Goal: Task Accomplishment & Management: Manage account settings

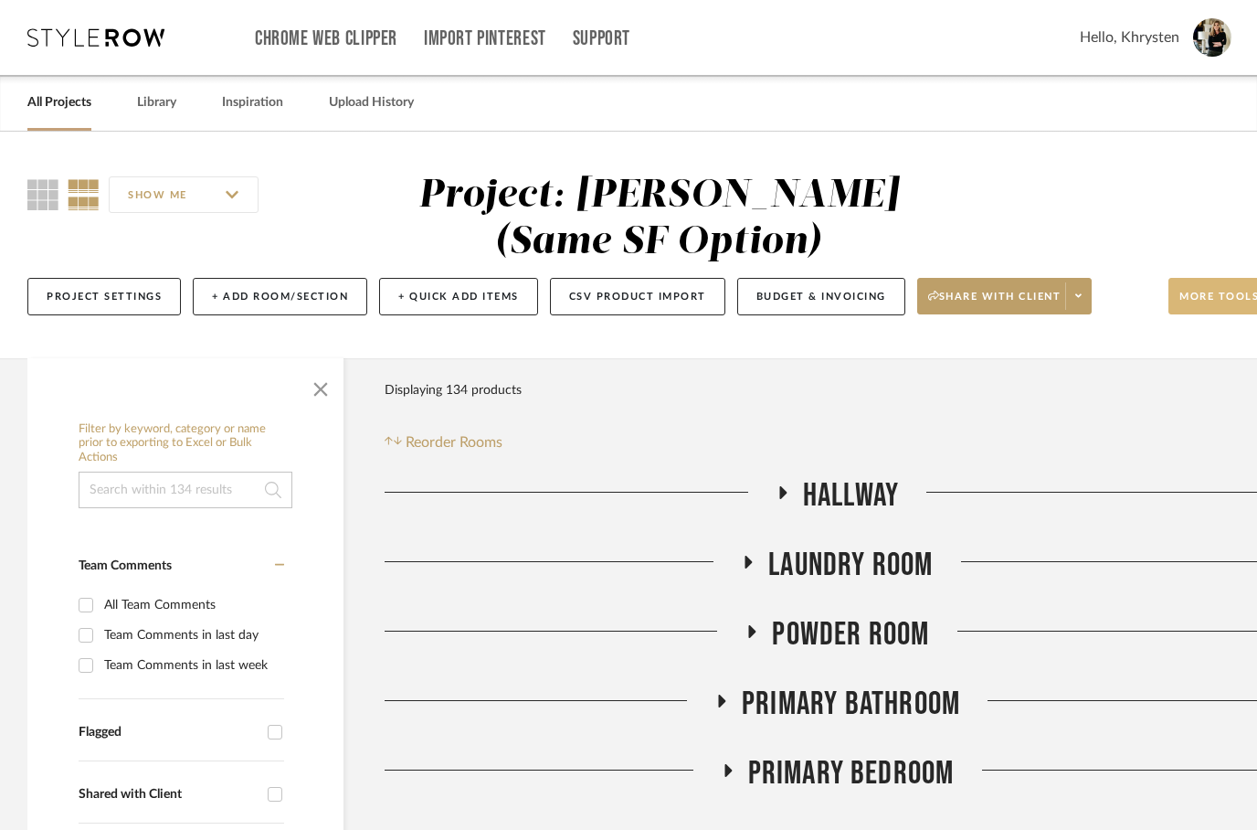
click at [1194, 292] on button "More tools" at bounding box center [1230, 296] width 122 height 37
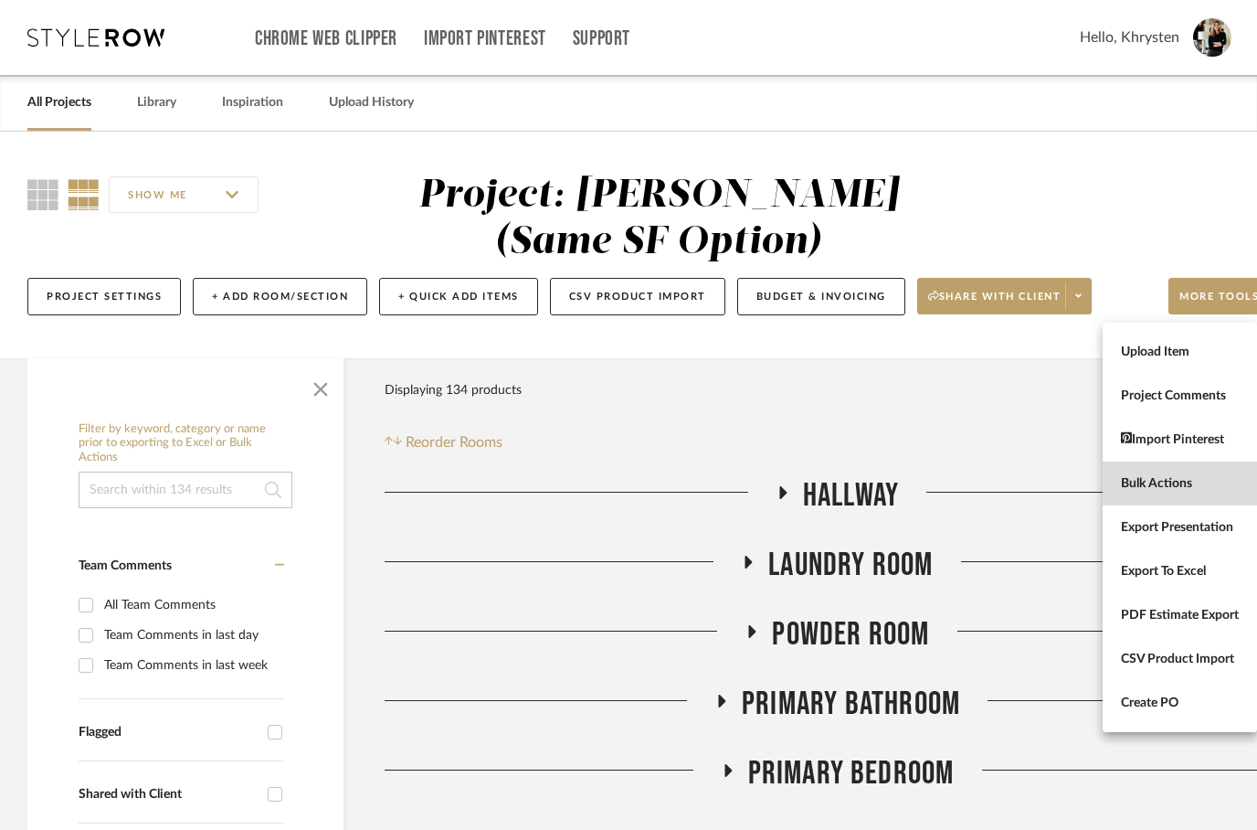
click at [1132, 483] on span "Bulk Actions" at bounding box center [1180, 484] width 118 height 16
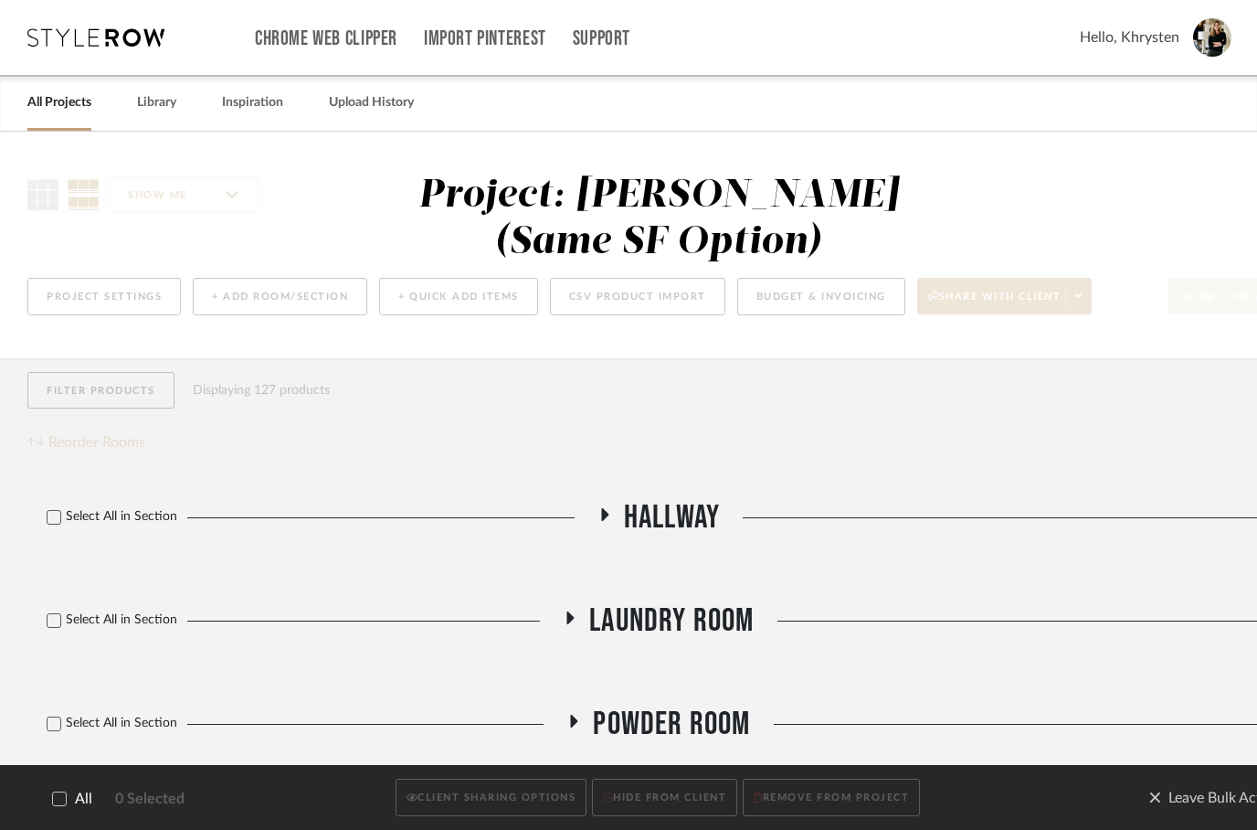
click at [54, 792] on icon at bounding box center [59, 798] width 13 height 13
checkbox input "true"
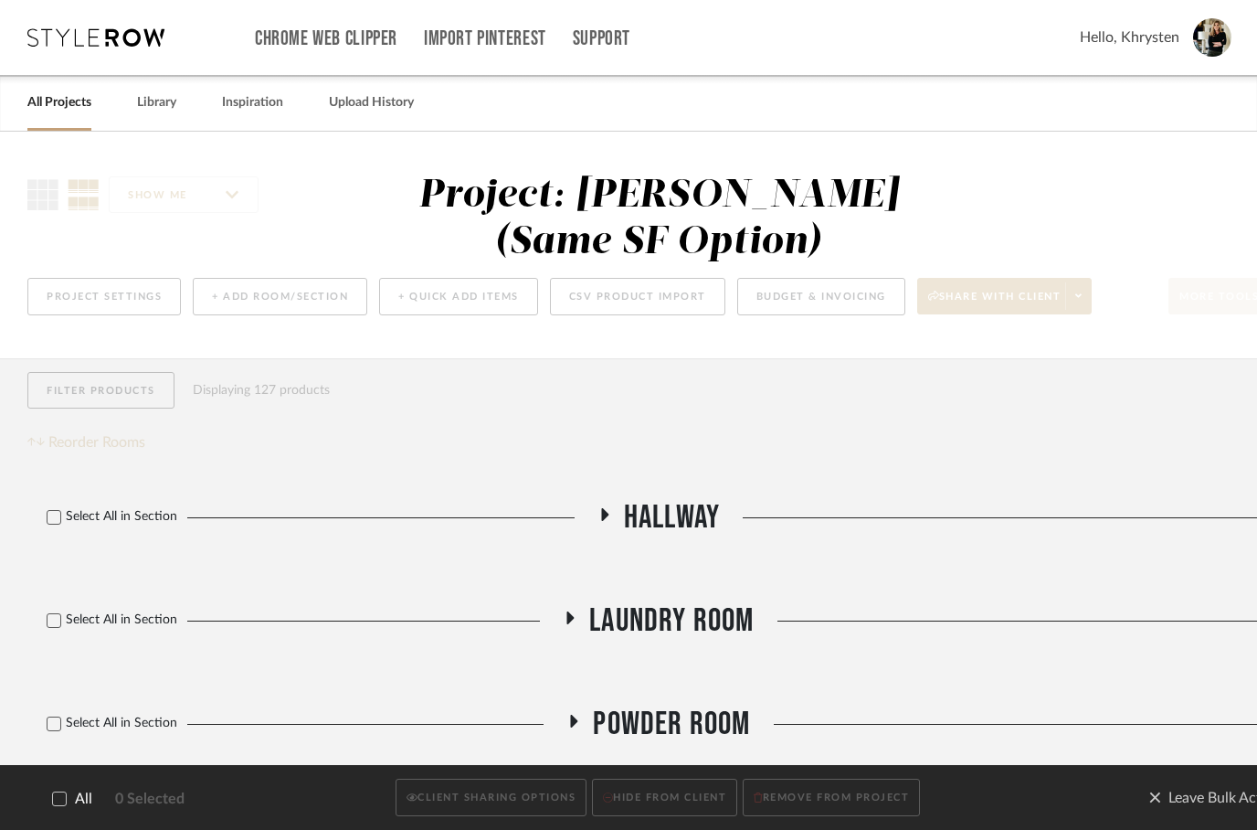
checkbox input "true"
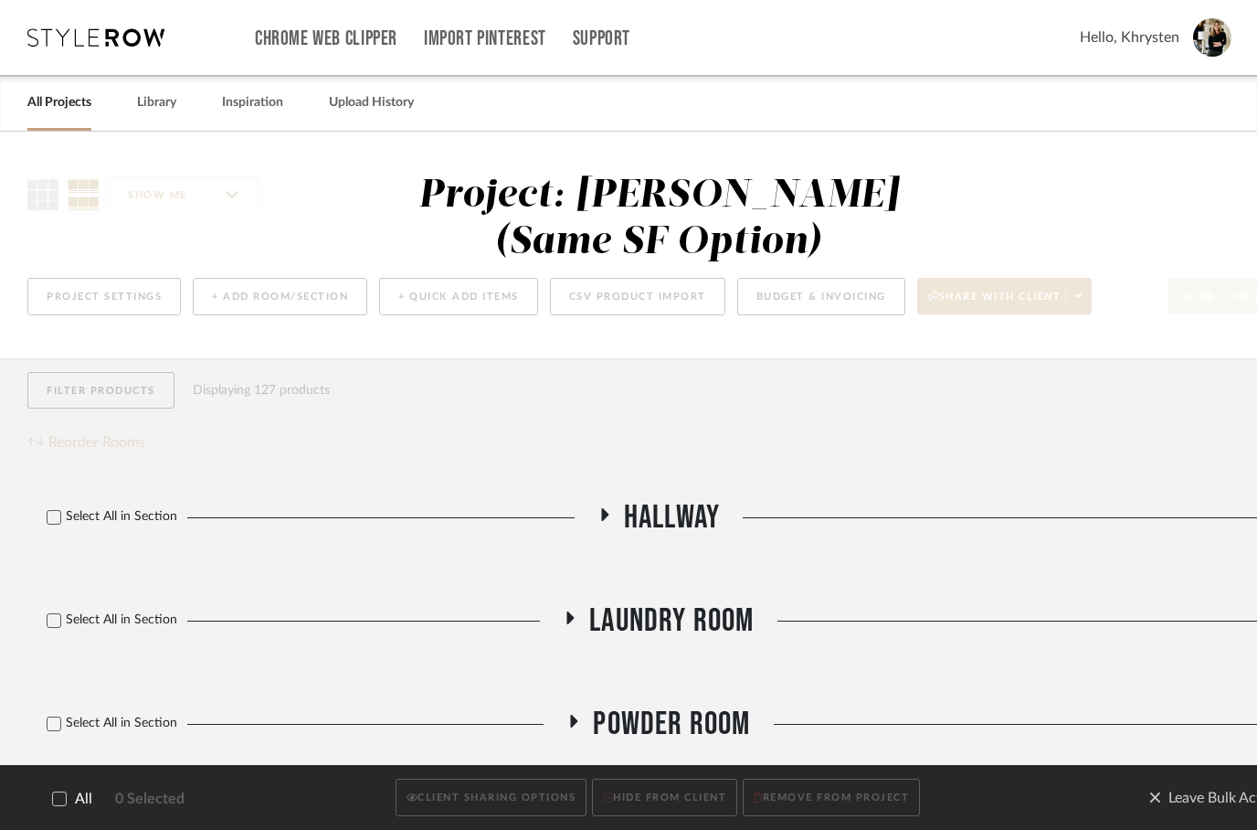
checkbox input "true"
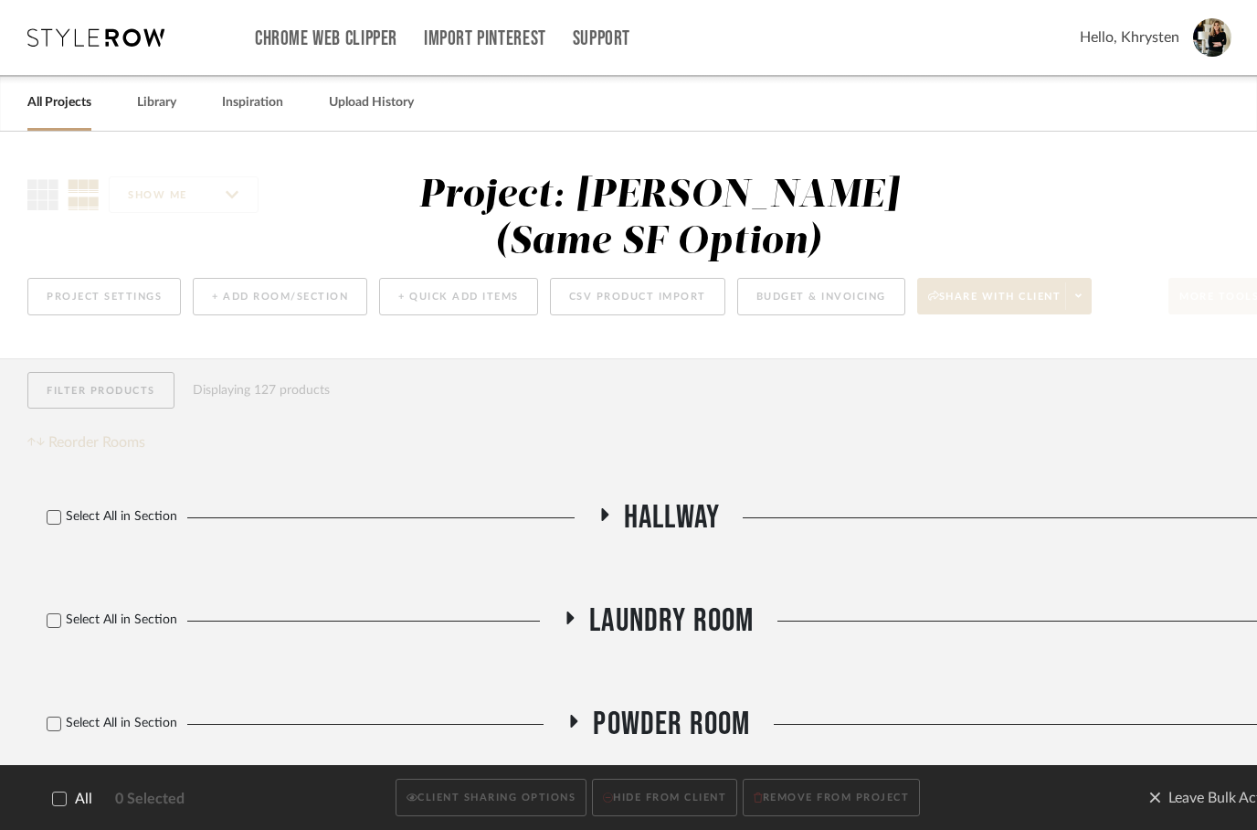
checkbox input "true"
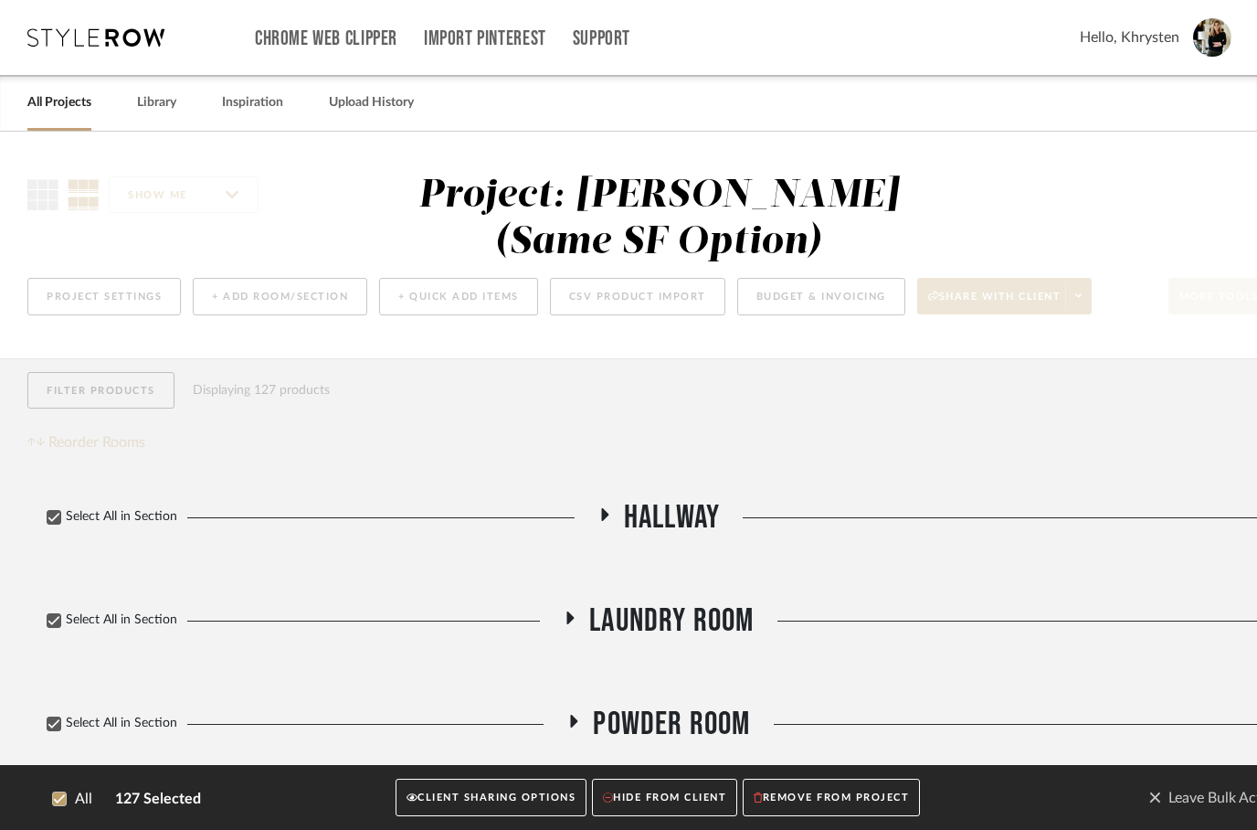
click at [489, 805] on button "CLIENT SHARING OPTIONS" at bounding box center [491, 797] width 191 height 37
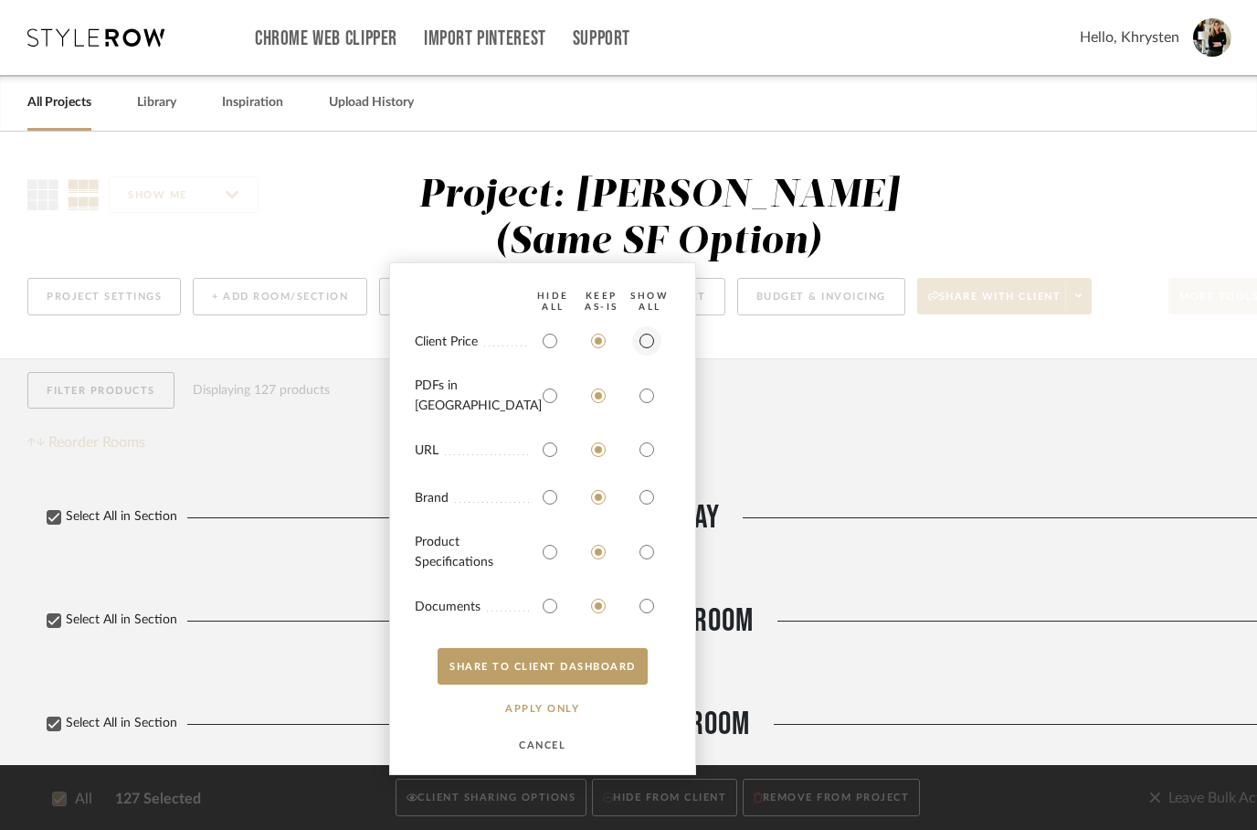
click at [643, 345] on input "radio" at bounding box center [646, 340] width 29 height 29
radio input "true"
click at [646, 401] on input "radio" at bounding box center [646, 395] width 29 height 29
radio input "true"
click at [654, 557] on input "radio" at bounding box center [646, 551] width 29 height 29
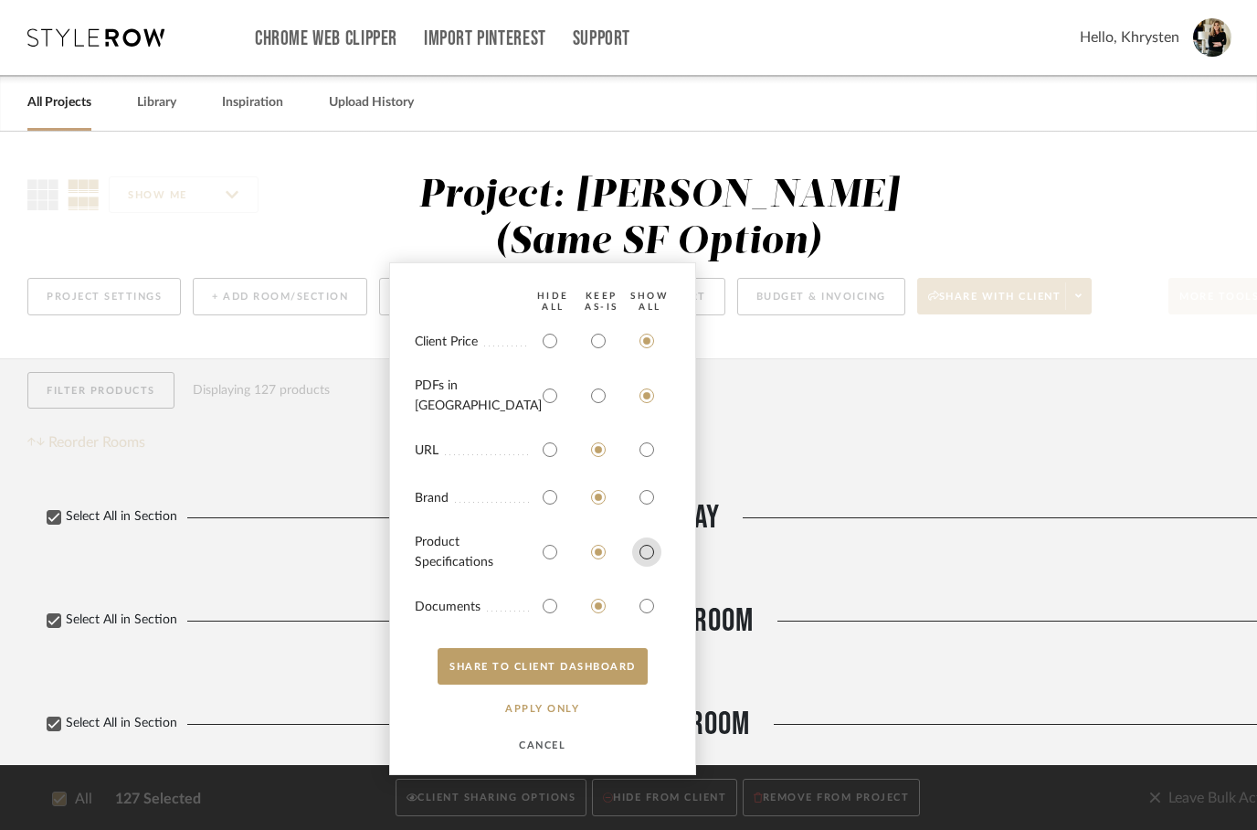
radio input "true"
click at [643, 602] on input "radio" at bounding box center [646, 605] width 29 height 29
radio input "true"
click at [599, 677] on button "SHARE TO CLIENT Dashboard" at bounding box center [543, 666] width 210 height 37
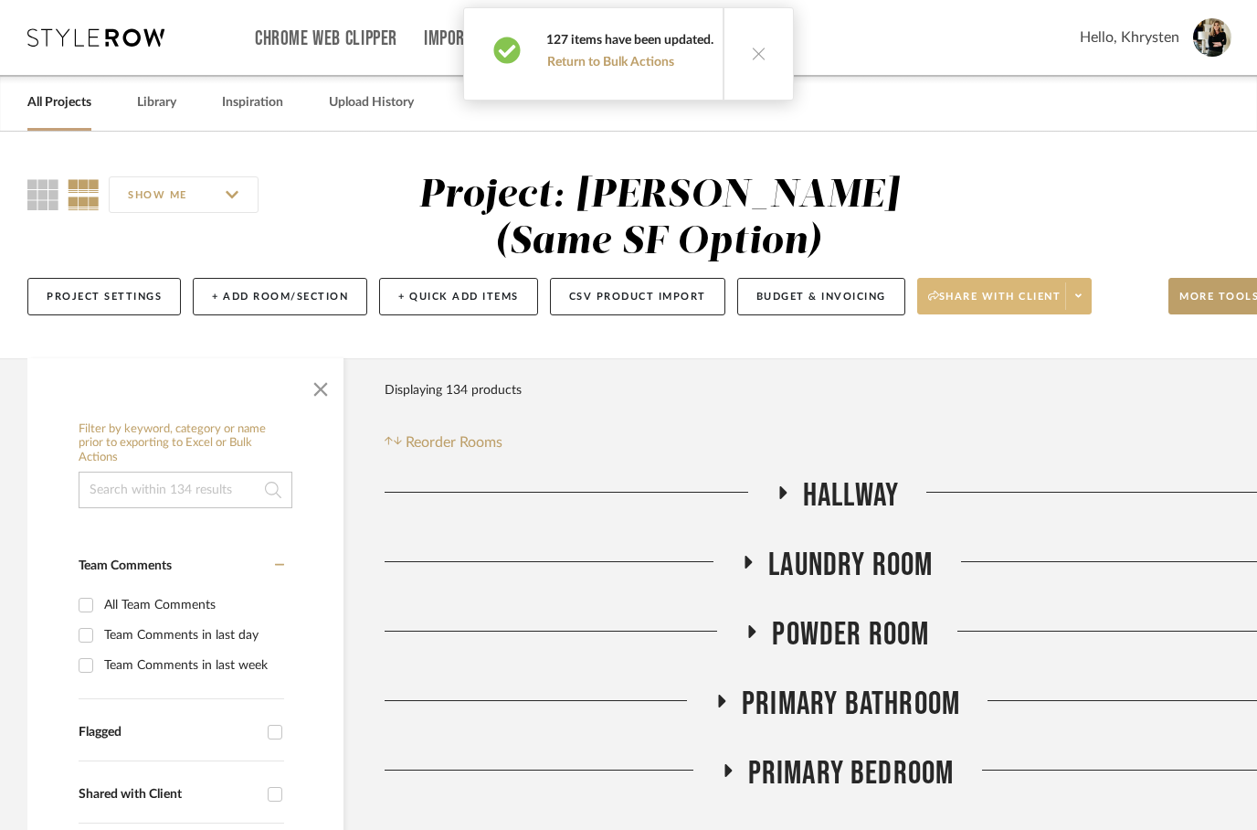
click at [1082, 308] on span at bounding box center [1078, 295] width 26 height 27
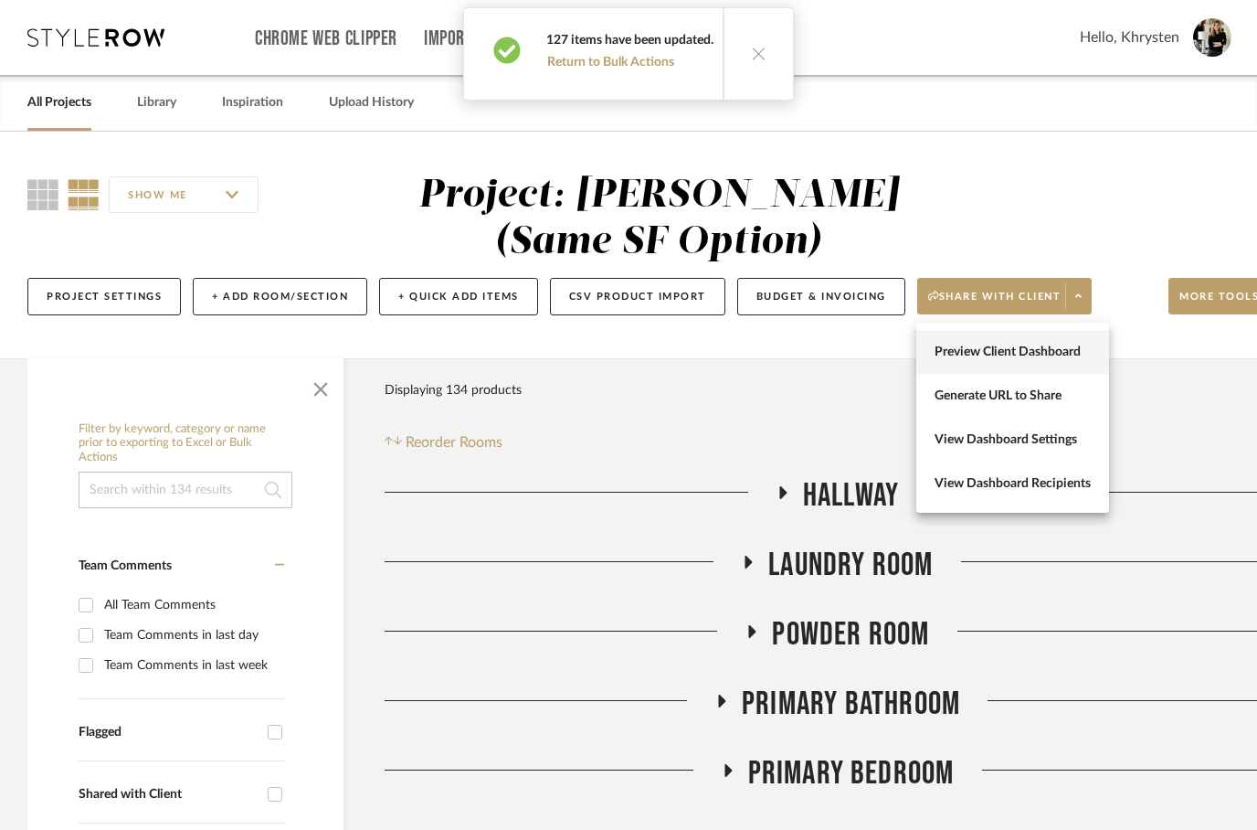
click at [1053, 348] on span "Preview Client Dashboard" at bounding box center [1013, 352] width 156 height 16
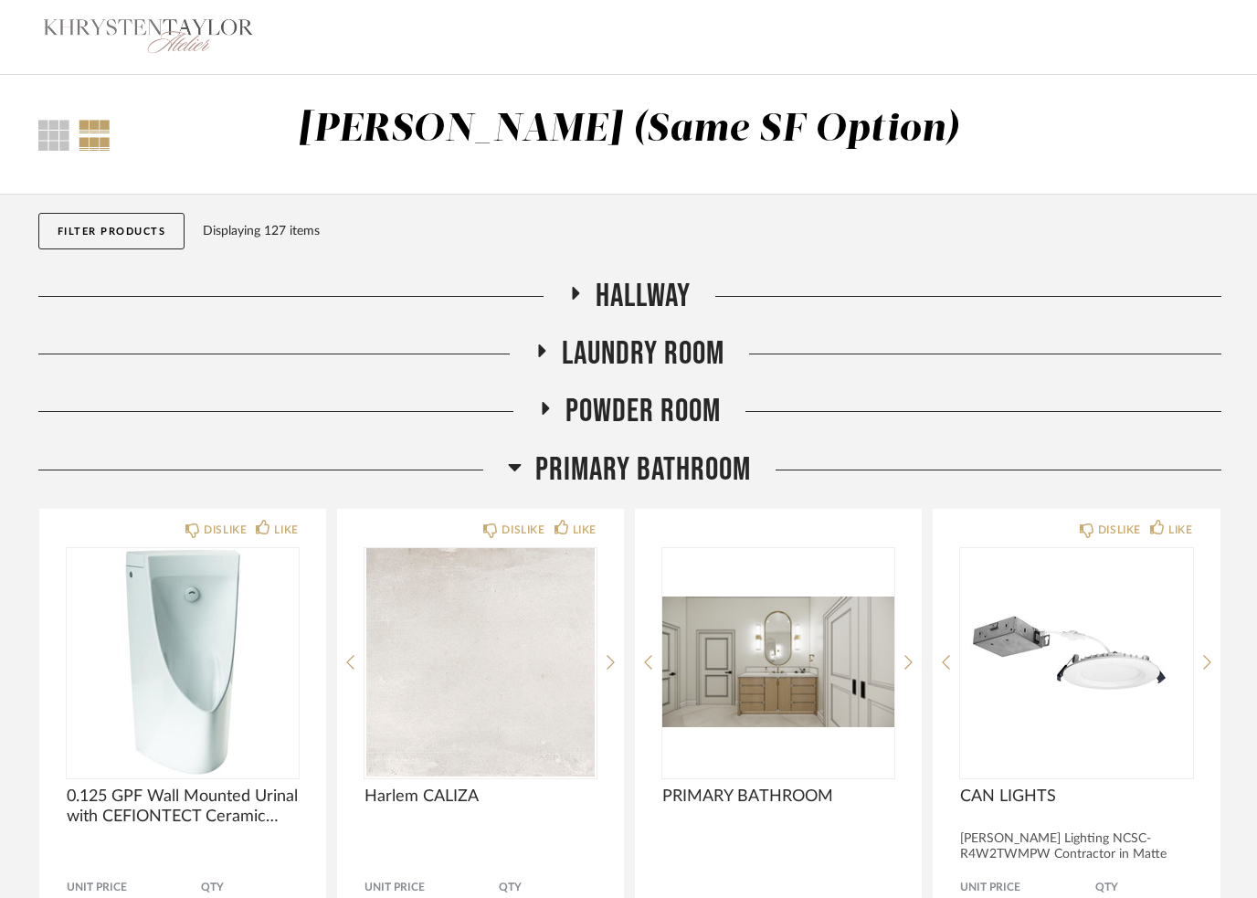
click at [569, 294] on icon at bounding box center [576, 294] width 22 height 14
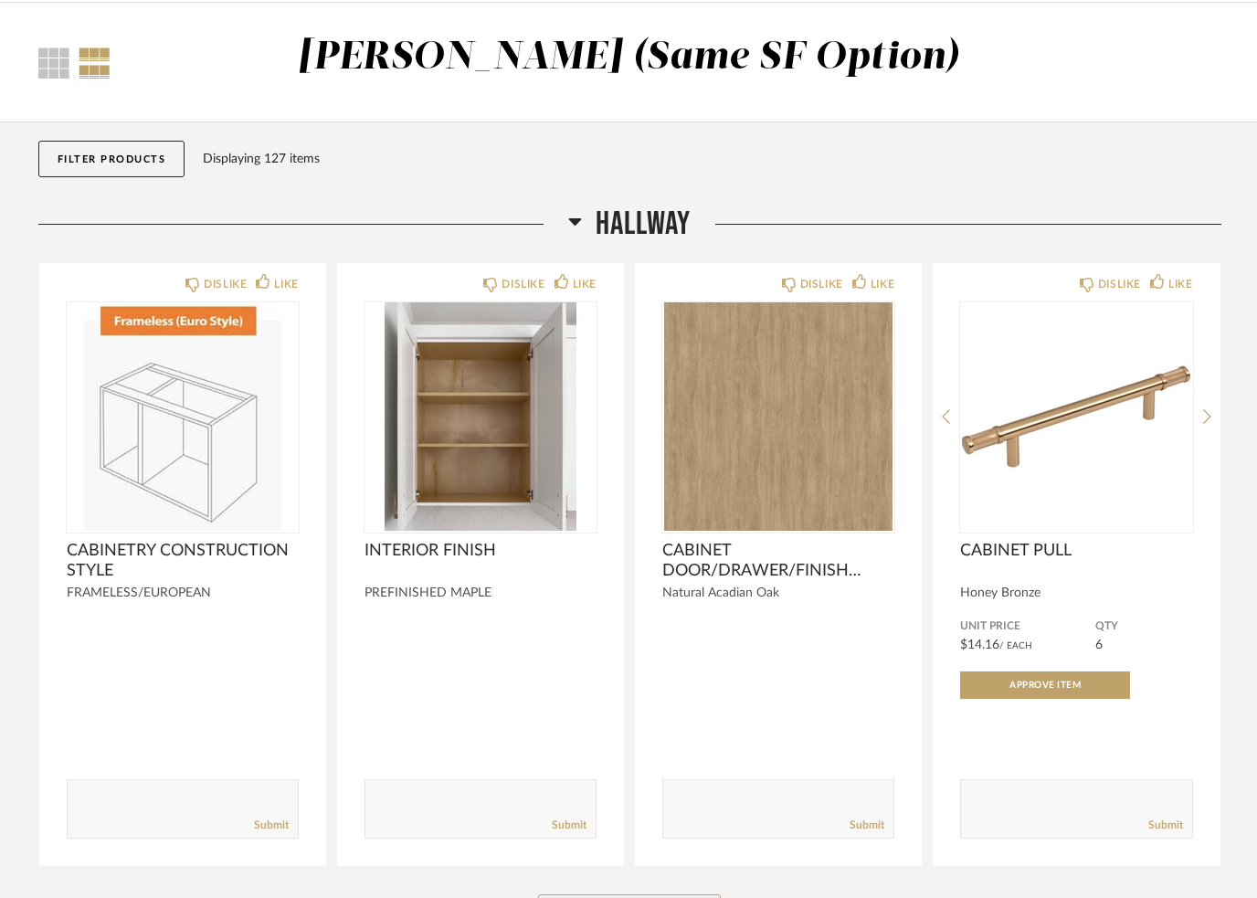
scroll to position [69, 0]
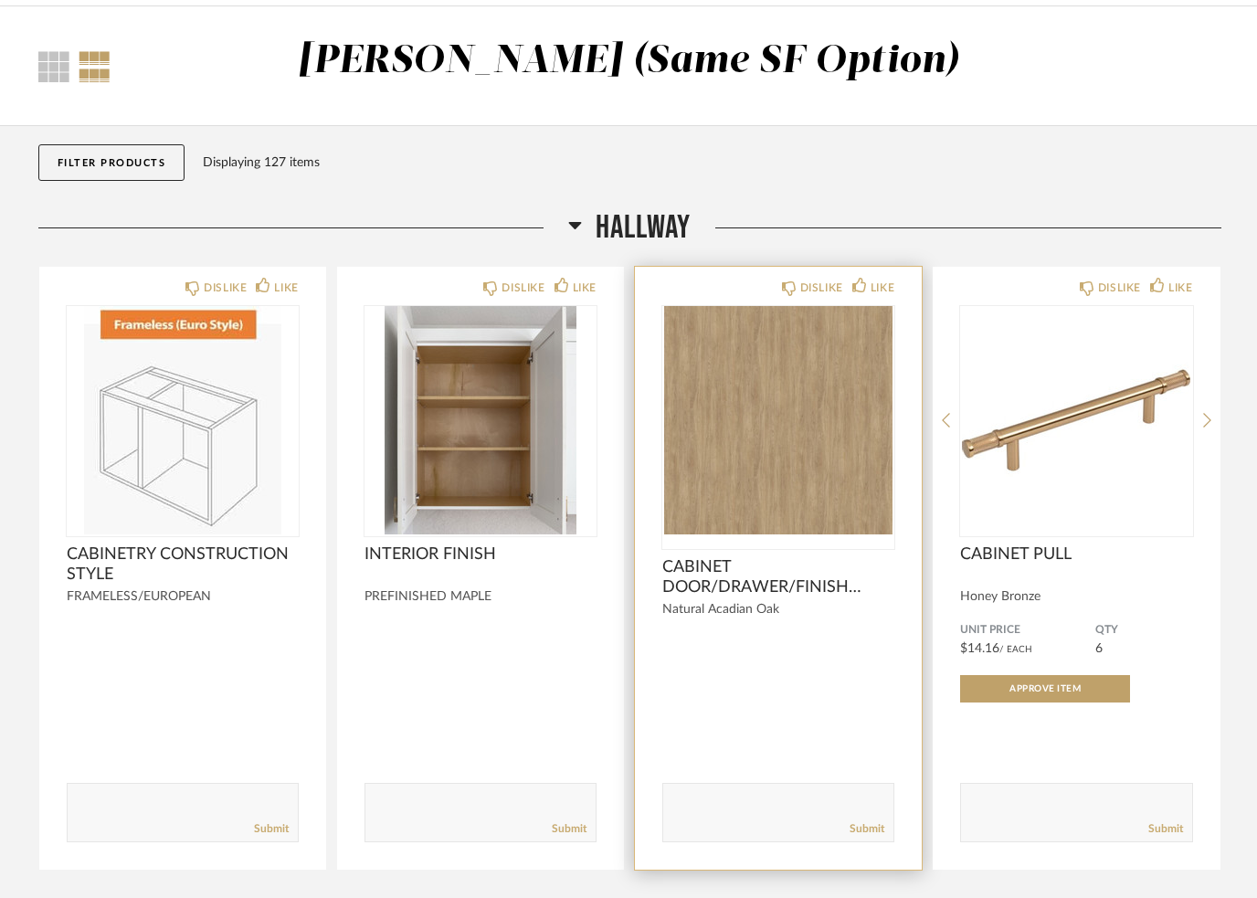
click at [0, 0] on img at bounding box center [0, 0] width 0 height 0
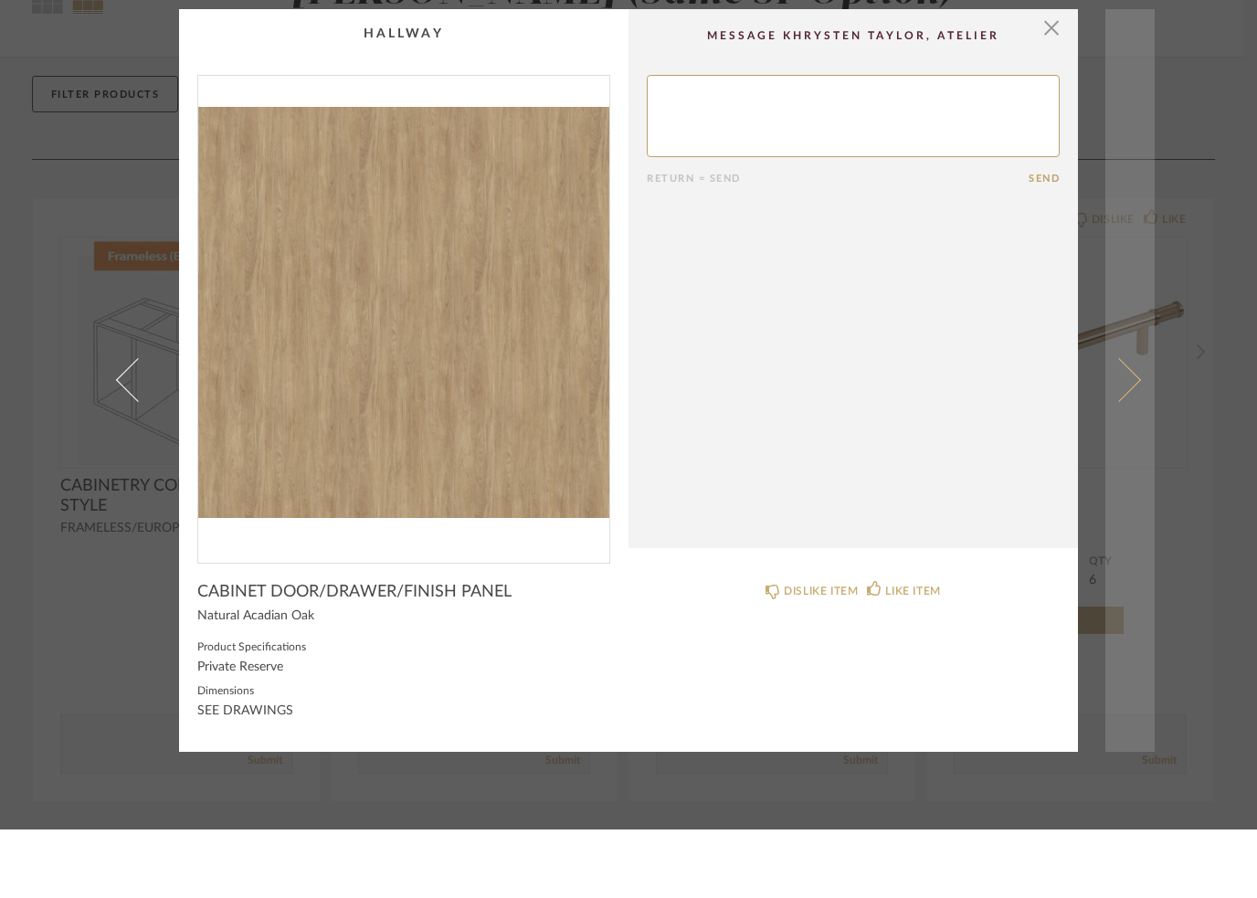
click at [1132, 427] on span at bounding box center [1119, 449] width 44 height 44
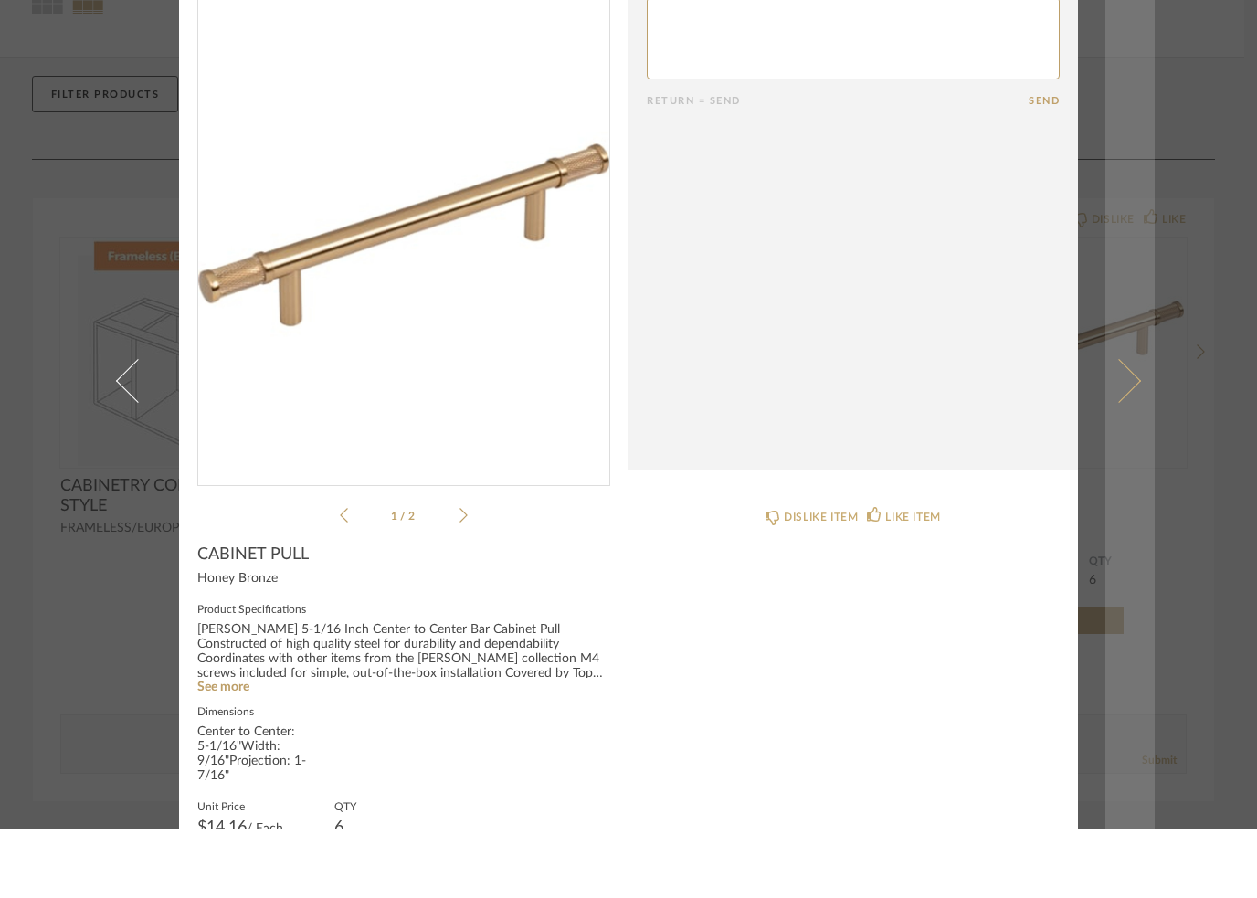
click at [1108, 424] on link at bounding box center [1130, 449] width 49 height 898
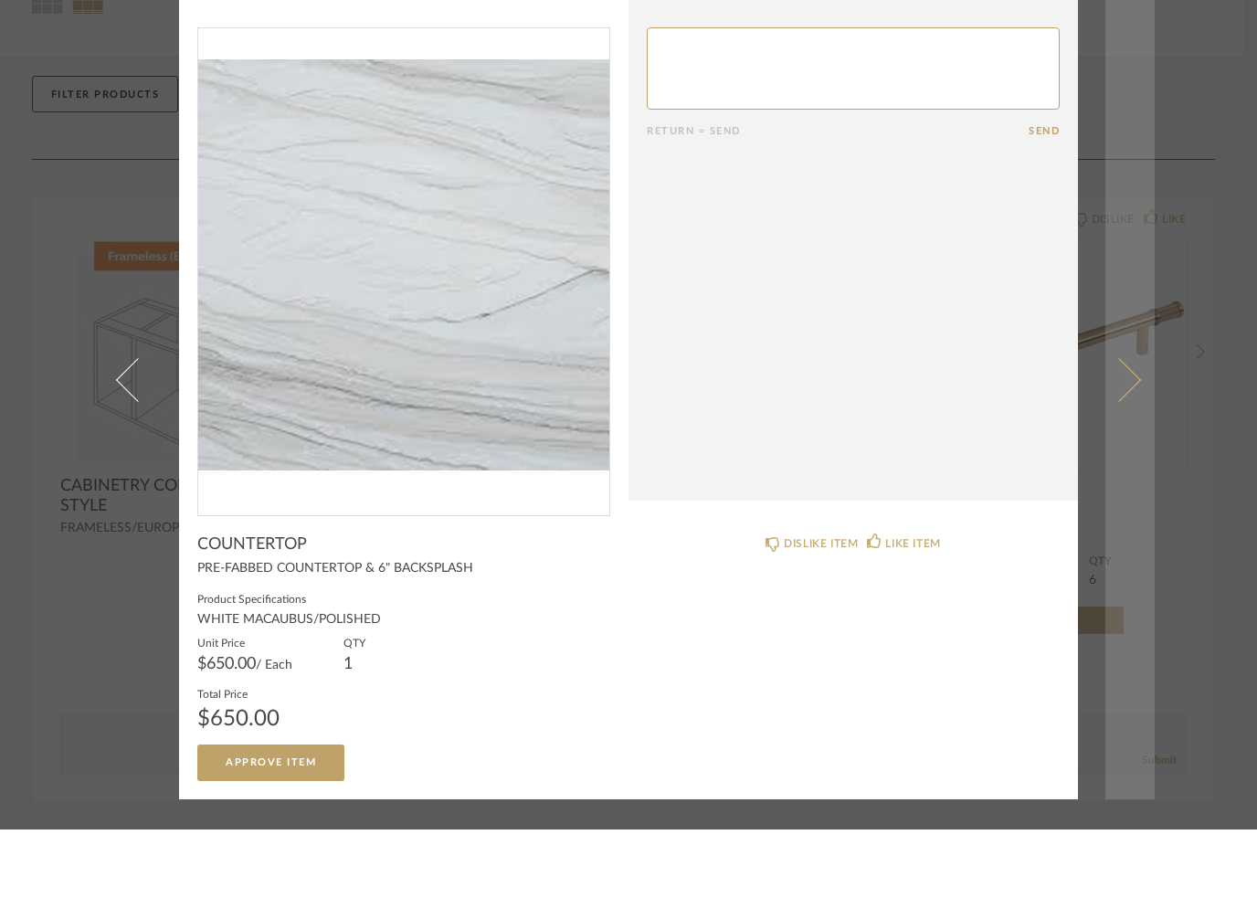
click at [1117, 427] on span at bounding box center [1119, 449] width 44 height 44
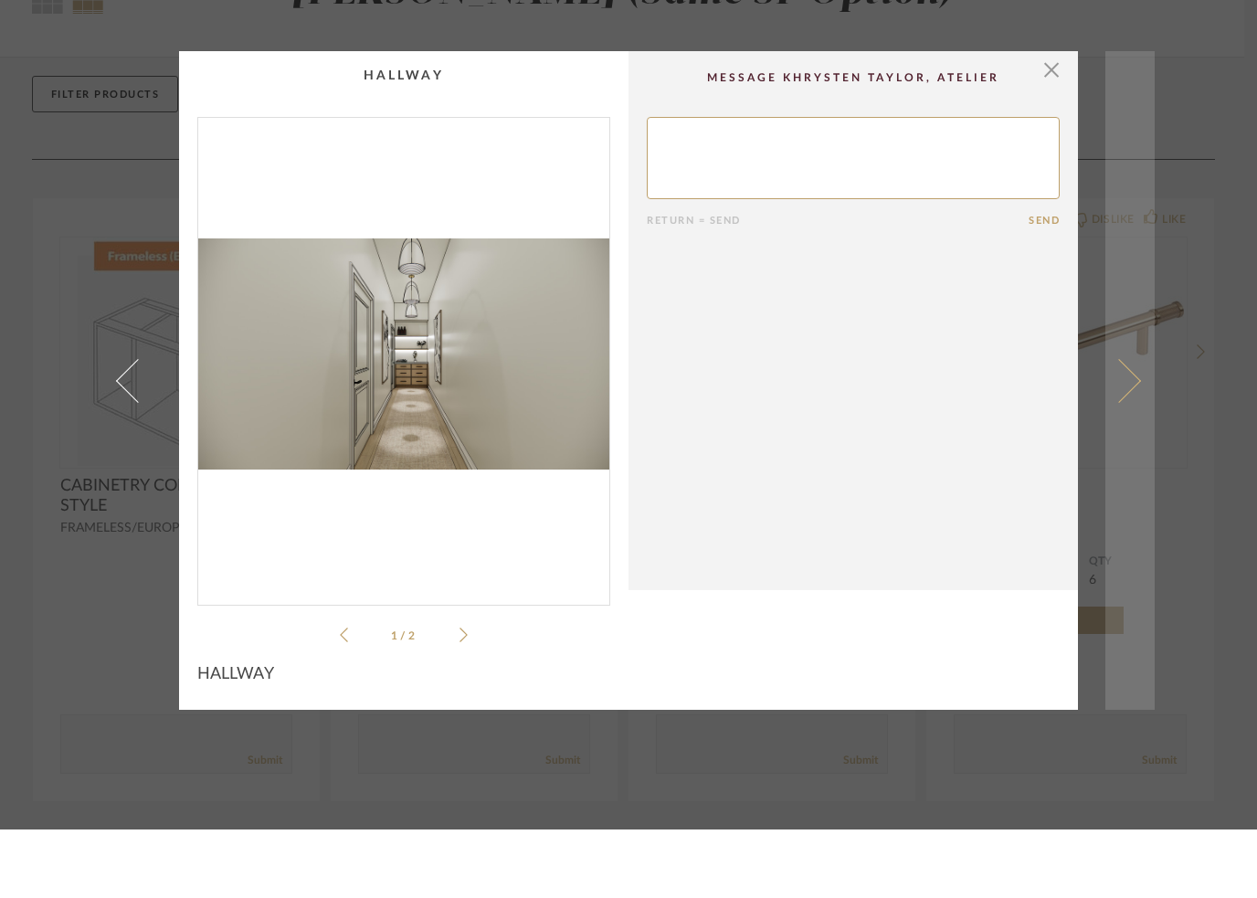
click at [1124, 427] on span at bounding box center [1119, 449] width 44 height 44
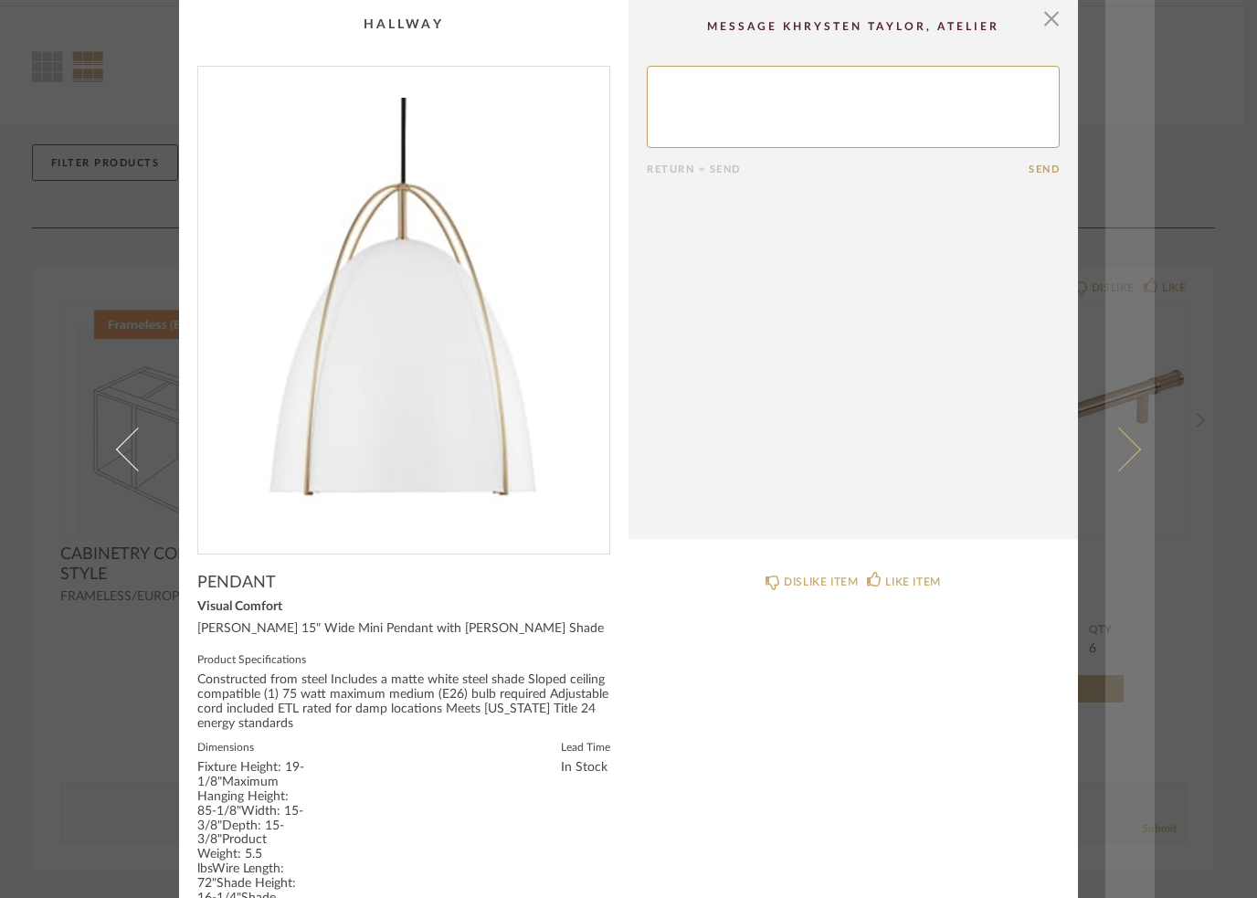
click at [1122, 471] on span at bounding box center [1119, 449] width 44 height 44
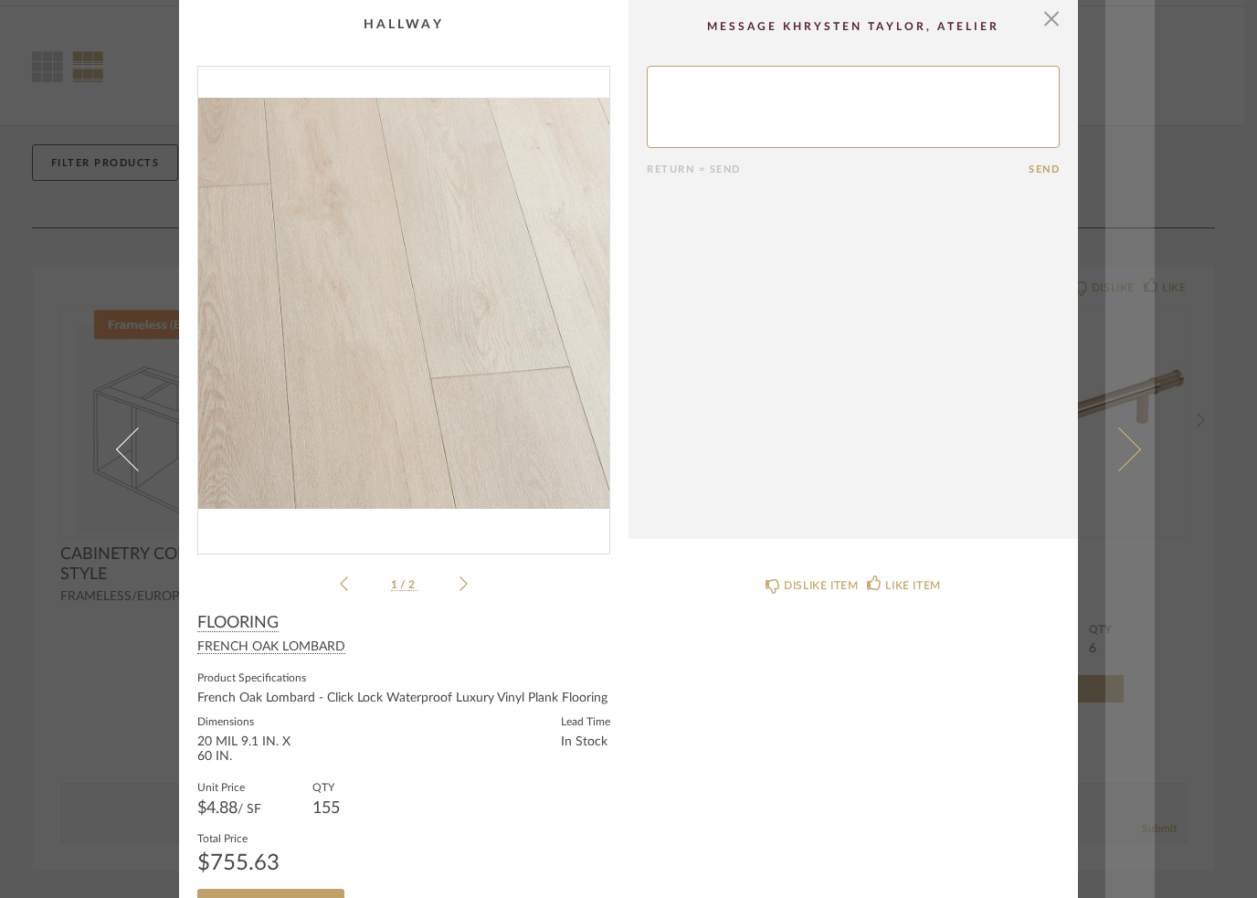
click at [1128, 471] on span at bounding box center [1119, 449] width 44 height 44
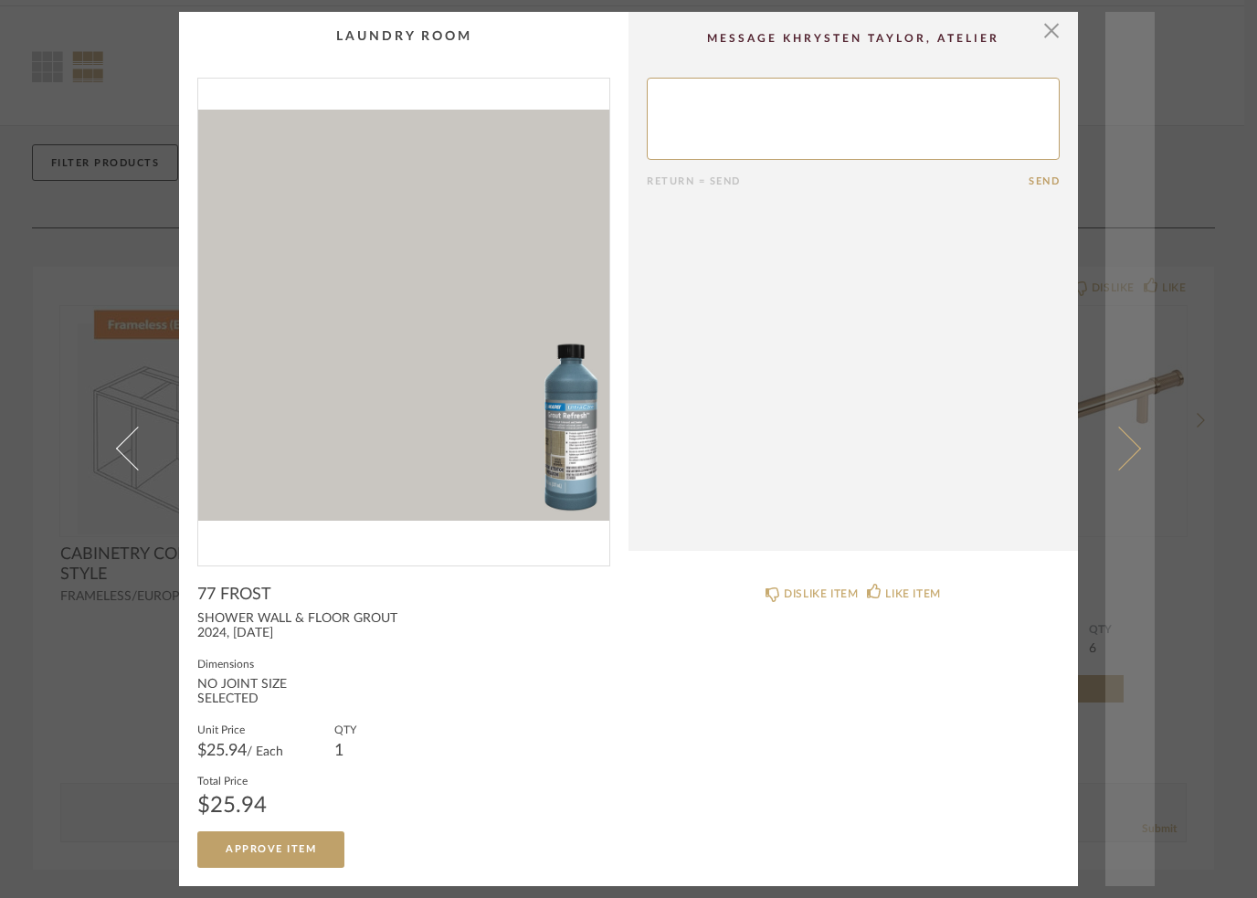
click at [1128, 459] on span at bounding box center [1119, 449] width 44 height 44
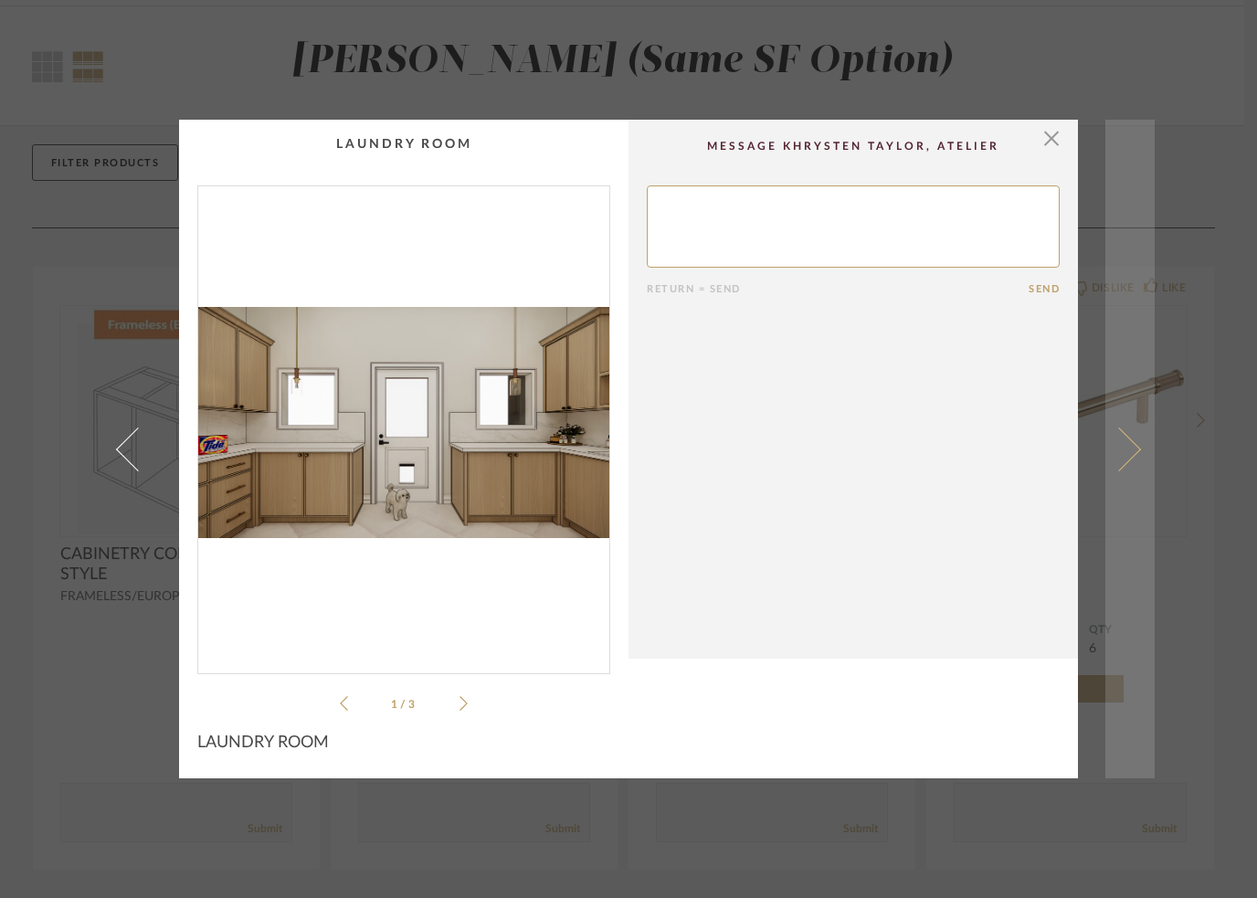
click at [1122, 466] on span at bounding box center [1119, 449] width 44 height 44
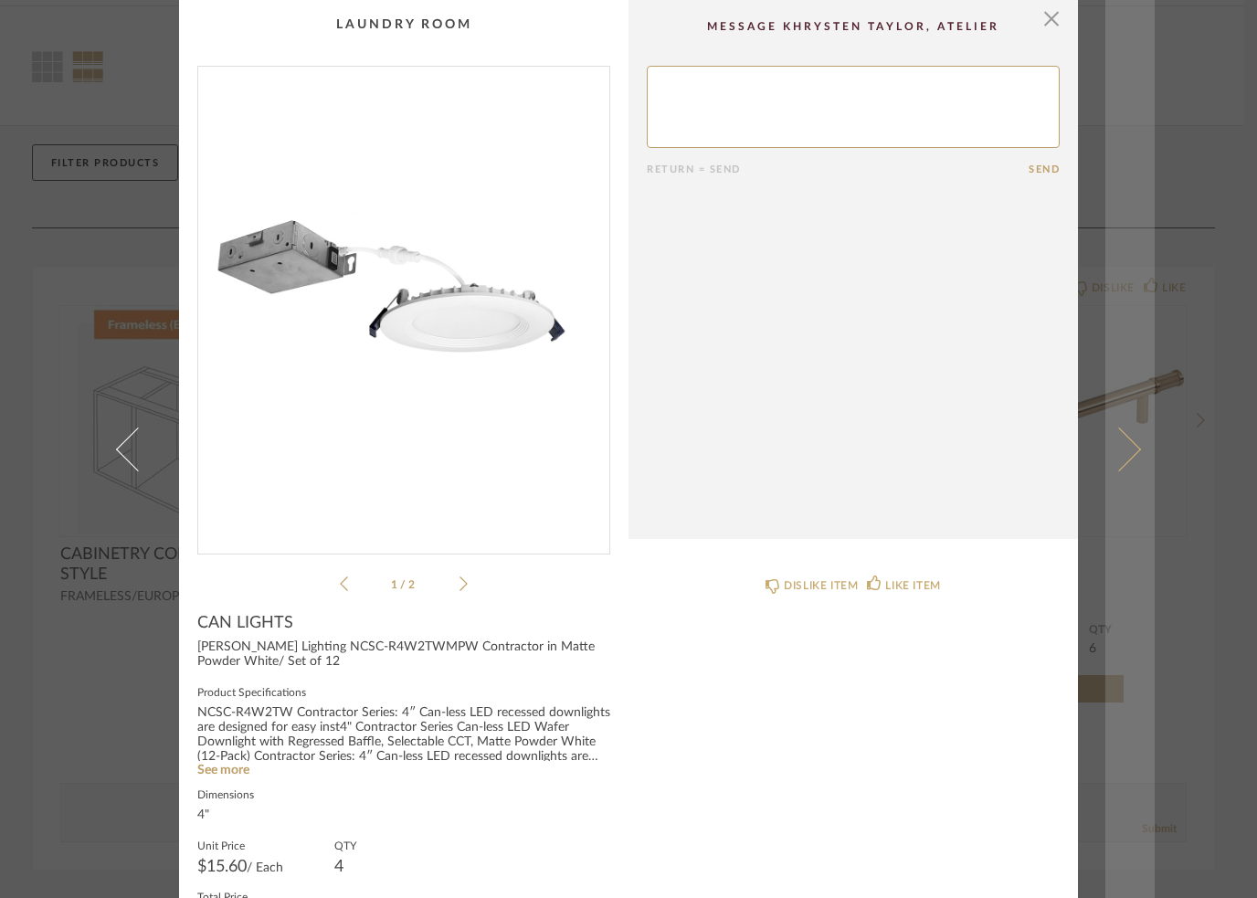
click at [1114, 471] on span at bounding box center [1119, 449] width 44 height 44
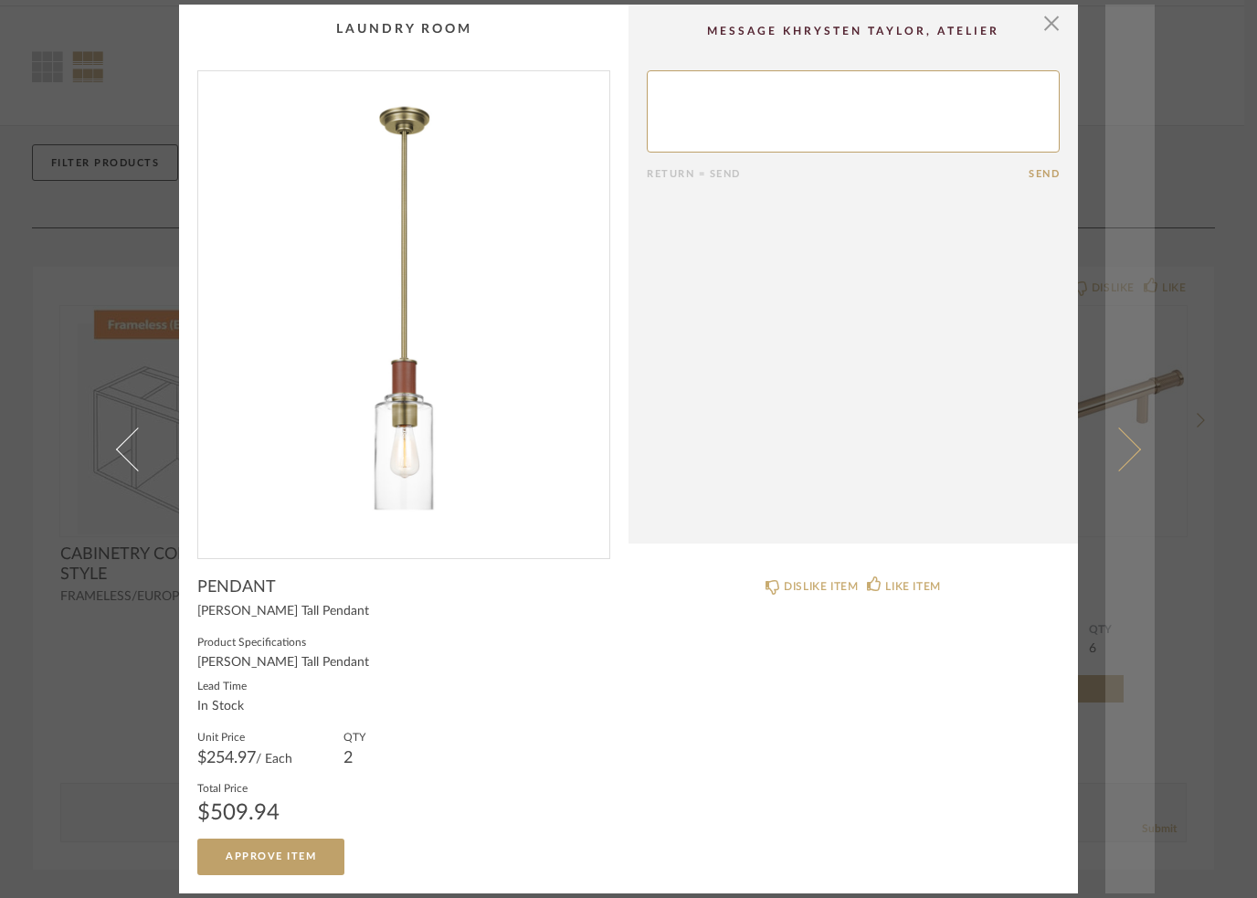
click at [1133, 437] on link at bounding box center [1130, 449] width 49 height 889
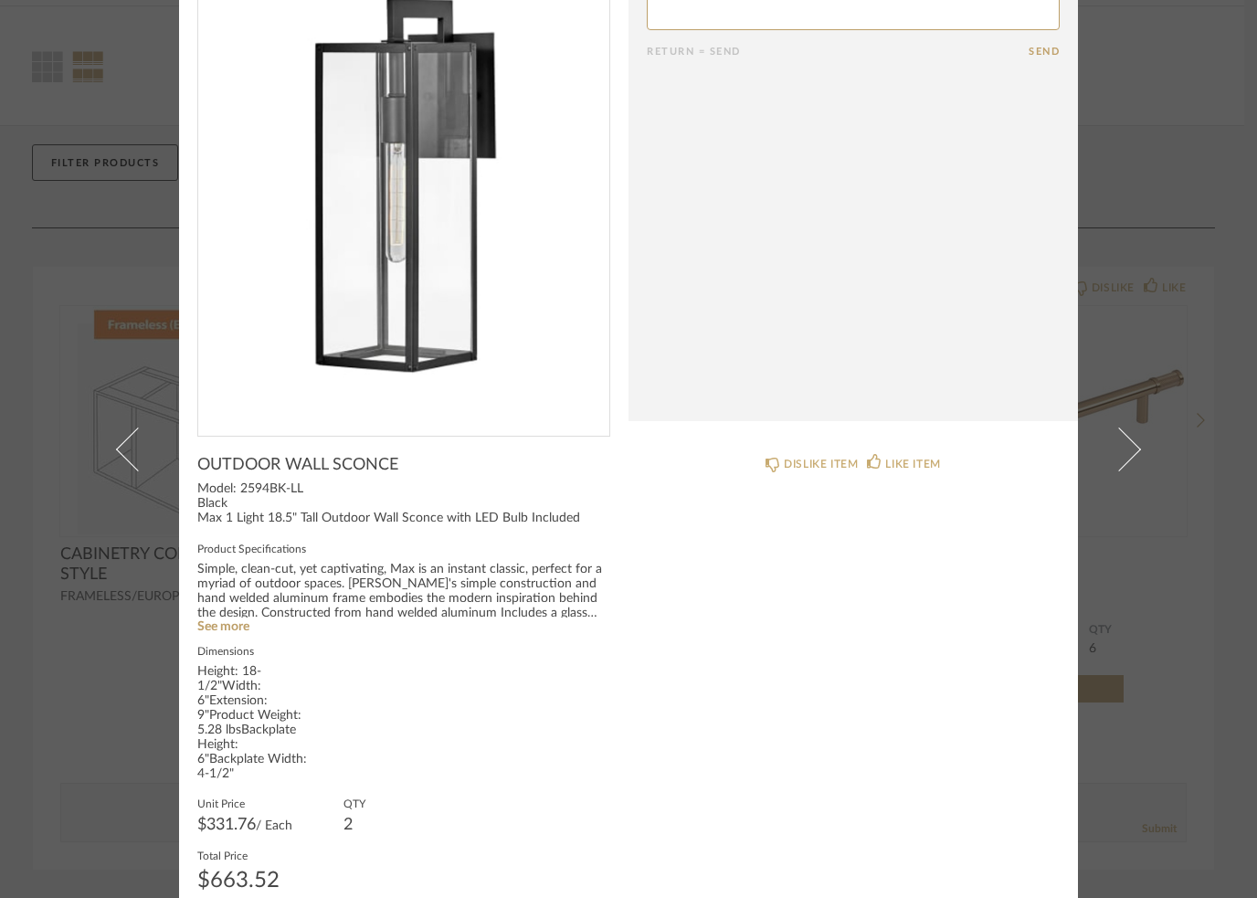
scroll to position [116, 0]
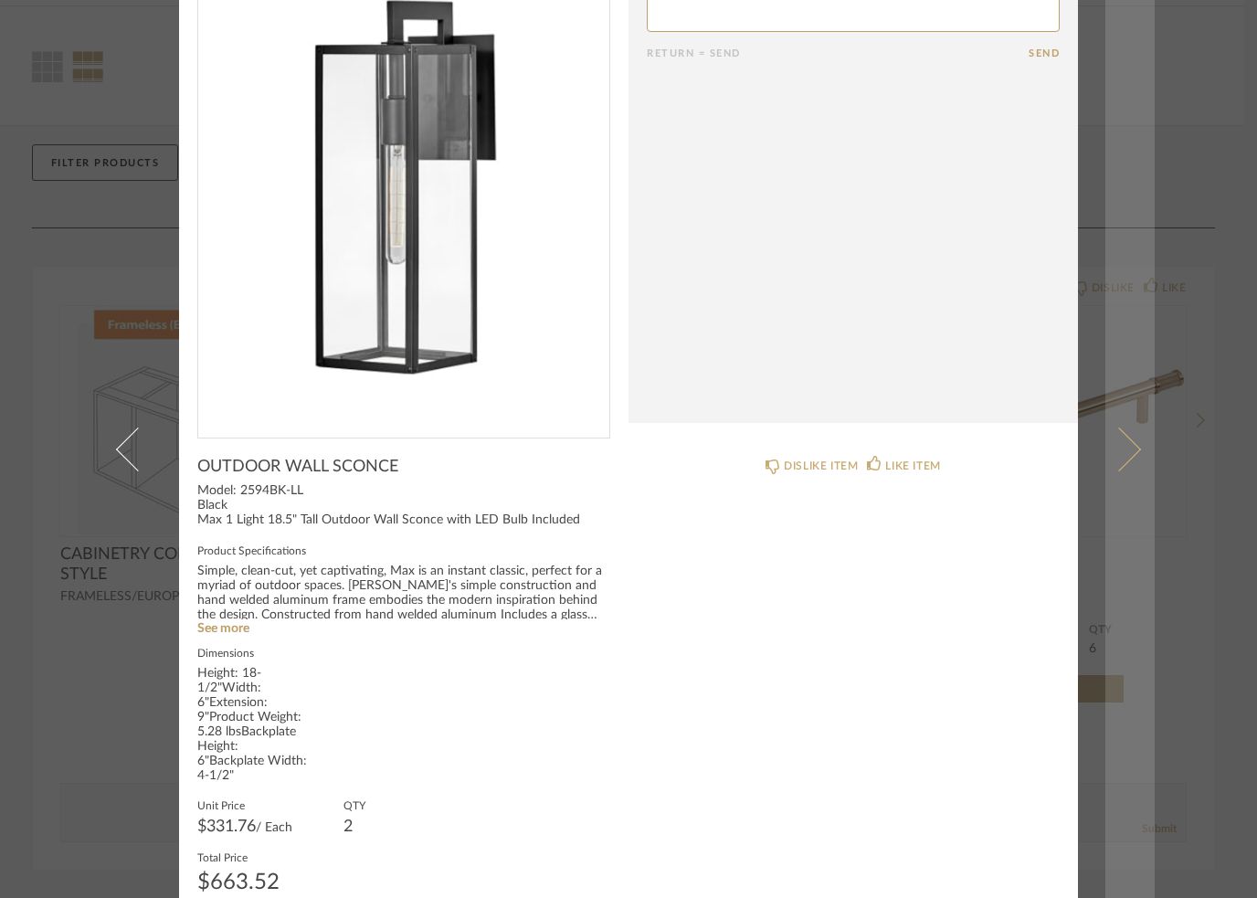
click at [1115, 427] on span at bounding box center [1119, 449] width 44 height 44
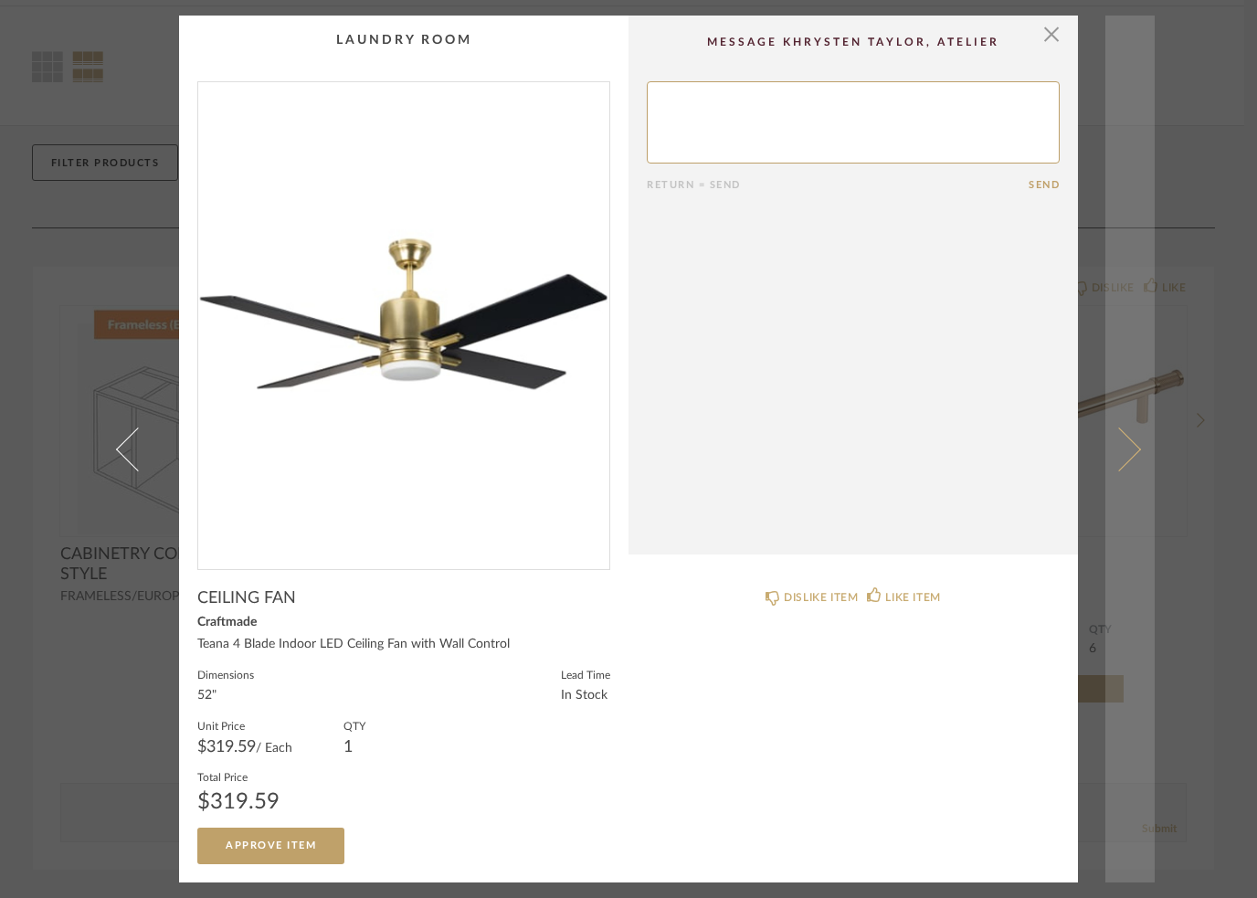
click at [1120, 468] on span at bounding box center [1119, 449] width 44 height 44
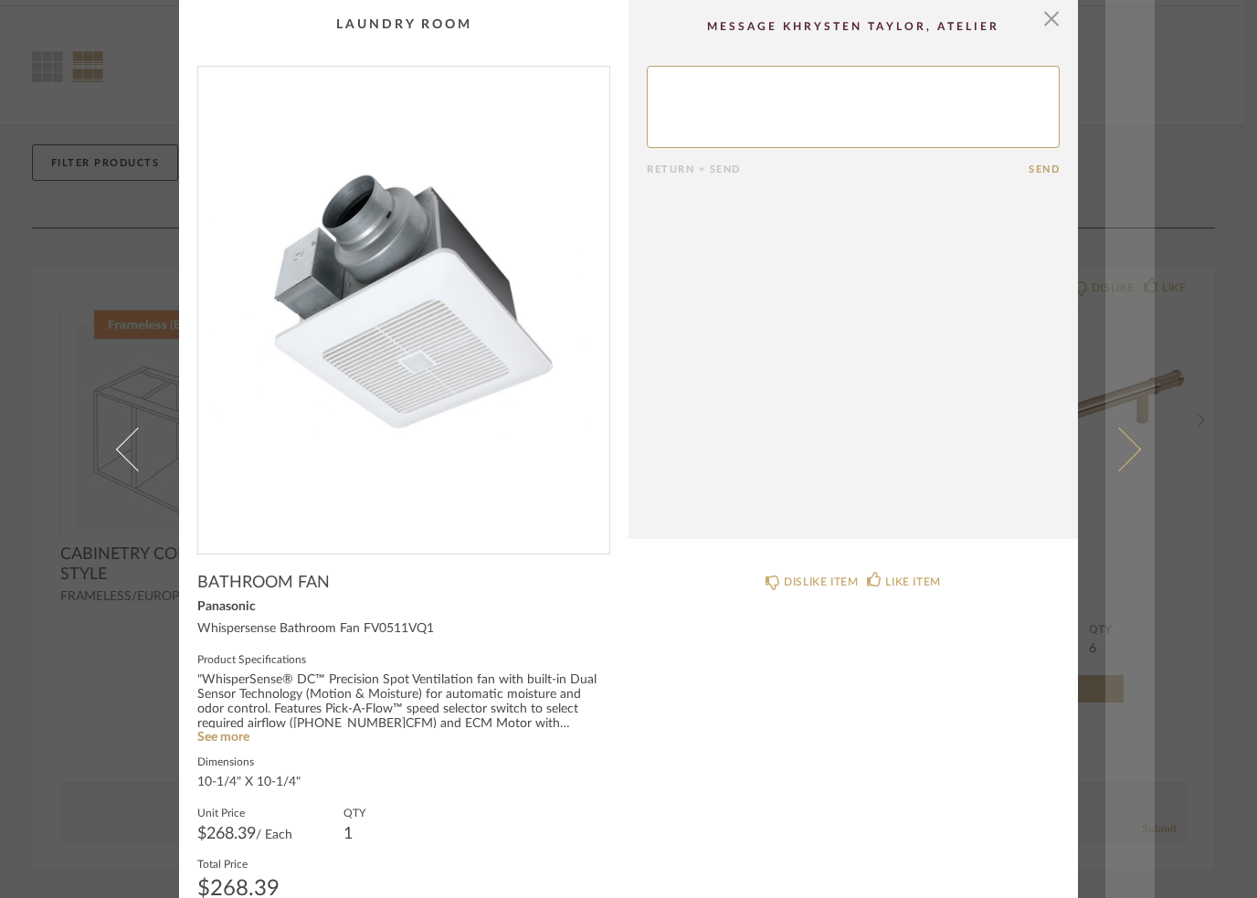
click at [1118, 471] on span at bounding box center [1119, 449] width 44 height 44
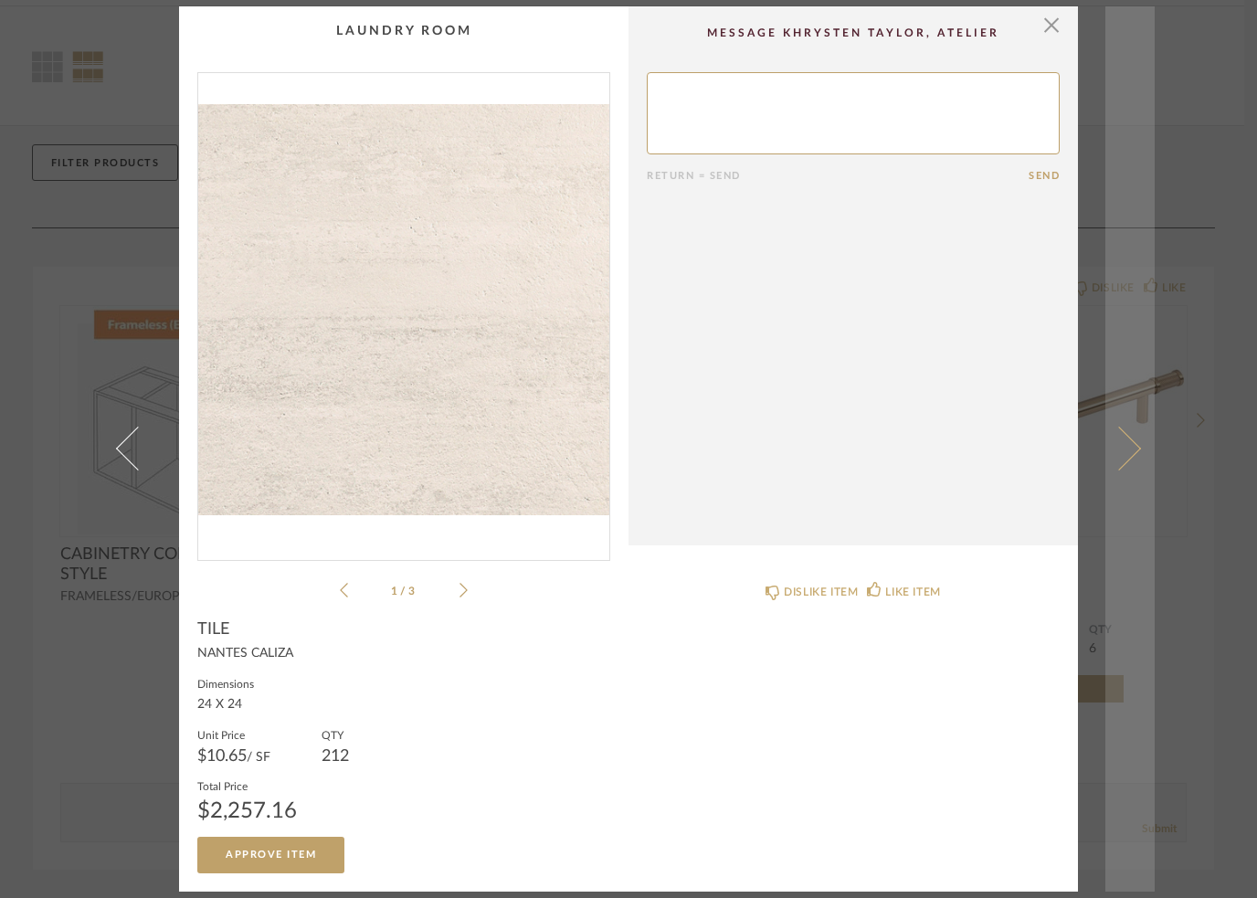
click at [1130, 456] on span at bounding box center [1119, 449] width 44 height 44
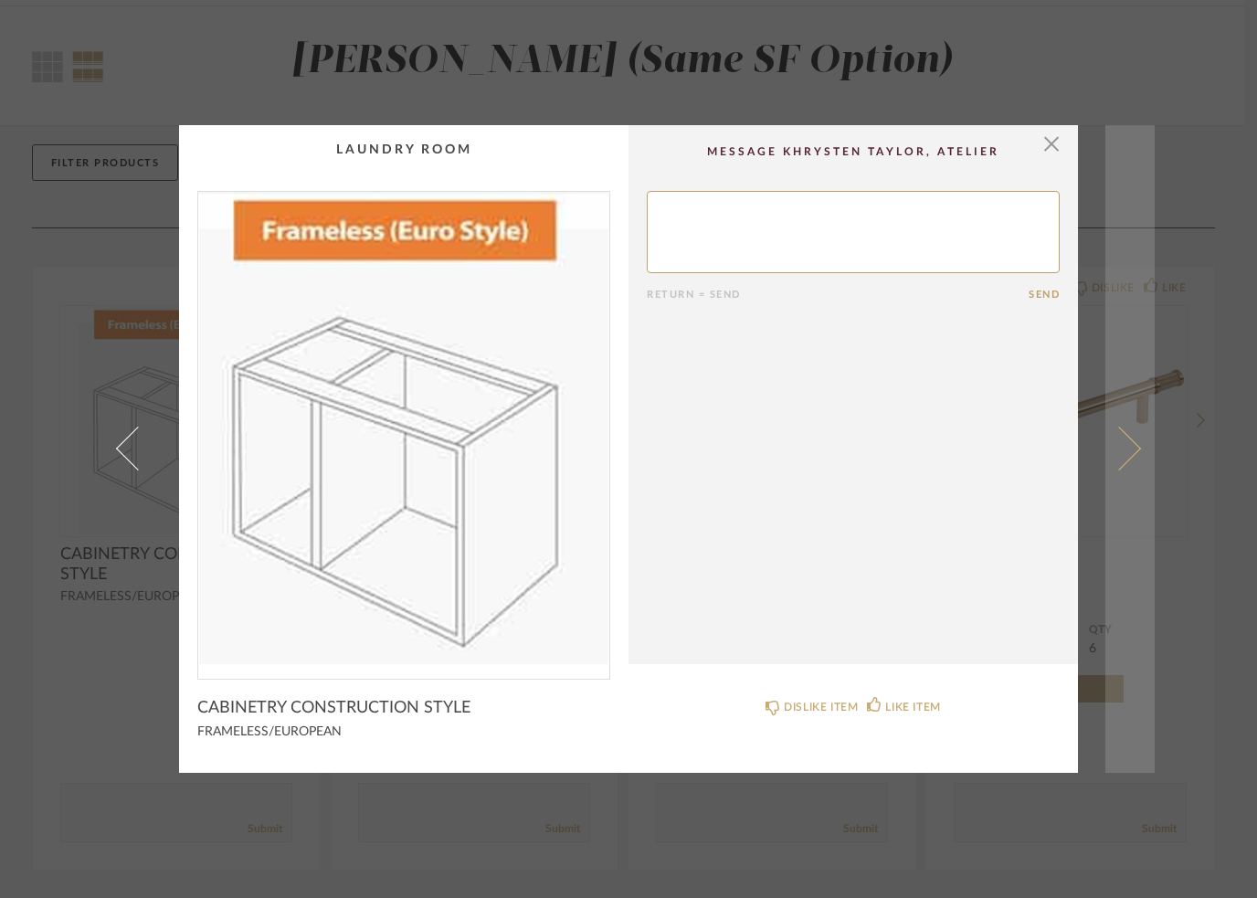
click at [1127, 467] on link at bounding box center [1130, 449] width 49 height 648
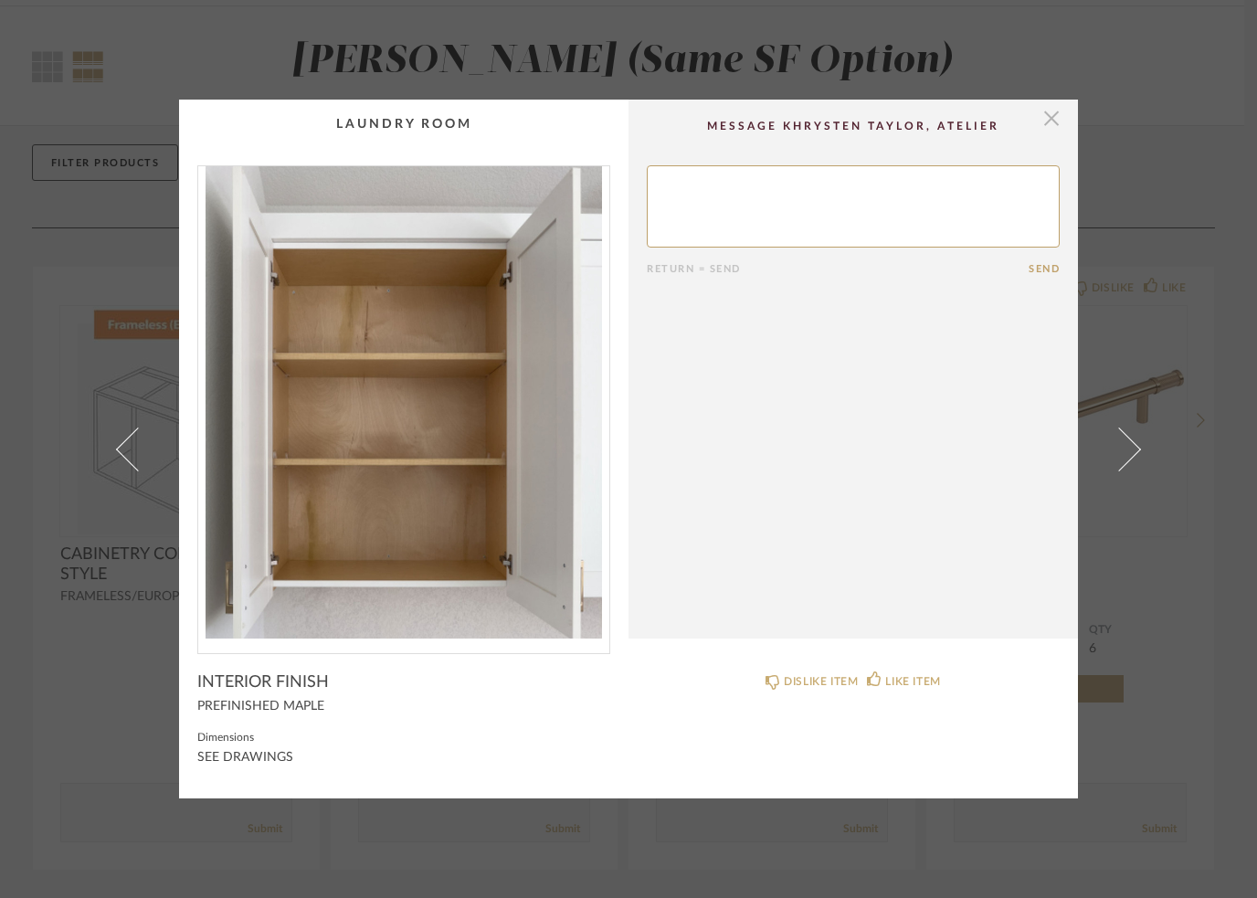
click at [1055, 113] on span "button" at bounding box center [1051, 118] width 37 height 37
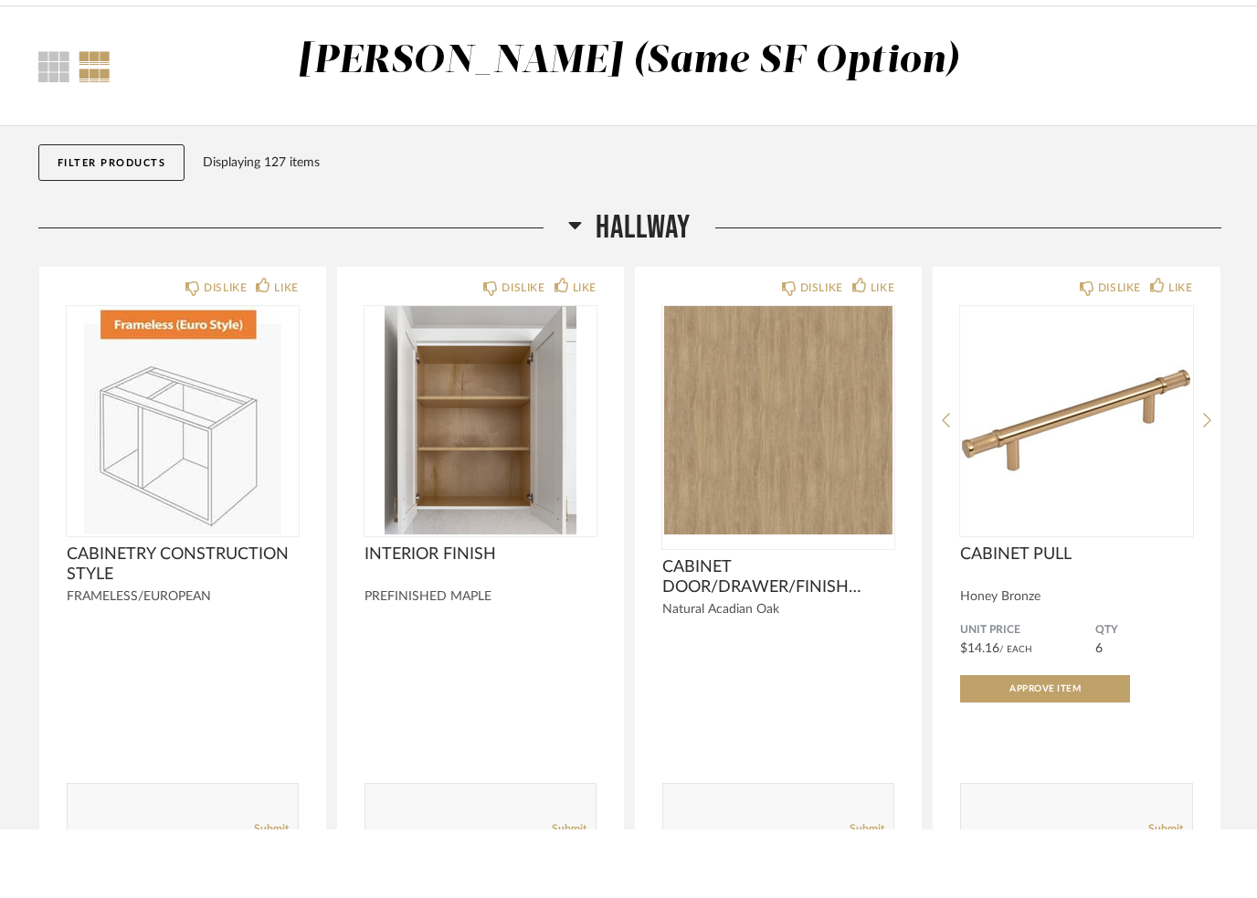
click at [580, 282] on icon at bounding box center [575, 293] width 14 height 22
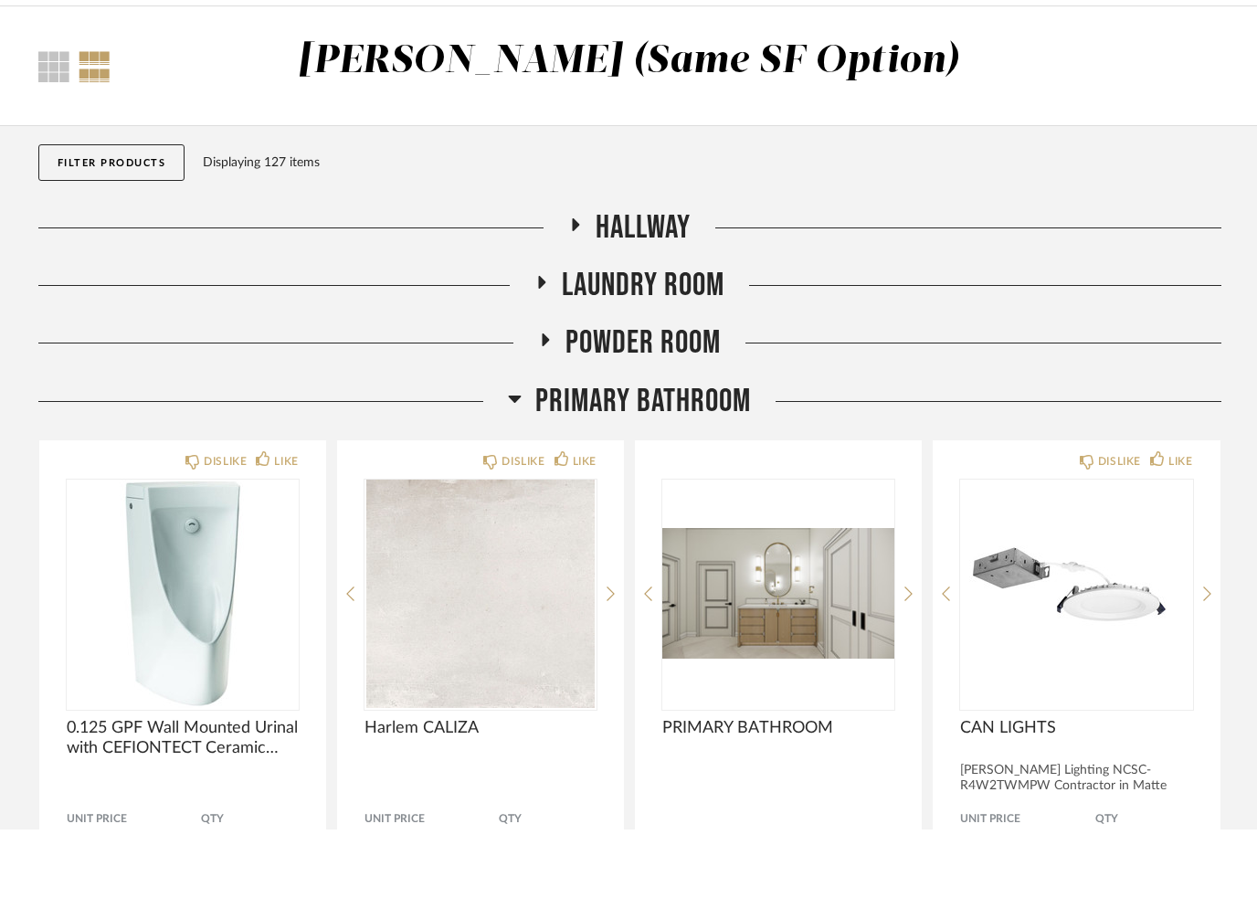
click at [539, 344] on icon at bounding box center [542, 350] width 7 height 13
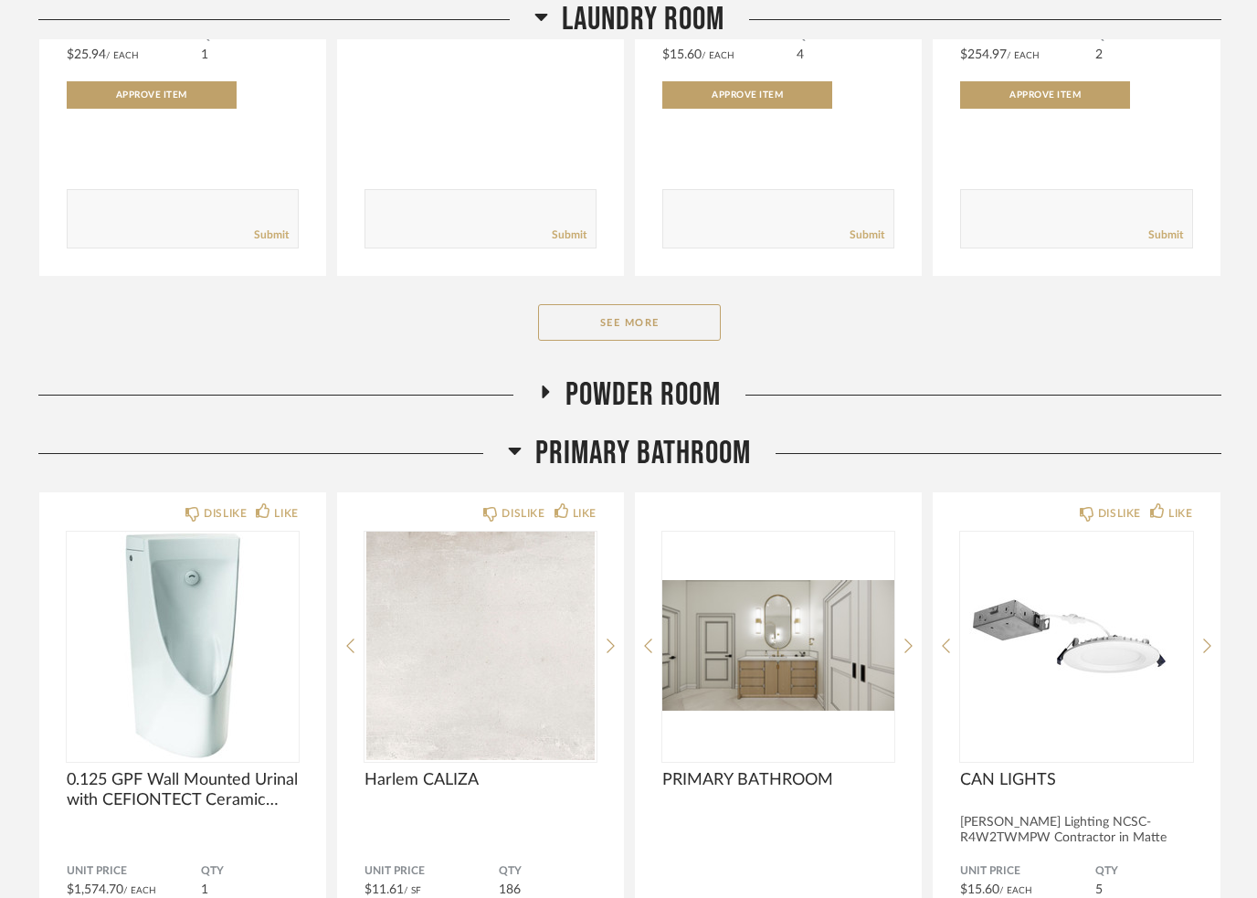
scroll to position [735, 0]
click at [582, 326] on button "See More" at bounding box center [629, 323] width 183 height 37
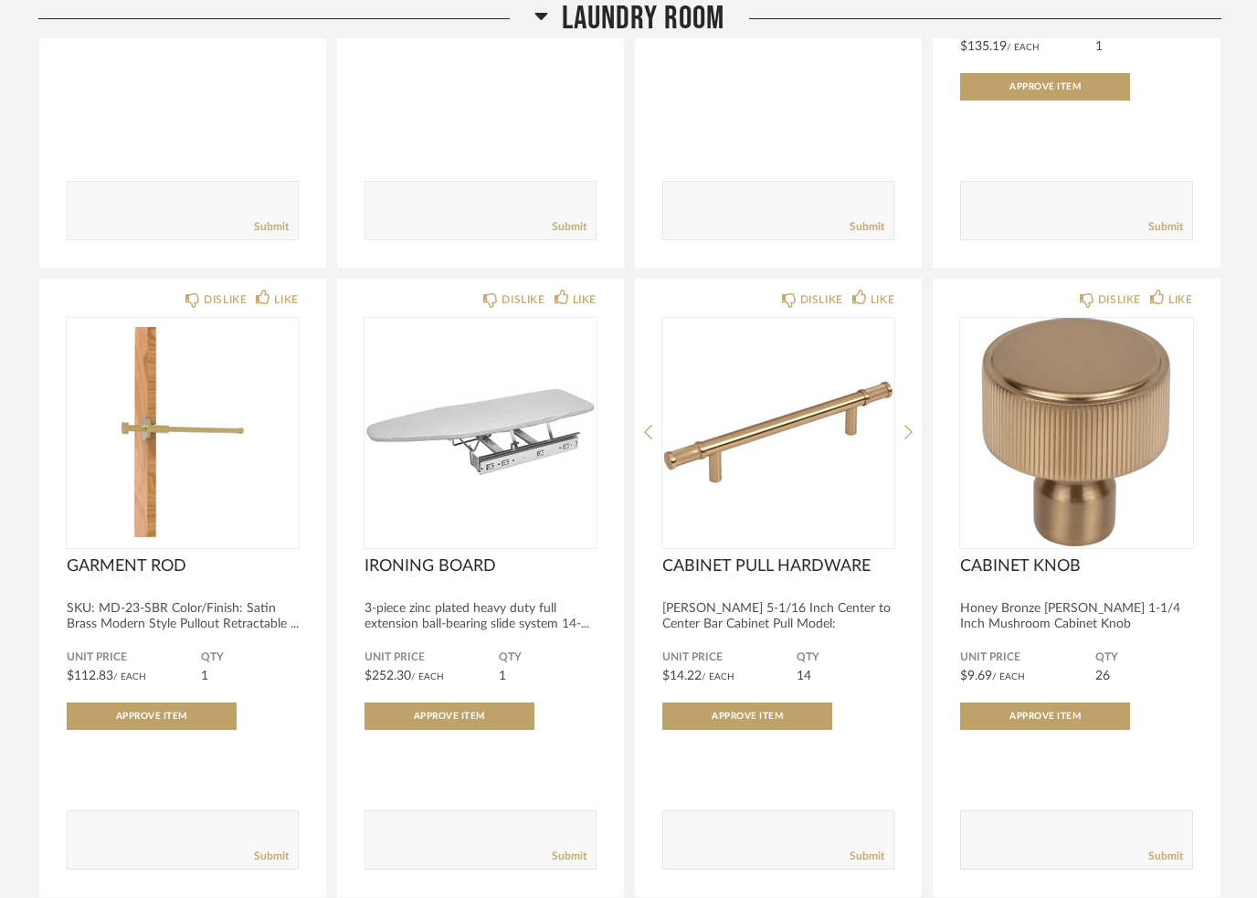
scroll to position [2006, 0]
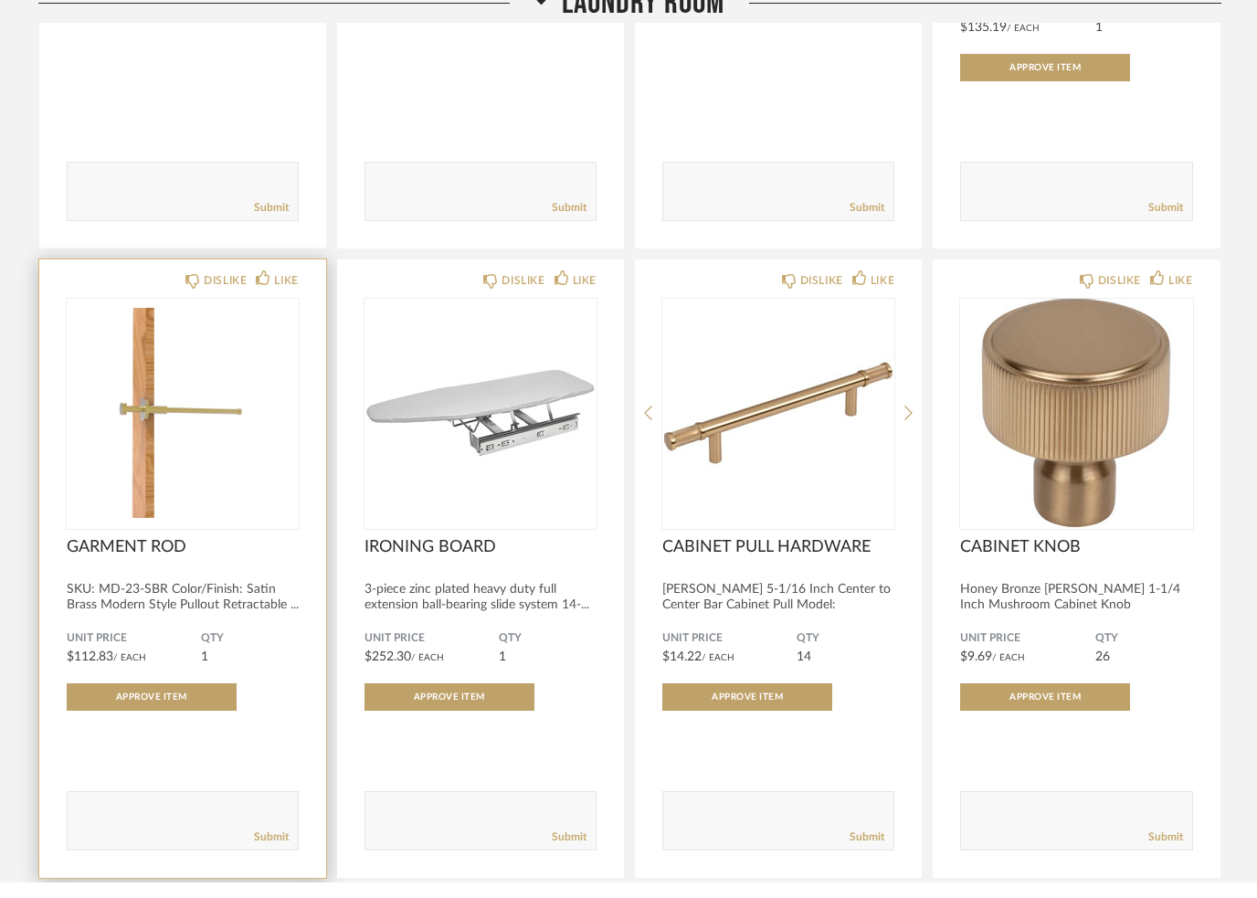
click at [0, 0] on img at bounding box center [0, 0] width 0 height 0
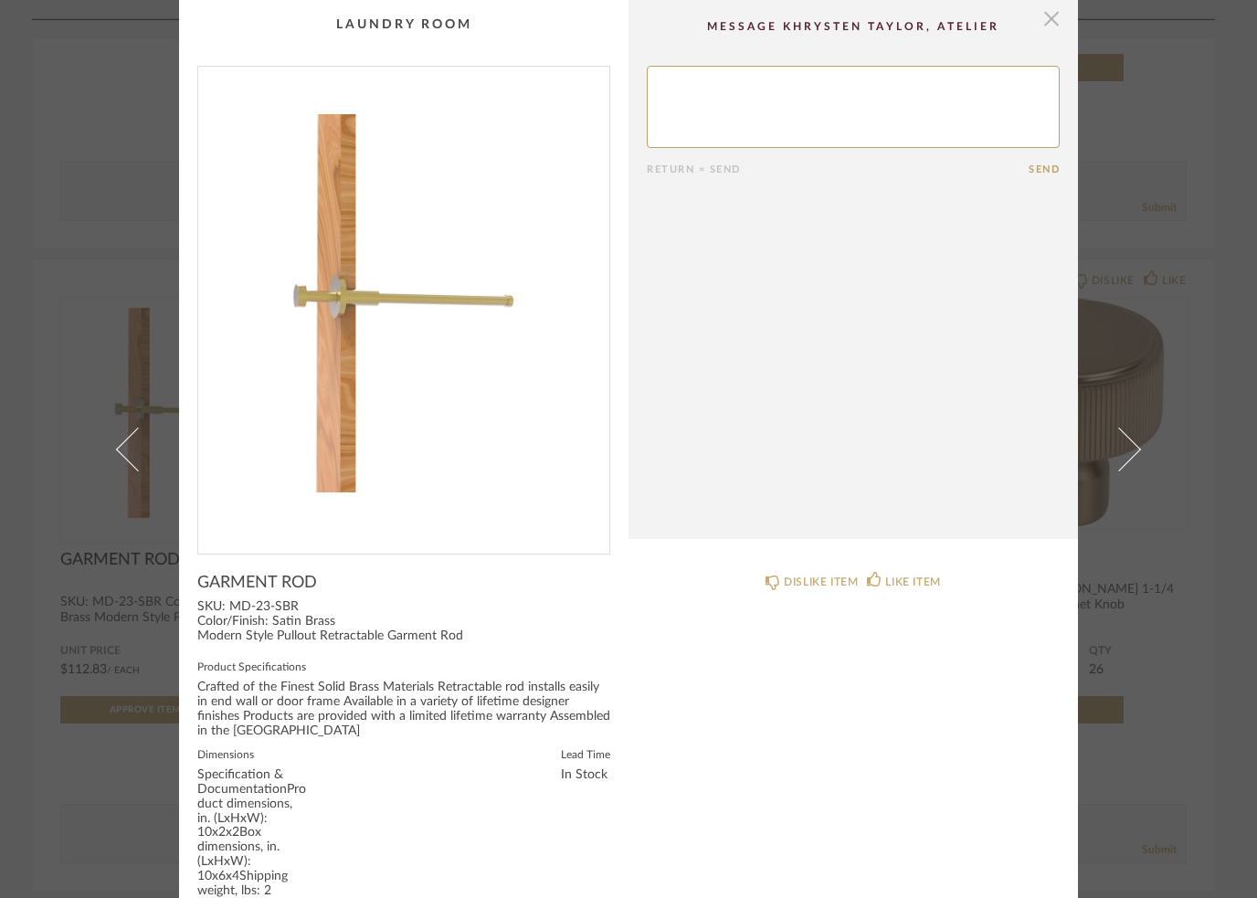
click at [1059, 23] on span "button" at bounding box center [1051, 18] width 37 height 37
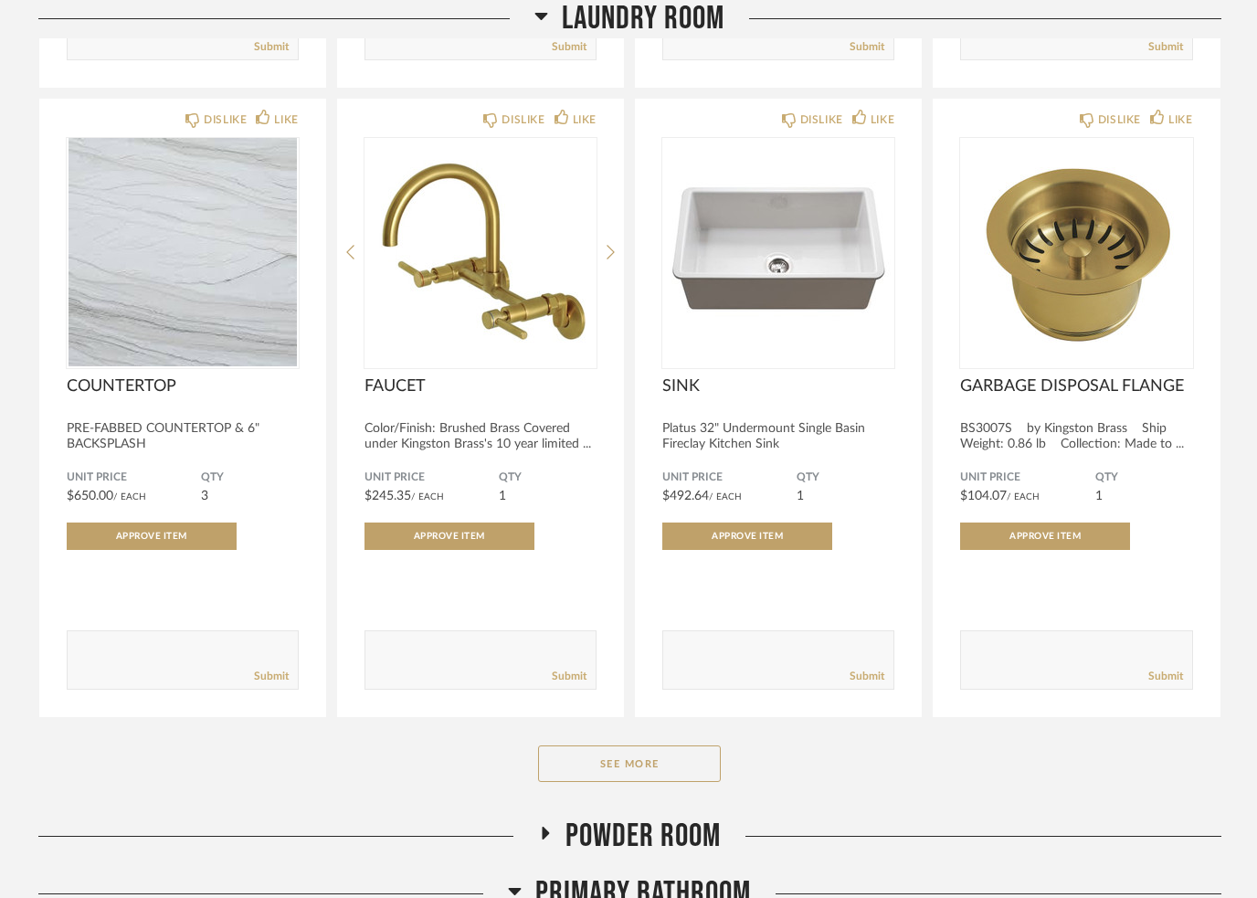
scroll to position [2838, 0]
click at [591, 752] on button "See More" at bounding box center [629, 764] width 183 height 37
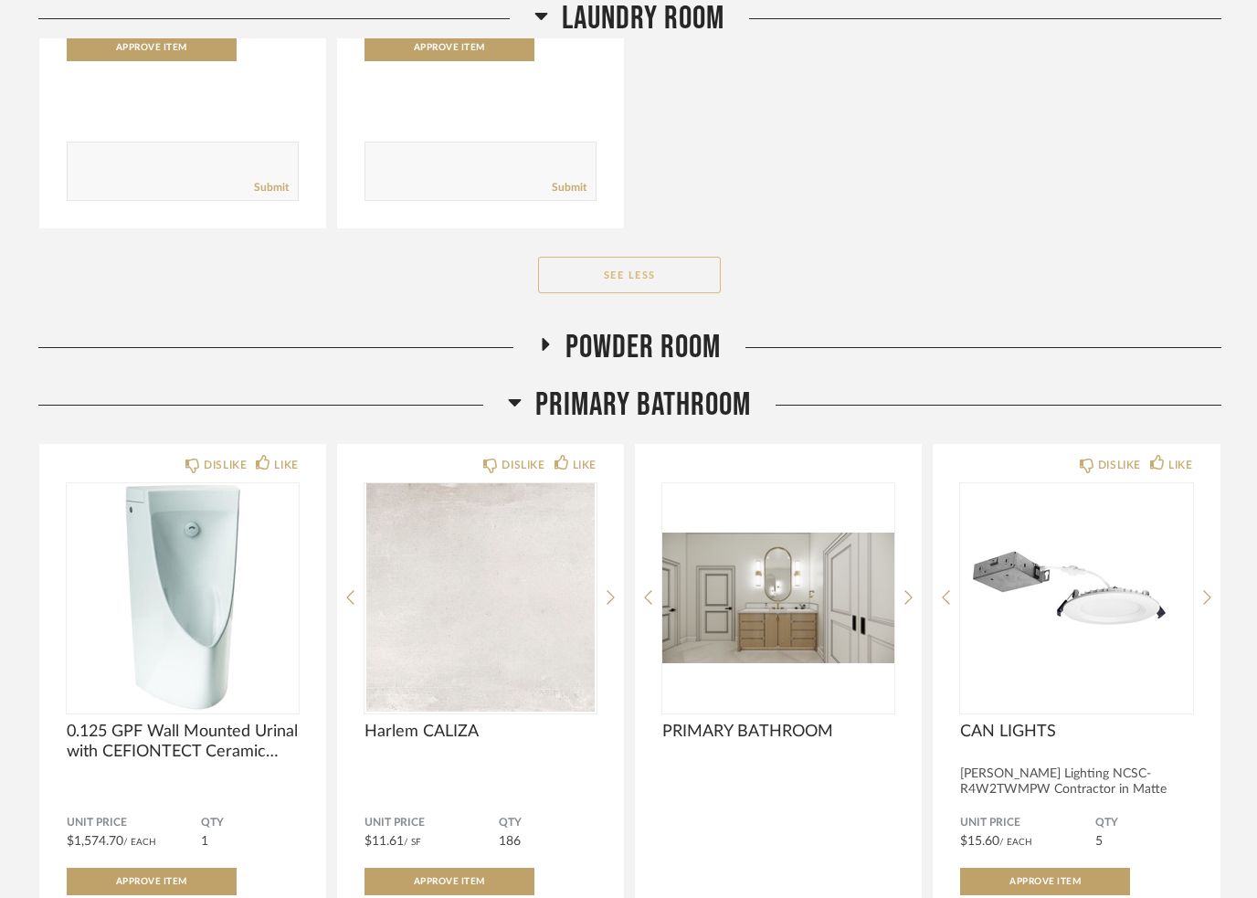
scroll to position [3979, 0]
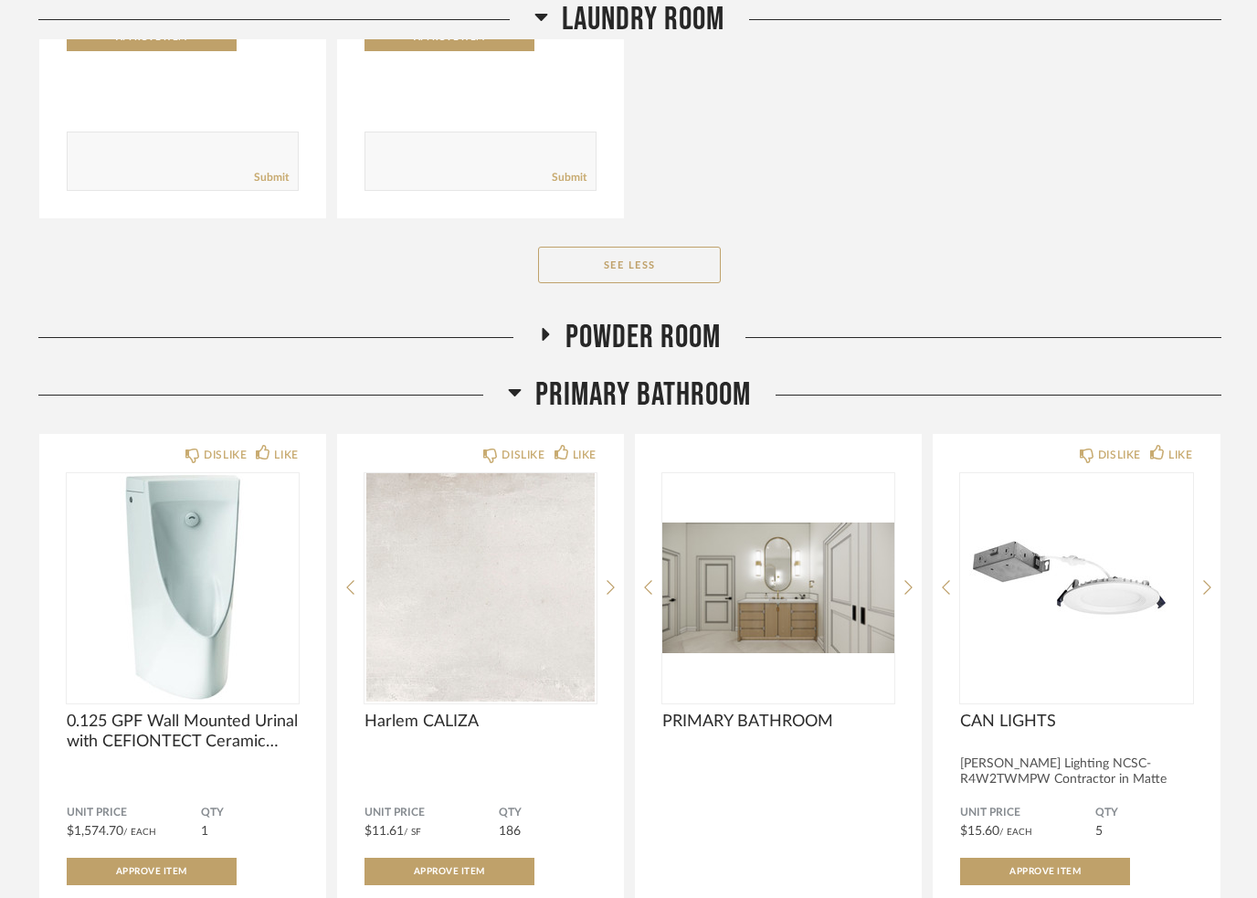
click at [528, 333] on div "Powder Room" at bounding box center [629, 337] width 1183 height 39
click at [552, 333] on h2 "Powder Room" at bounding box center [629, 337] width 183 height 39
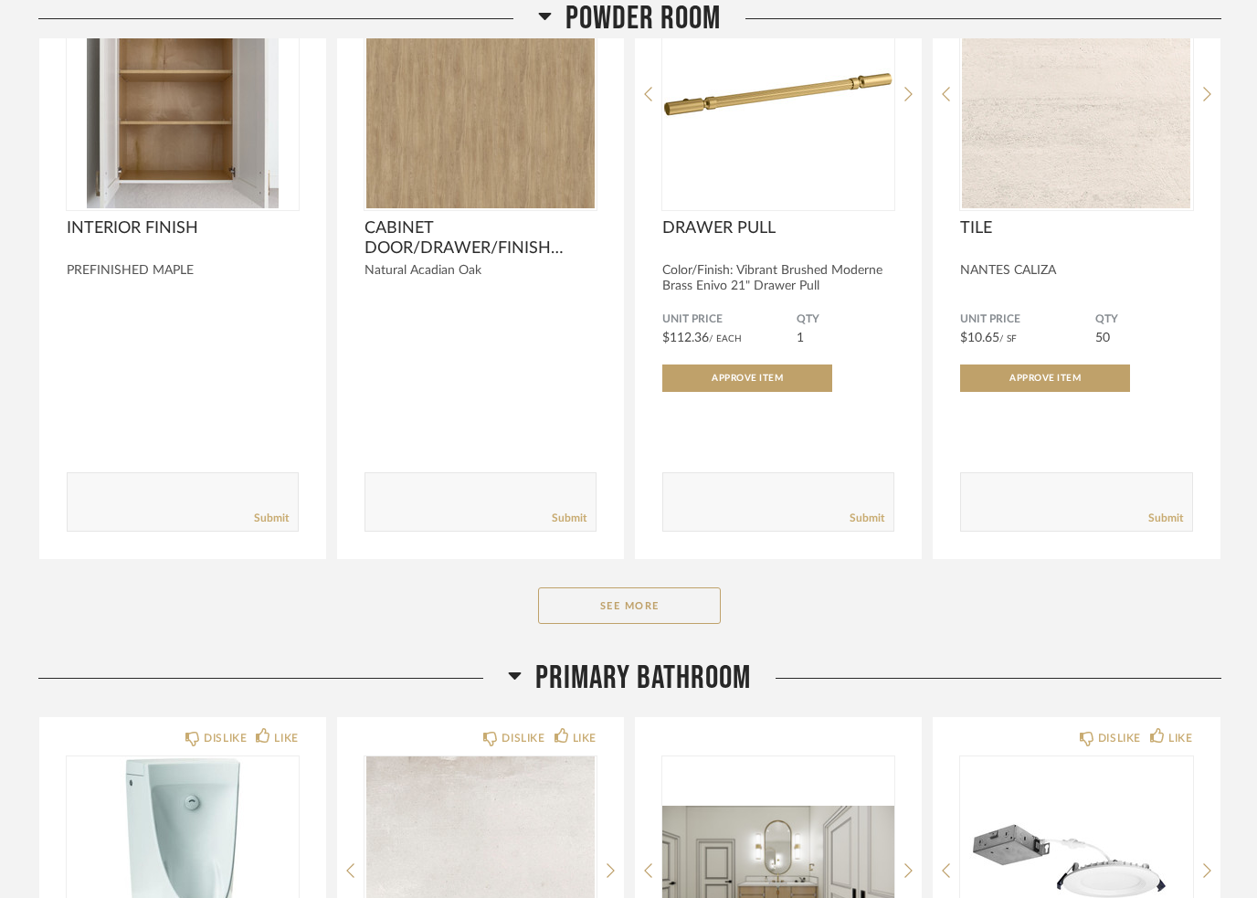
scroll to position [4415, 0]
click at [596, 620] on button "See More" at bounding box center [629, 606] width 183 height 37
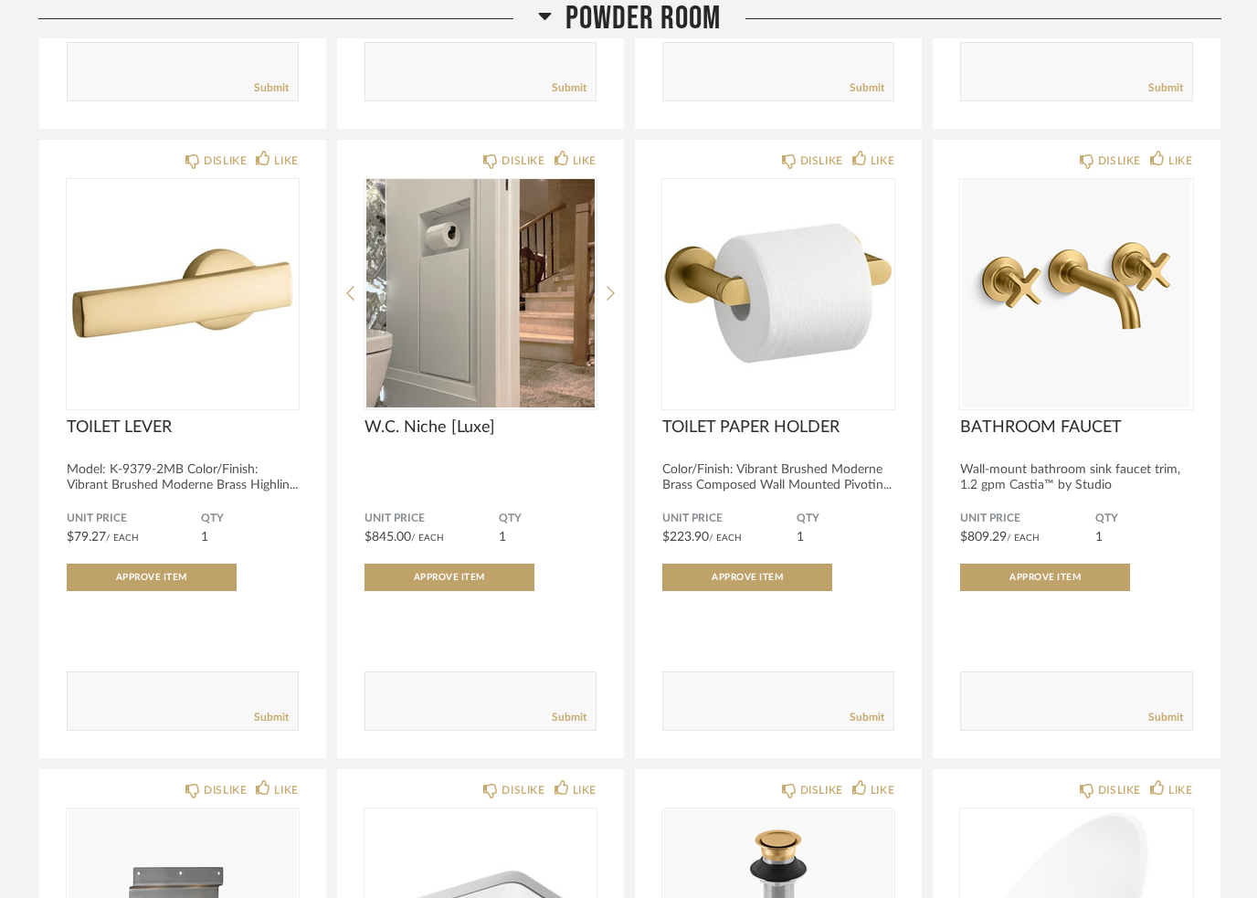
scroll to position [5510, 0]
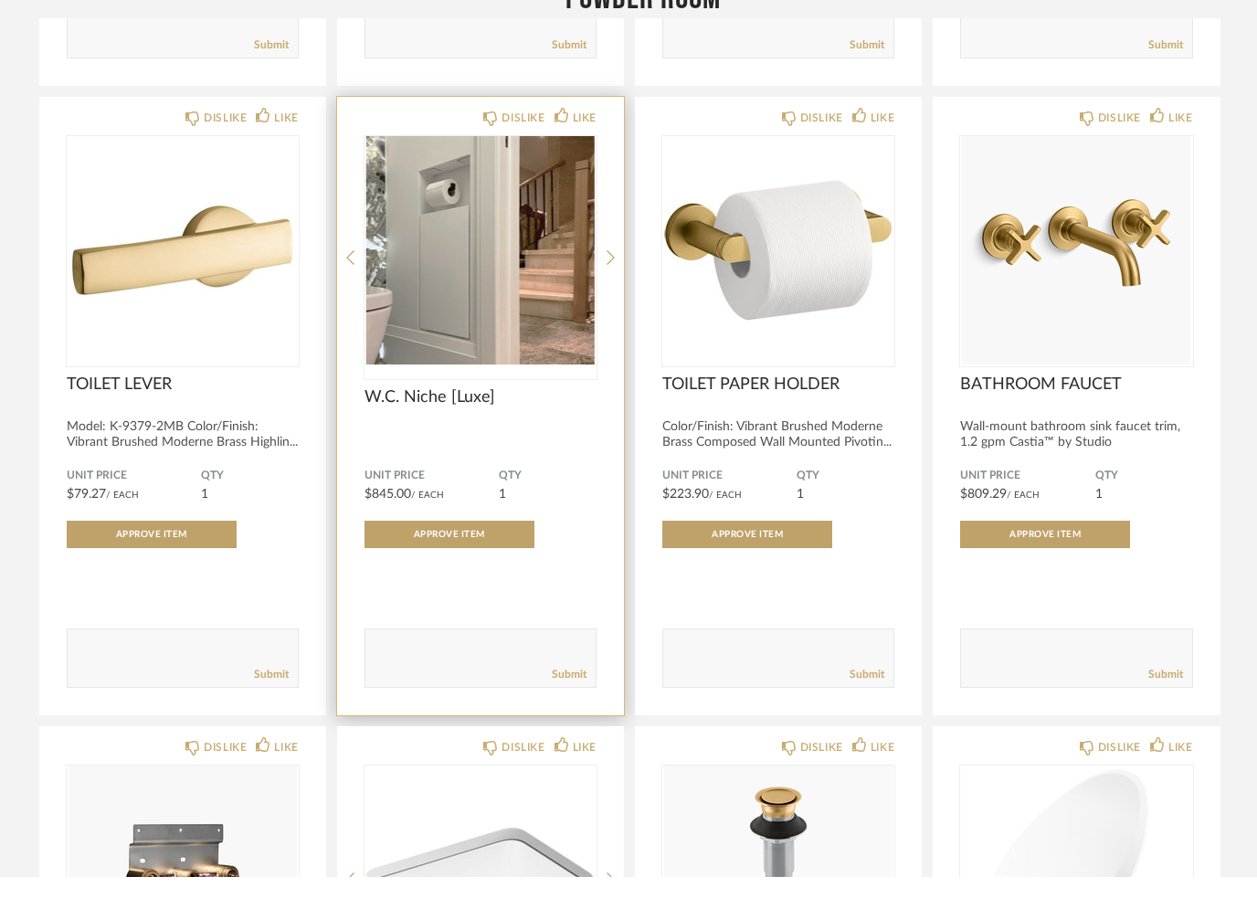
click at [594, 246] on img "0" at bounding box center [481, 271] width 232 height 228
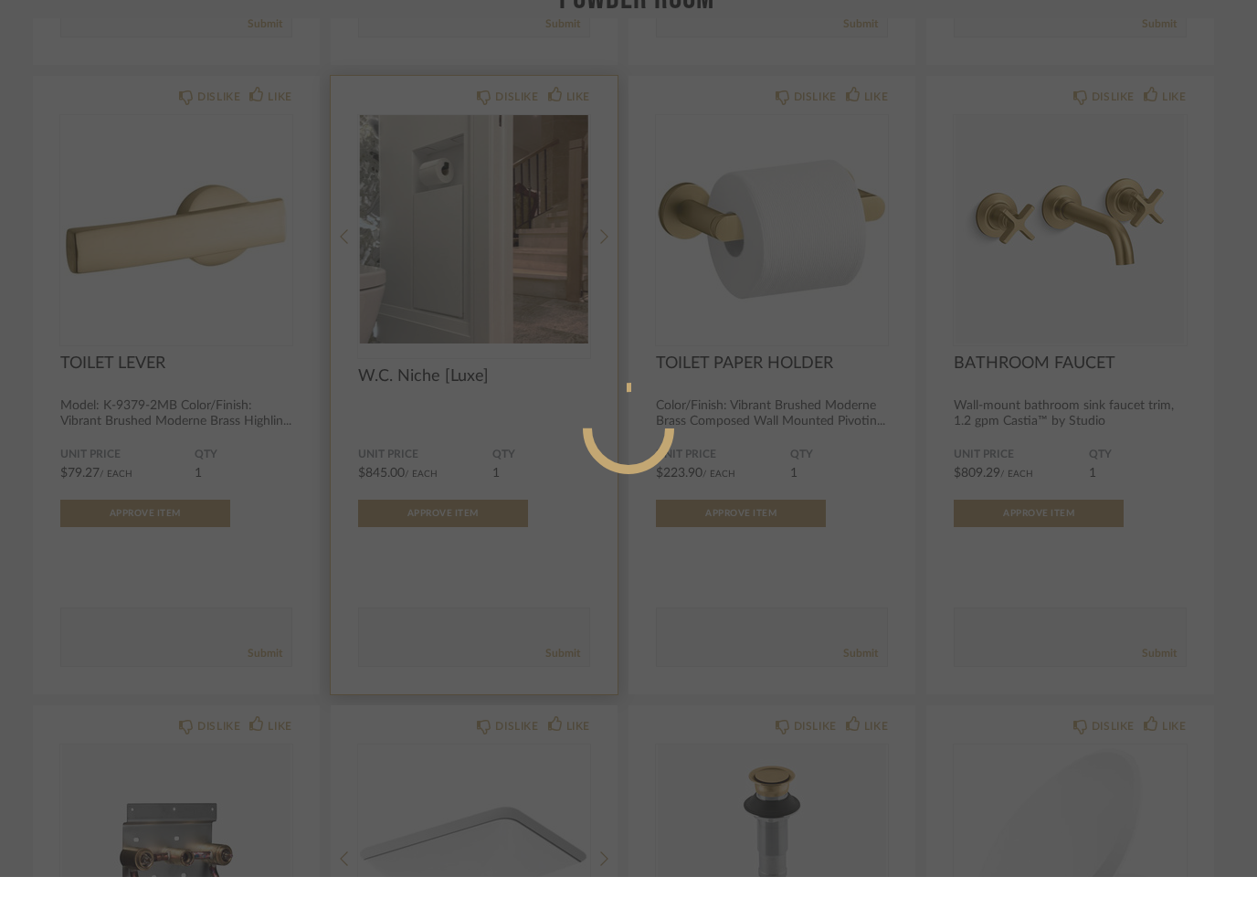
scroll to position [0, 0]
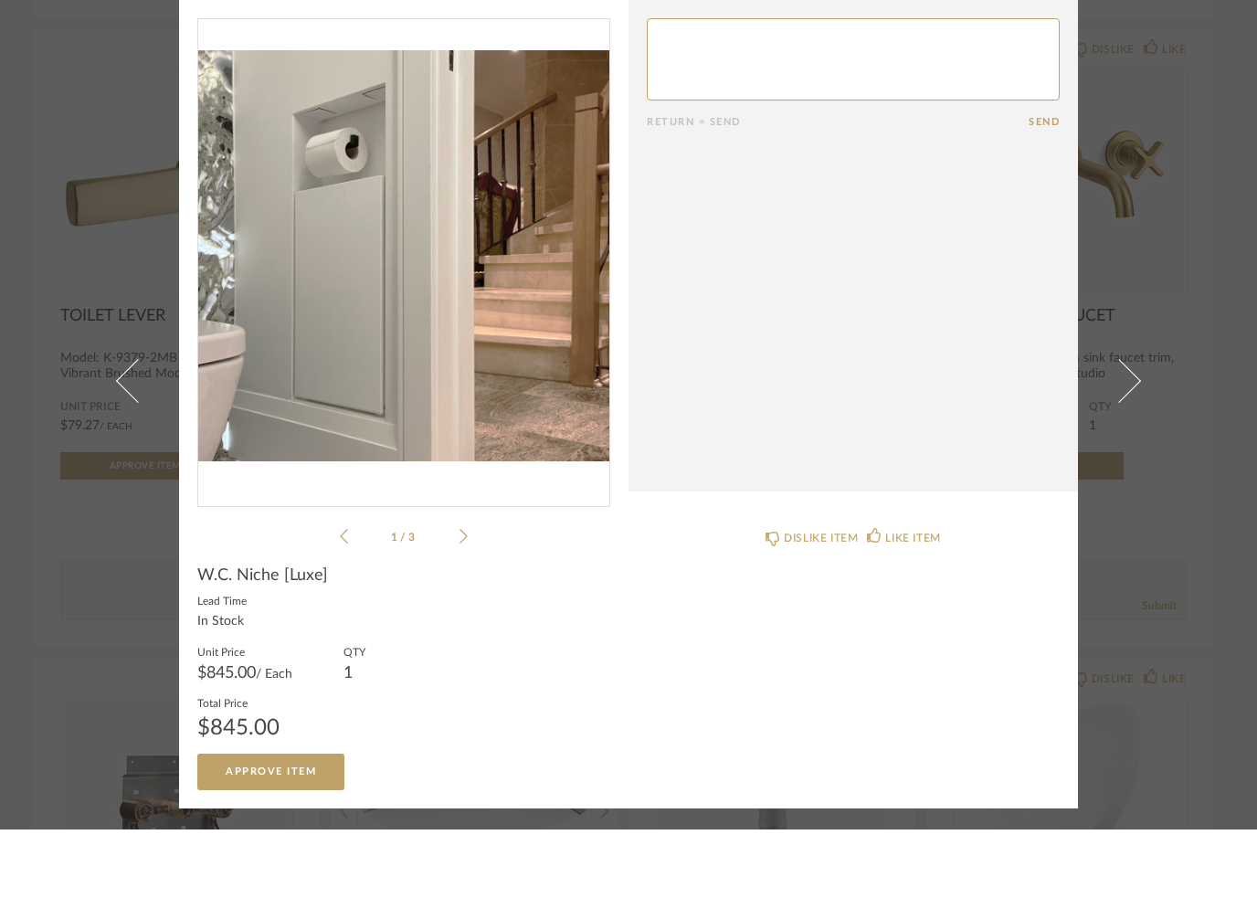
click at [450, 594] on li "1 / 3" at bounding box center [403, 605] width 111 height 22
click at [461, 525] on div "1 / 3" at bounding box center [403, 351] width 413 height 529
click at [454, 594] on li "1 / 3" at bounding box center [403, 605] width 111 height 22
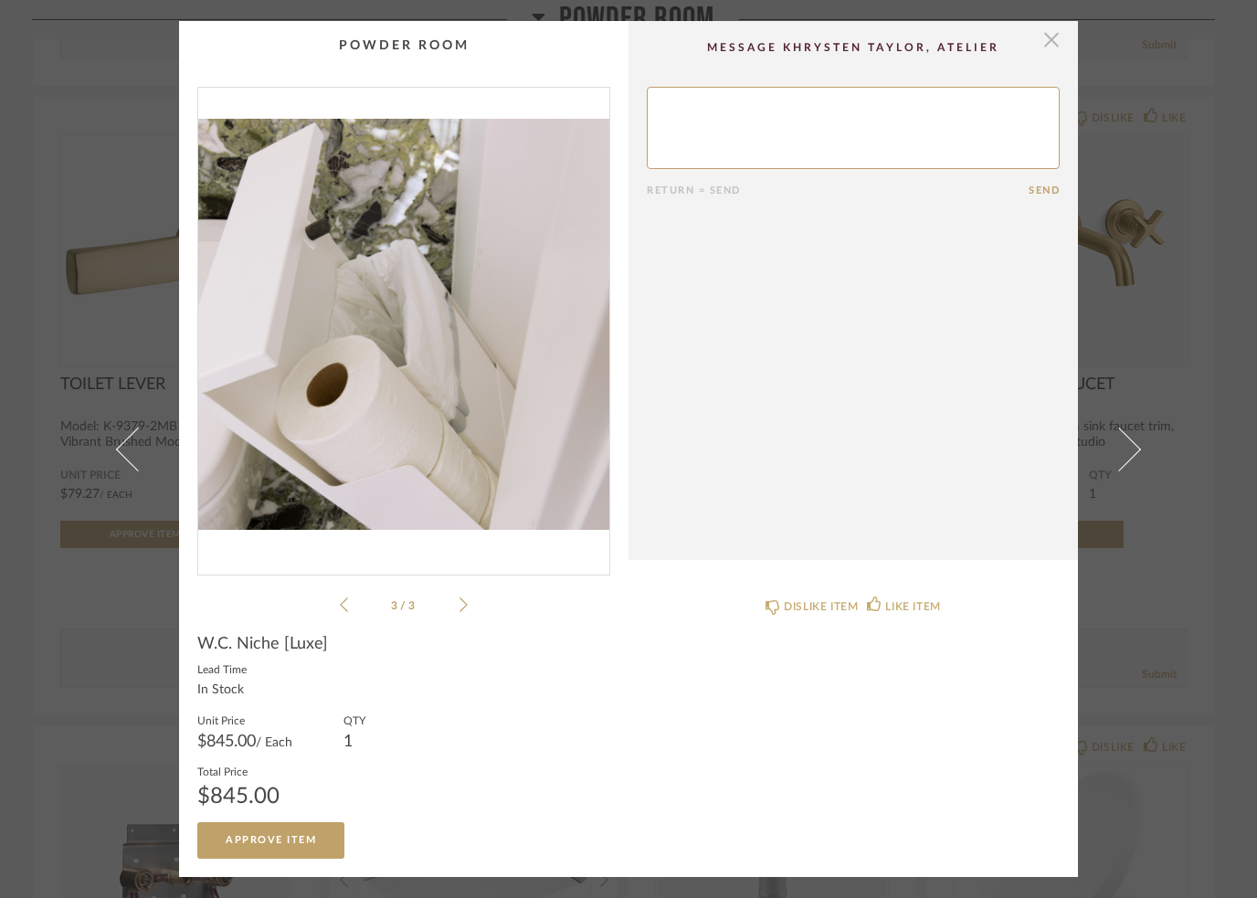
click at [1036, 42] on span "button" at bounding box center [1051, 39] width 37 height 37
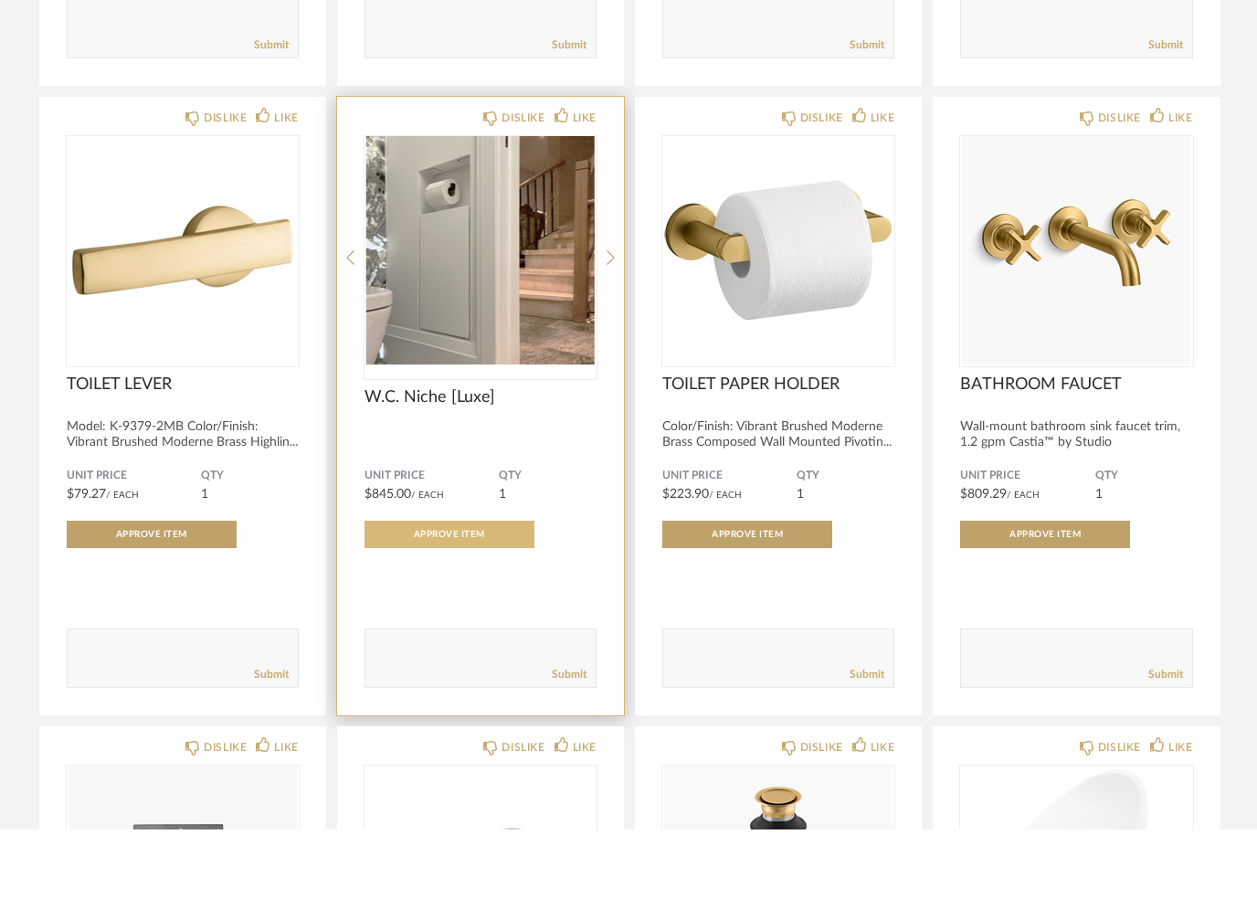
click at [406, 589] on button "Approve Item" at bounding box center [450, 602] width 170 height 27
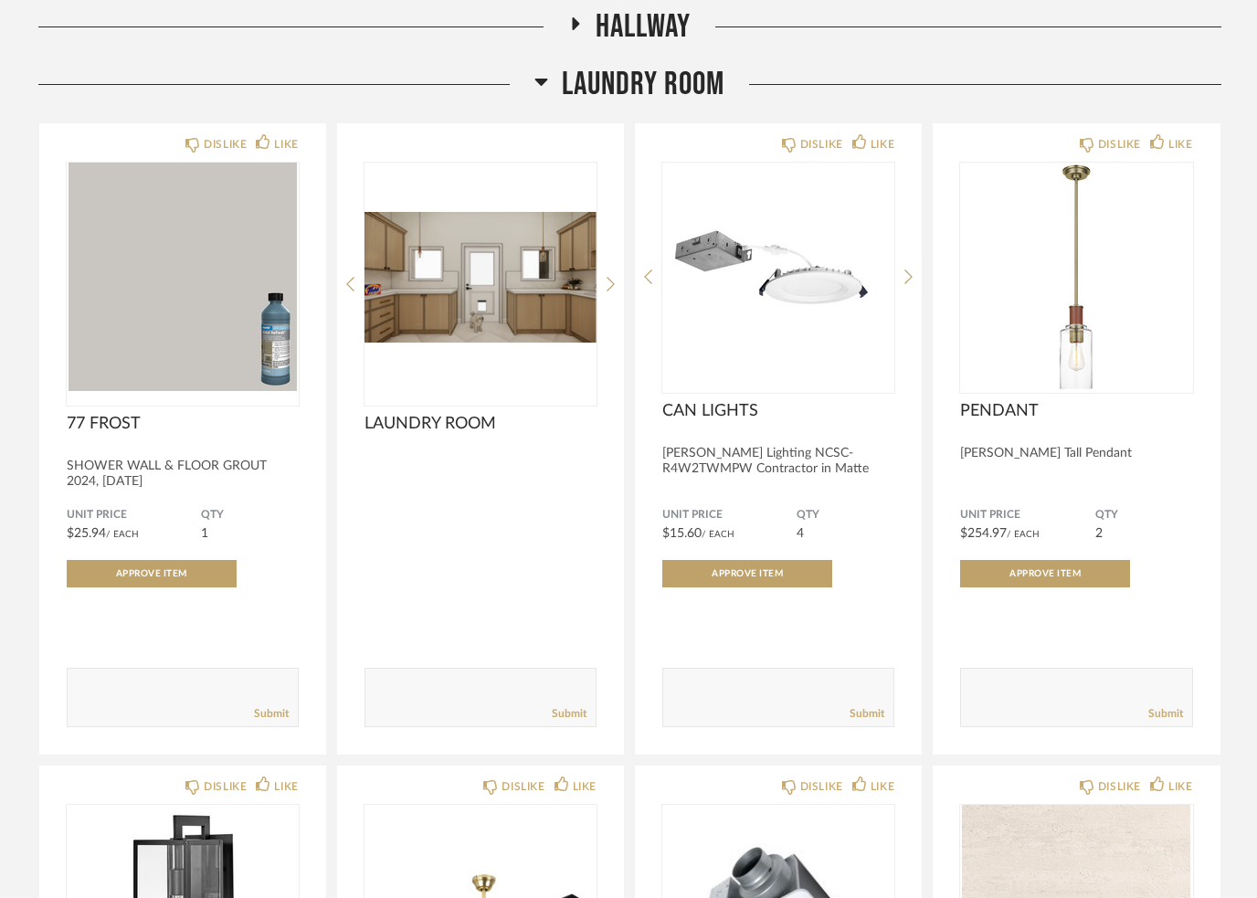
scroll to position [296, 0]
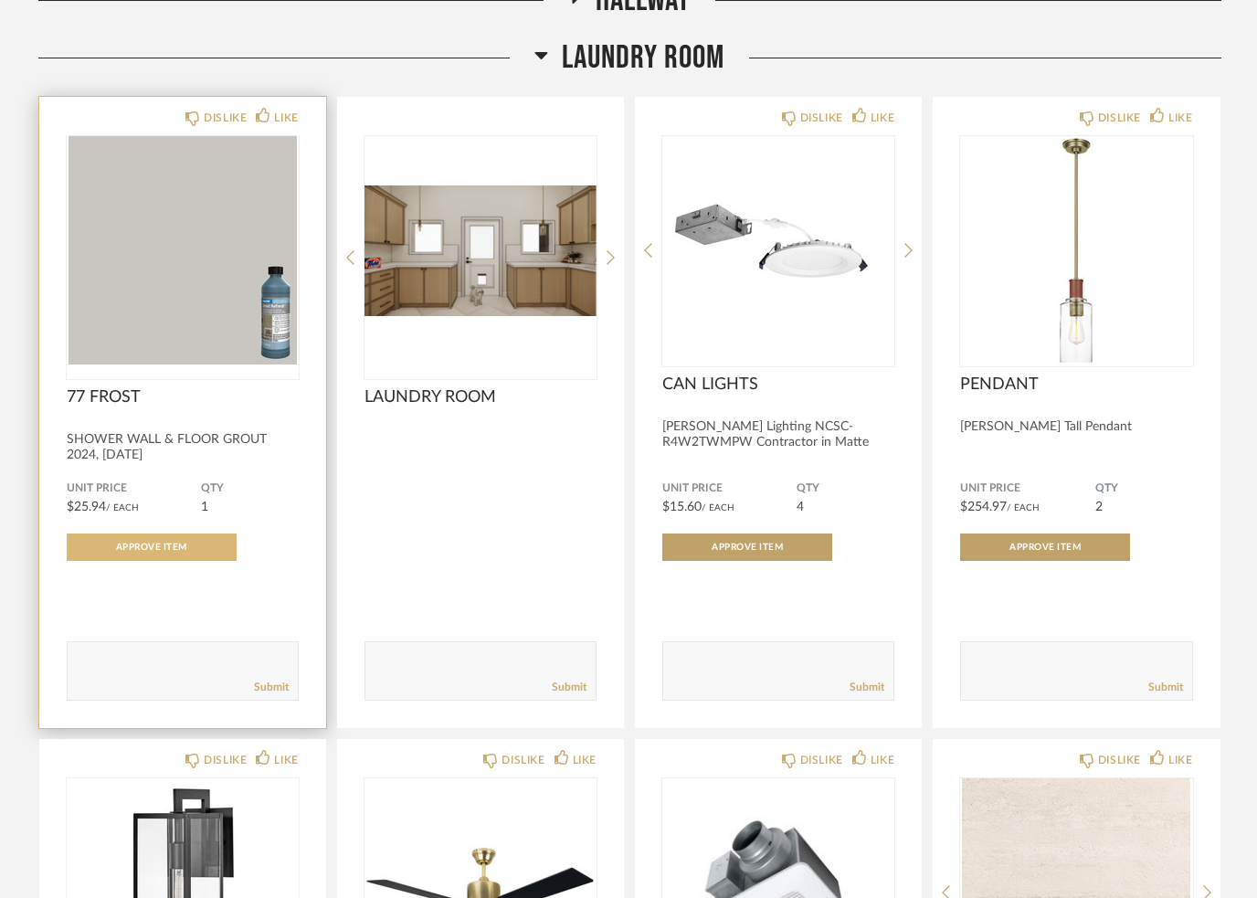
click at [139, 546] on span "Approve Item" at bounding box center [151, 547] width 71 height 9
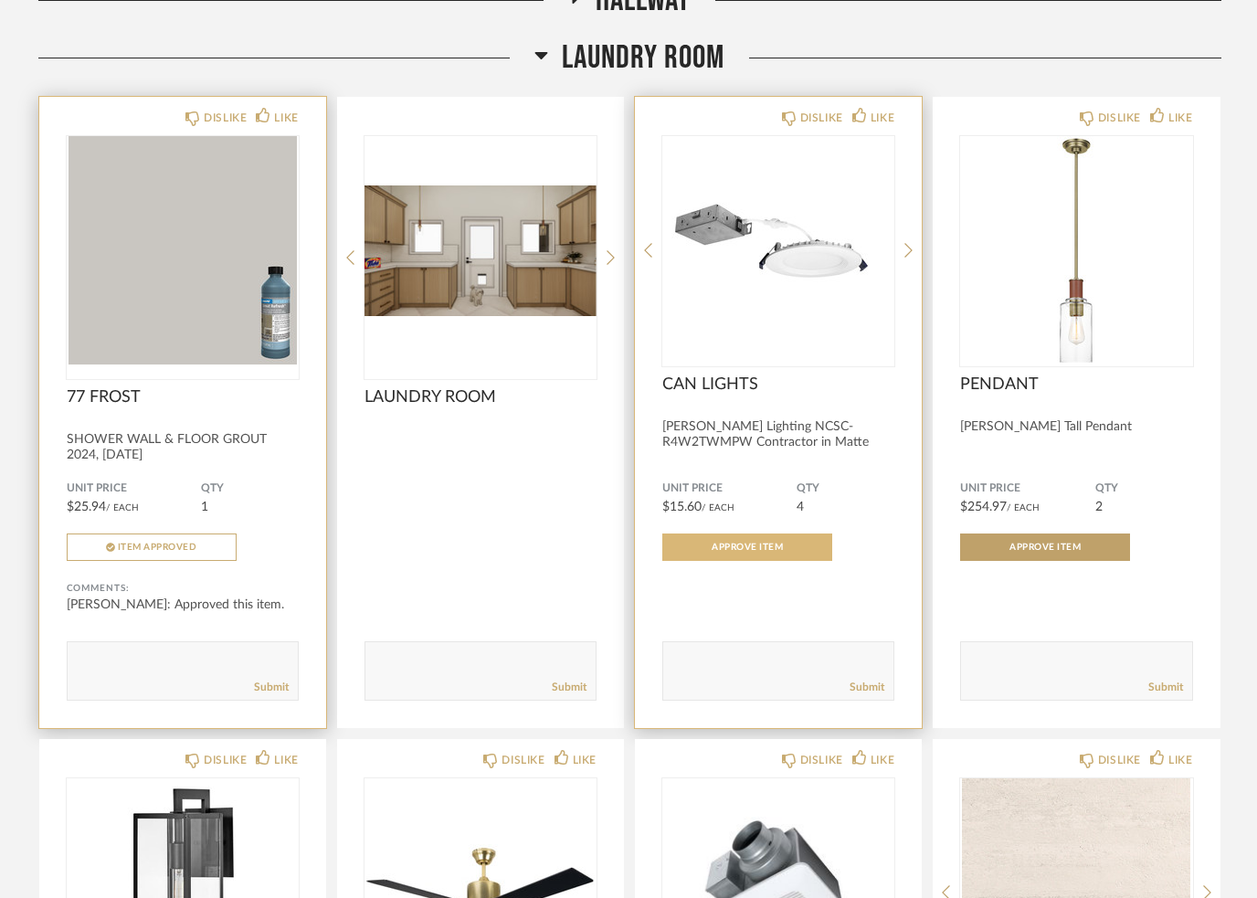
click at [695, 554] on button "Approve Item" at bounding box center [747, 547] width 170 height 27
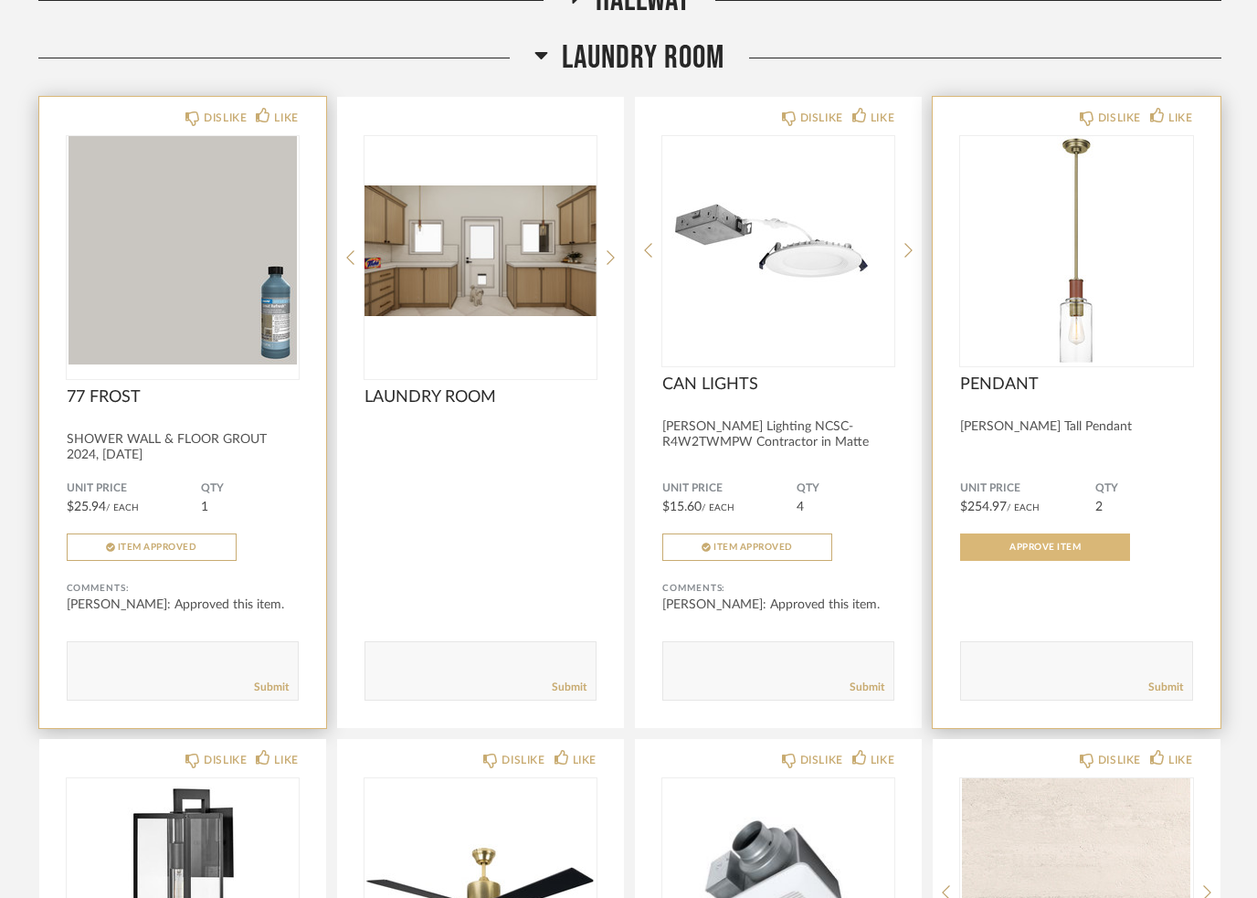
click at [1006, 548] on button "Approve Item" at bounding box center [1045, 547] width 170 height 27
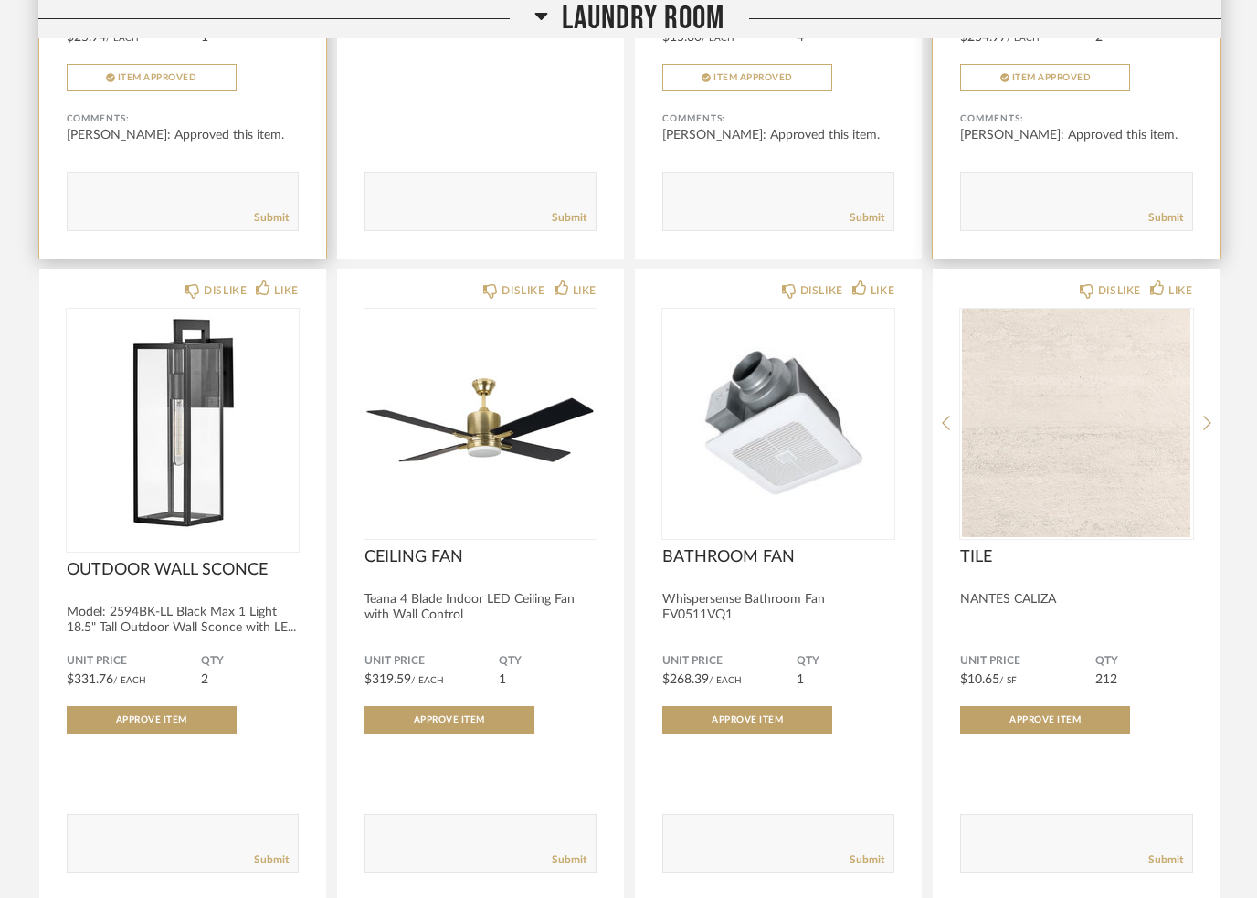
scroll to position [768, 0]
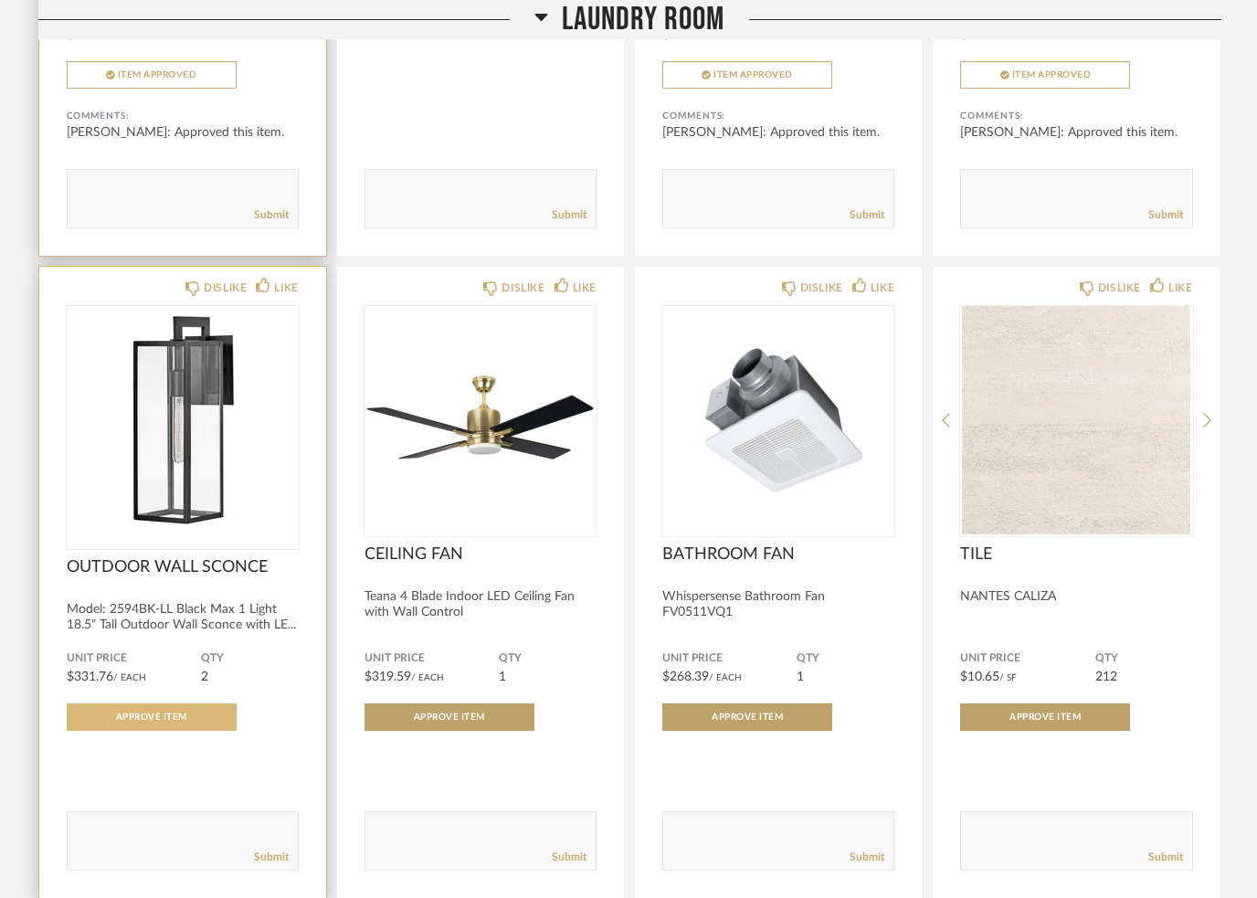
click at [159, 711] on button "Approve Item" at bounding box center [152, 717] width 170 height 27
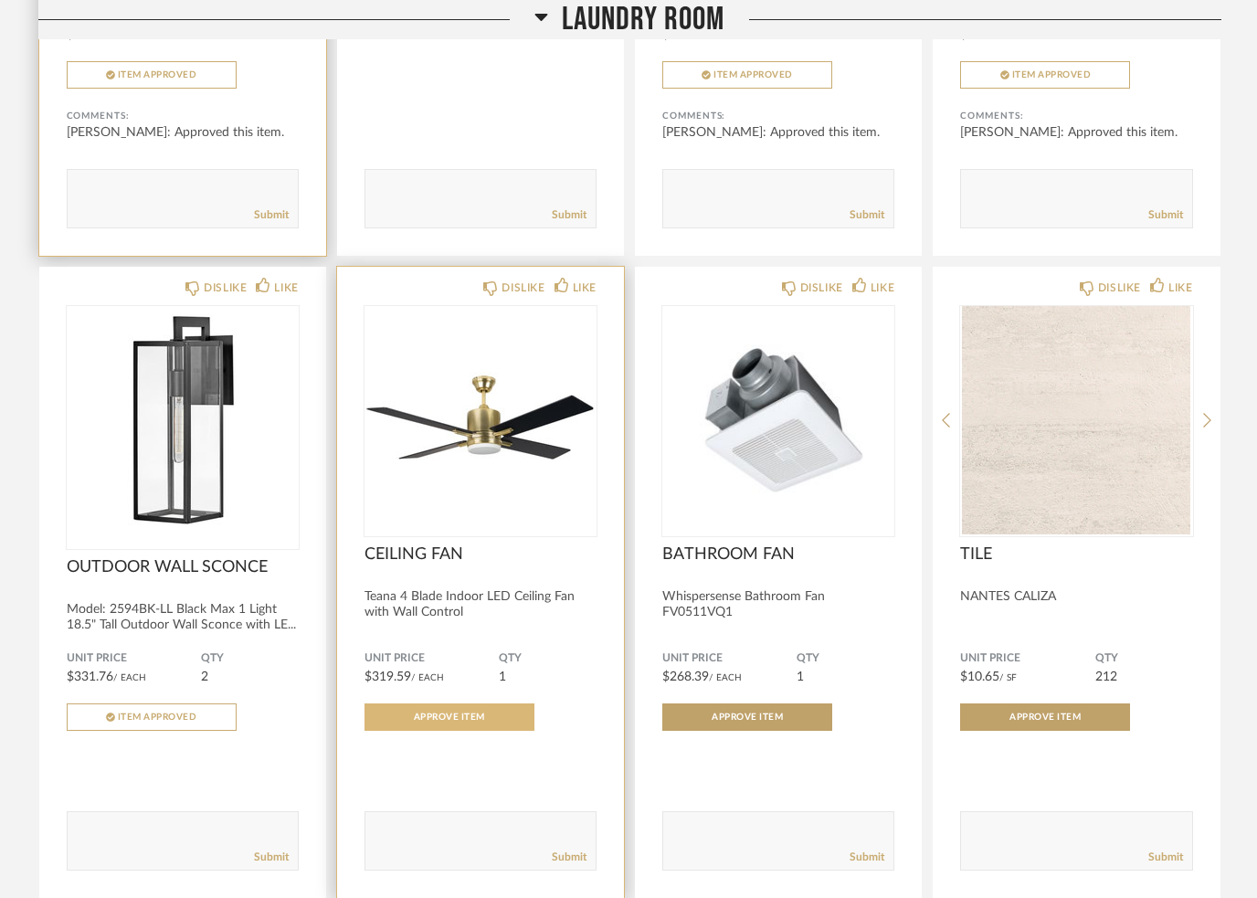
click at [423, 710] on button "Approve Item" at bounding box center [450, 717] width 170 height 27
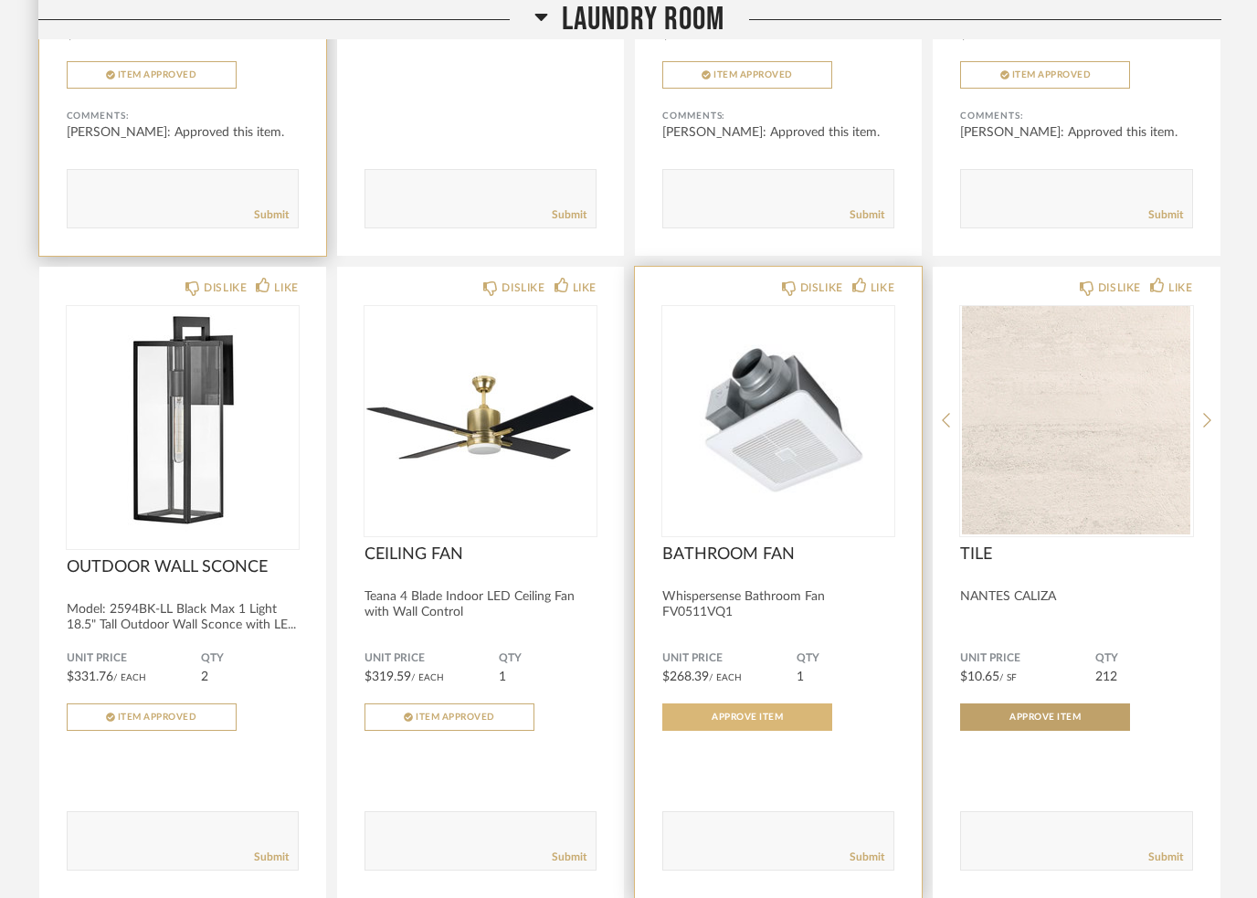
click at [764, 722] on span "Approve Item" at bounding box center [747, 717] width 71 height 9
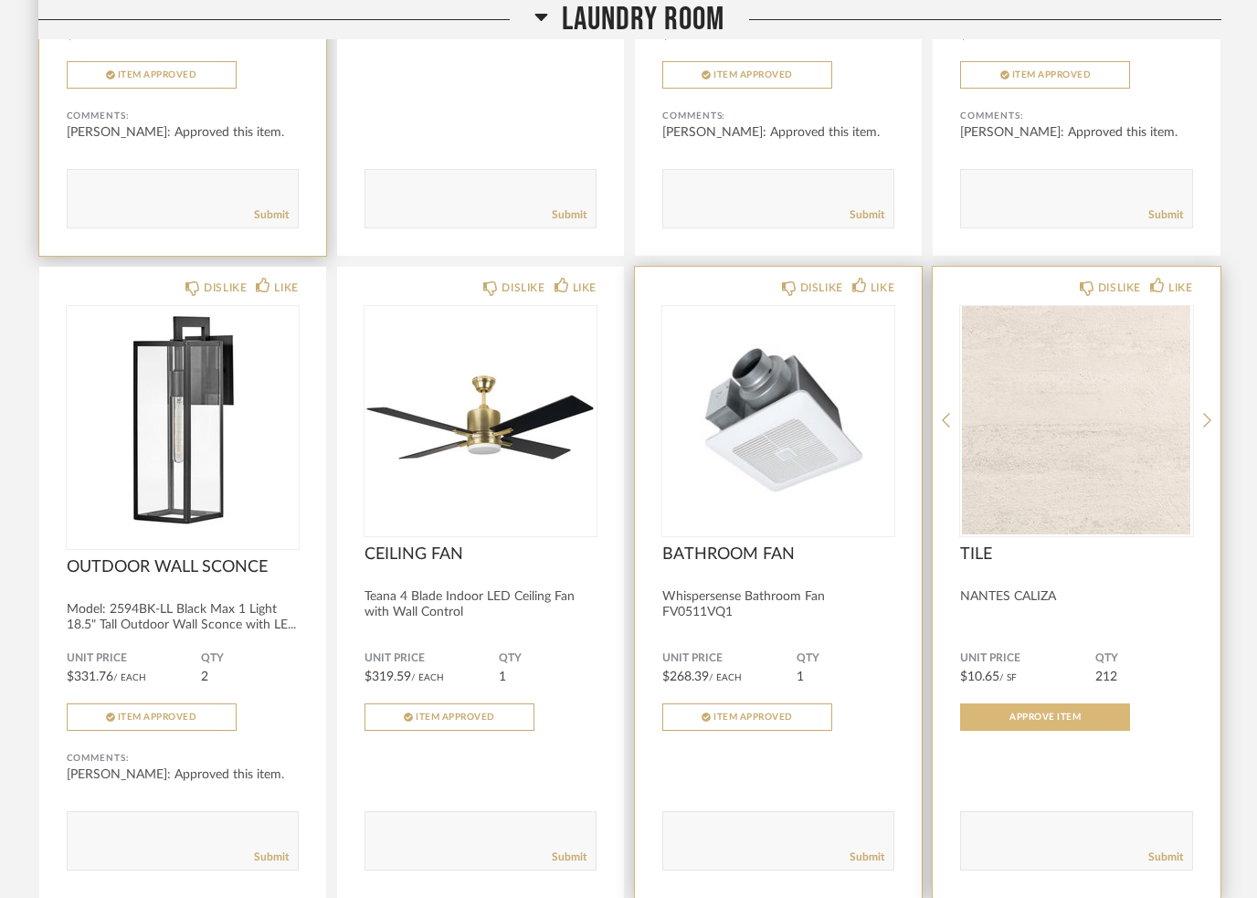
click at [1047, 729] on button "Approve Item" at bounding box center [1045, 717] width 170 height 27
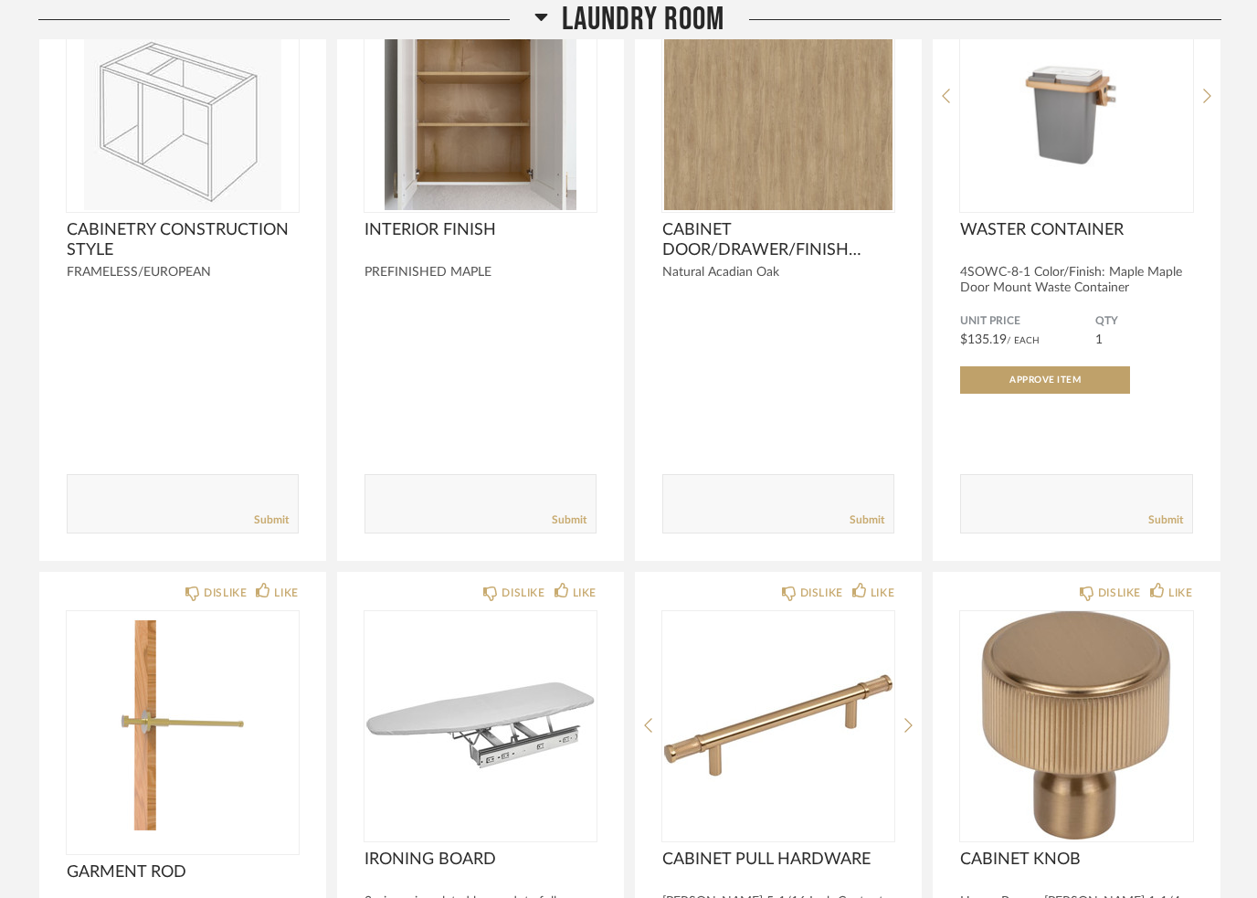
scroll to position [1736, 0]
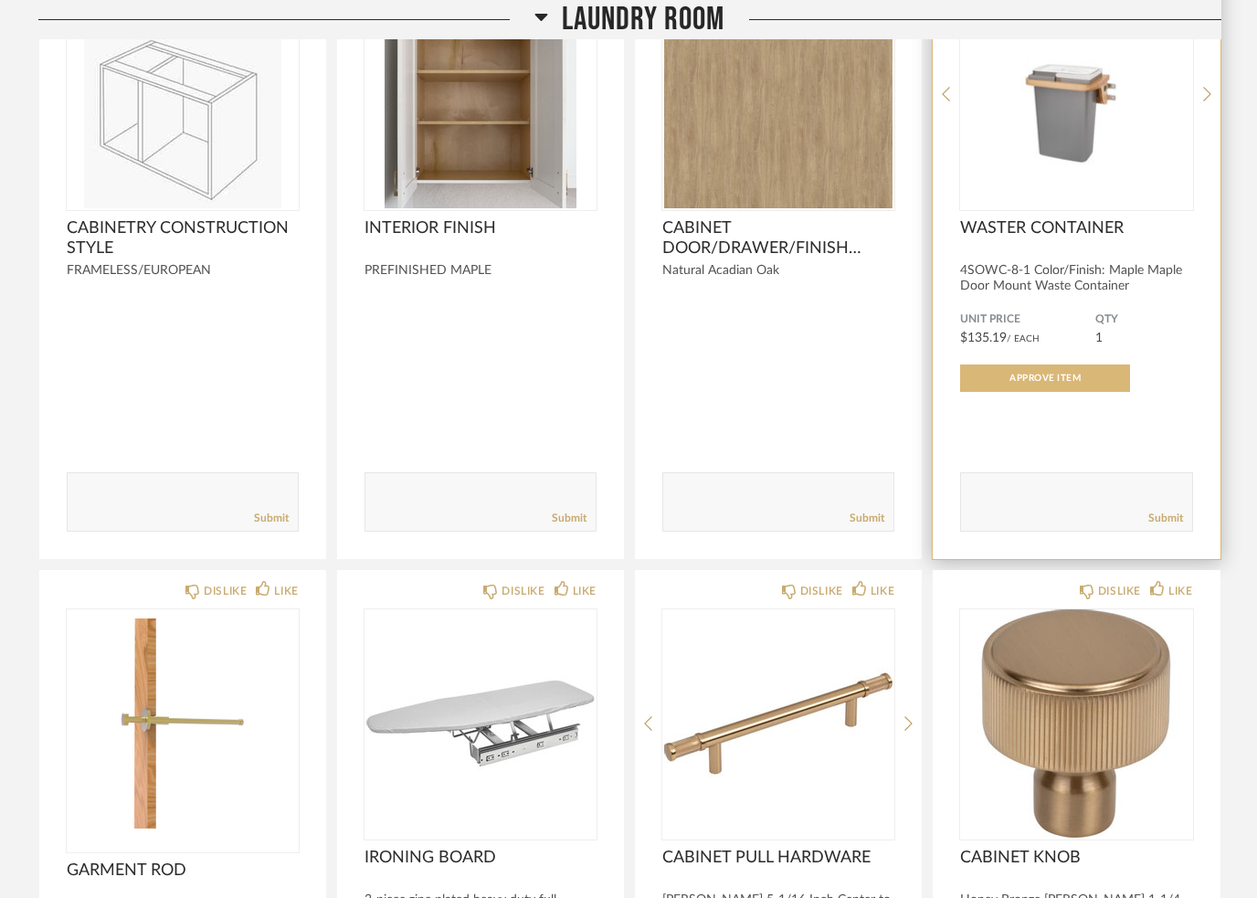
click at [1002, 392] on button "Approve Item" at bounding box center [1045, 378] width 170 height 27
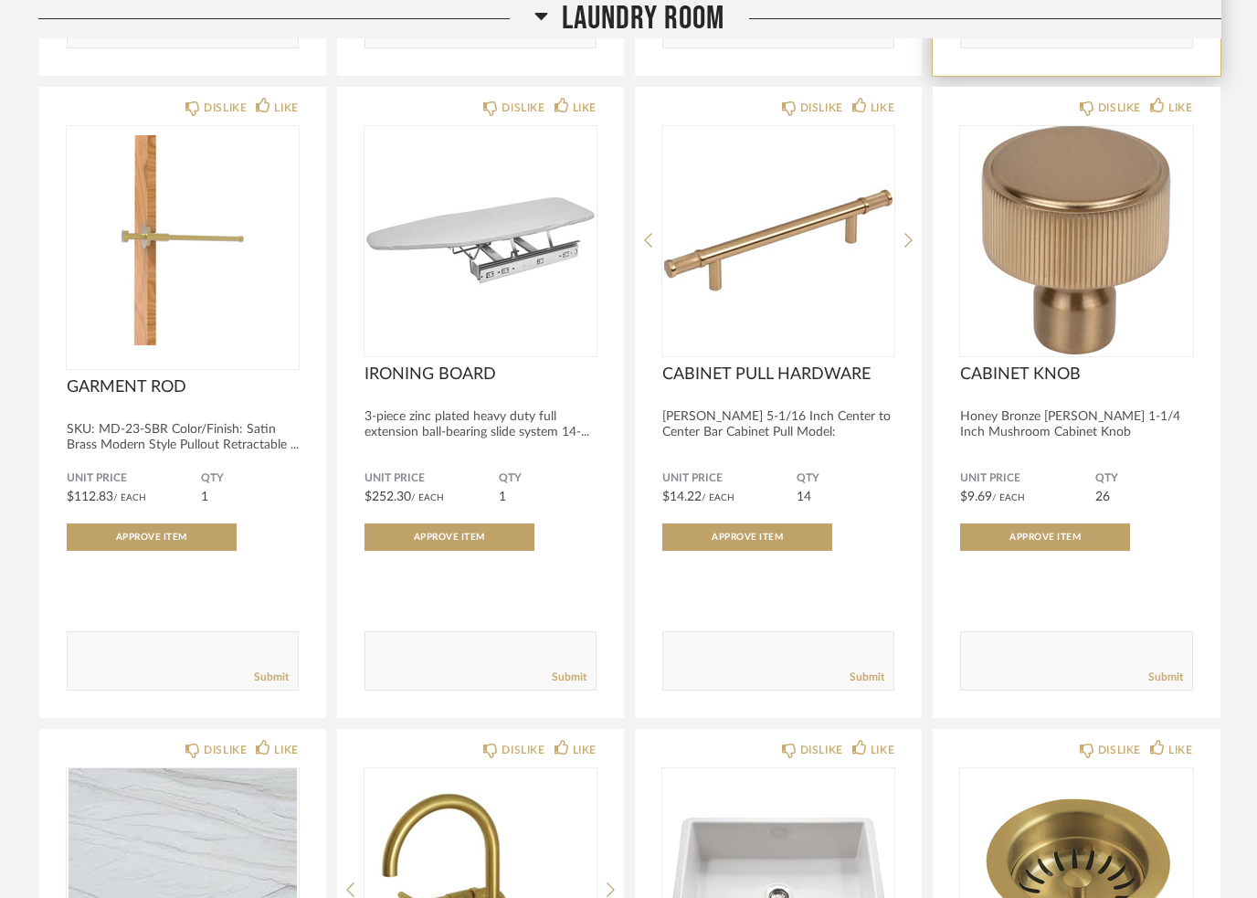
scroll to position [2219, 0]
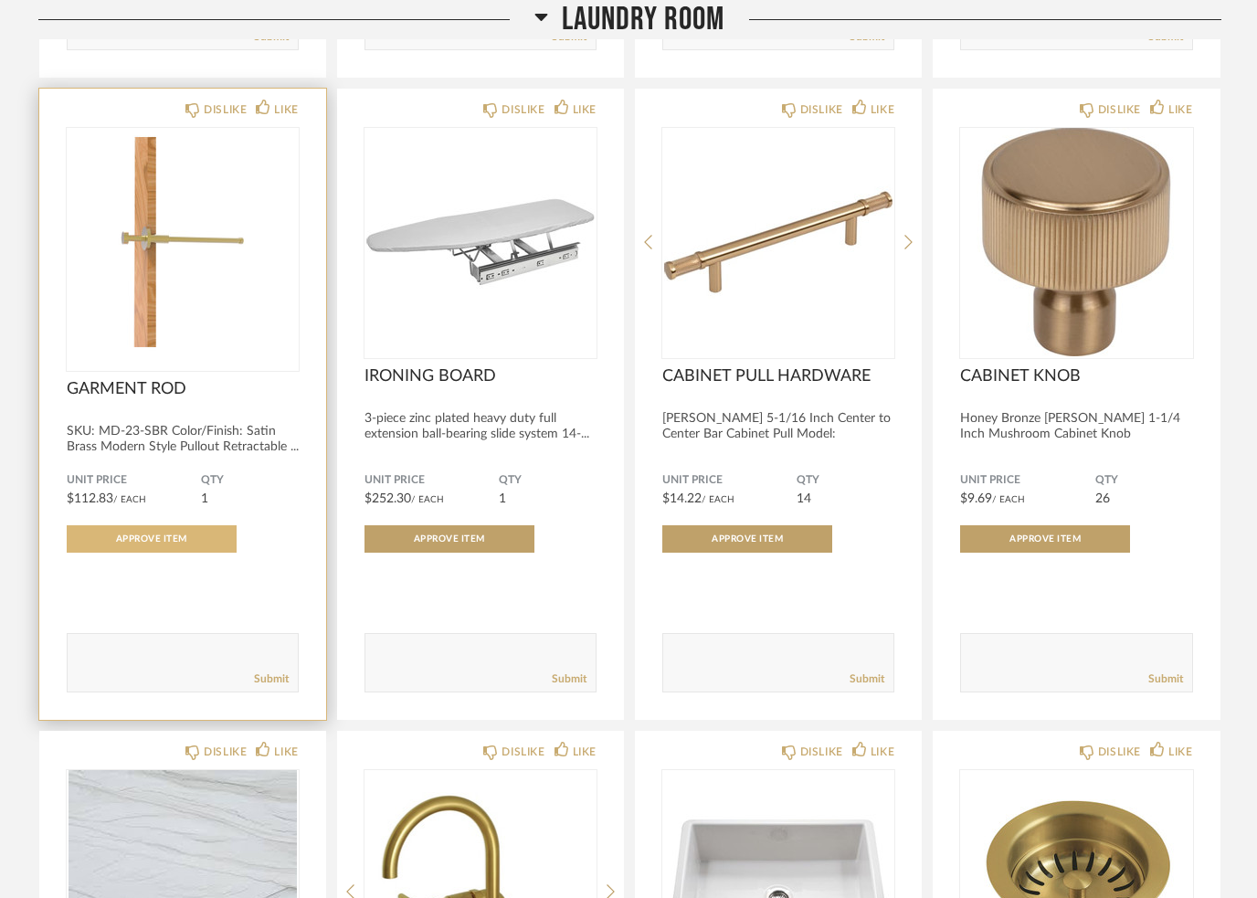
click at [150, 544] on span "Approve Item" at bounding box center [151, 539] width 71 height 9
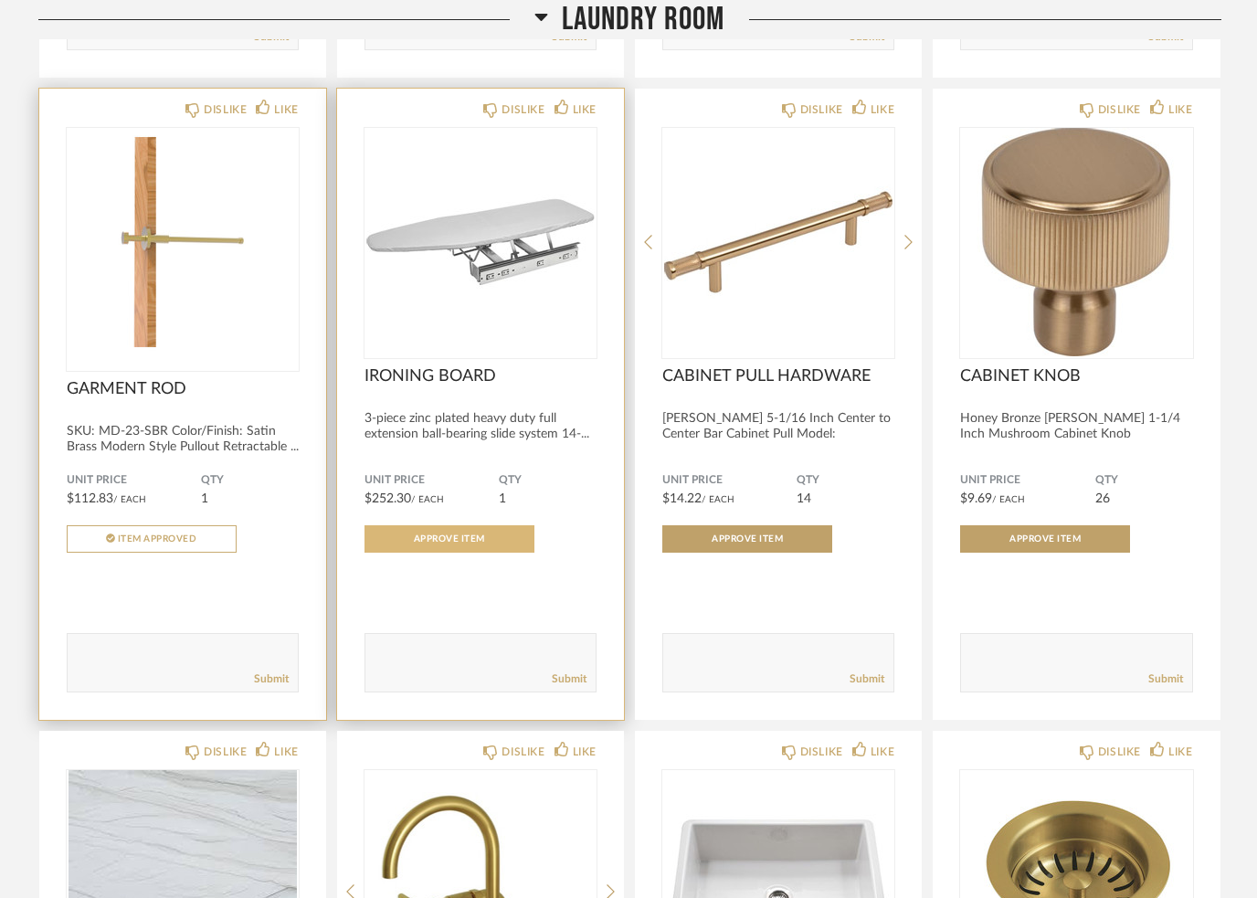
click at [417, 532] on button "Approve Item" at bounding box center [450, 538] width 170 height 27
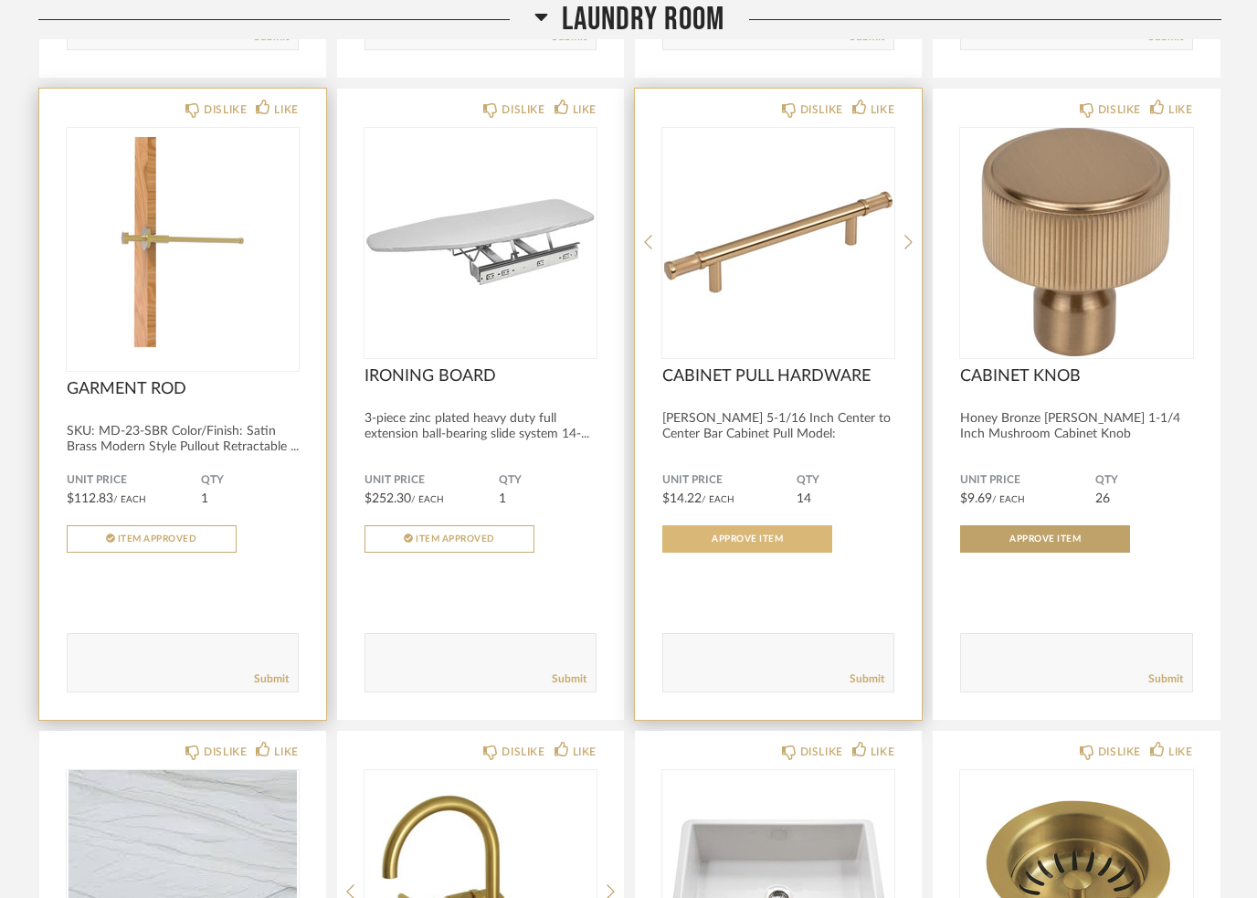
click at [722, 544] on span "Approve Item" at bounding box center [747, 539] width 71 height 9
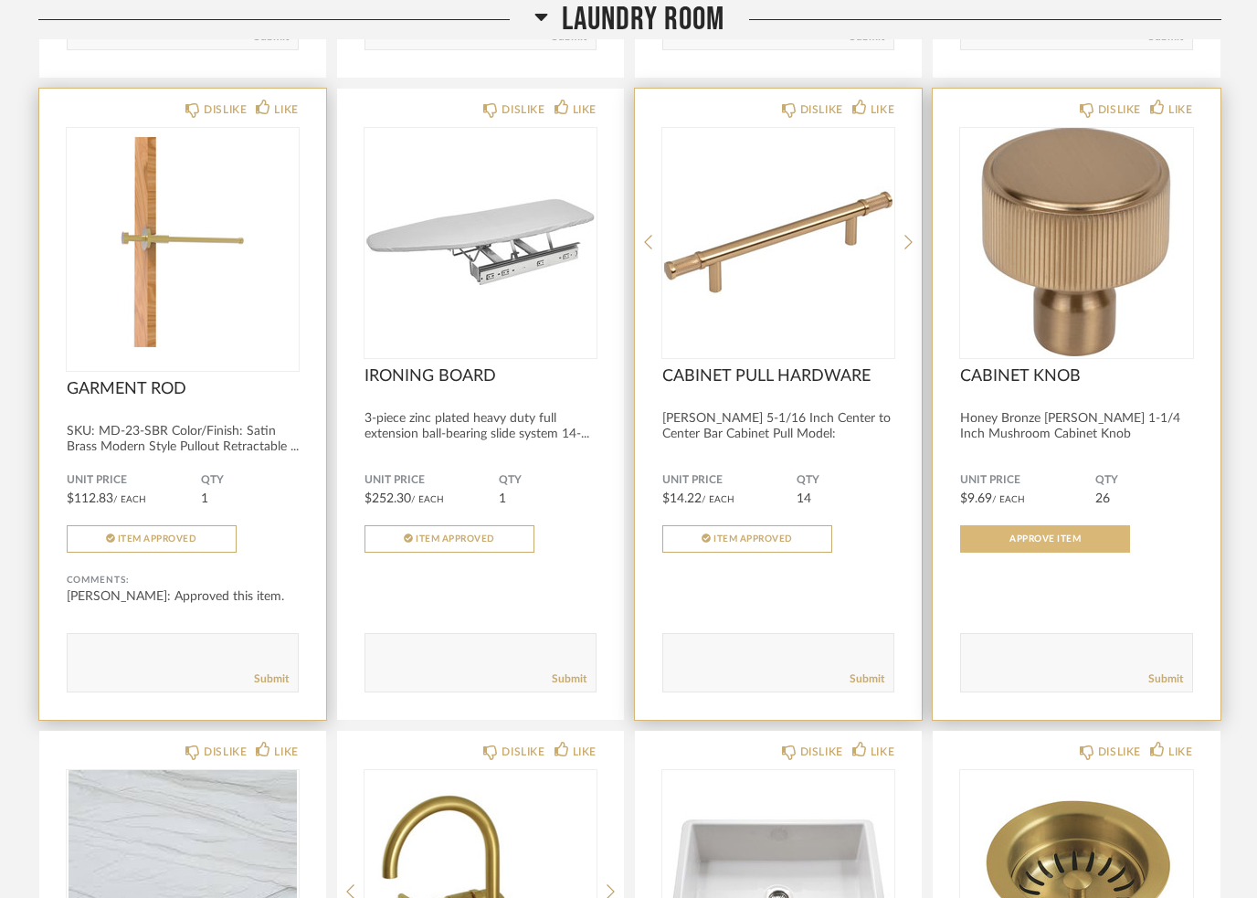
click at [1016, 553] on button "Approve Item" at bounding box center [1045, 538] width 170 height 27
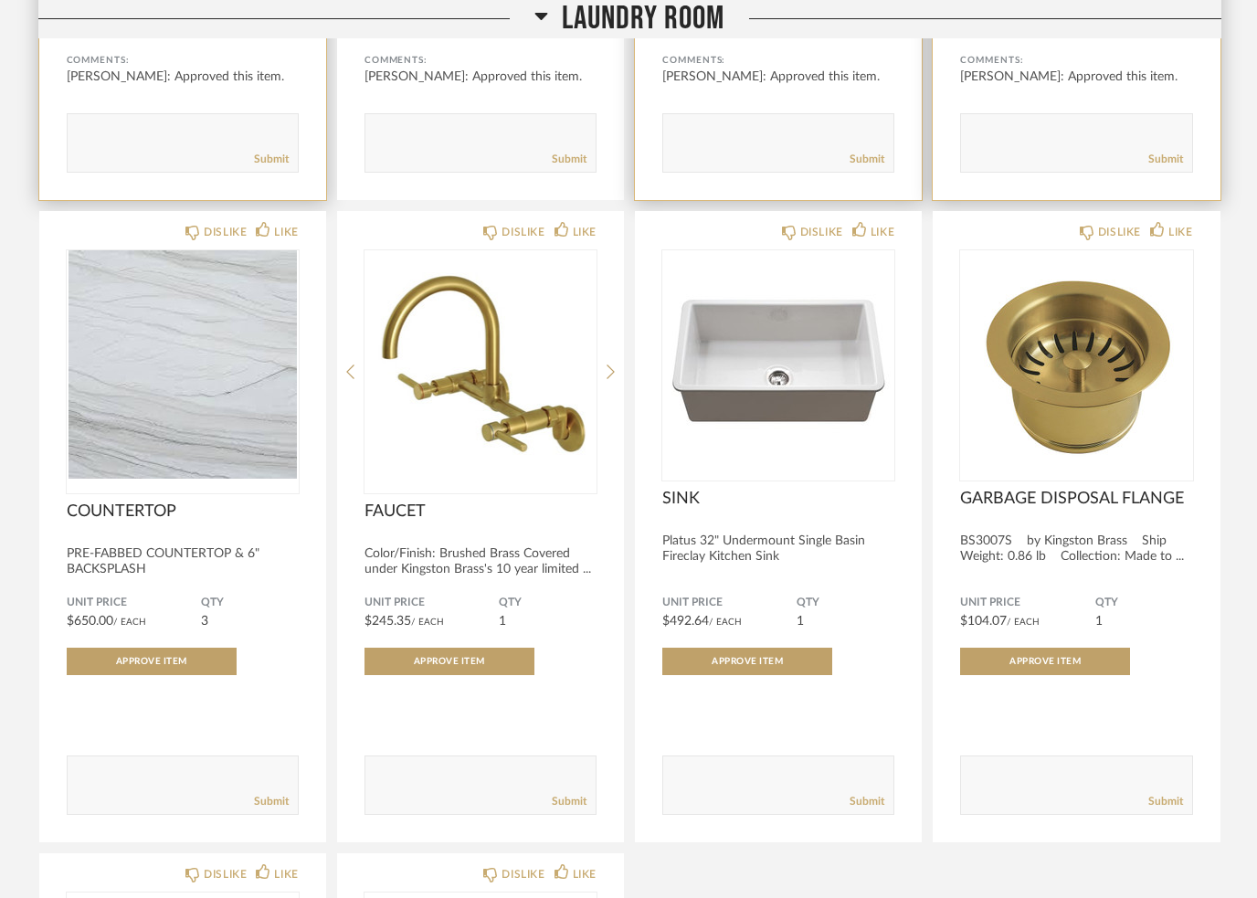
scroll to position [2739, 0]
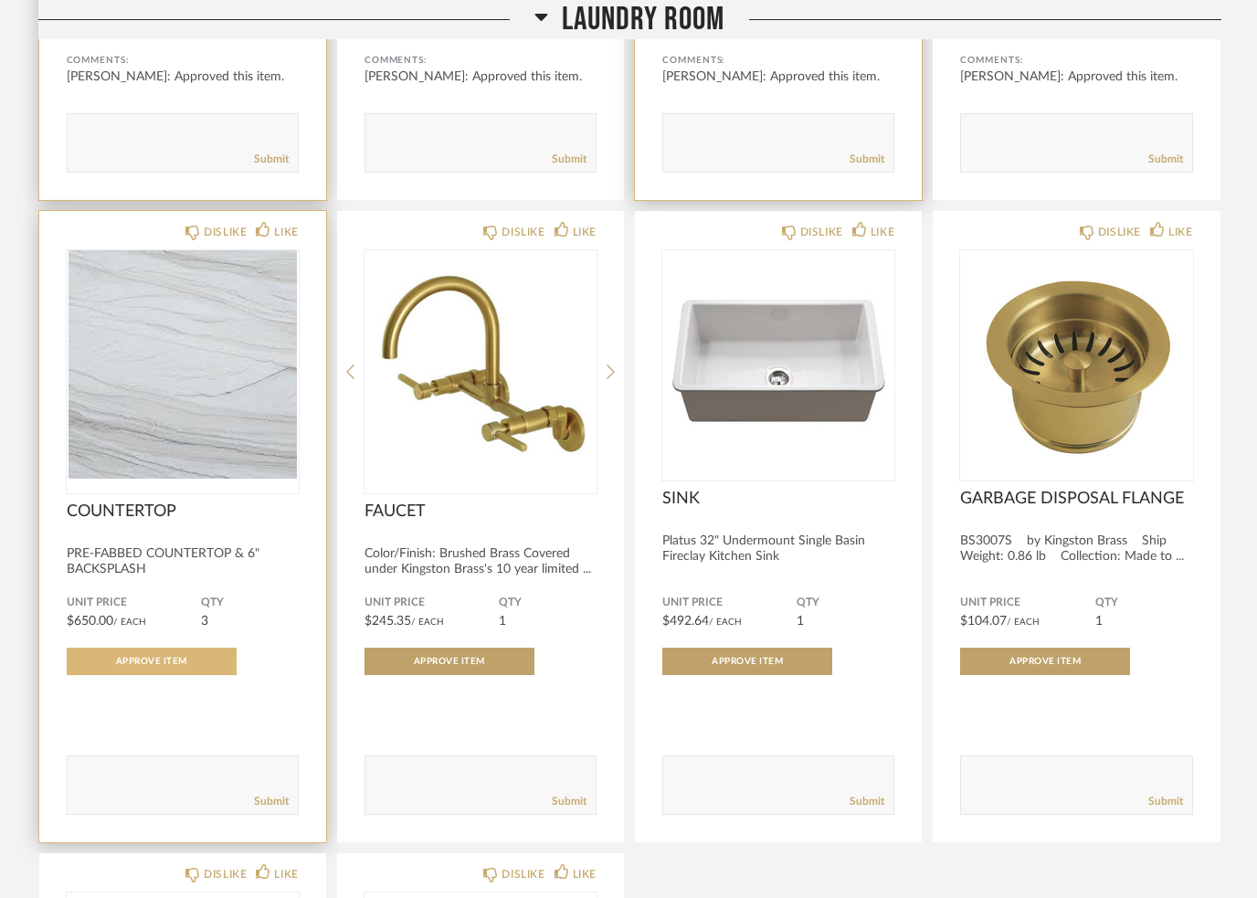
click at [150, 663] on span "Approve Item" at bounding box center [151, 661] width 71 height 9
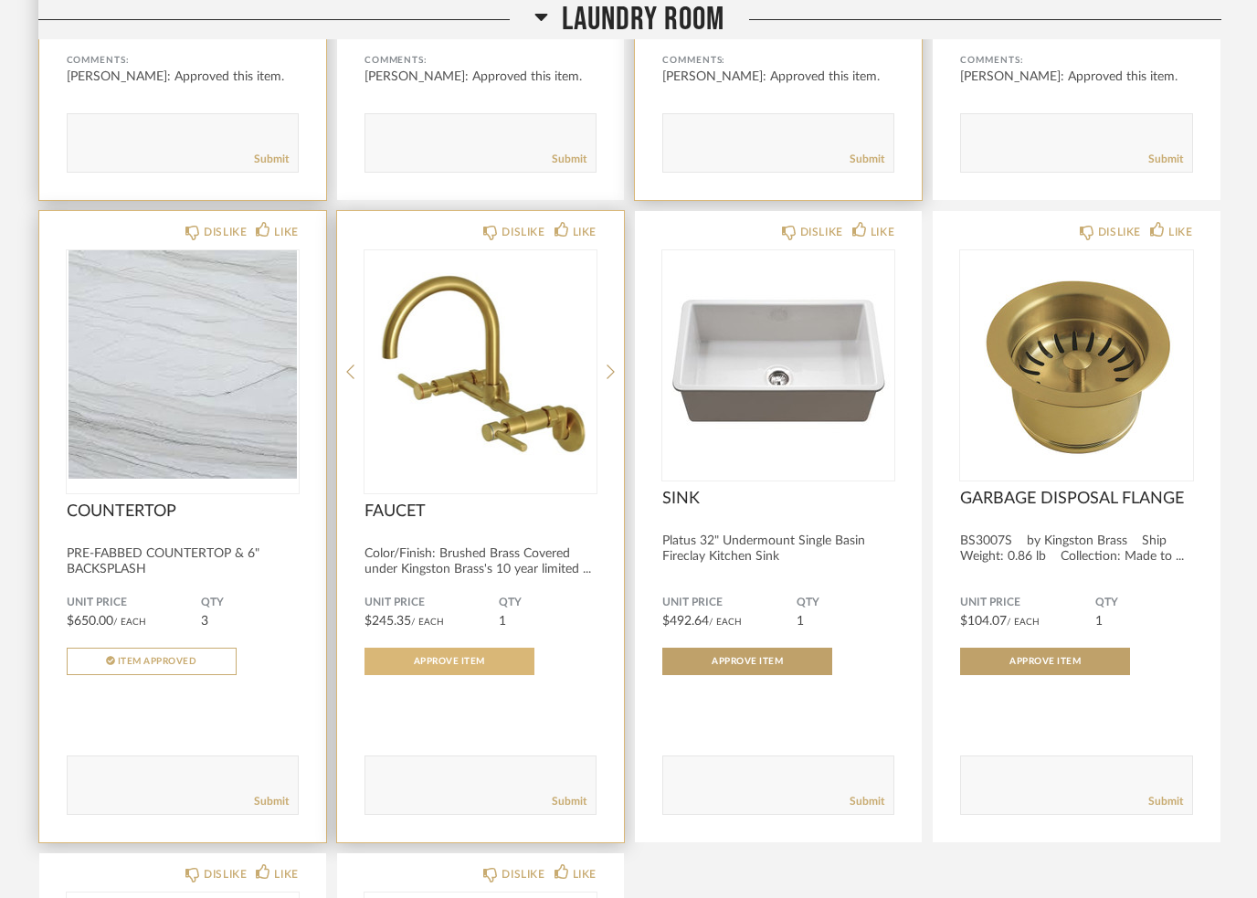
click at [426, 663] on span "Approve Item" at bounding box center [449, 661] width 71 height 9
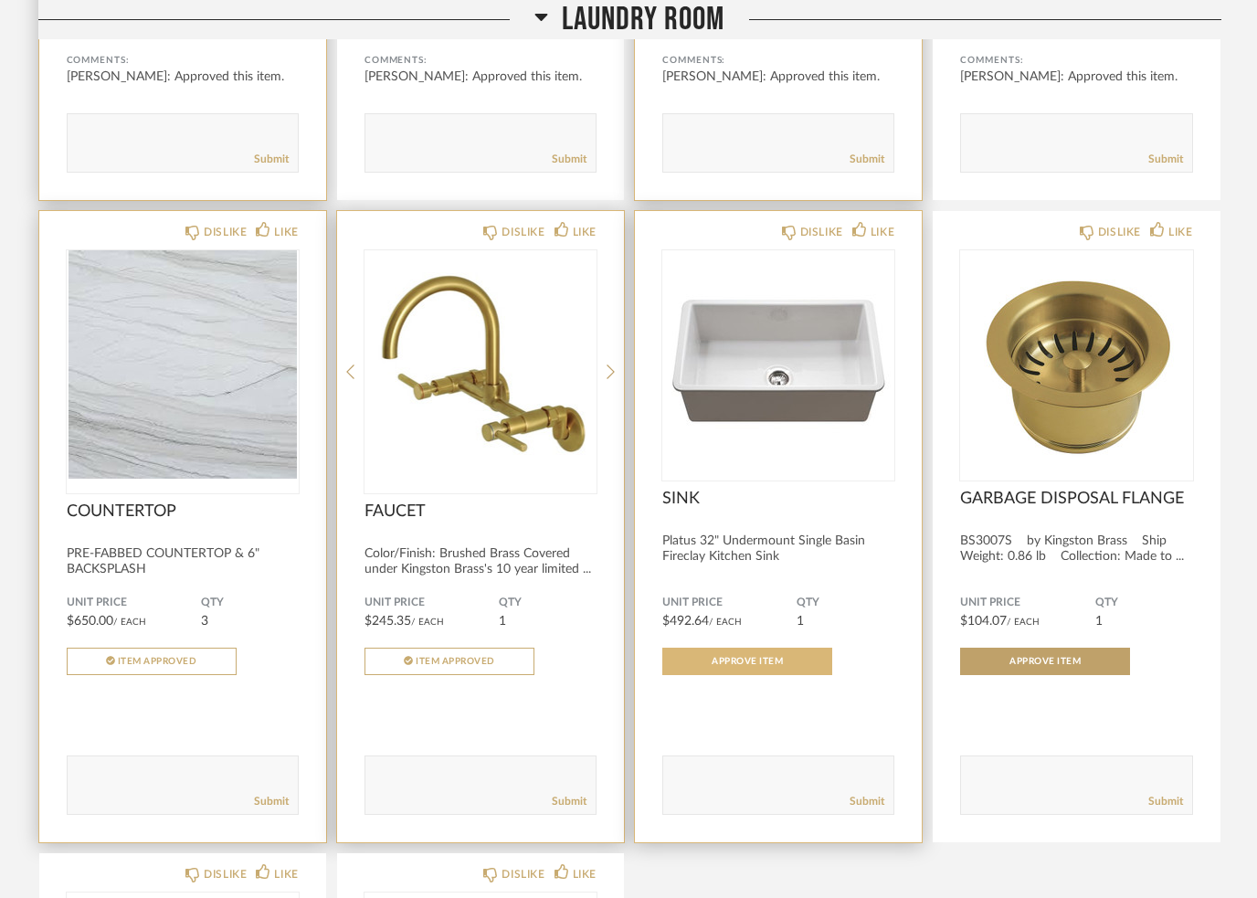
click at [720, 666] on span "Approve Item" at bounding box center [747, 661] width 71 height 9
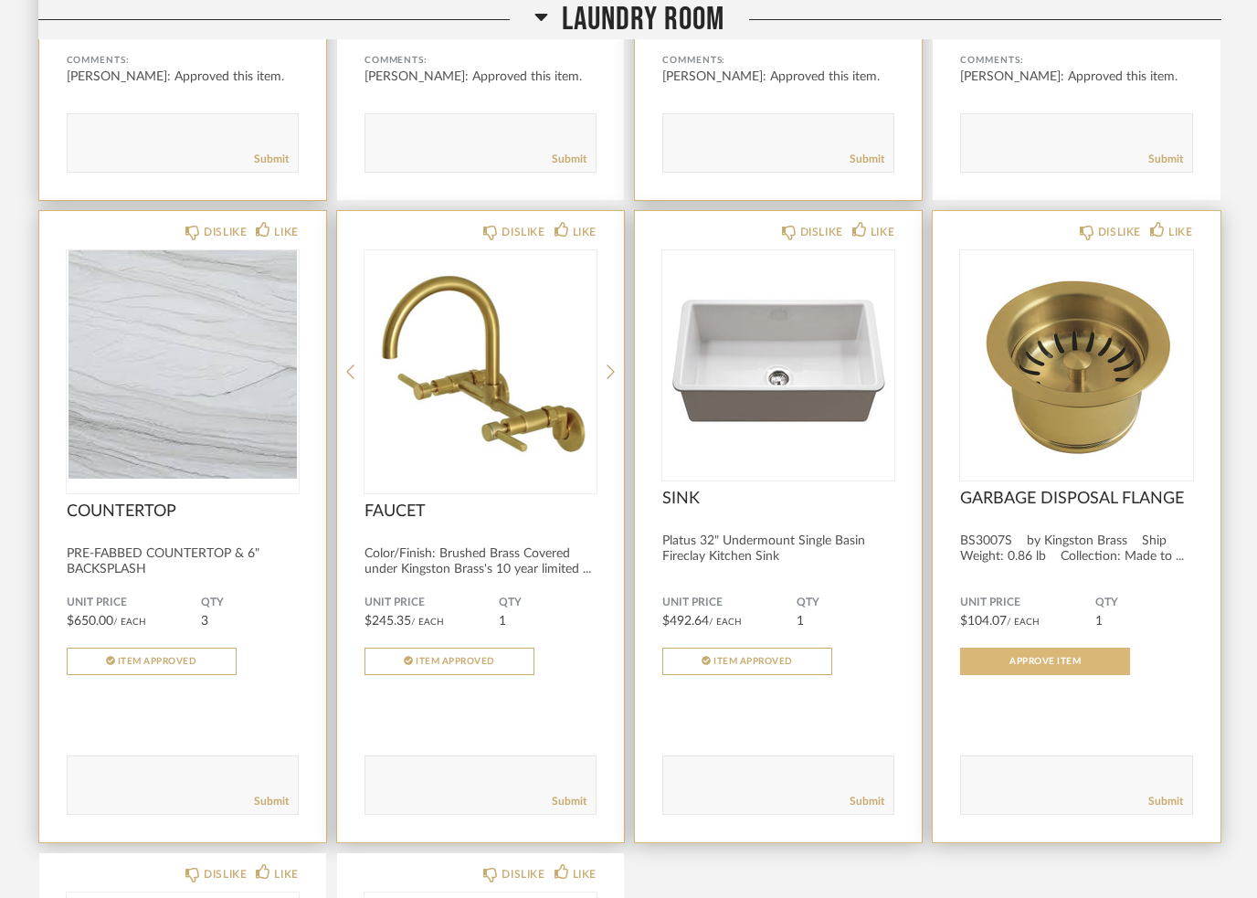
click at [1054, 666] on span "Approve Item" at bounding box center [1045, 661] width 71 height 9
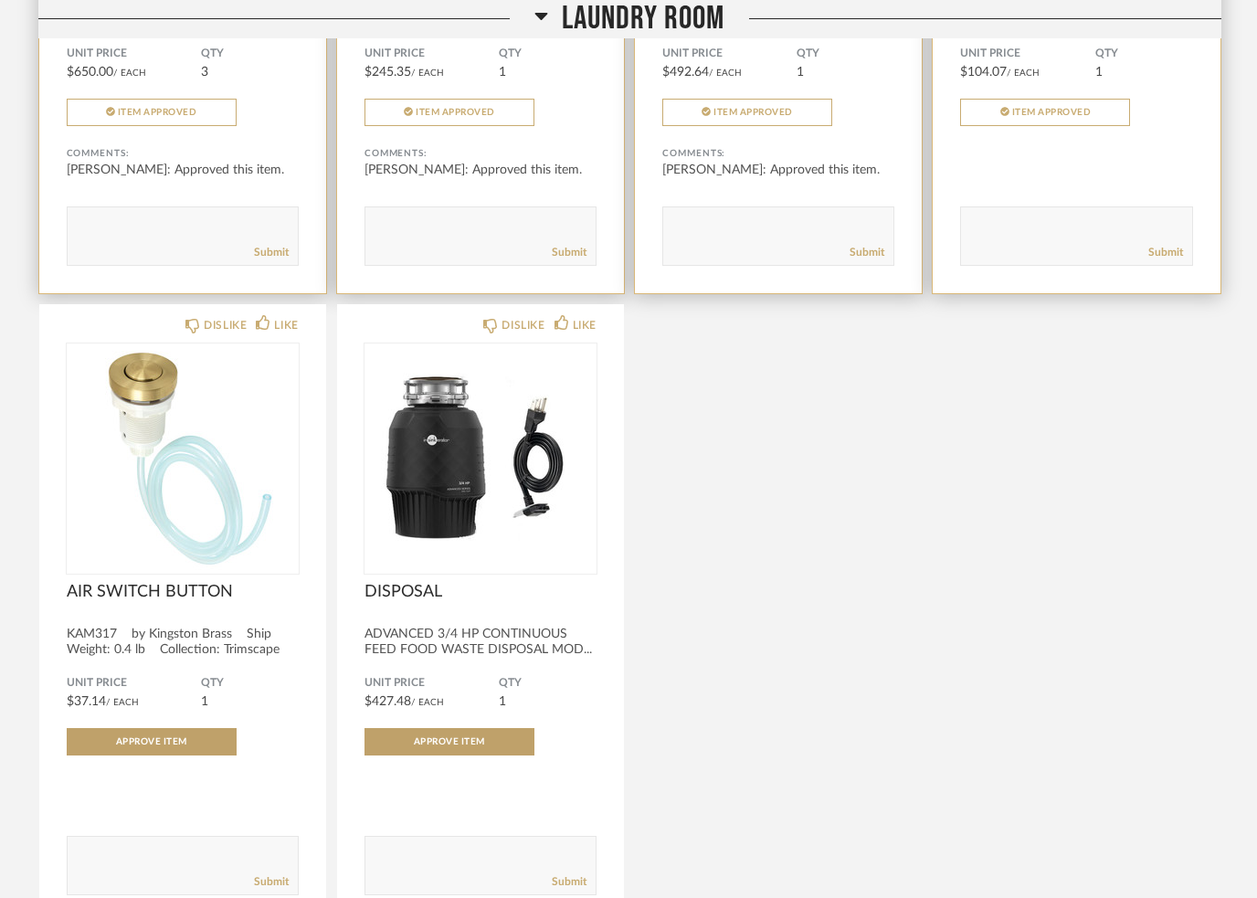
scroll to position [3288, 0]
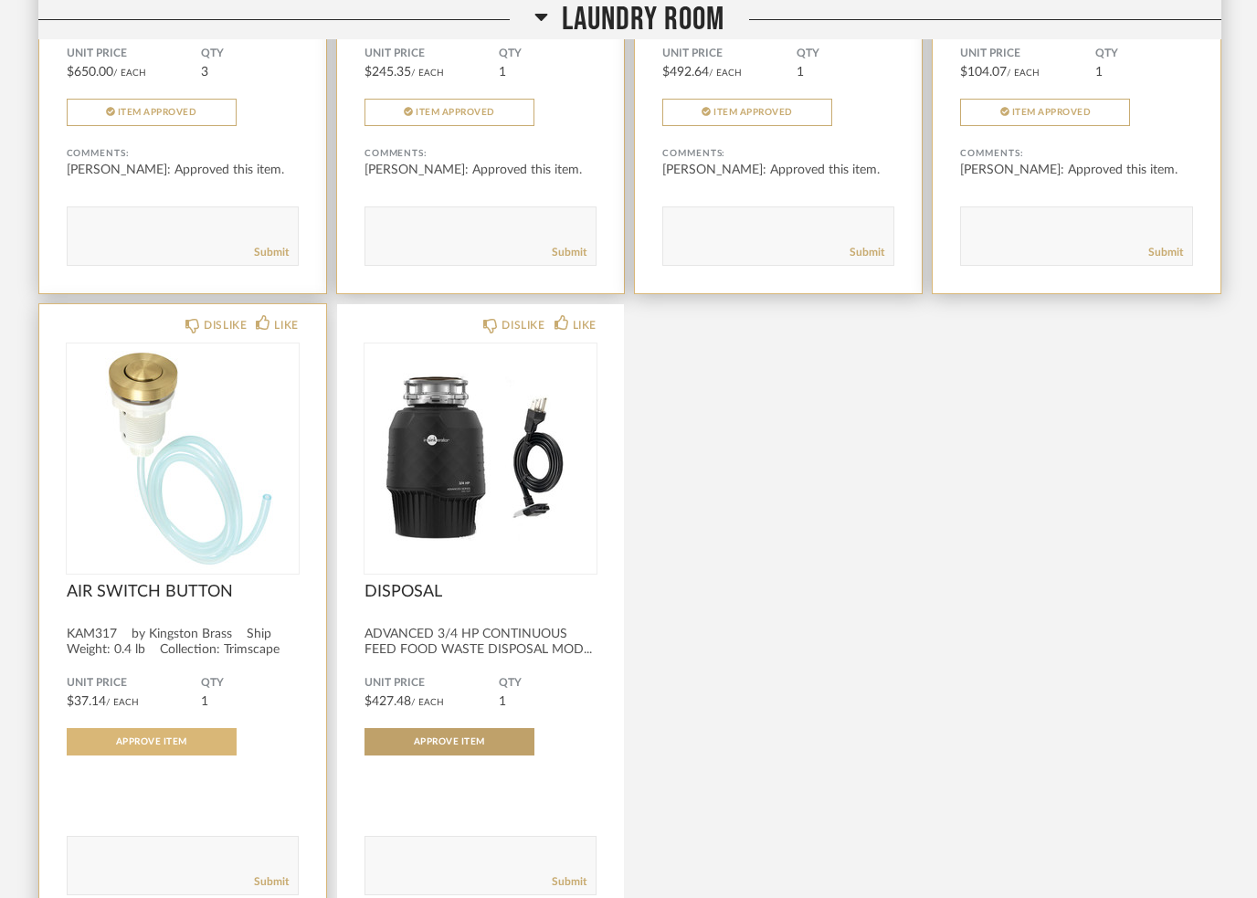
click at [122, 756] on button "Approve Item" at bounding box center [152, 741] width 170 height 27
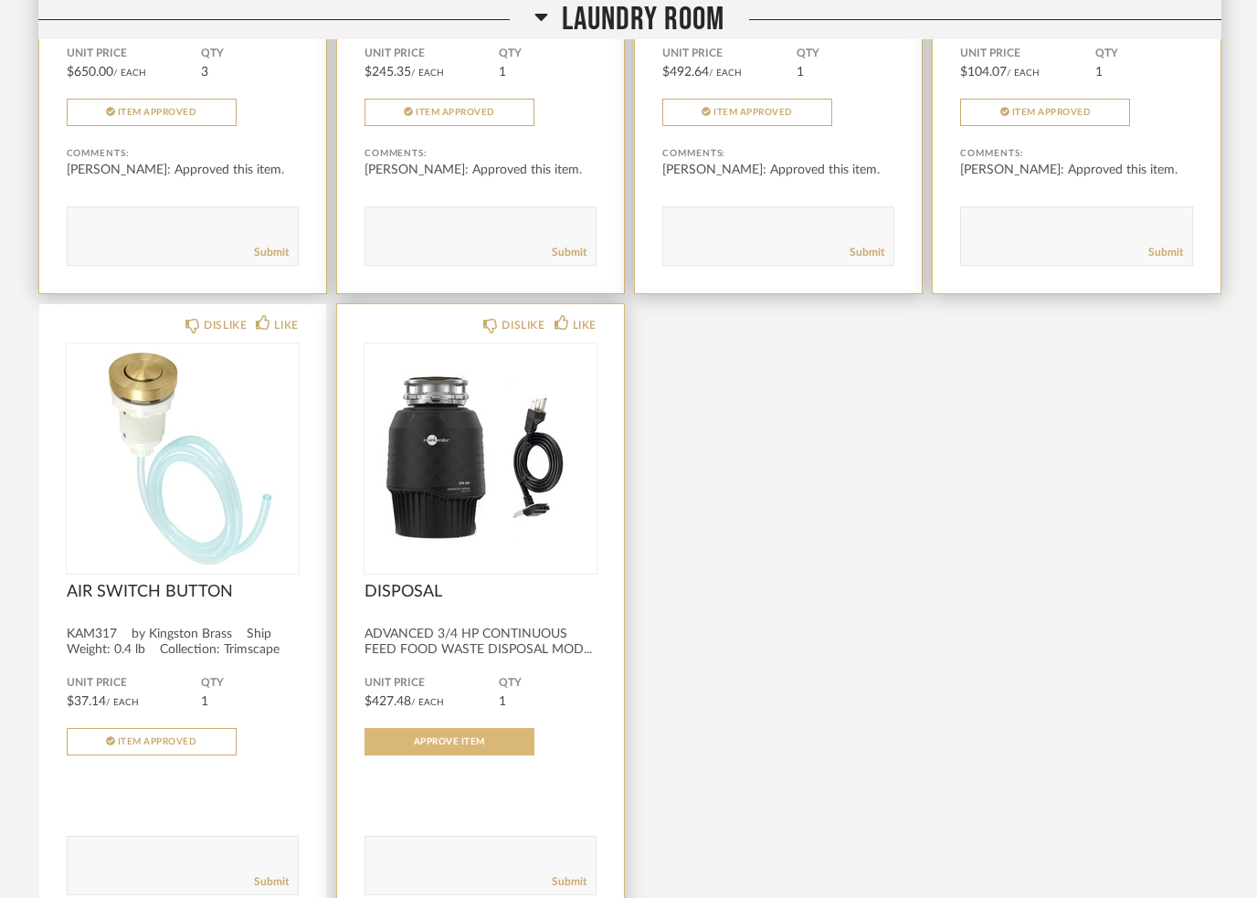
click at [426, 736] on button "Approve Item" at bounding box center [450, 741] width 170 height 27
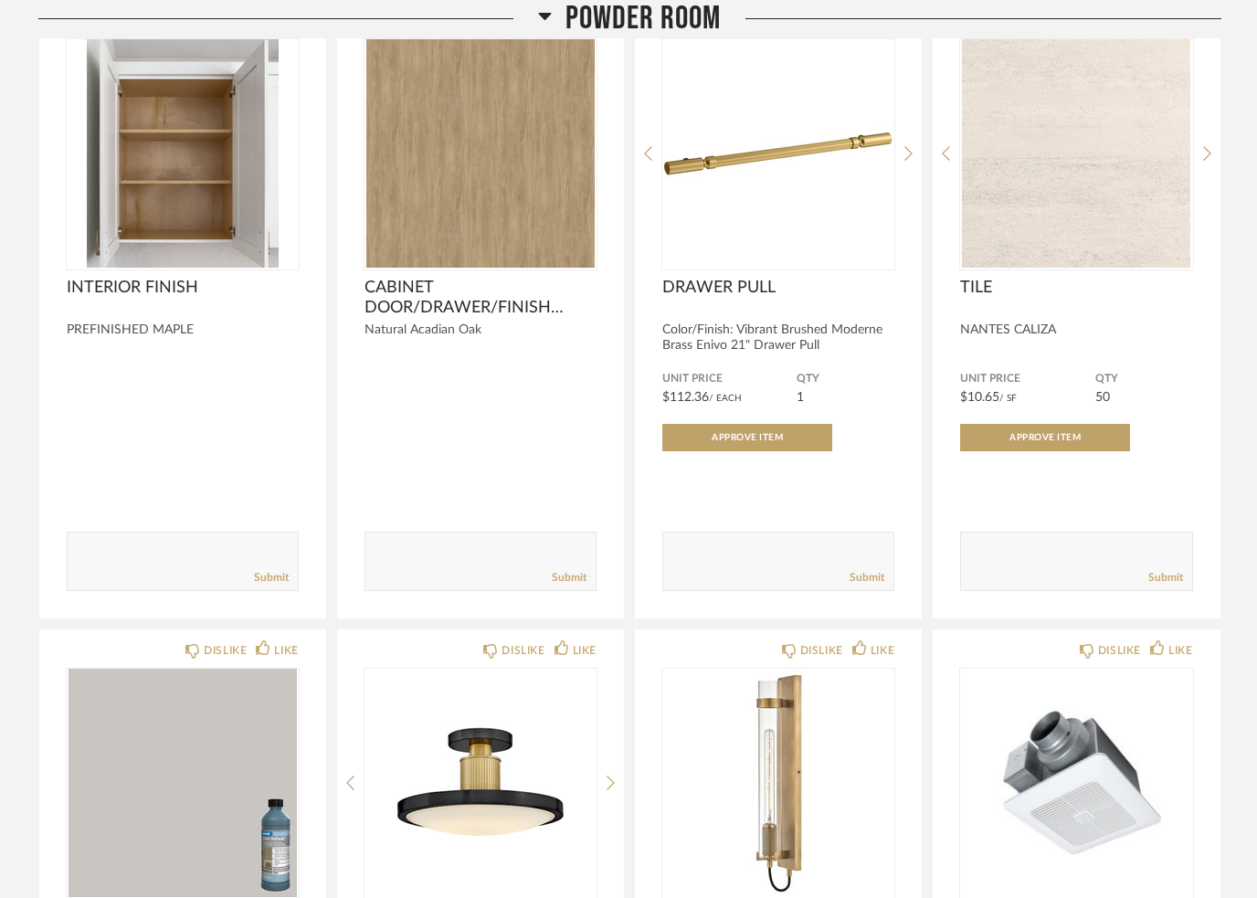
scroll to position [4369, 0]
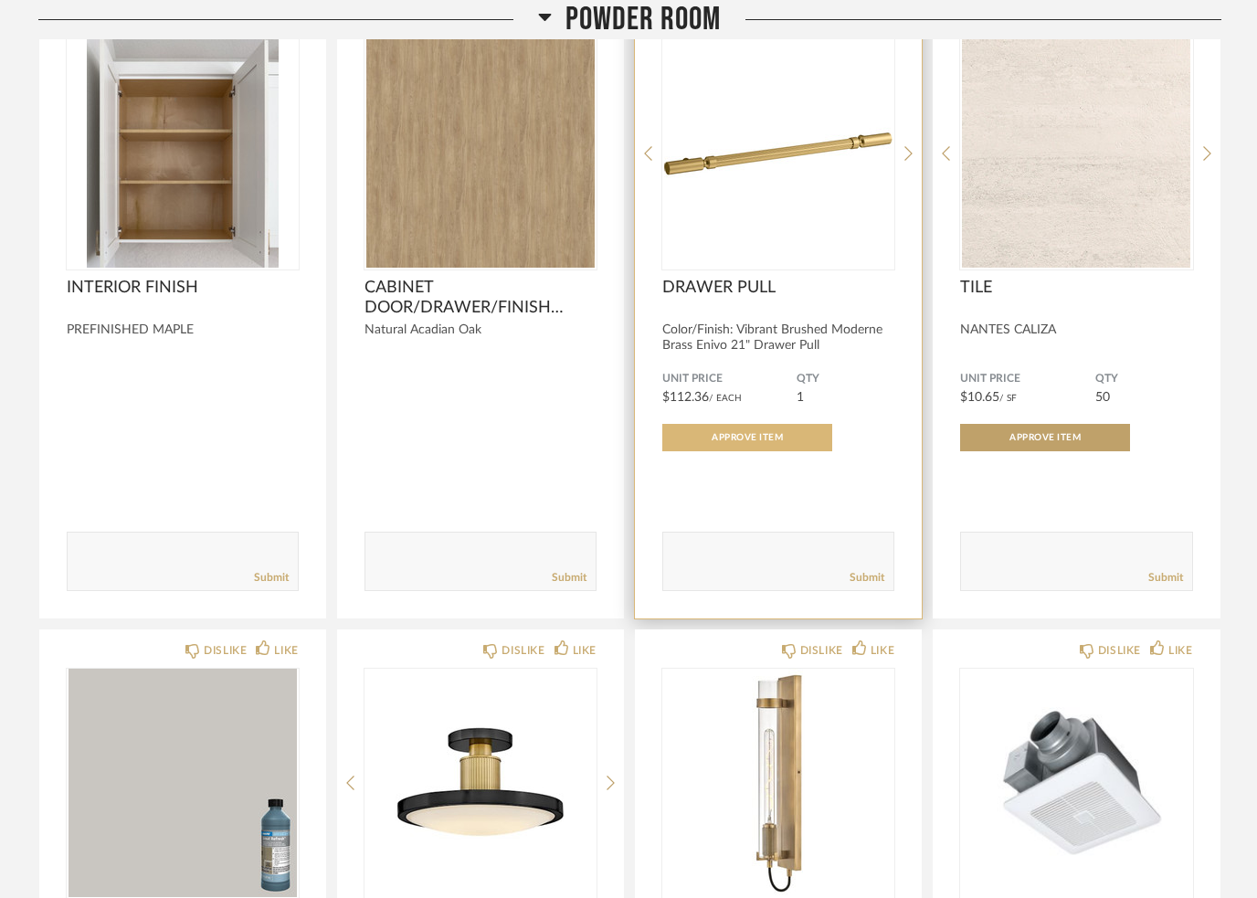
click at [698, 446] on button "Approve Item" at bounding box center [747, 437] width 170 height 27
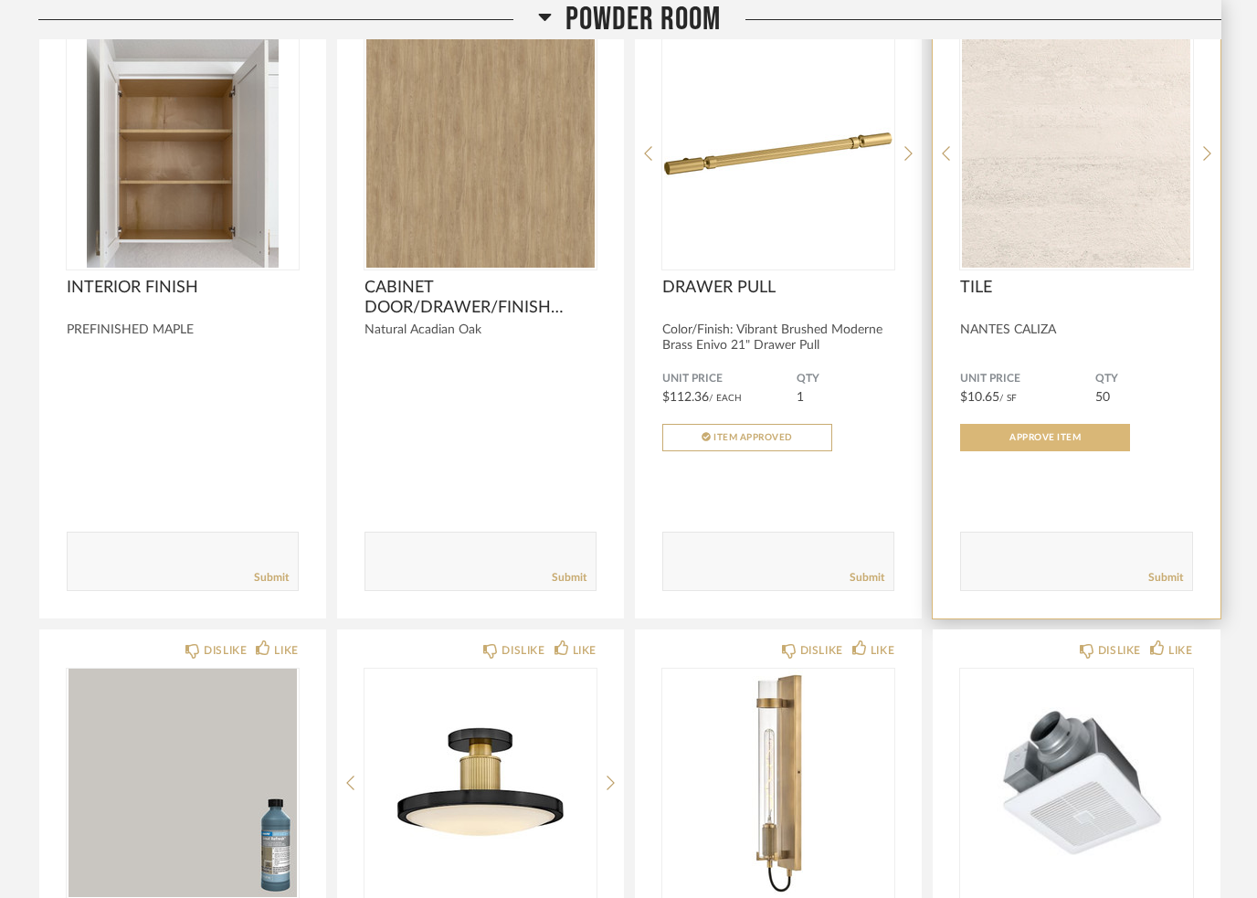
click at [1025, 440] on span "Approve Item" at bounding box center [1045, 437] width 71 height 9
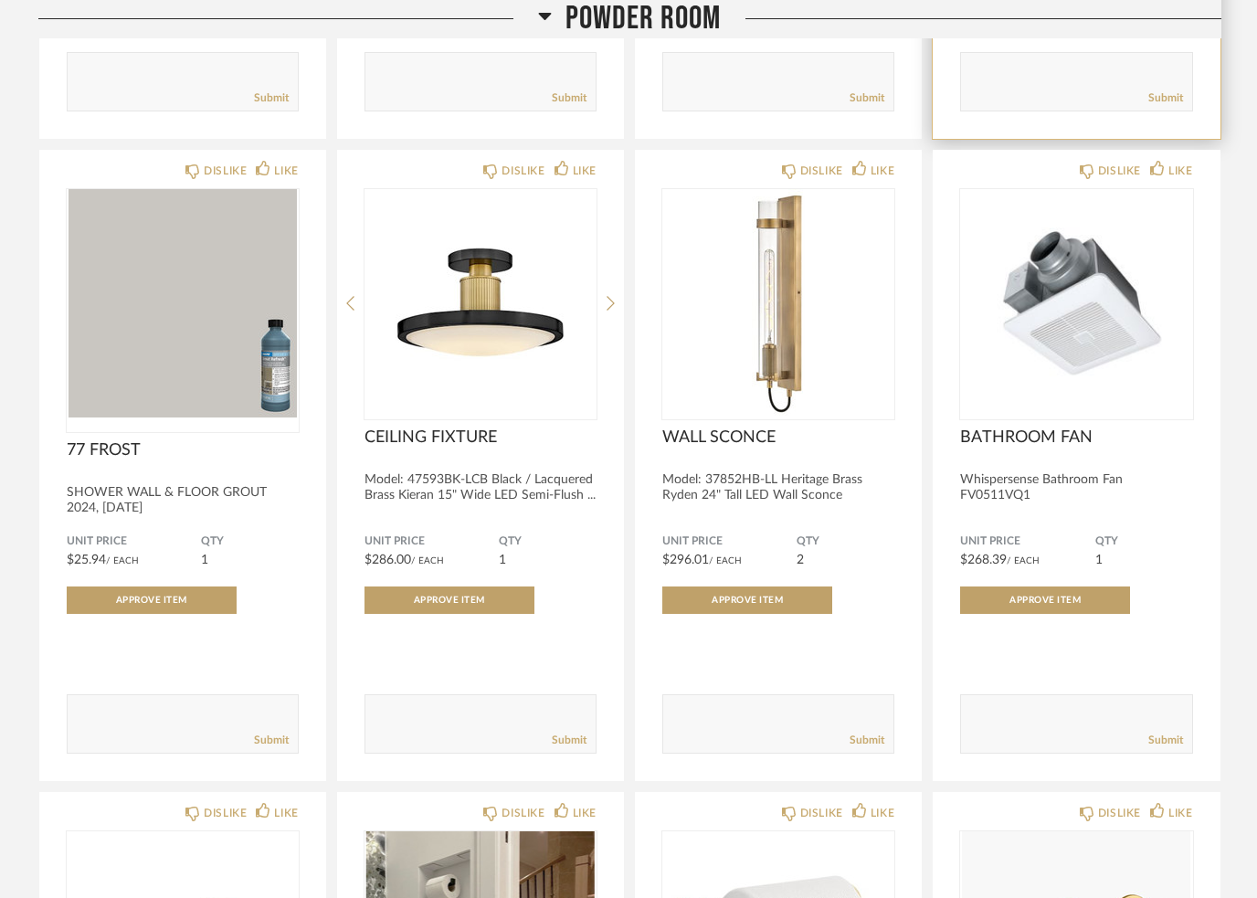
scroll to position [4848, 0]
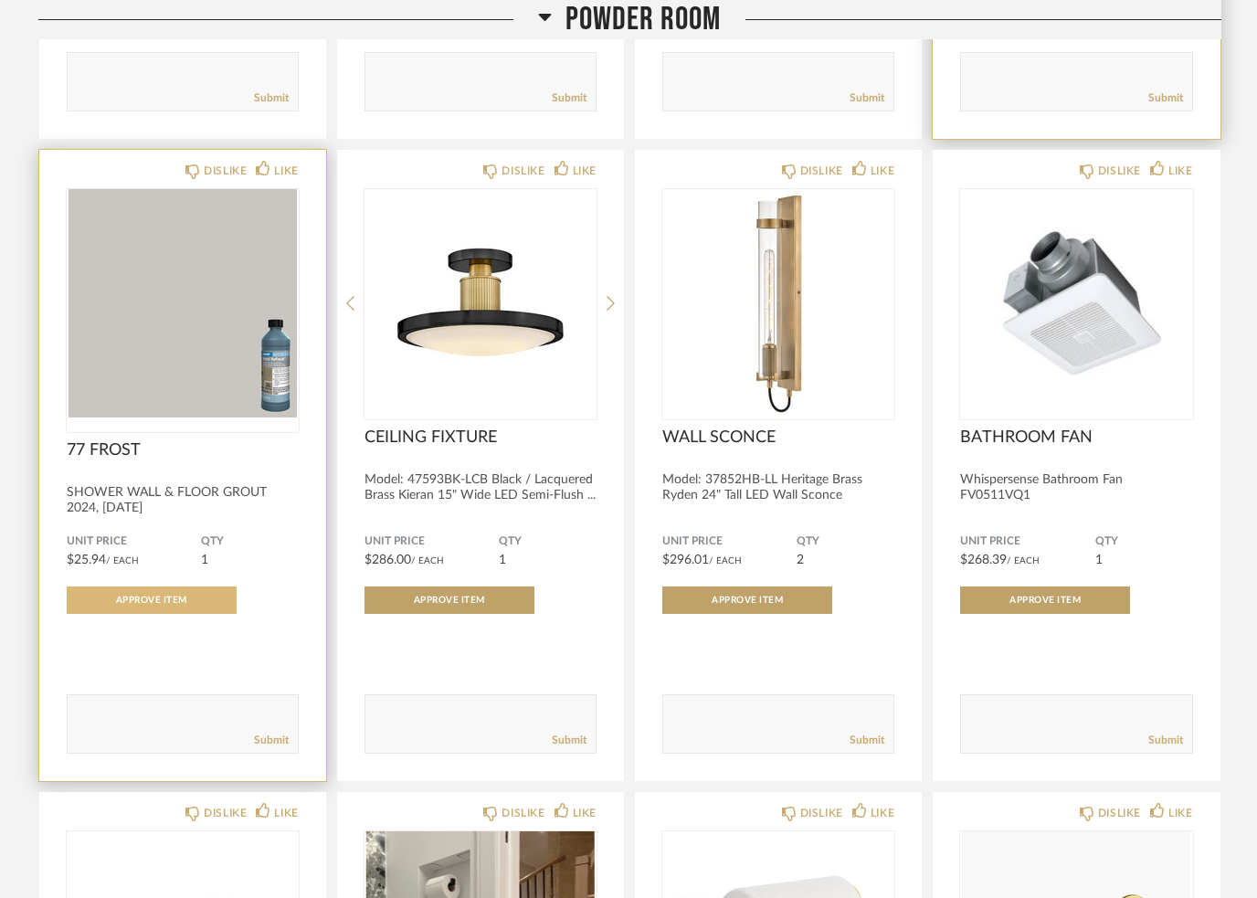
click at [172, 601] on button "Approve Item" at bounding box center [152, 600] width 170 height 27
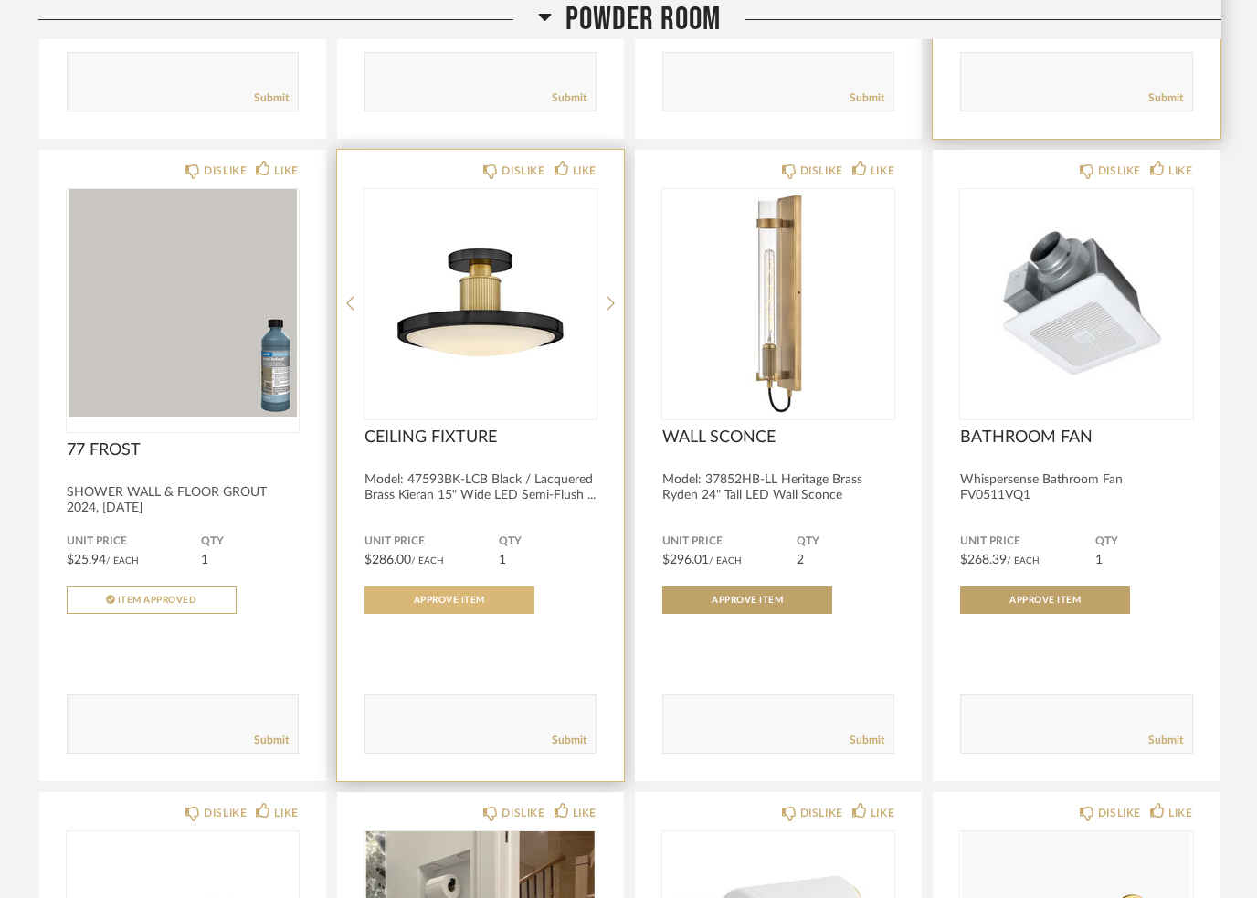
click at [415, 603] on span "Approve Item" at bounding box center [449, 600] width 71 height 9
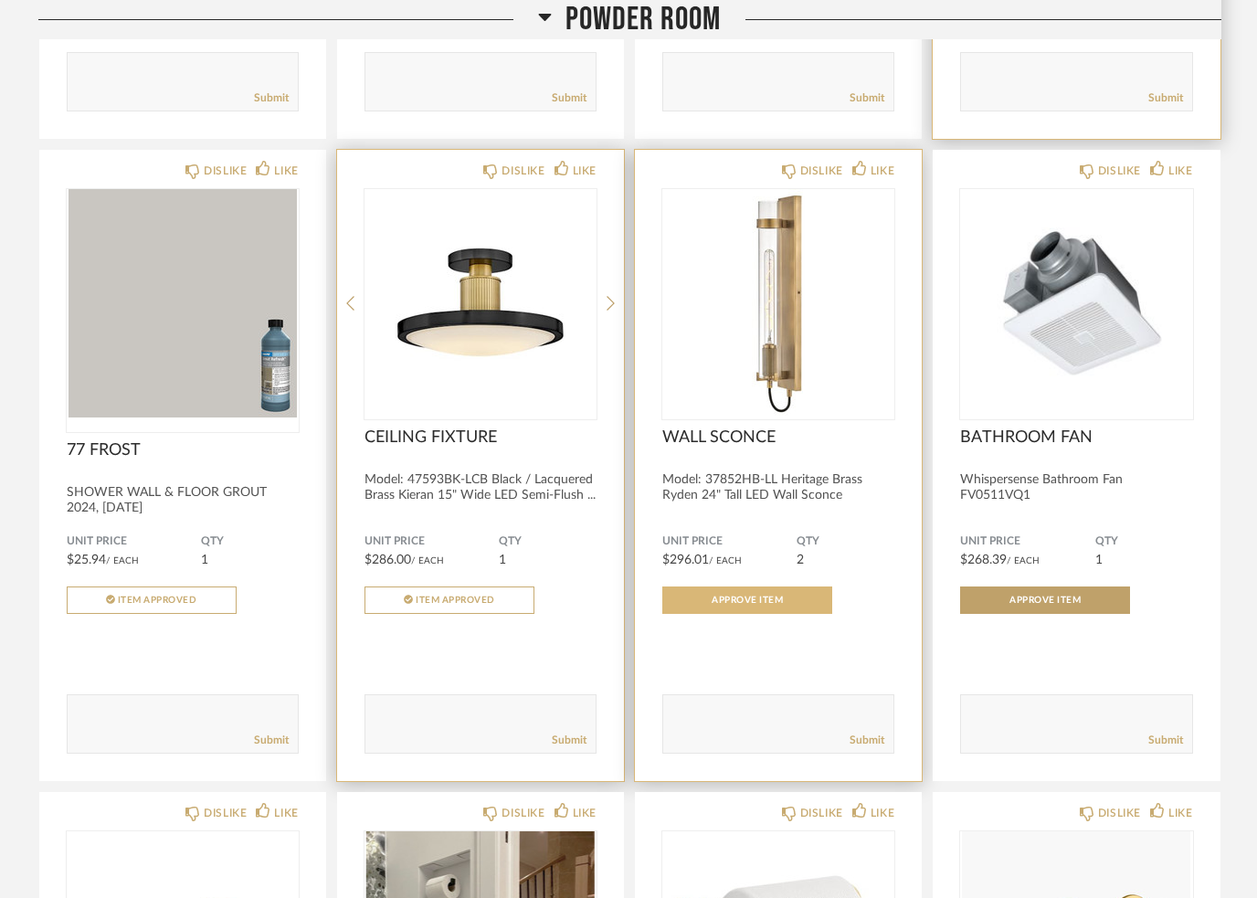
click at [742, 598] on button "Approve Item" at bounding box center [747, 600] width 170 height 27
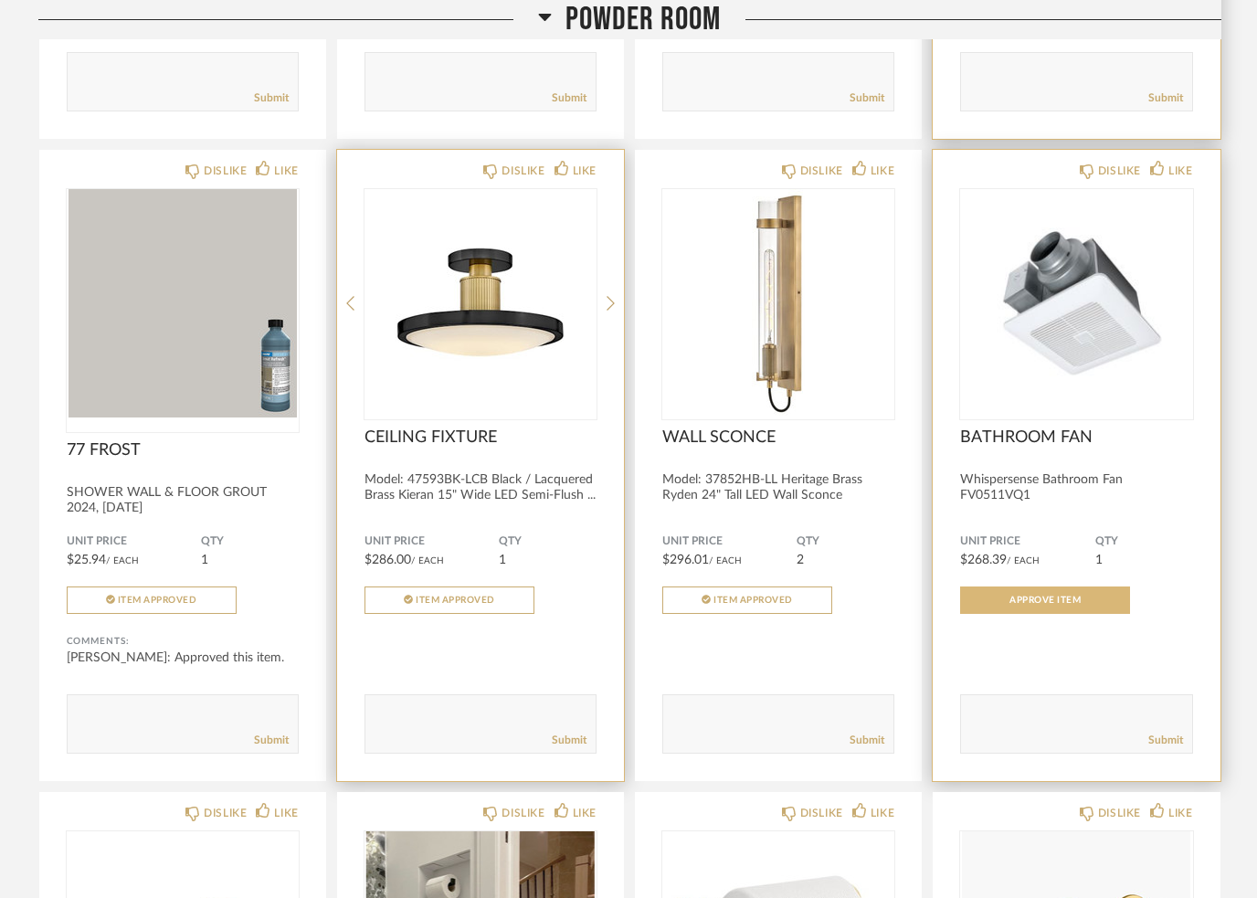
click at [1046, 605] on span "Approve Item" at bounding box center [1045, 600] width 71 height 9
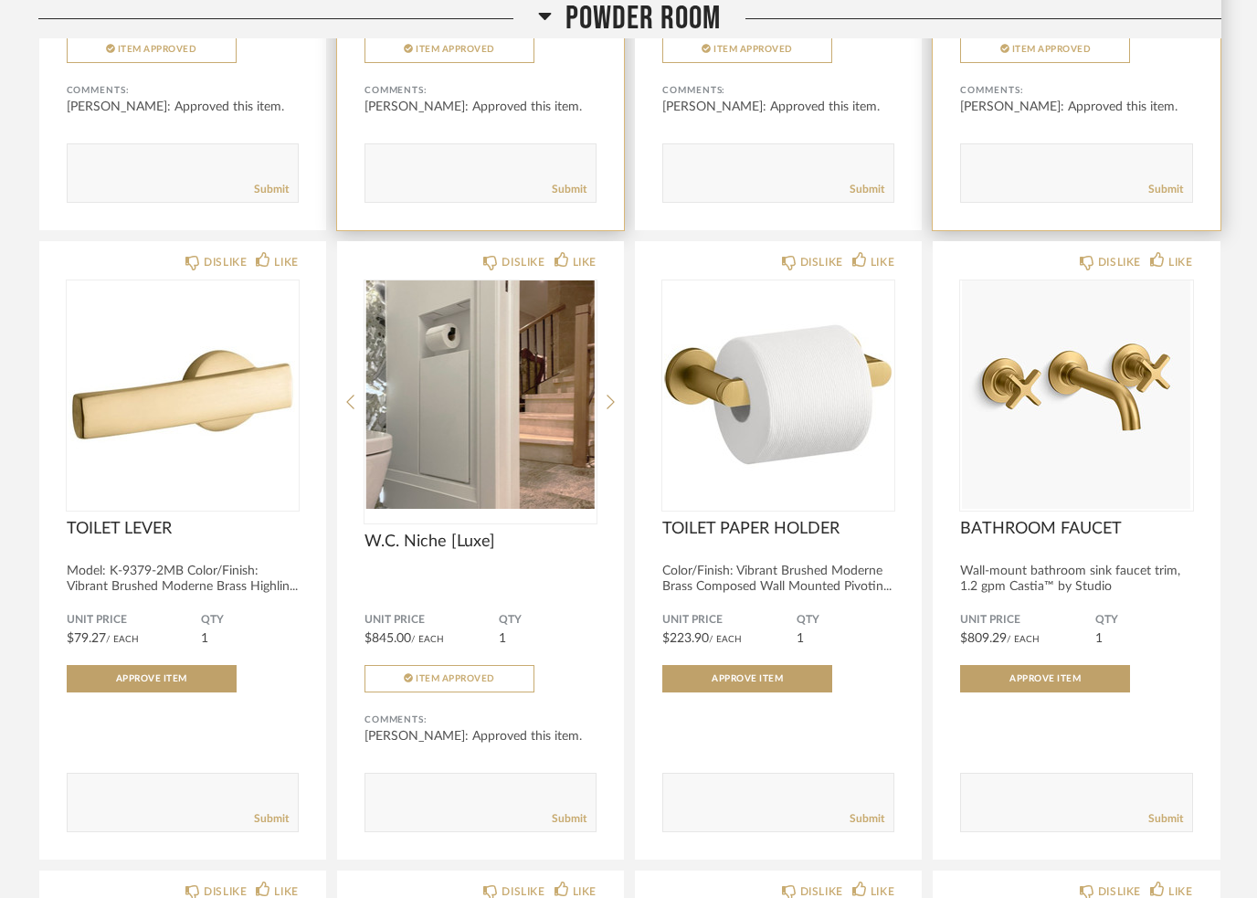
scroll to position [5399, 0]
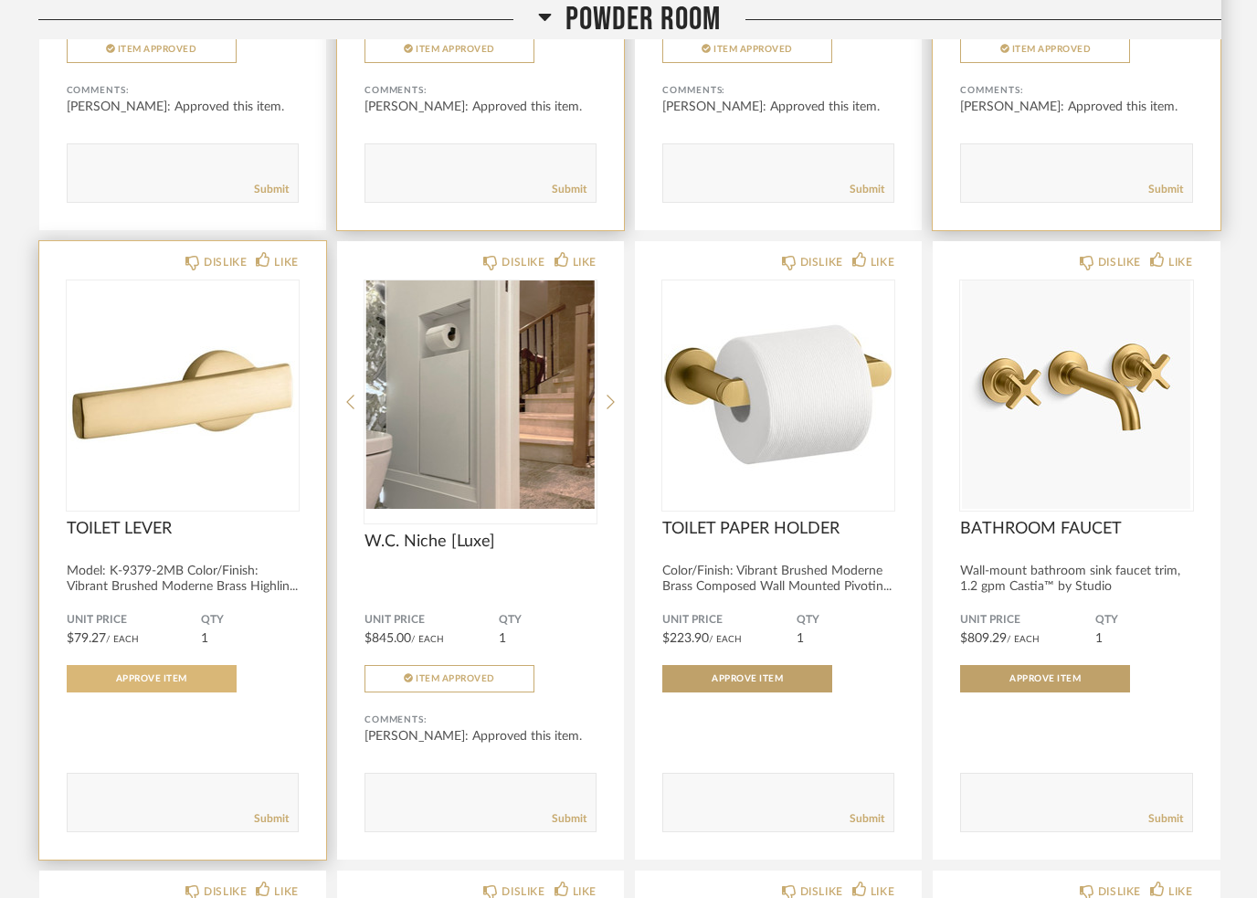
click at [126, 683] on span "Approve Item" at bounding box center [151, 678] width 71 height 9
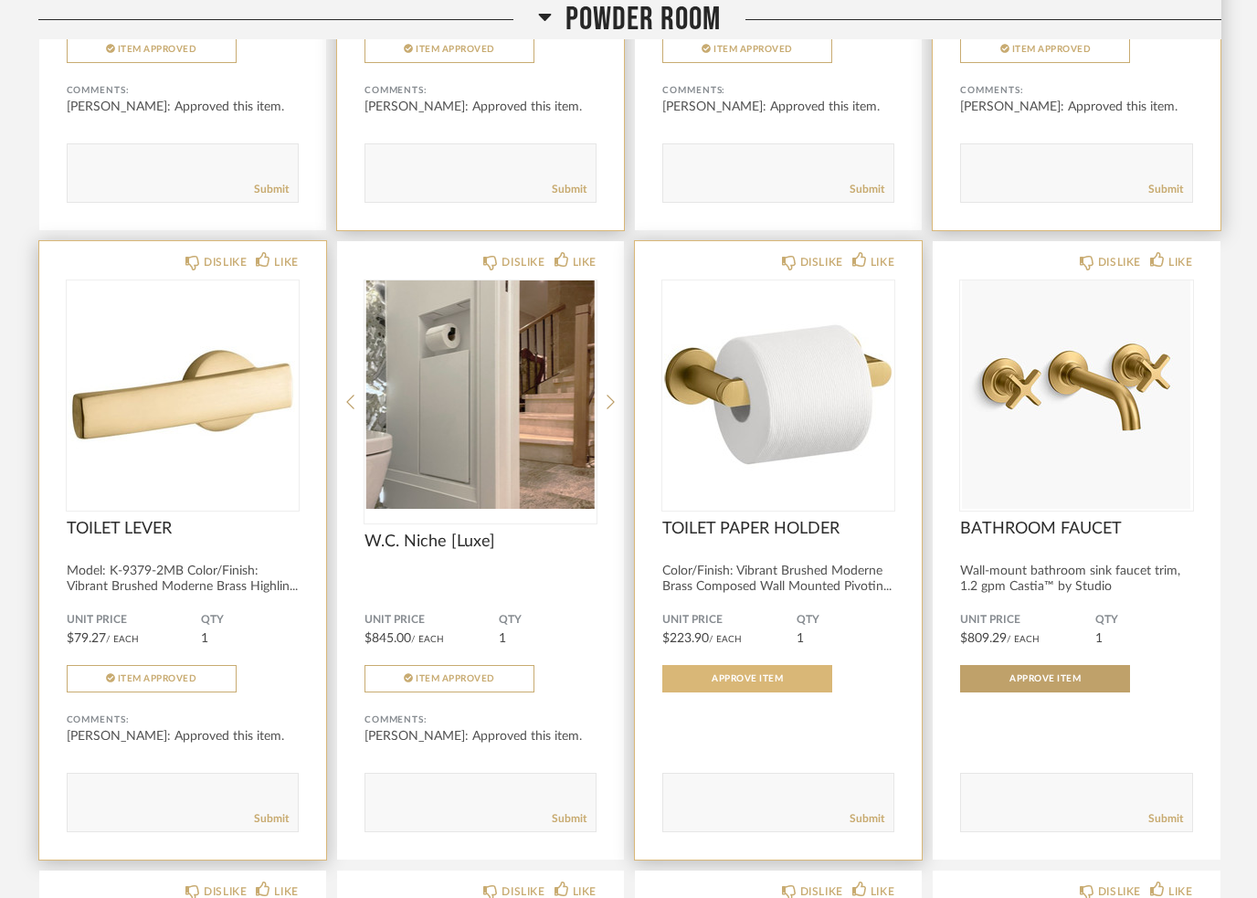
click at [725, 683] on span "Approve Item" at bounding box center [747, 678] width 71 height 9
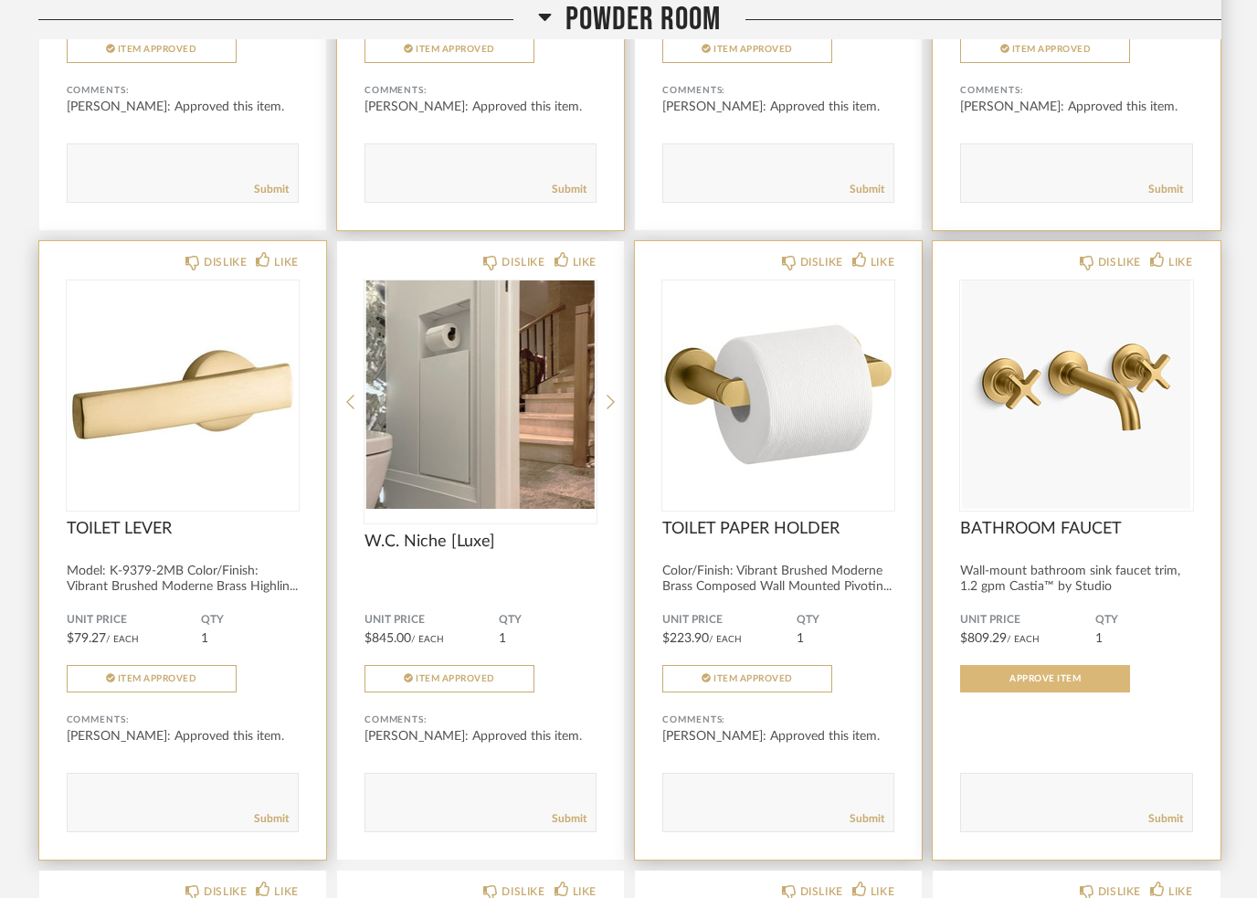
click at [1018, 683] on span "Approve Item" at bounding box center [1045, 678] width 71 height 9
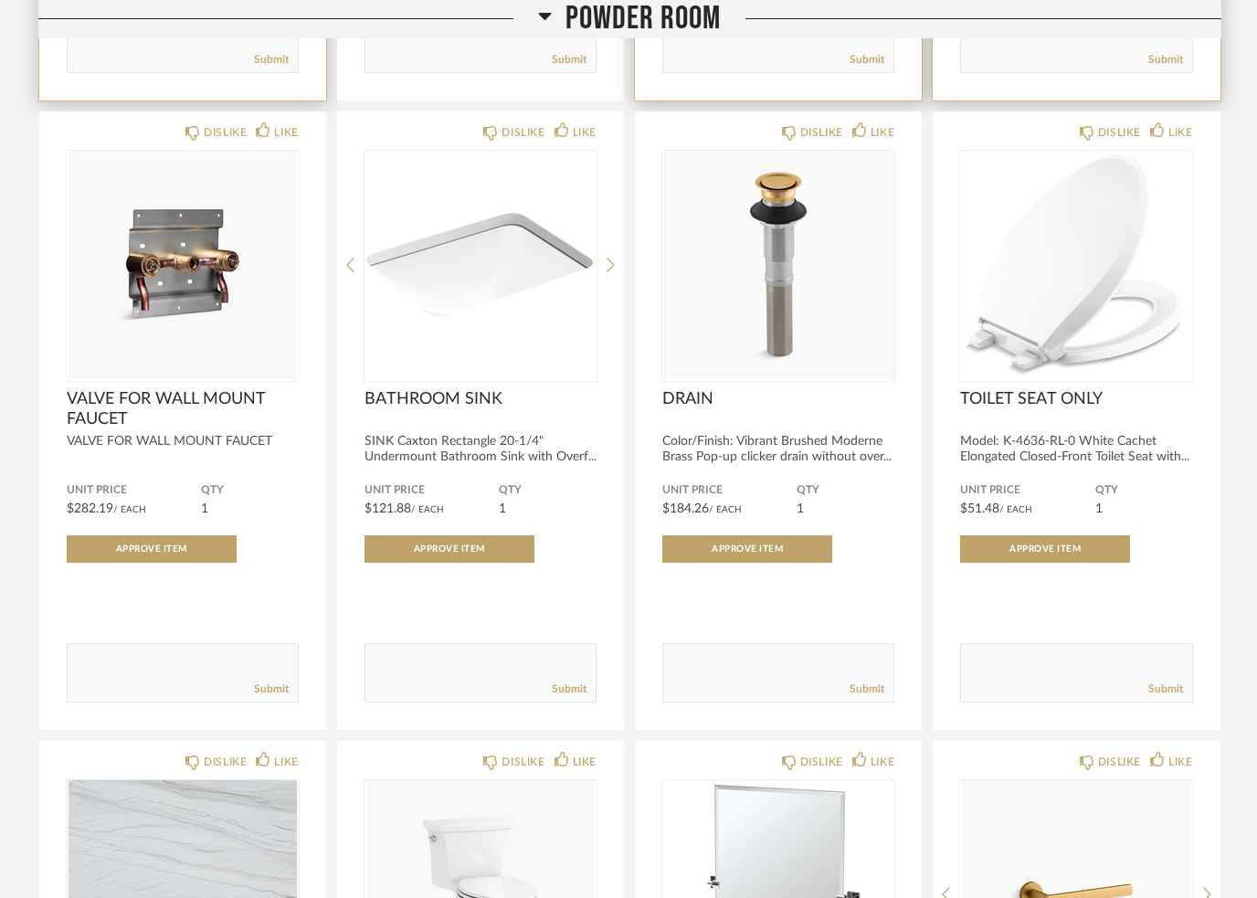
scroll to position [6172, 0]
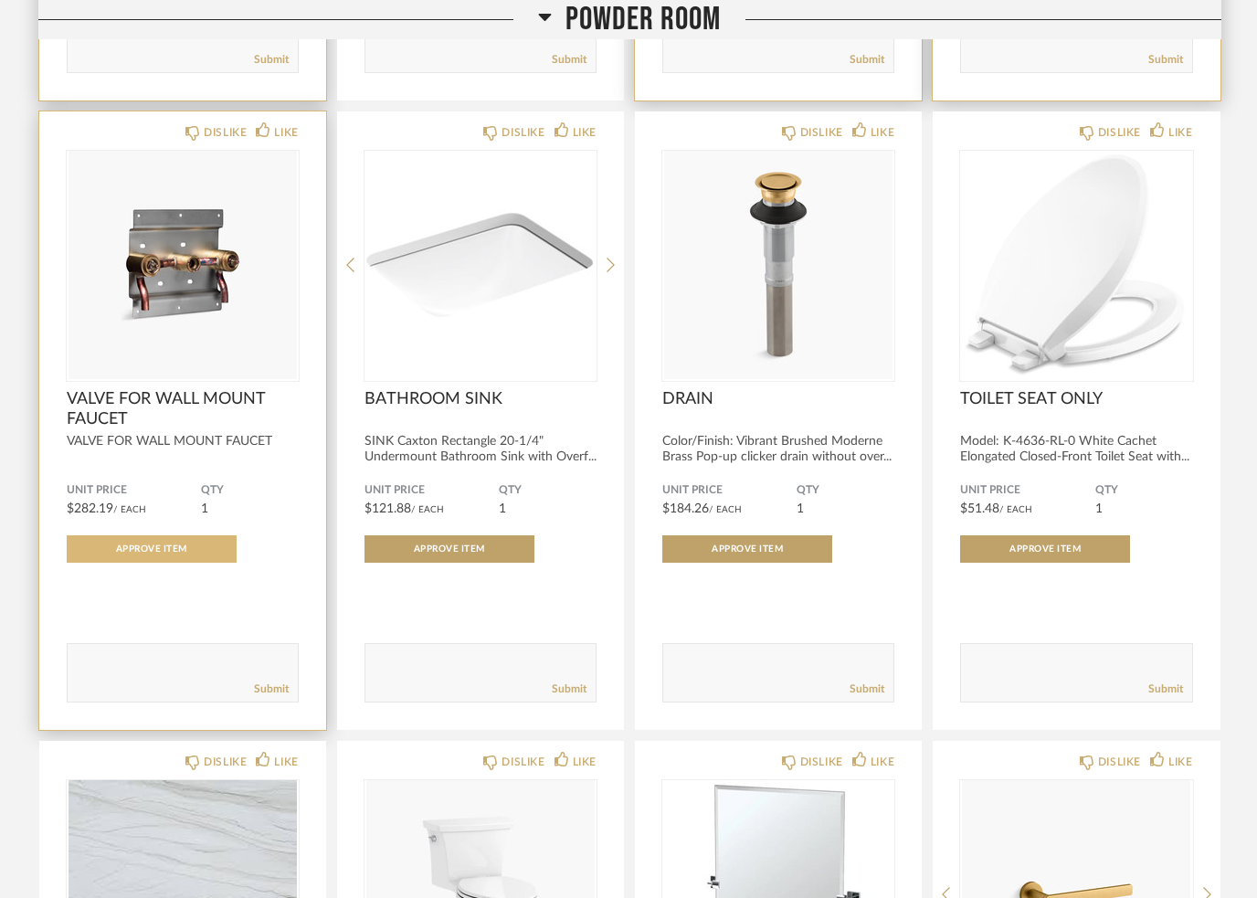
click at [126, 563] on button "Approve Item" at bounding box center [152, 548] width 170 height 27
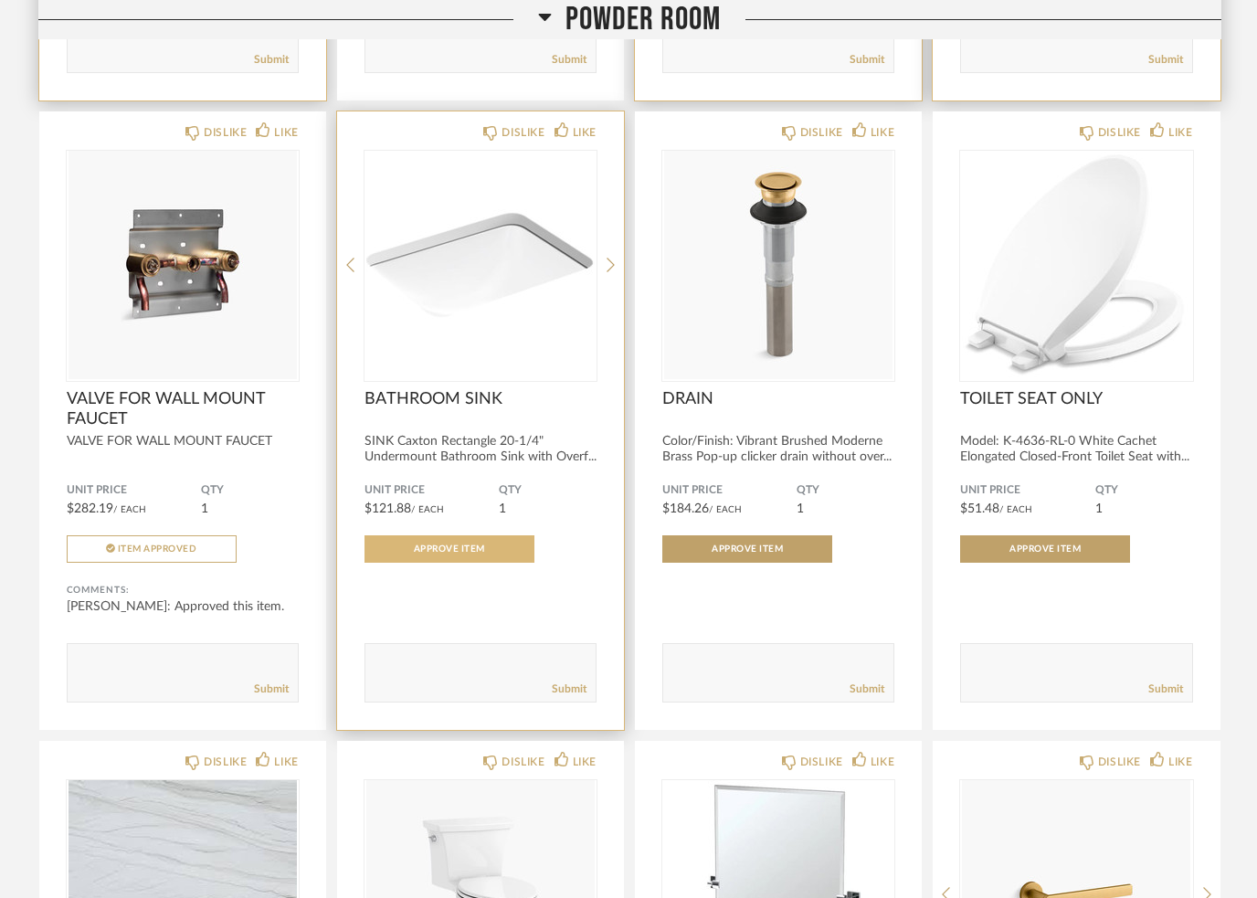
click at [408, 562] on button "Approve Item" at bounding box center [450, 548] width 170 height 27
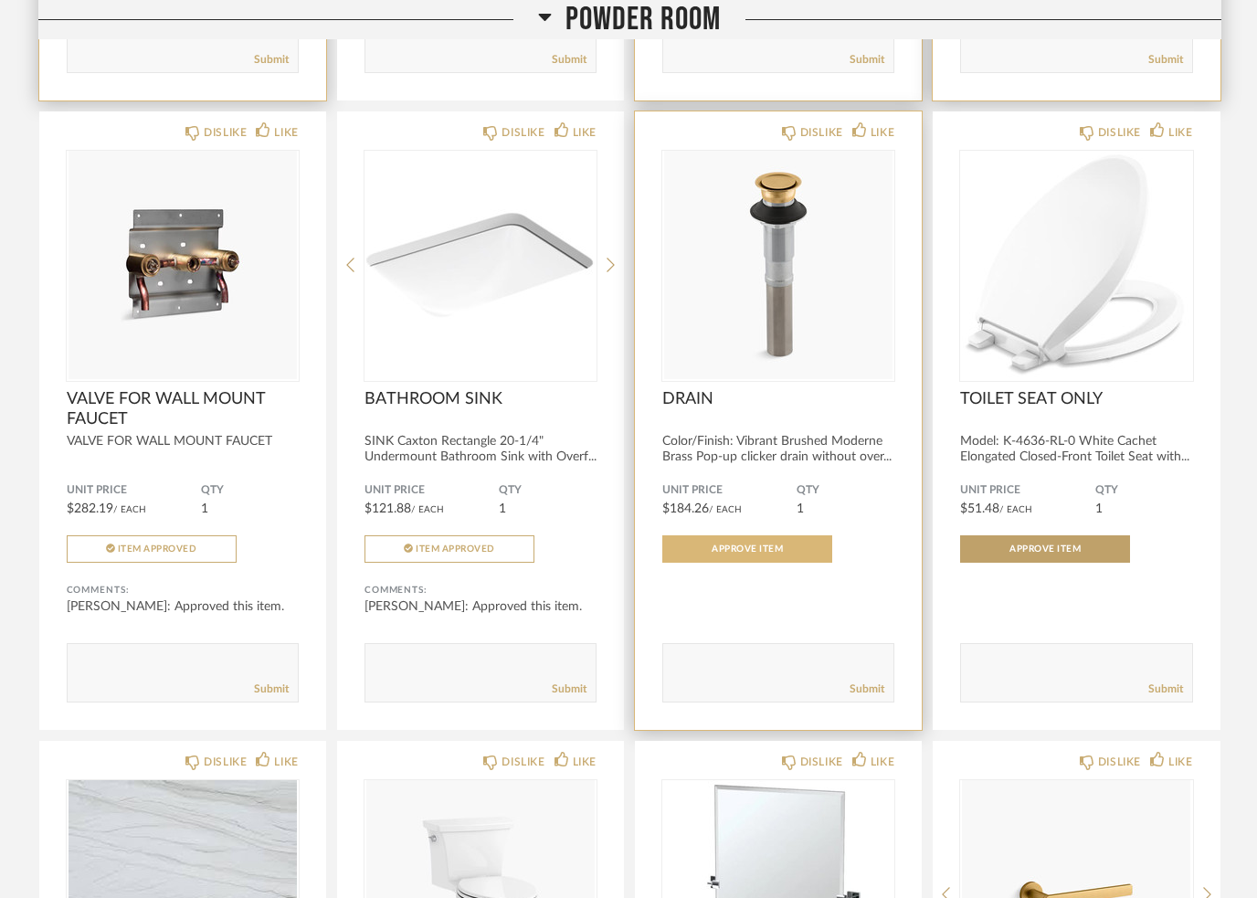
click at [709, 558] on button "Approve Item" at bounding box center [747, 548] width 170 height 27
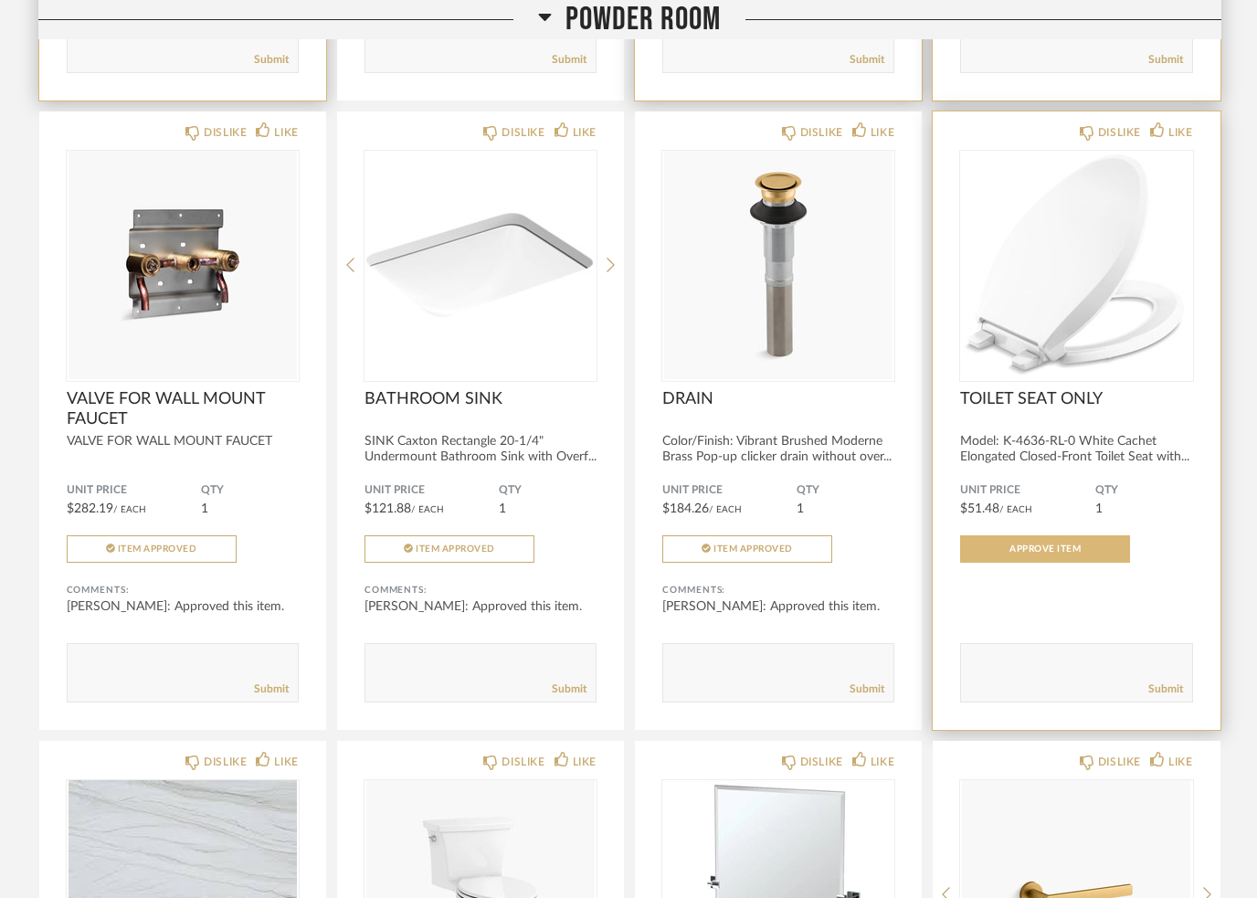
click at [1000, 546] on button "Approve Item" at bounding box center [1045, 548] width 170 height 27
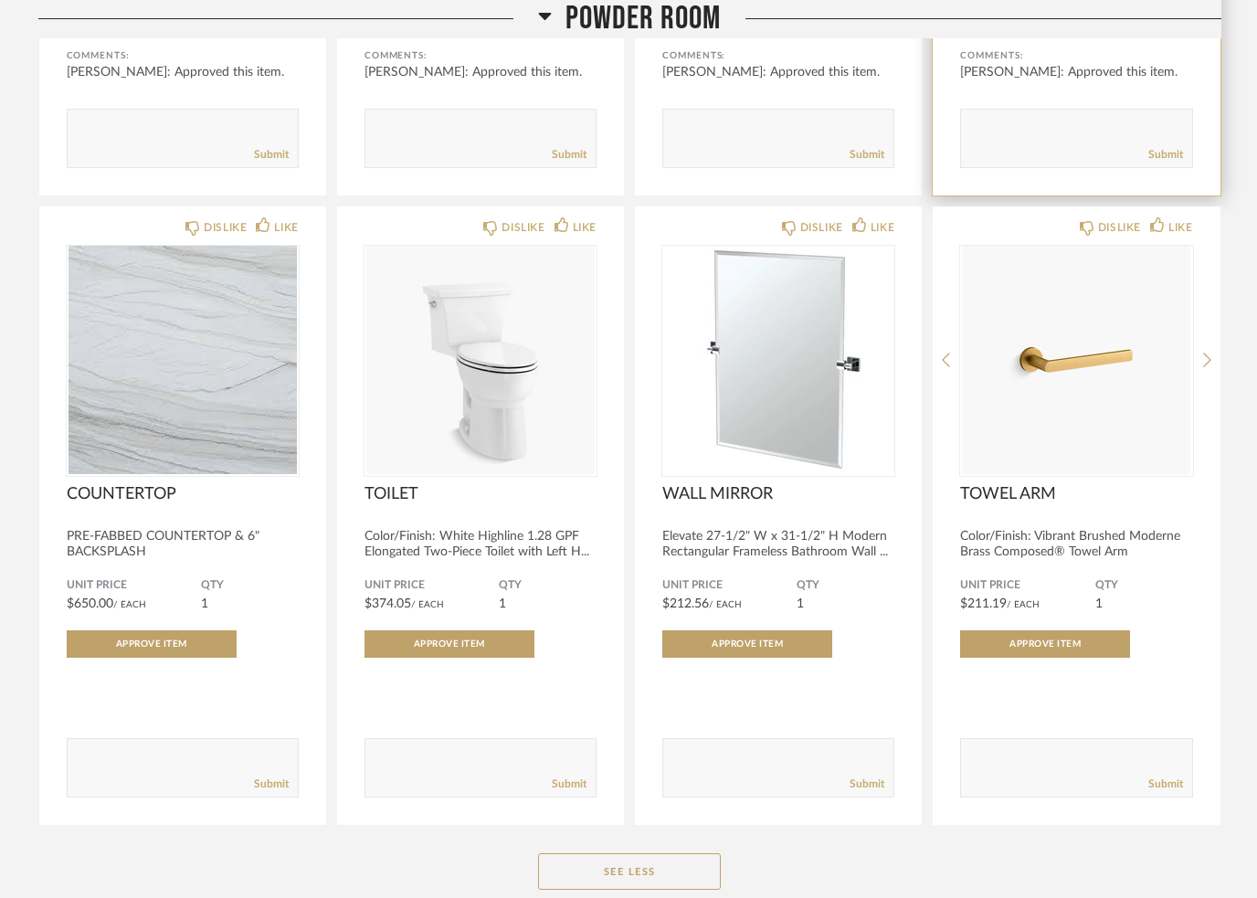
scroll to position [6707, 0]
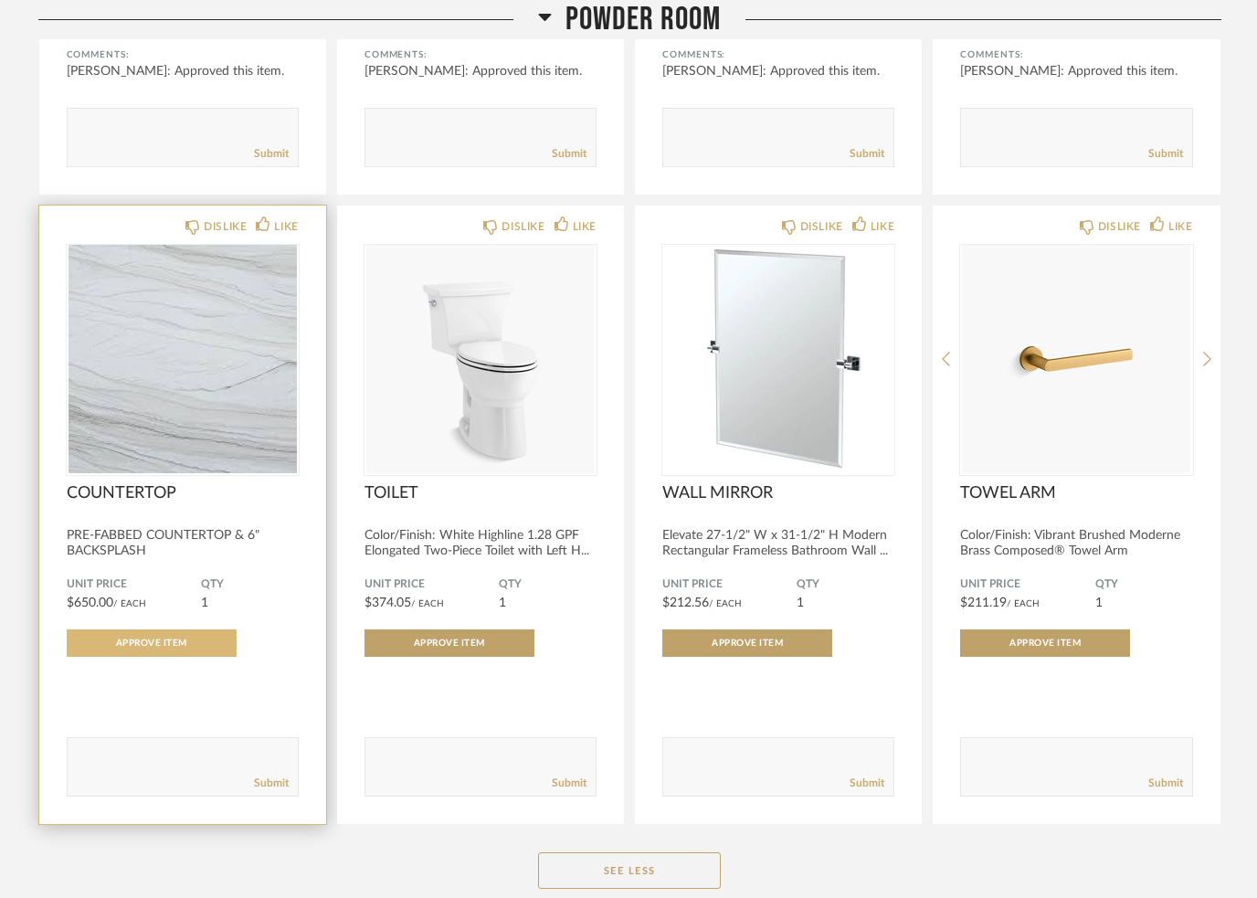
click at [195, 657] on button "Approve Item" at bounding box center [152, 643] width 170 height 27
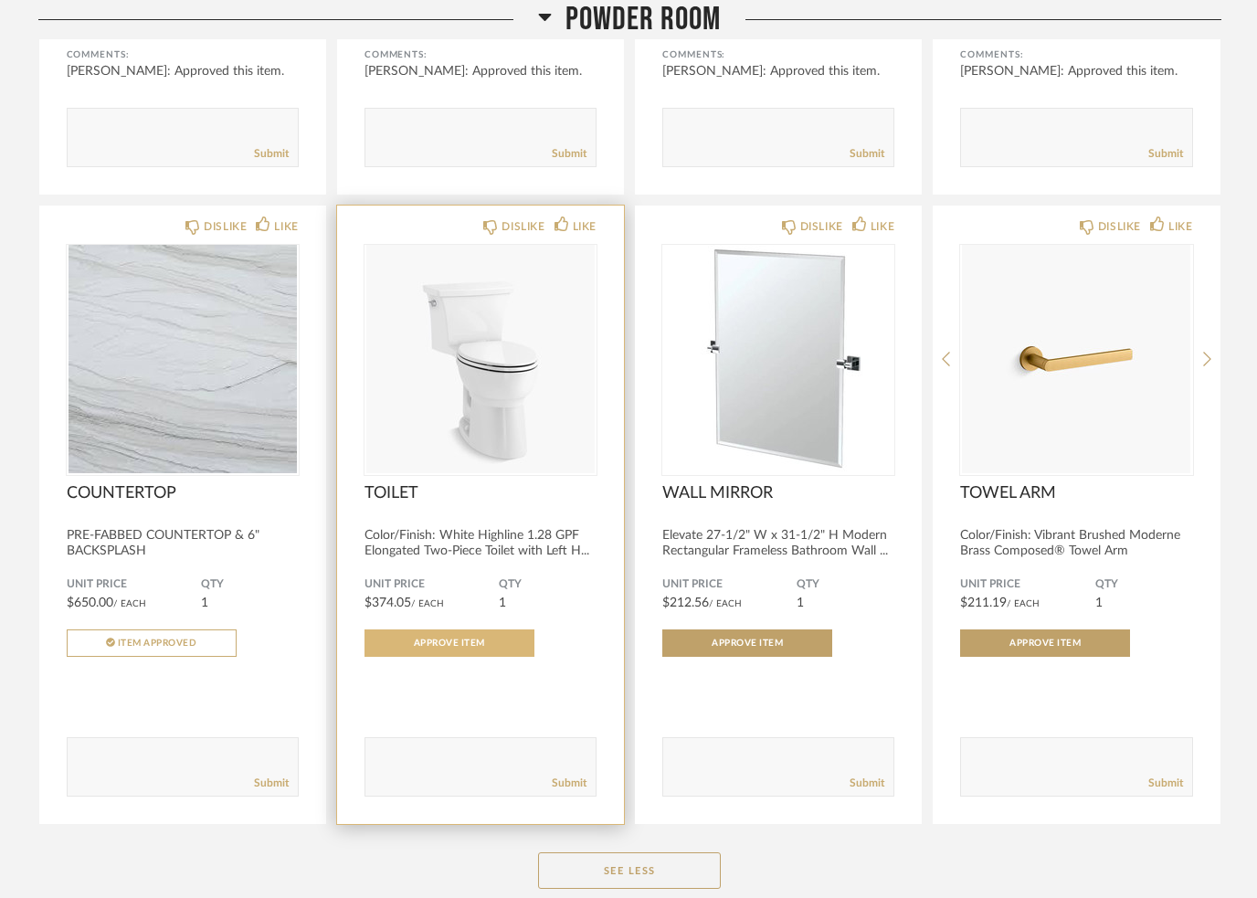
click at [465, 643] on button "Approve Item" at bounding box center [450, 643] width 170 height 27
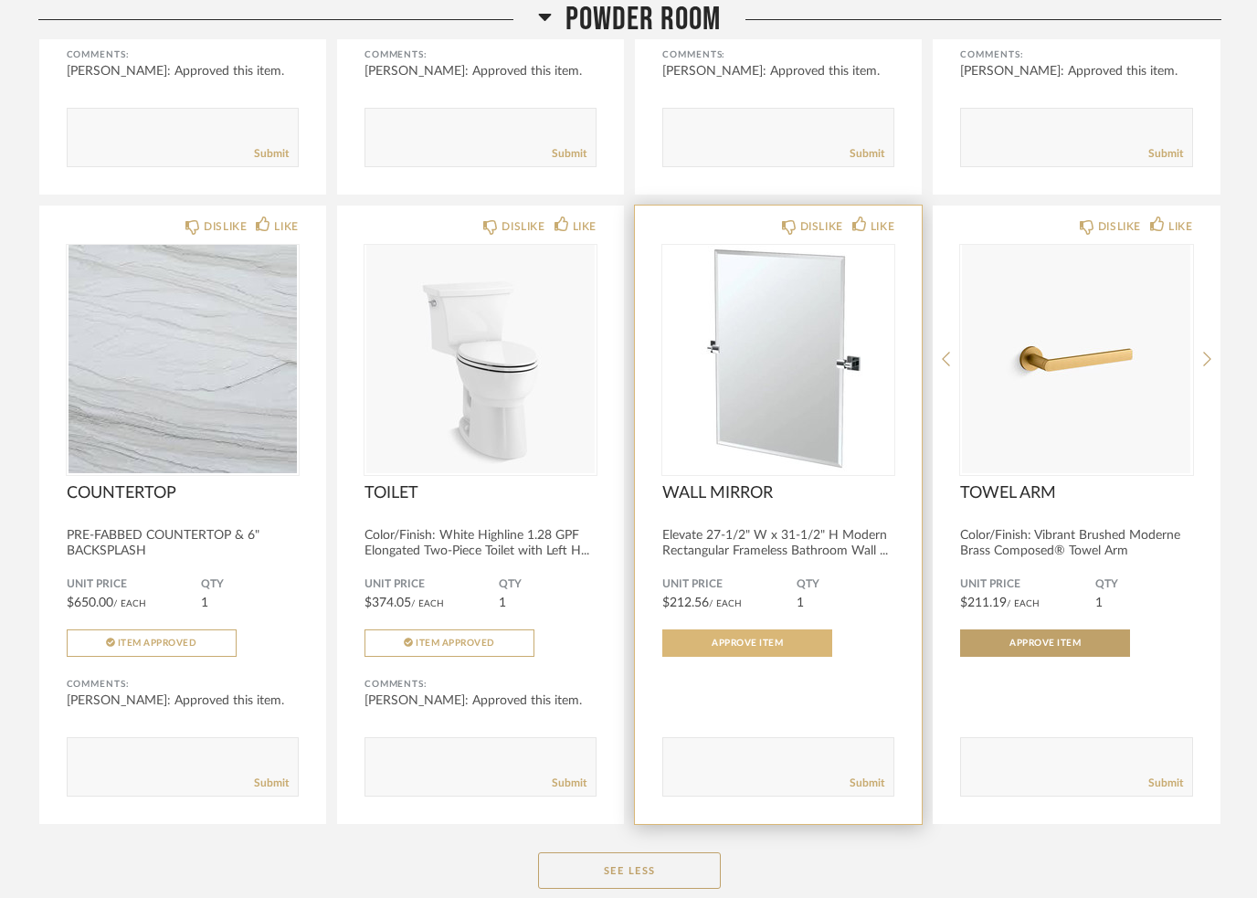
click at [736, 648] on span "Approve Item" at bounding box center [747, 643] width 71 height 9
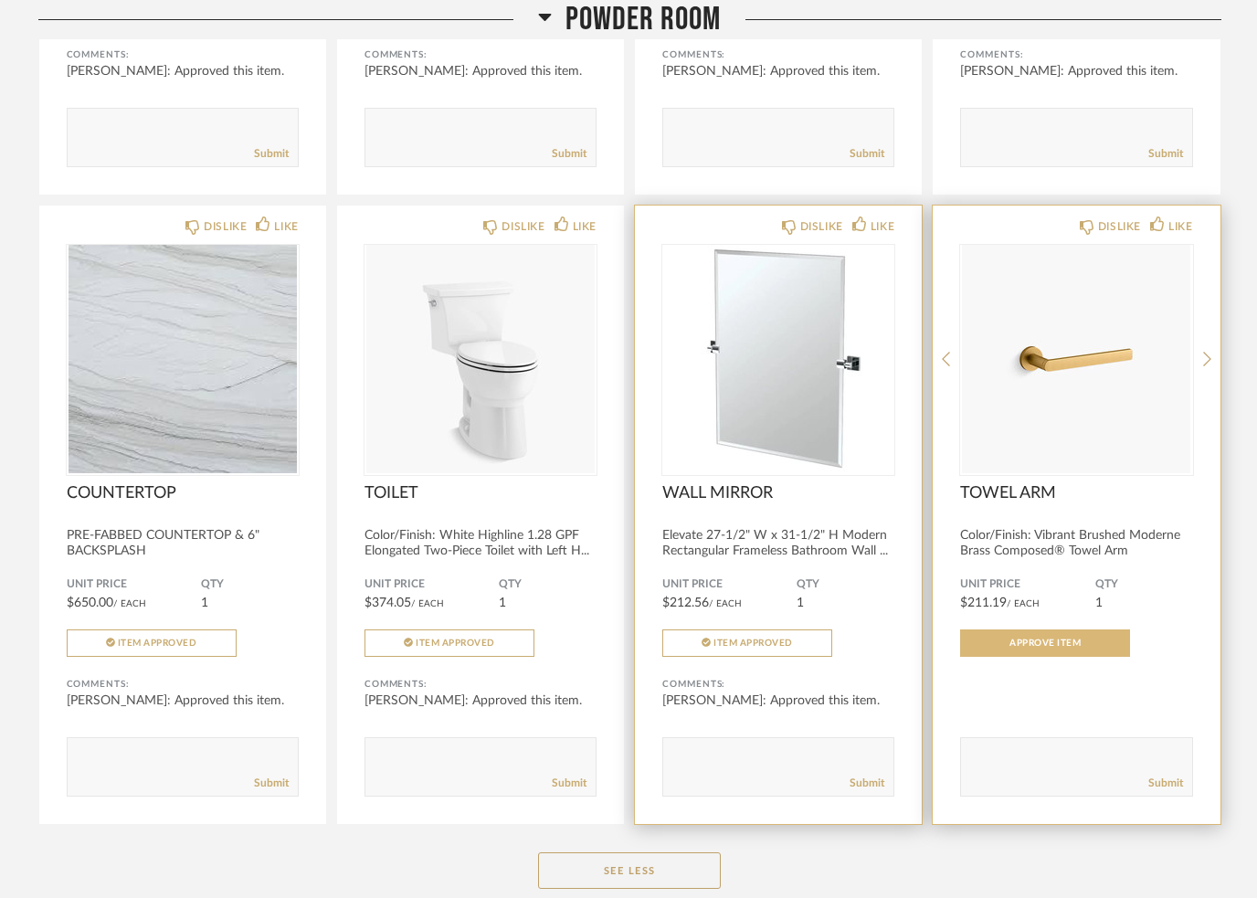
click at [1037, 648] on span "Approve Item" at bounding box center [1045, 643] width 71 height 9
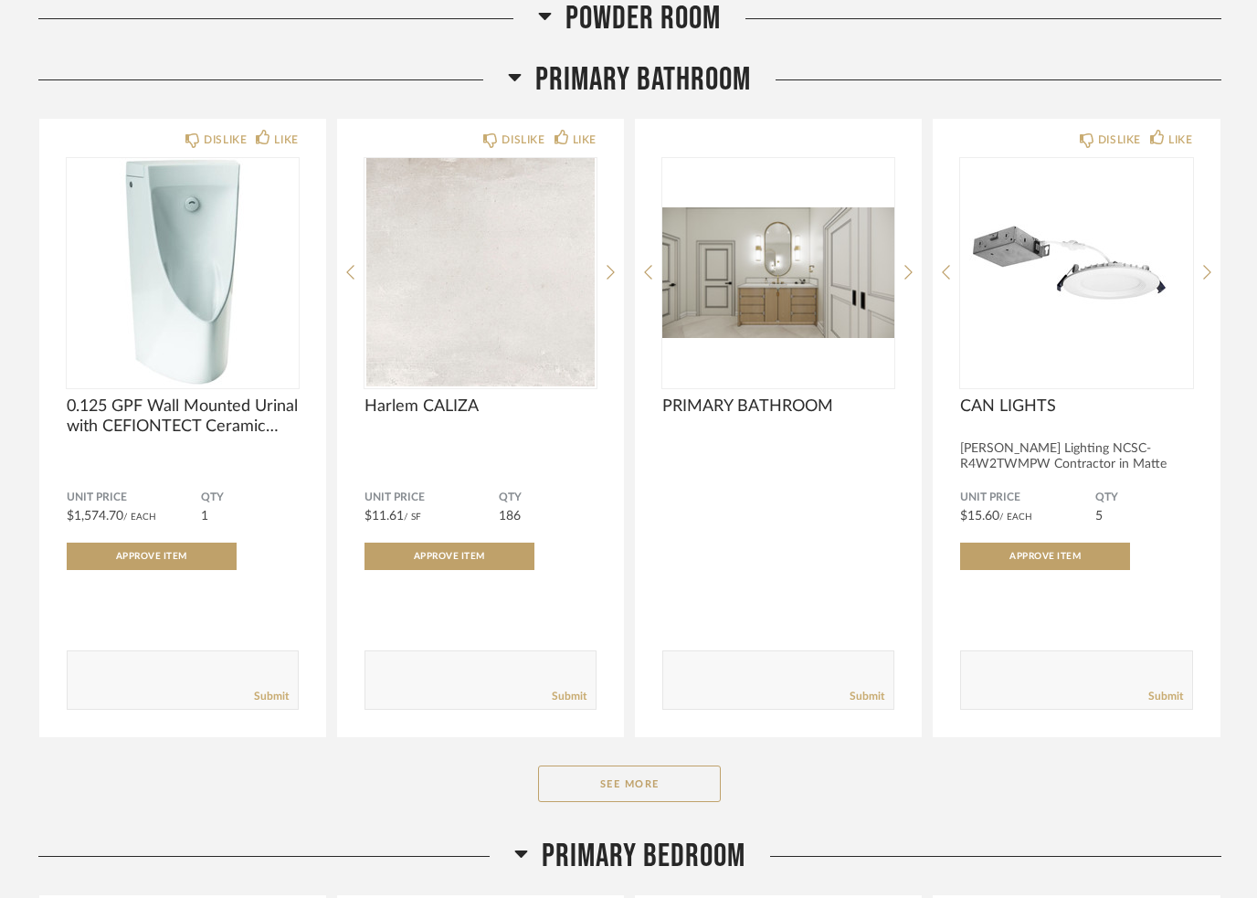
scroll to position [7571, 0]
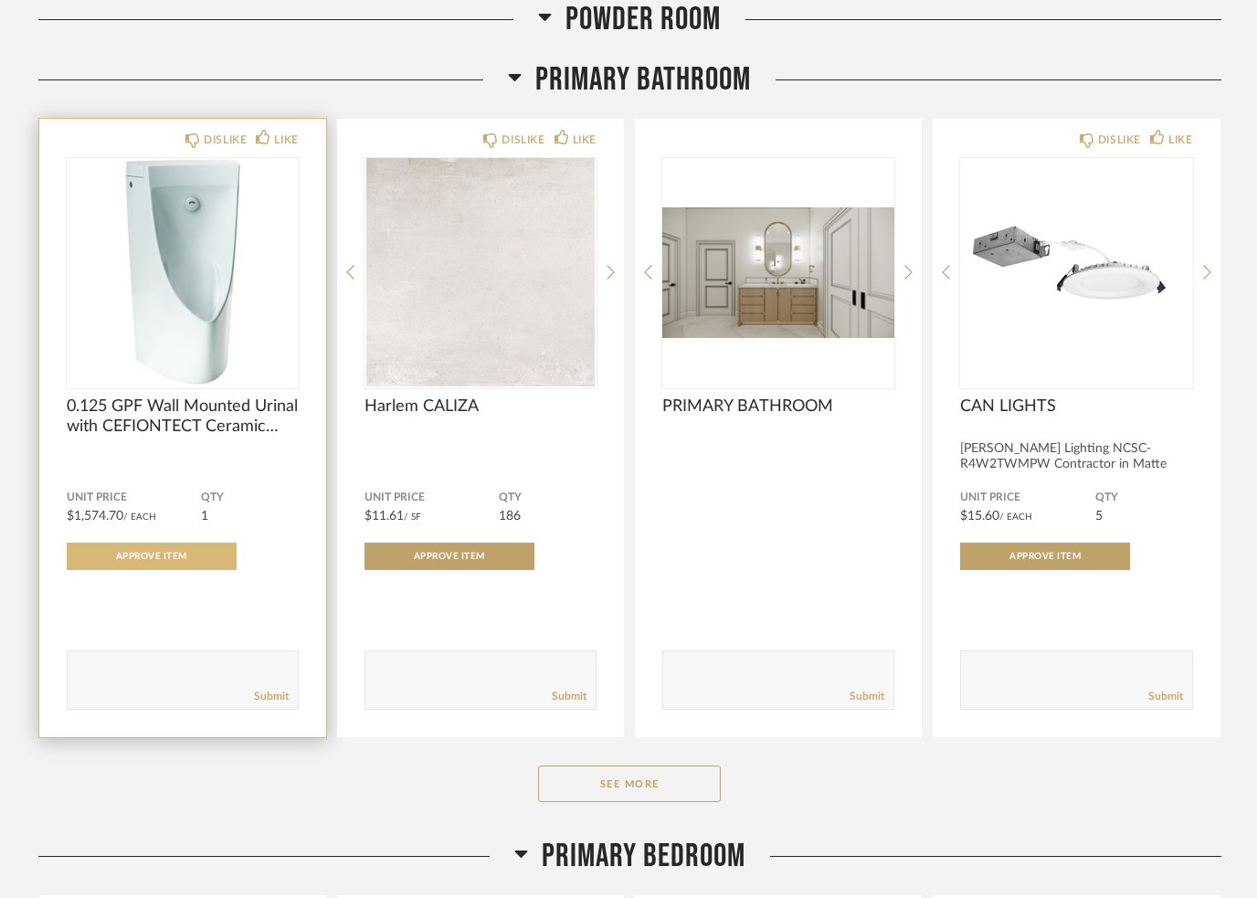
click at [137, 570] on button "Approve Item" at bounding box center [152, 556] width 170 height 27
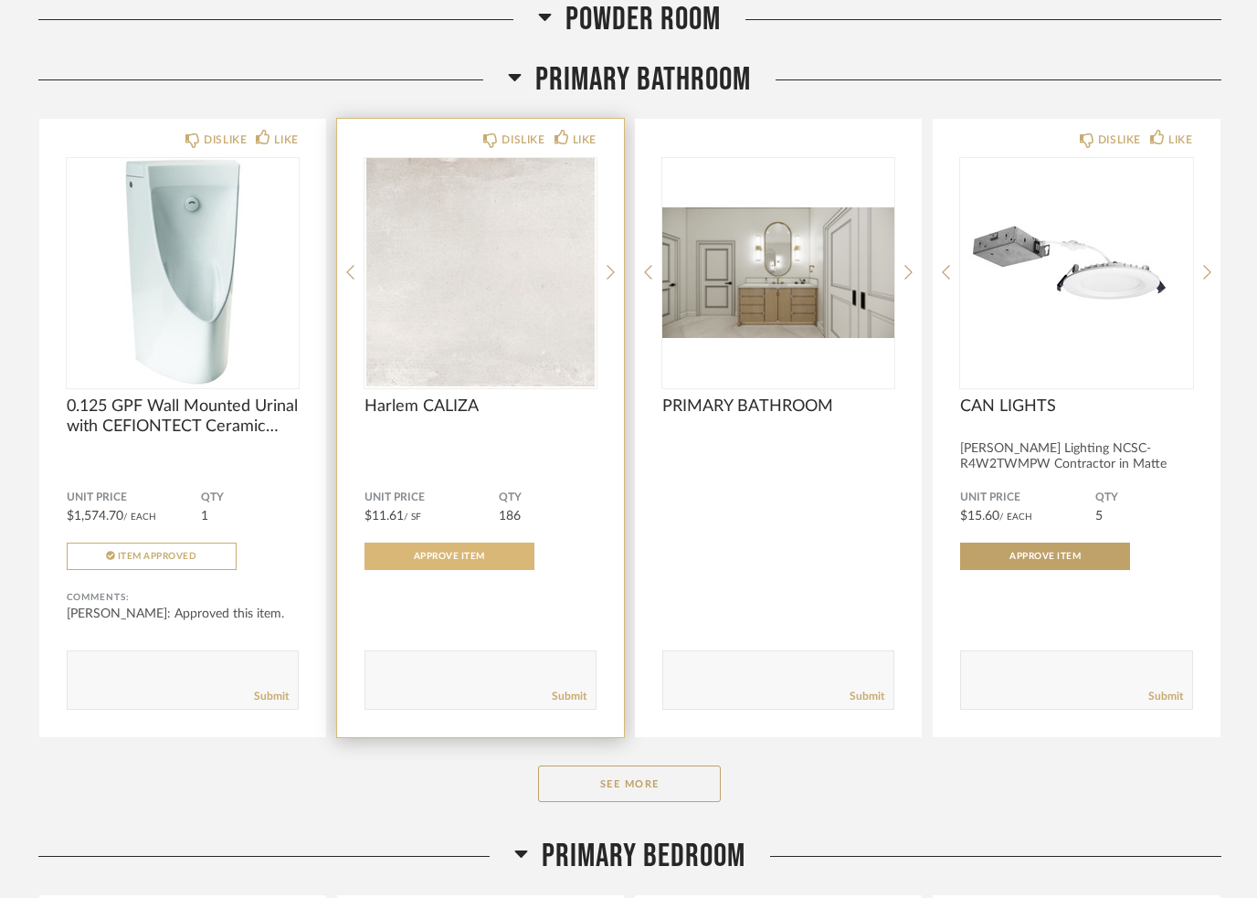
click at [457, 561] on span "Approve Item" at bounding box center [449, 556] width 71 height 9
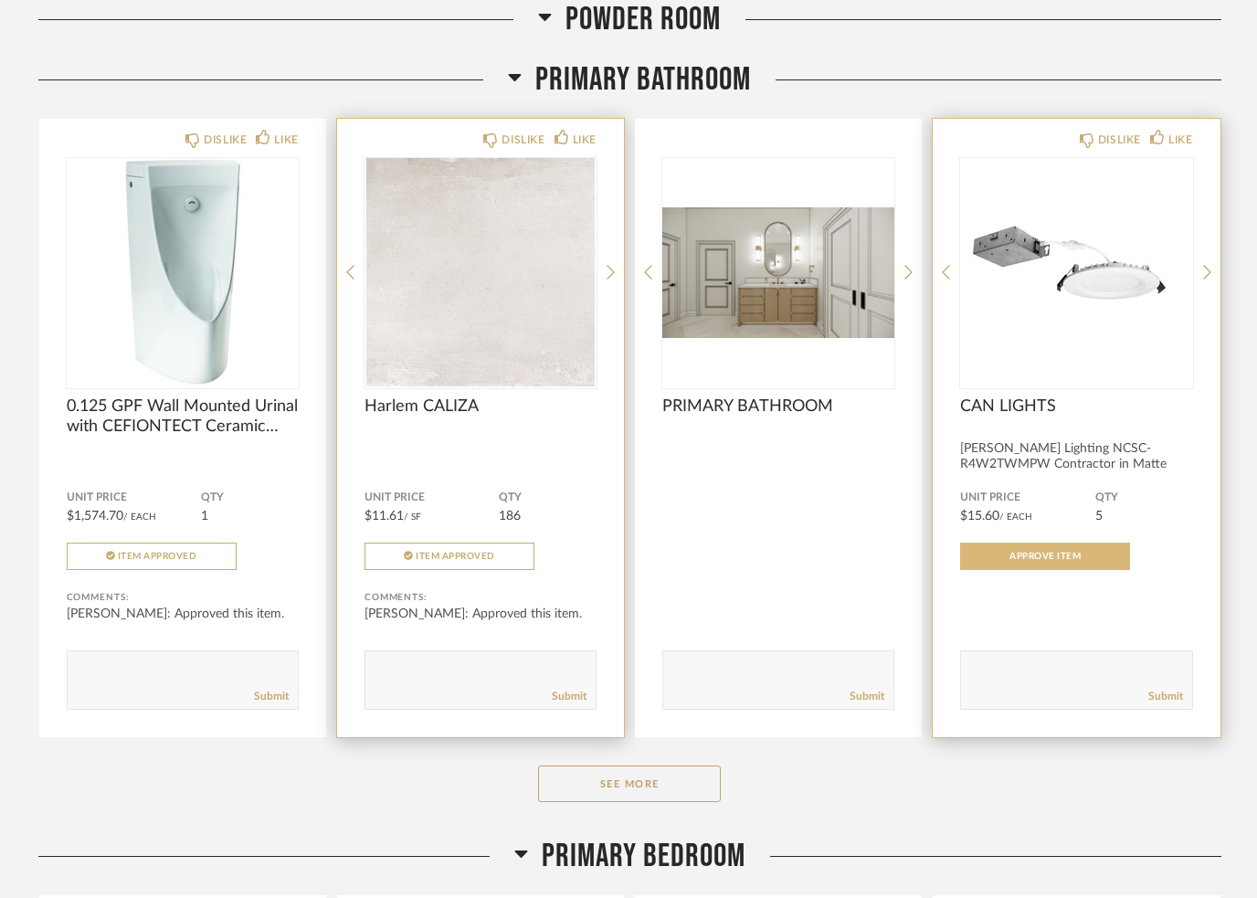
click at [1022, 561] on span "Approve Item" at bounding box center [1045, 556] width 71 height 9
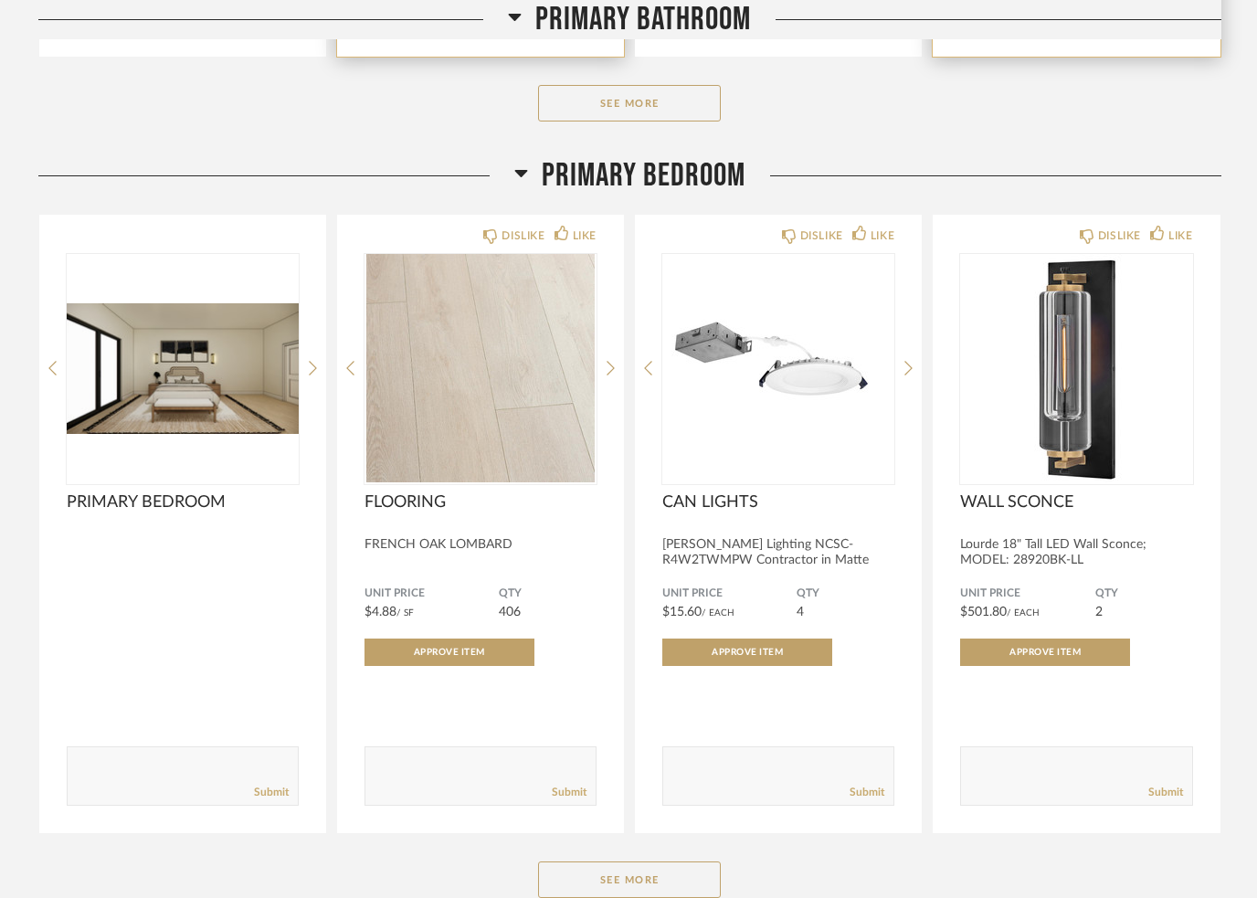
scroll to position [8222, 0]
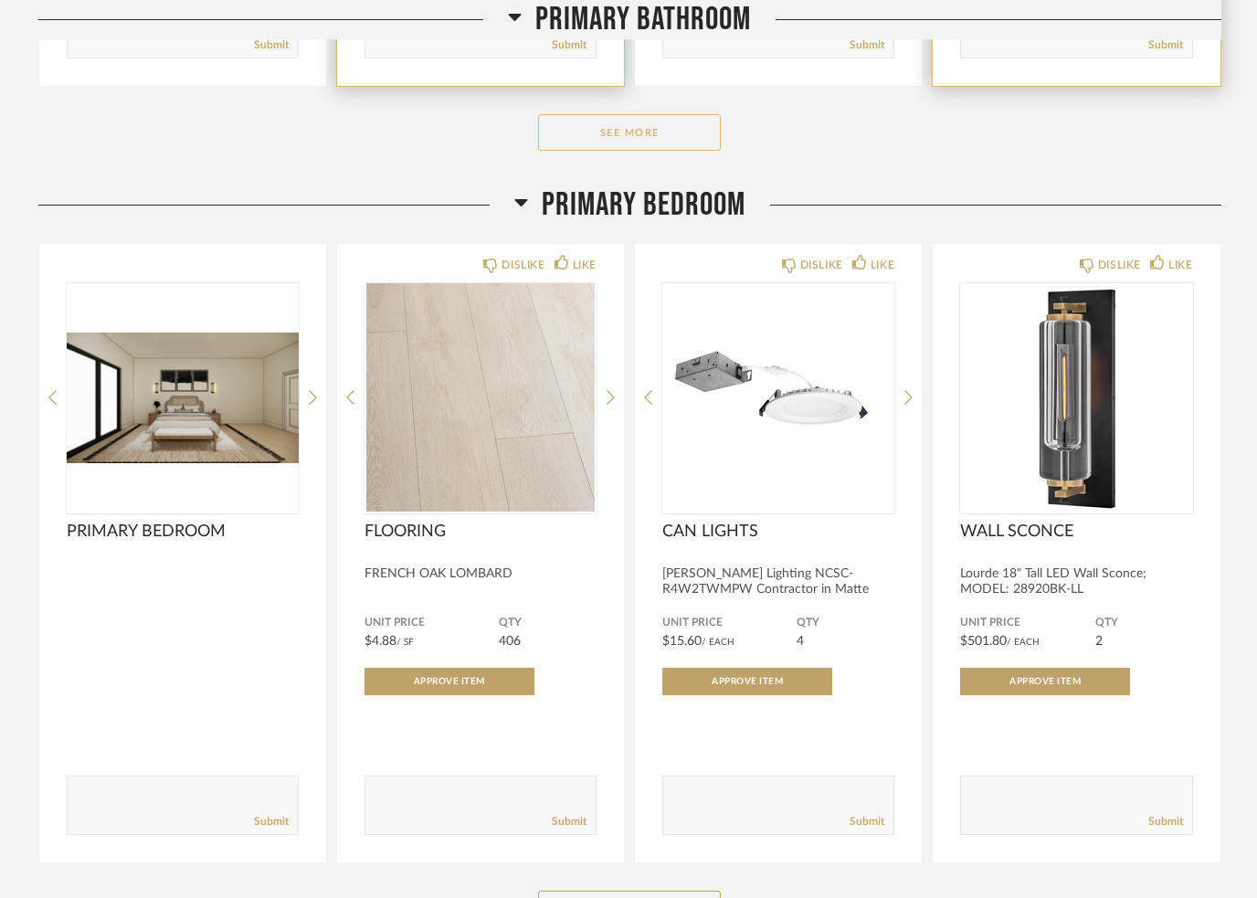
click at [602, 138] on button "See More" at bounding box center [629, 132] width 183 height 37
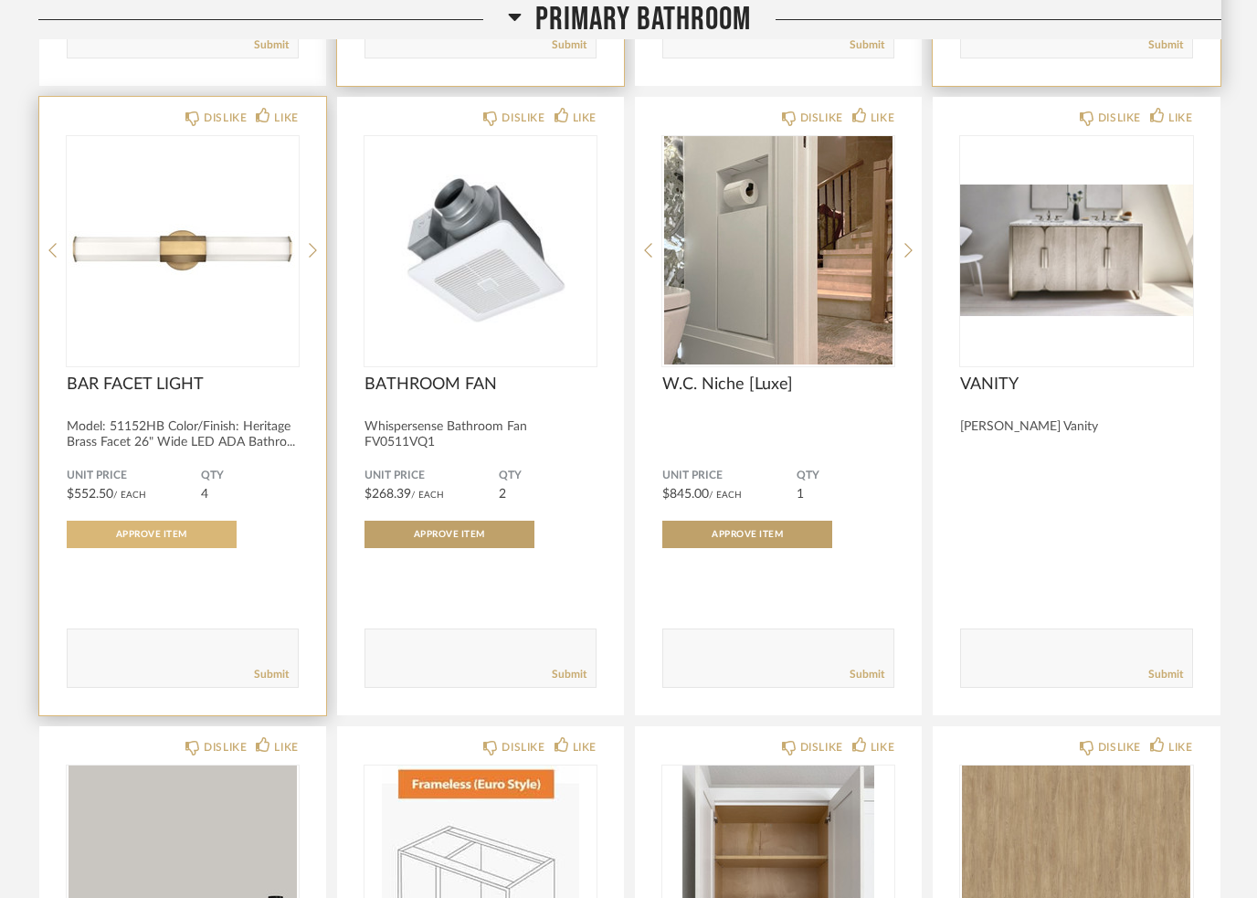
click at [156, 548] on button "Approve Item" at bounding box center [152, 534] width 170 height 27
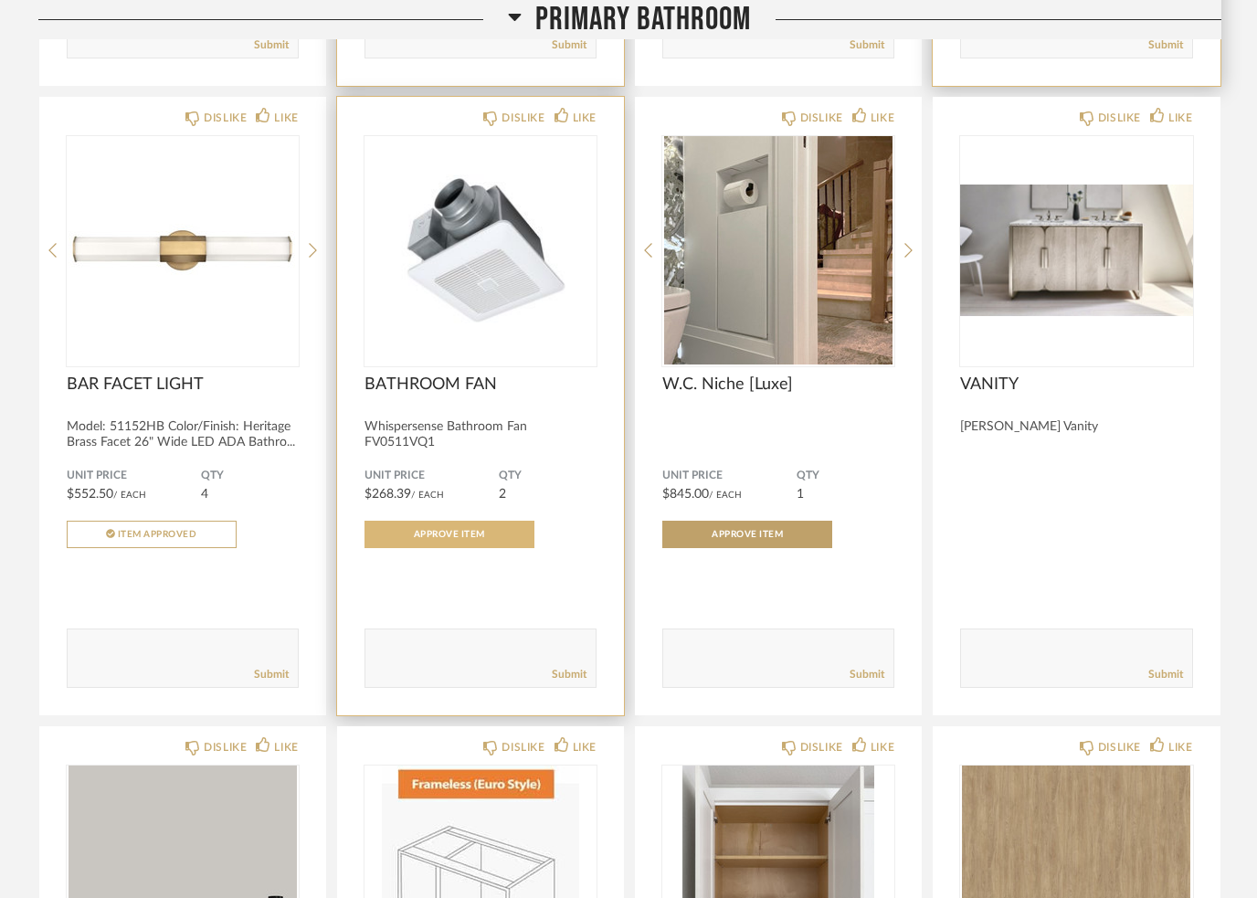
click at [461, 539] on span "Approve Item" at bounding box center [449, 534] width 71 height 9
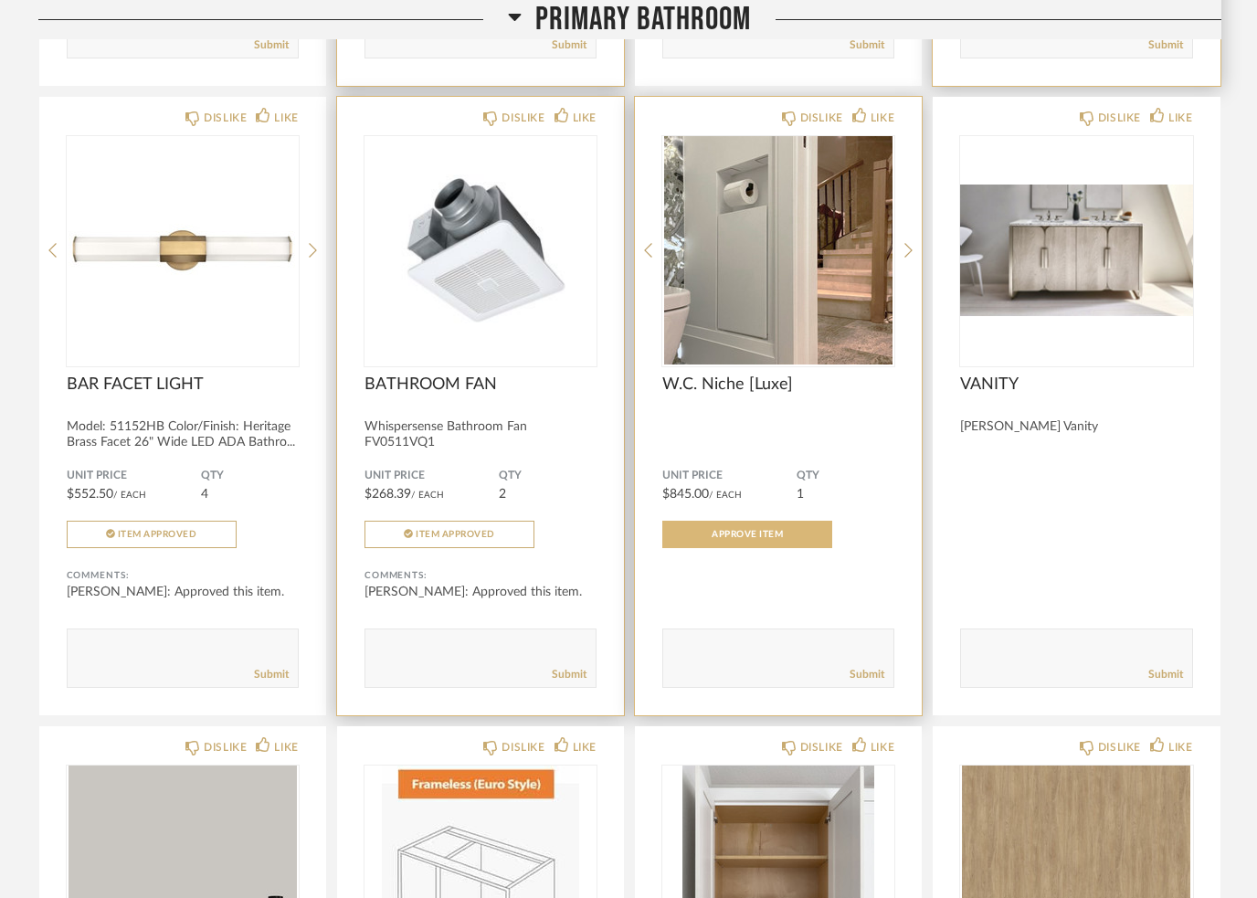
click at [732, 539] on span "Approve Item" at bounding box center [747, 534] width 71 height 9
click at [741, 548] on button "Item Approved" at bounding box center [747, 534] width 170 height 27
click at [723, 548] on button "Item Approved" at bounding box center [747, 534] width 170 height 27
click at [734, 539] on span "Approve Item" at bounding box center [747, 534] width 71 height 9
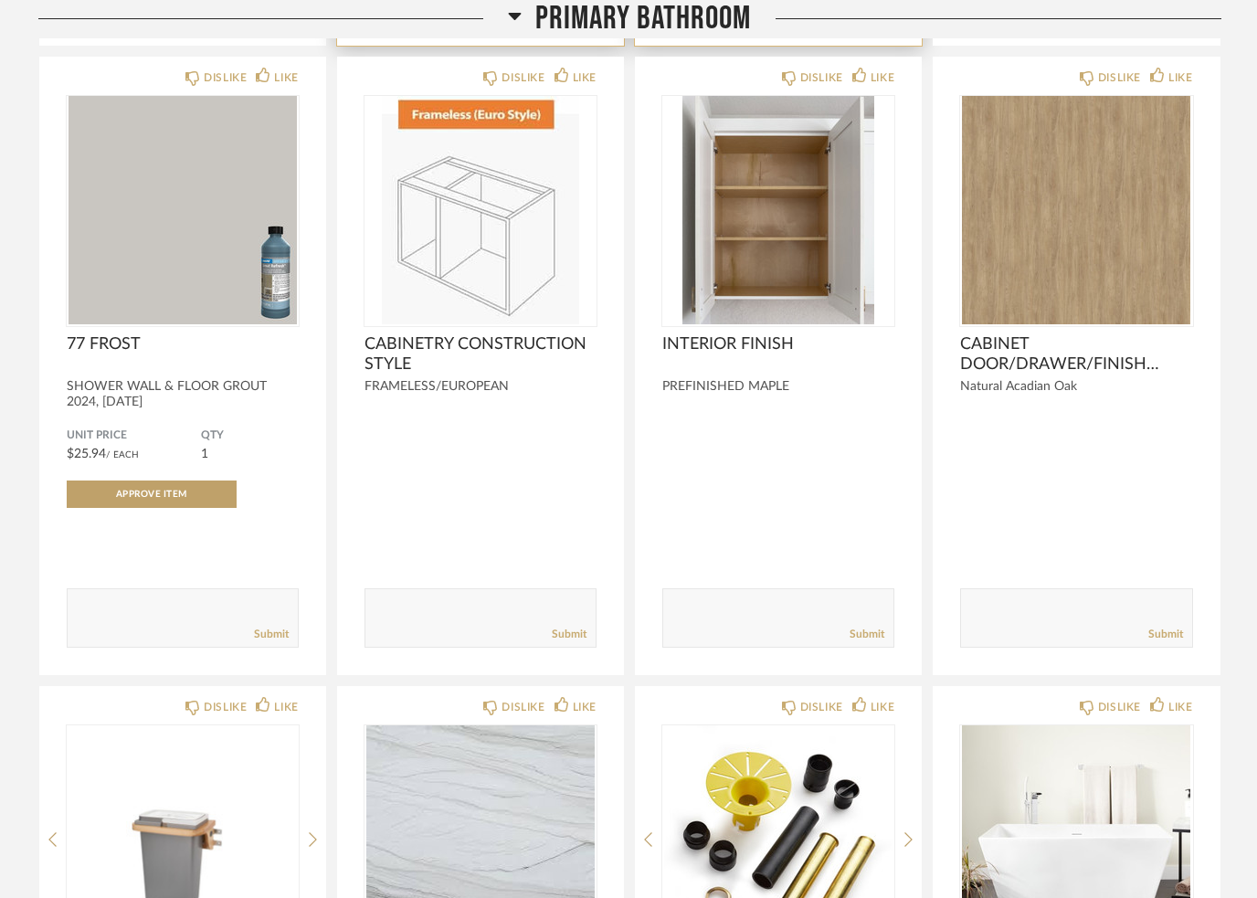
scroll to position [8892, 0]
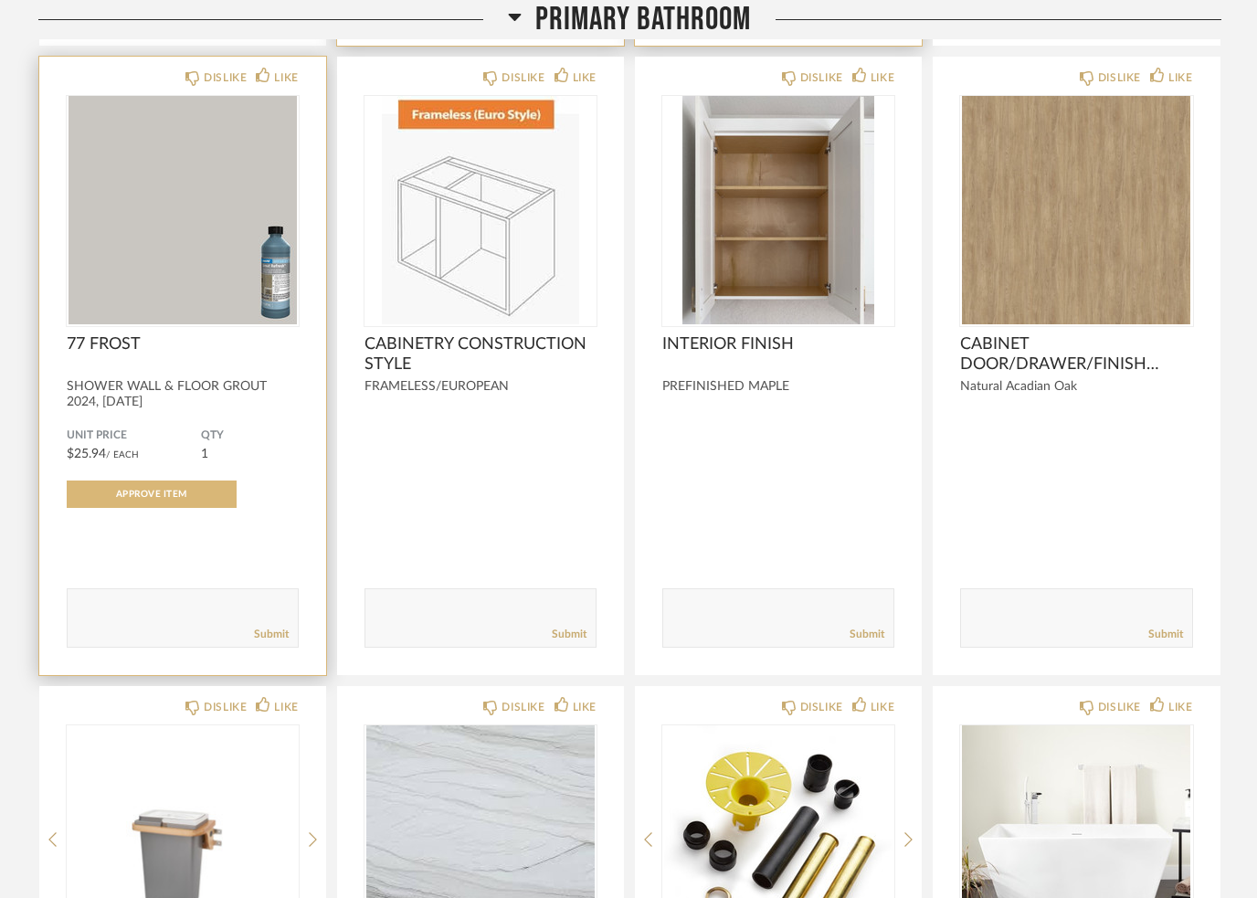
click at [182, 508] on button "Approve Item" at bounding box center [152, 494] width 170 height 27
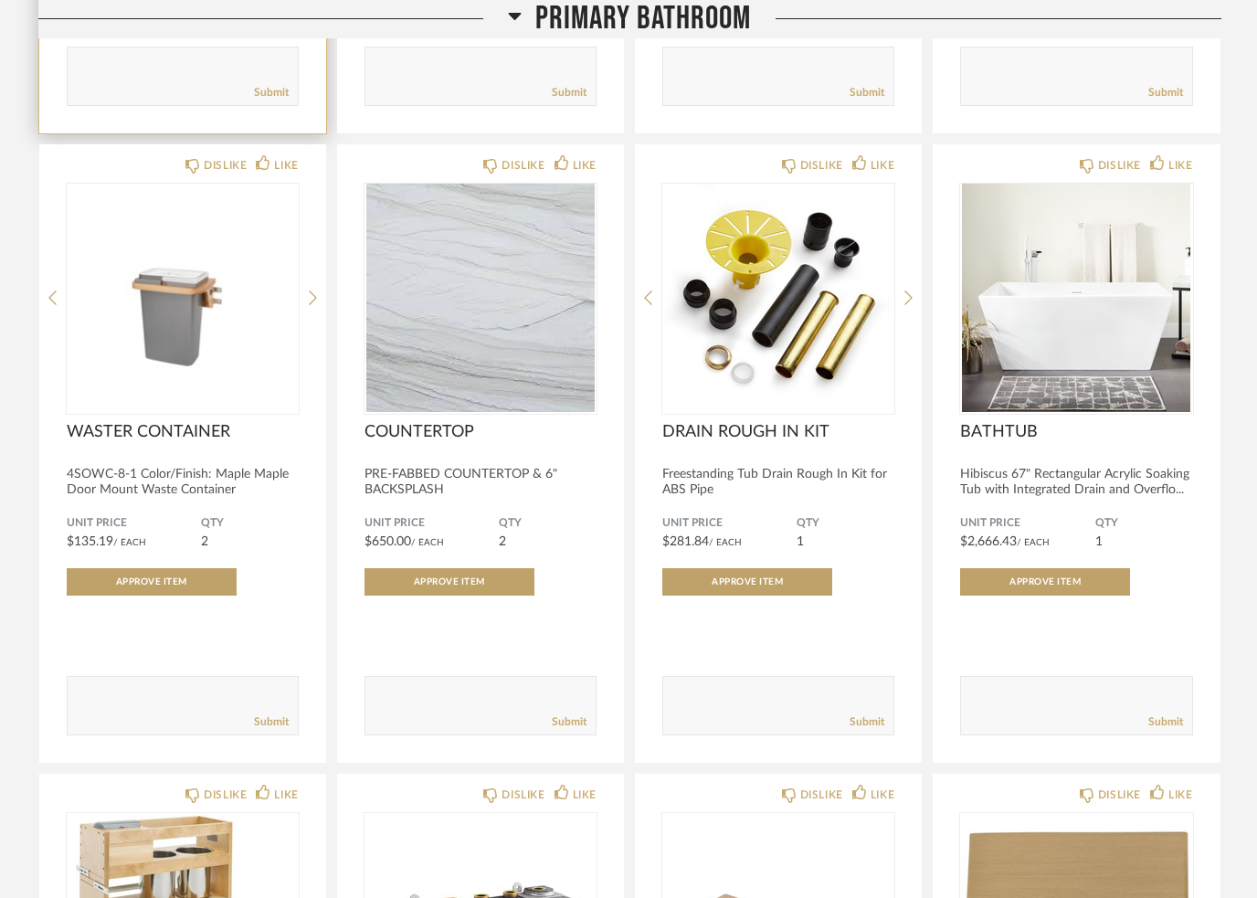
scroll to position [9434, 0]
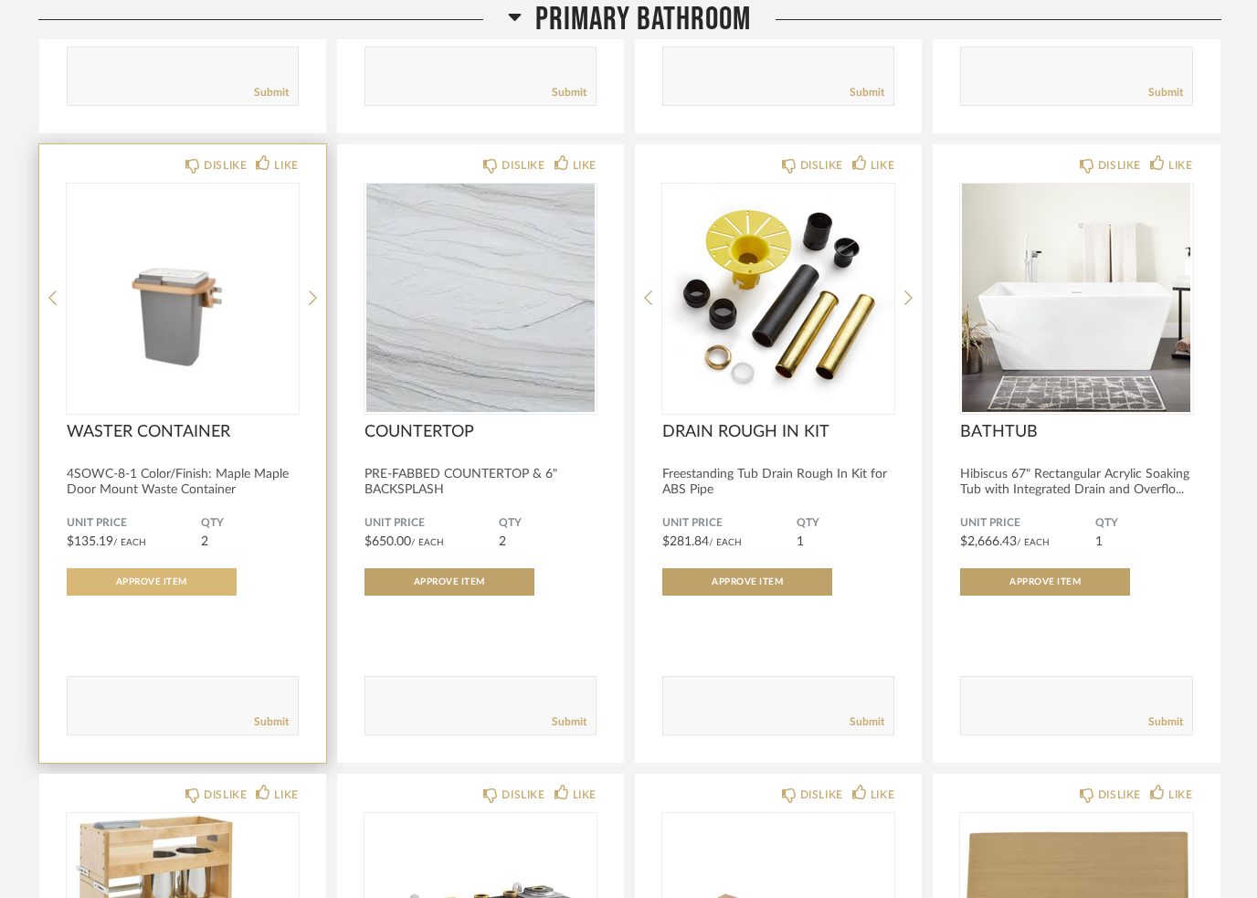
click at [192, 596] on button "Approve Item" at bounding box center [152, 581] width 170 height 27
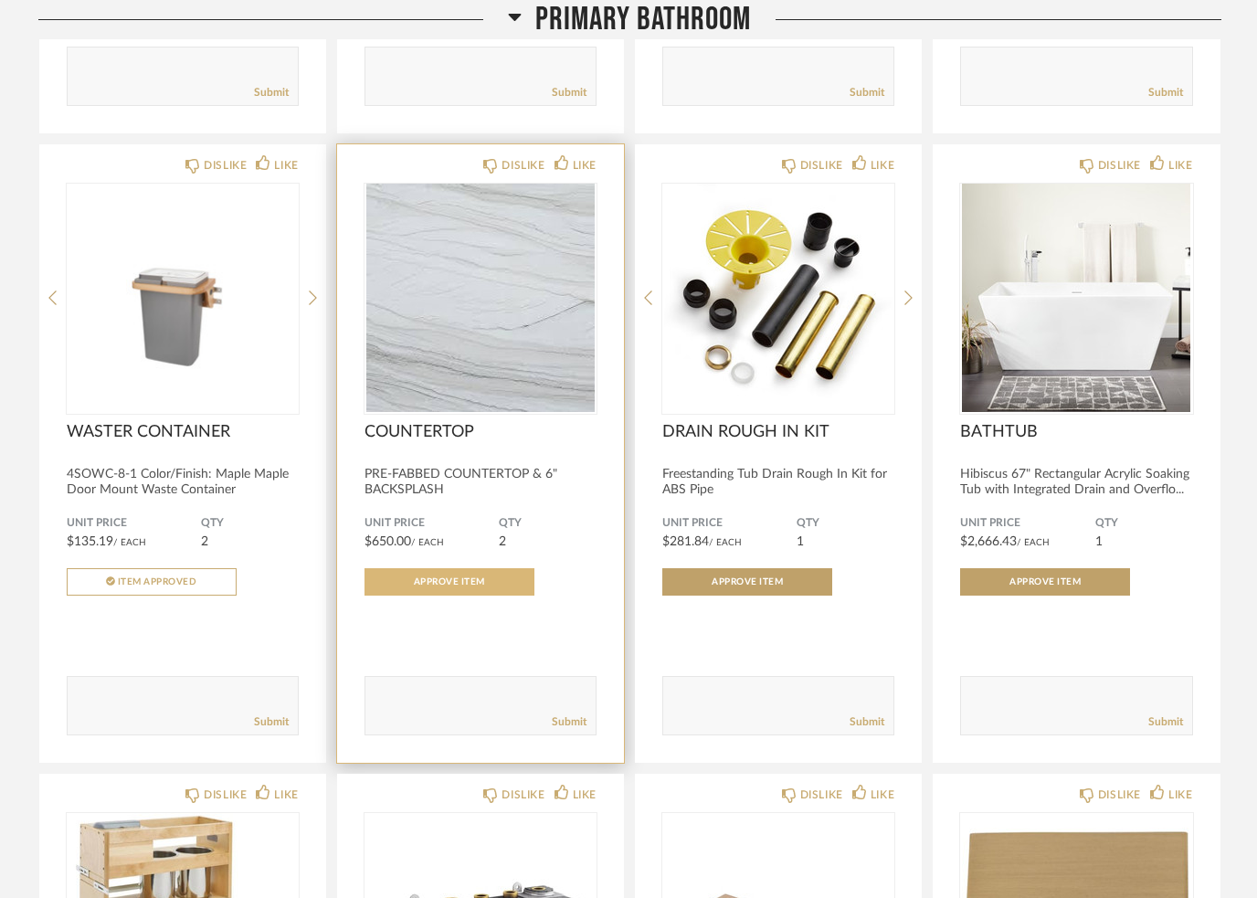
click at [449, 587] on span "Approve Item" at bounding box center [449, 582] width 71 height 9
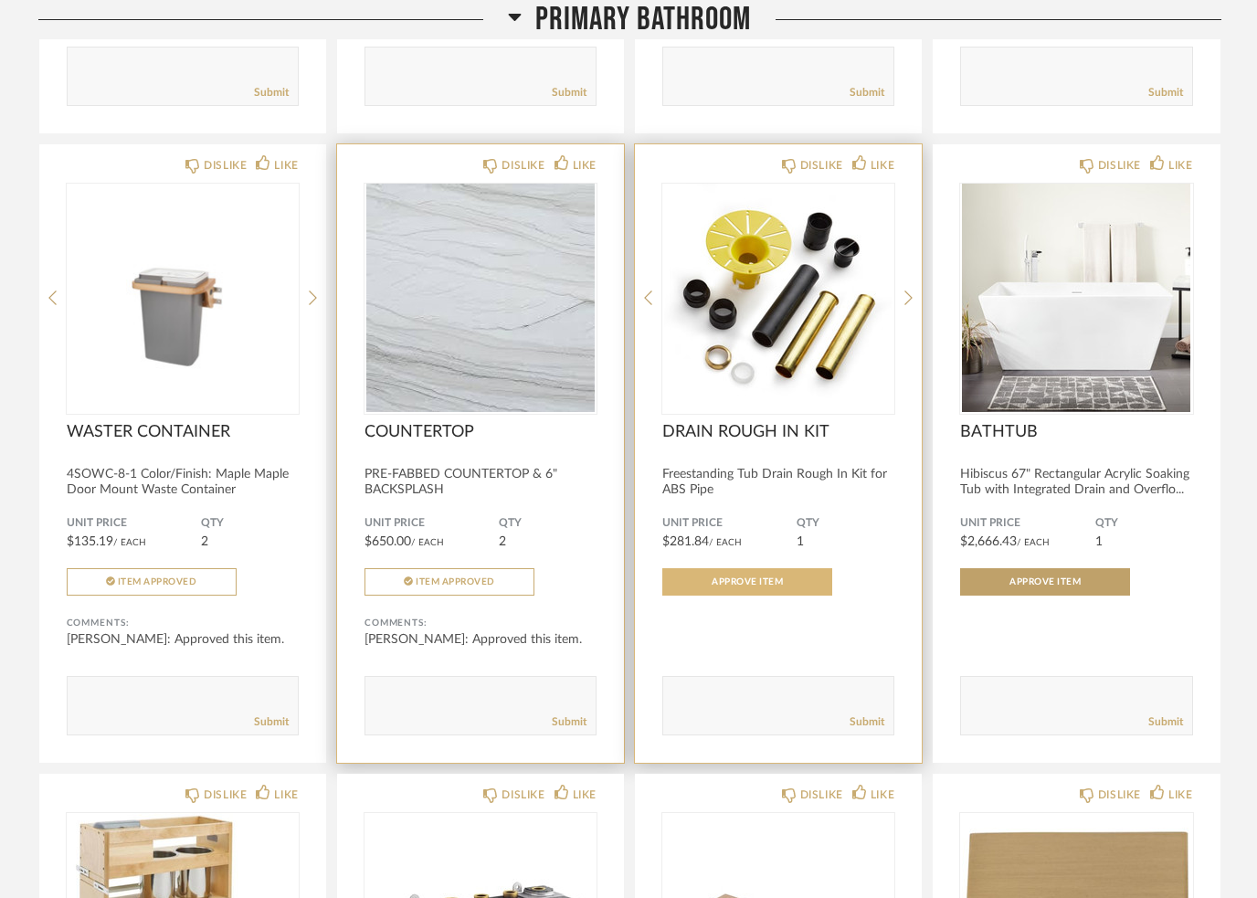
click at [720, 587] on span "Approve Item" at bounding box center [747, 582] width 71 height 9
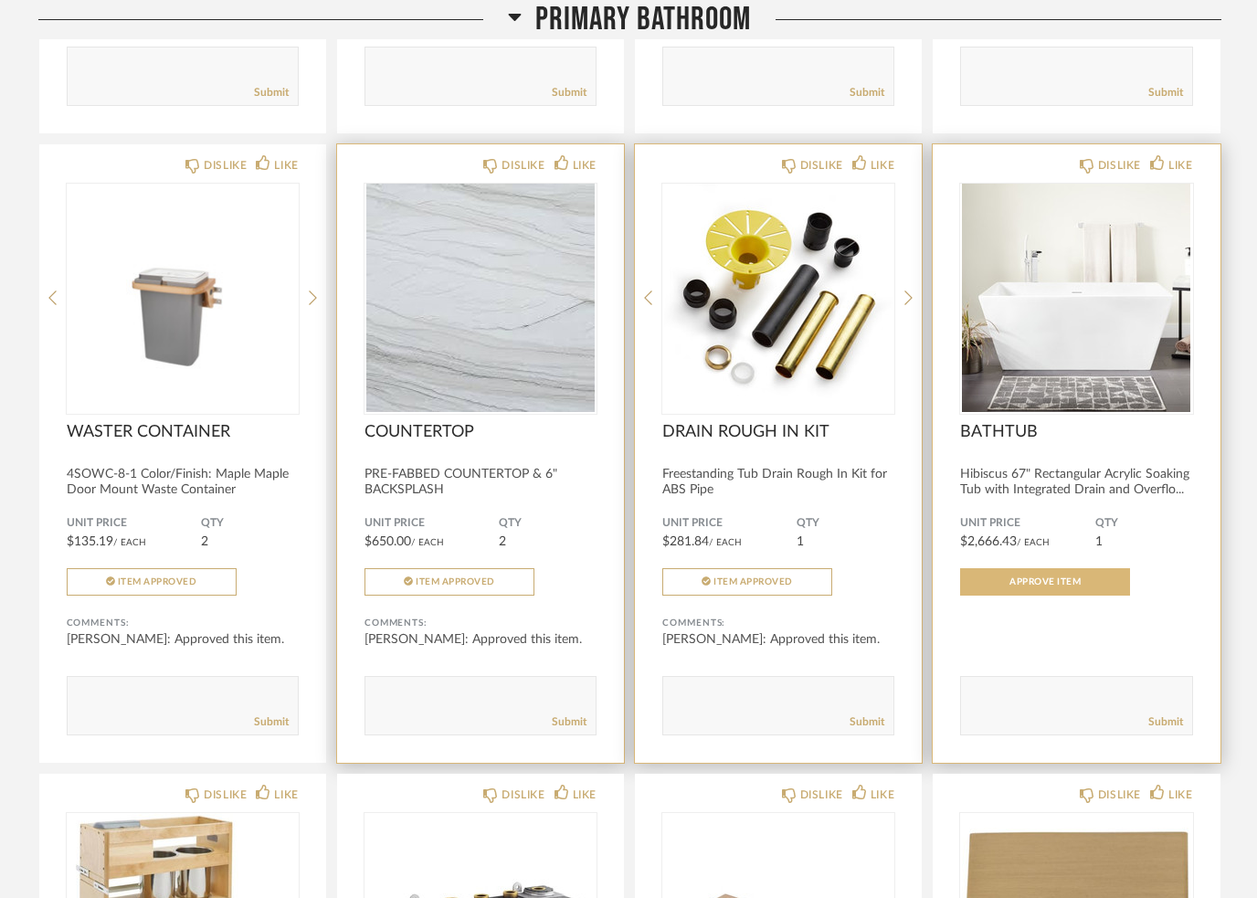
click at [1065, 587] on span "Approve Item" at bounding box center [1045, 582] width 71 height 9
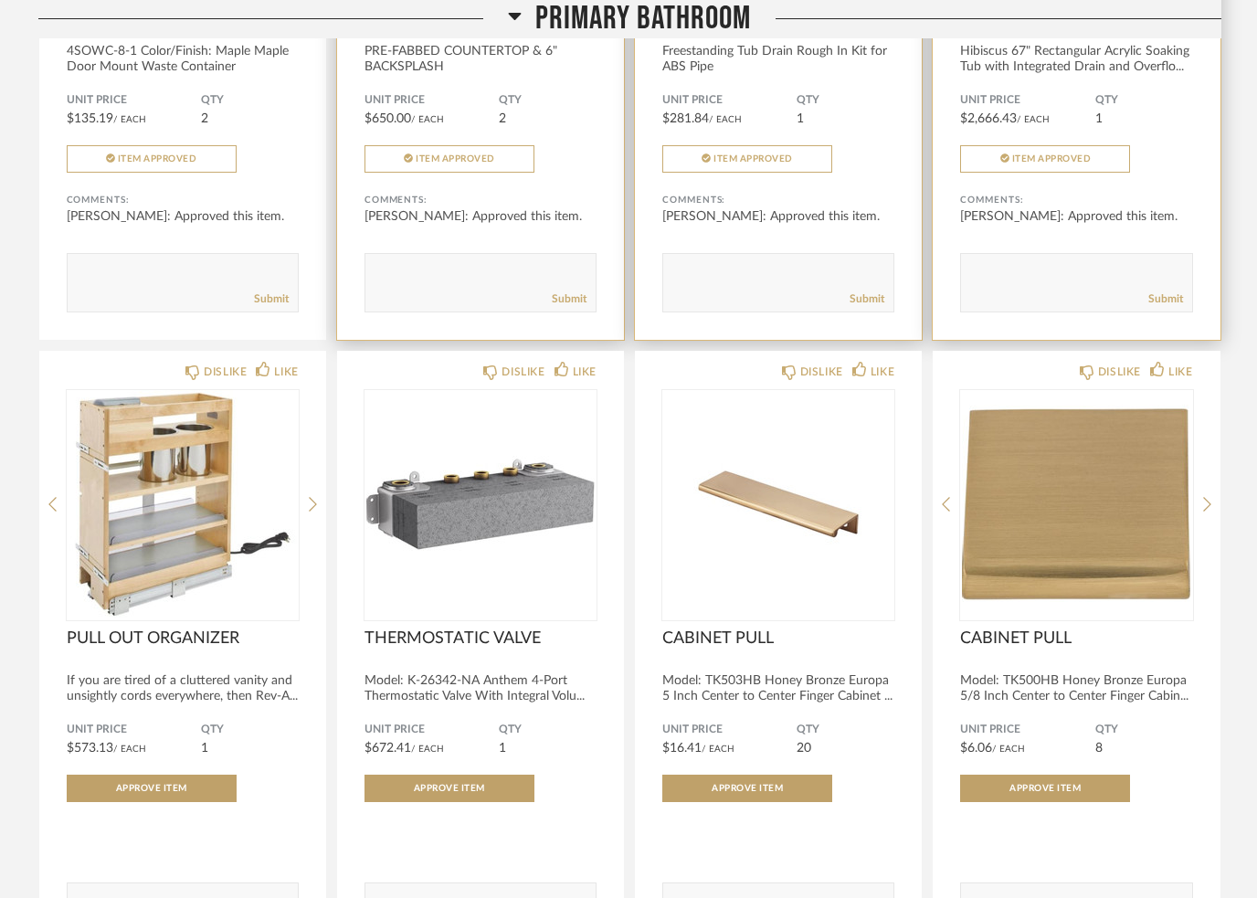
scroll to position [10066, 0]
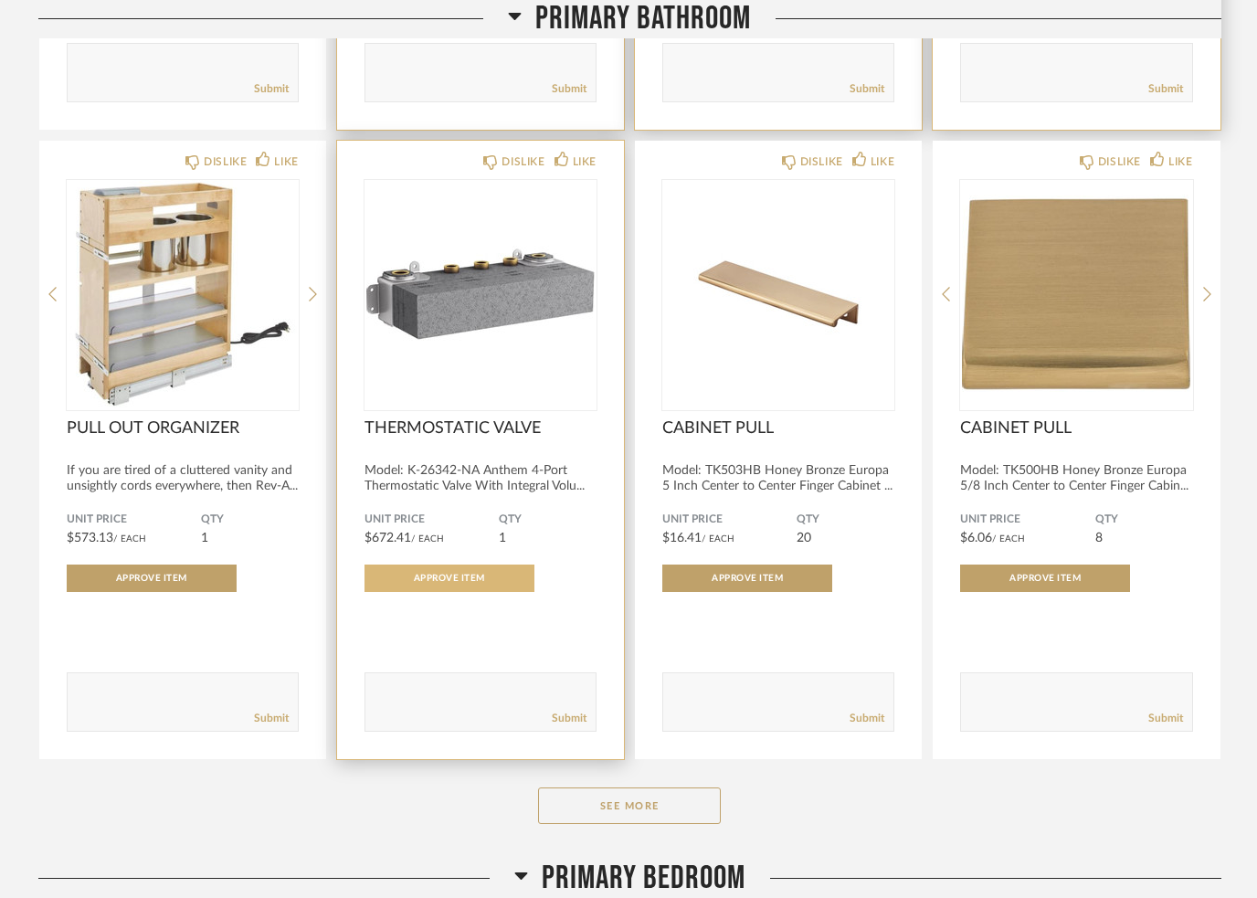
click at [464, 593] on button "Approve Item" at bounding box center [450, 579] width 170 height 27
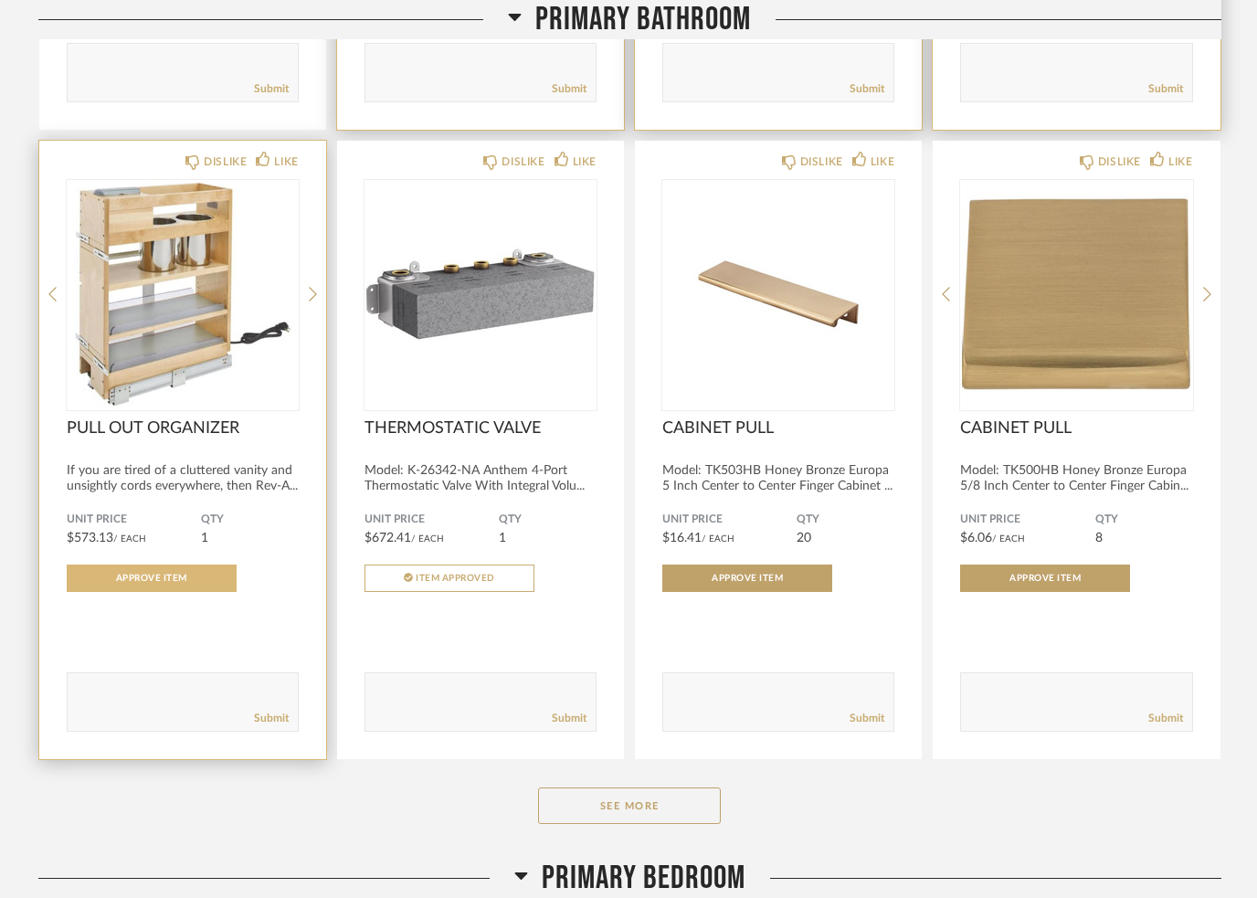
click at [178, 592] on button "Approve Item" at bounding box center [152, 578] width 170 height 27
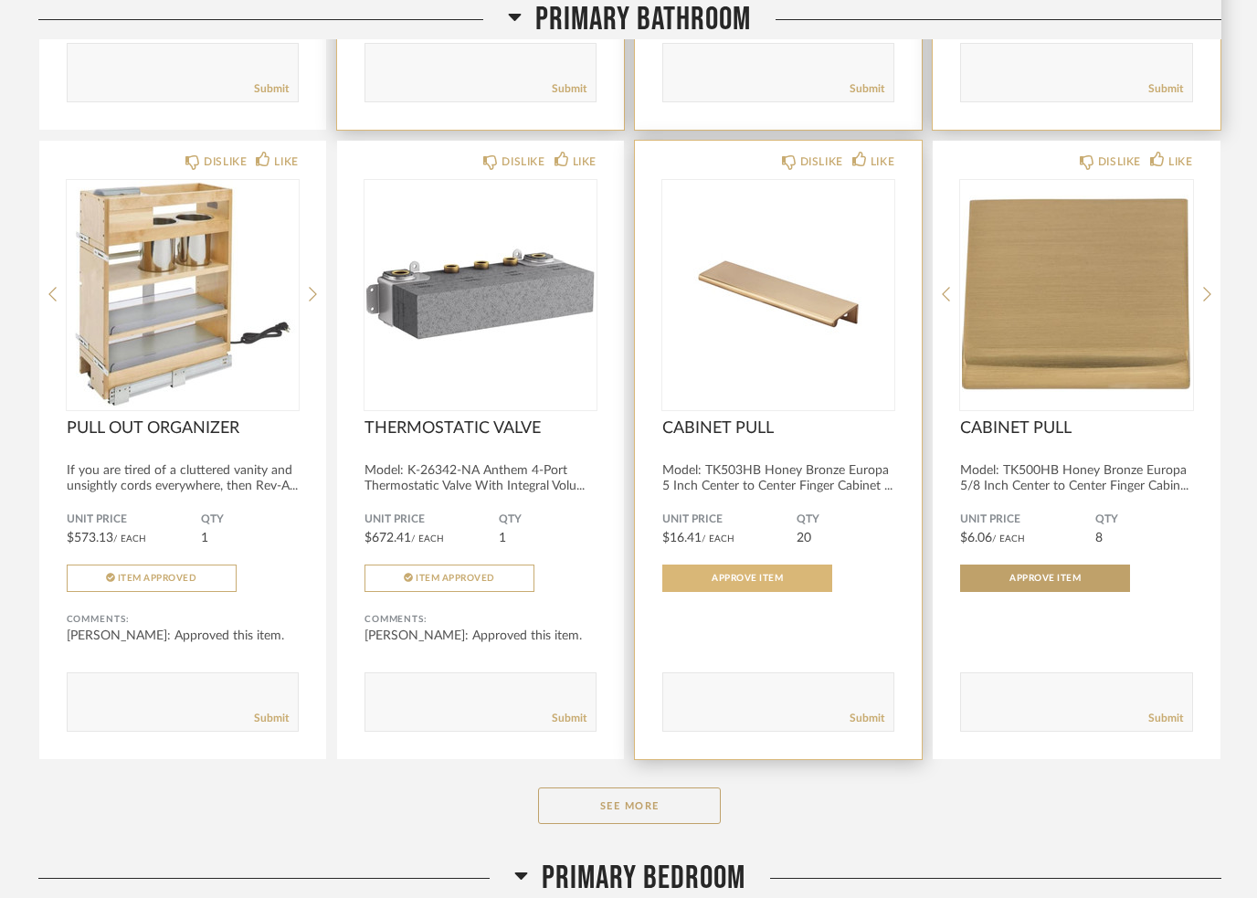
click at [755, 583] on span "Approve Item" at bounding box center [747, 578] width 71 height 9
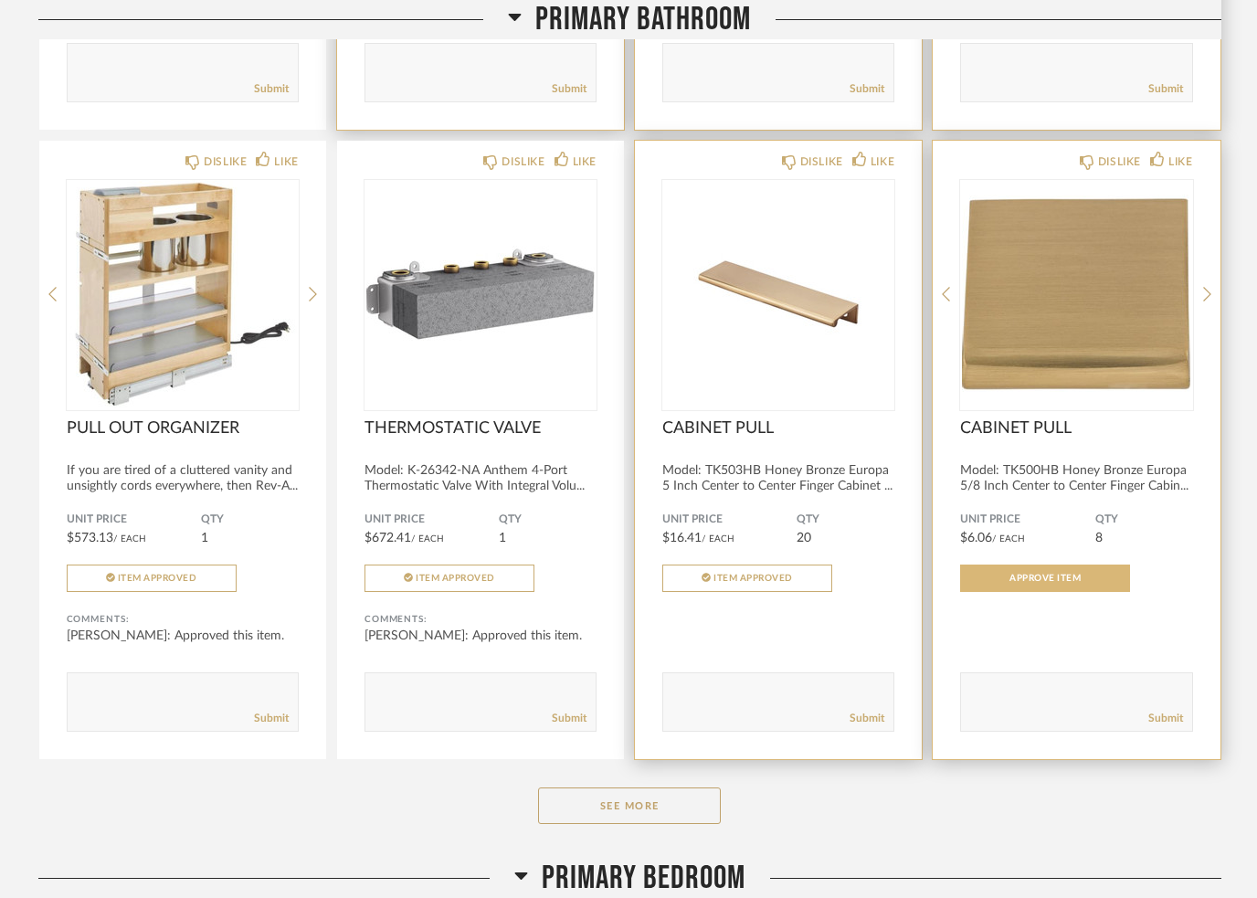
click at [1047, 588] on button "Approve Item" at bounding box center [1045, 578] width 170 height 27
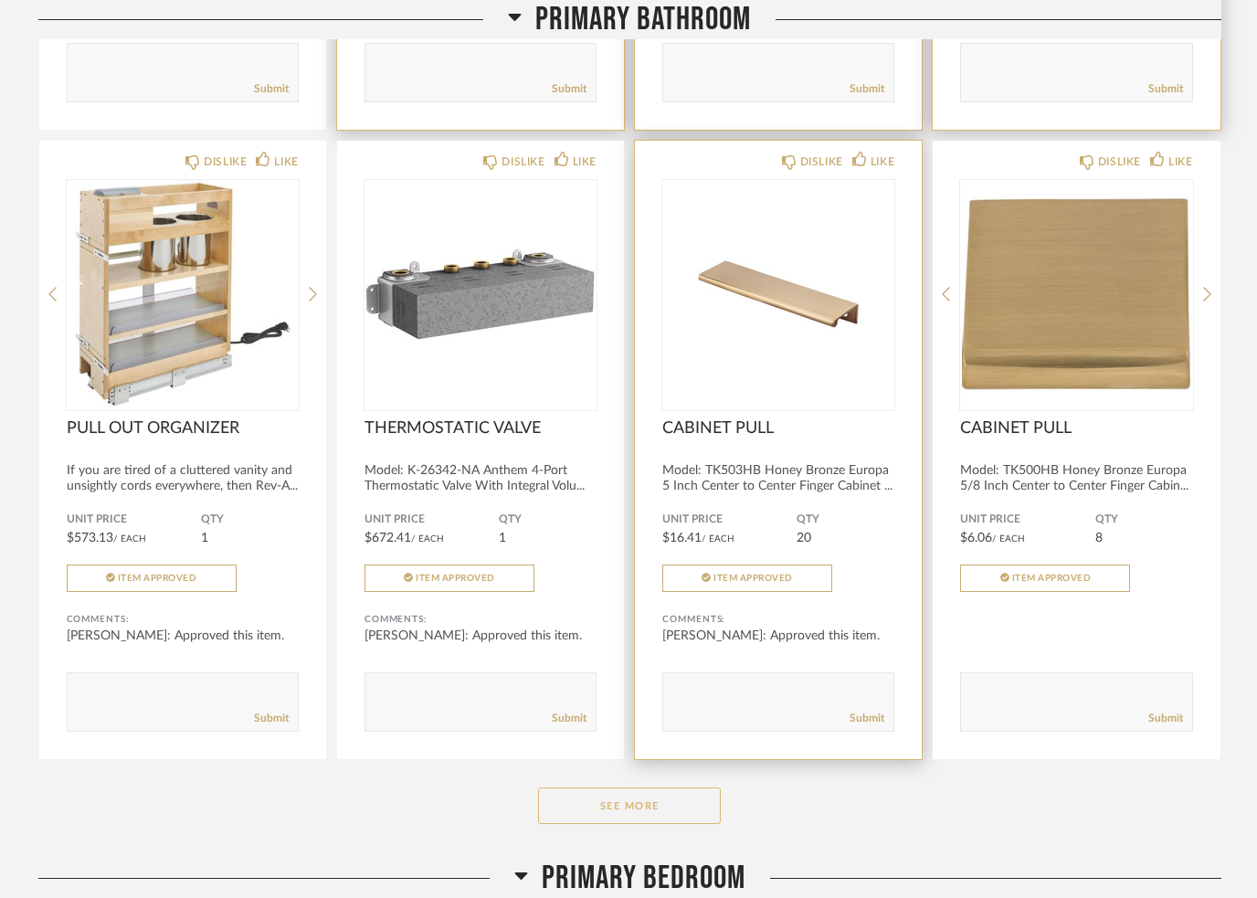
click at [631, 824] on button "See More" at bounding box center [629, 806] width 183 height 37
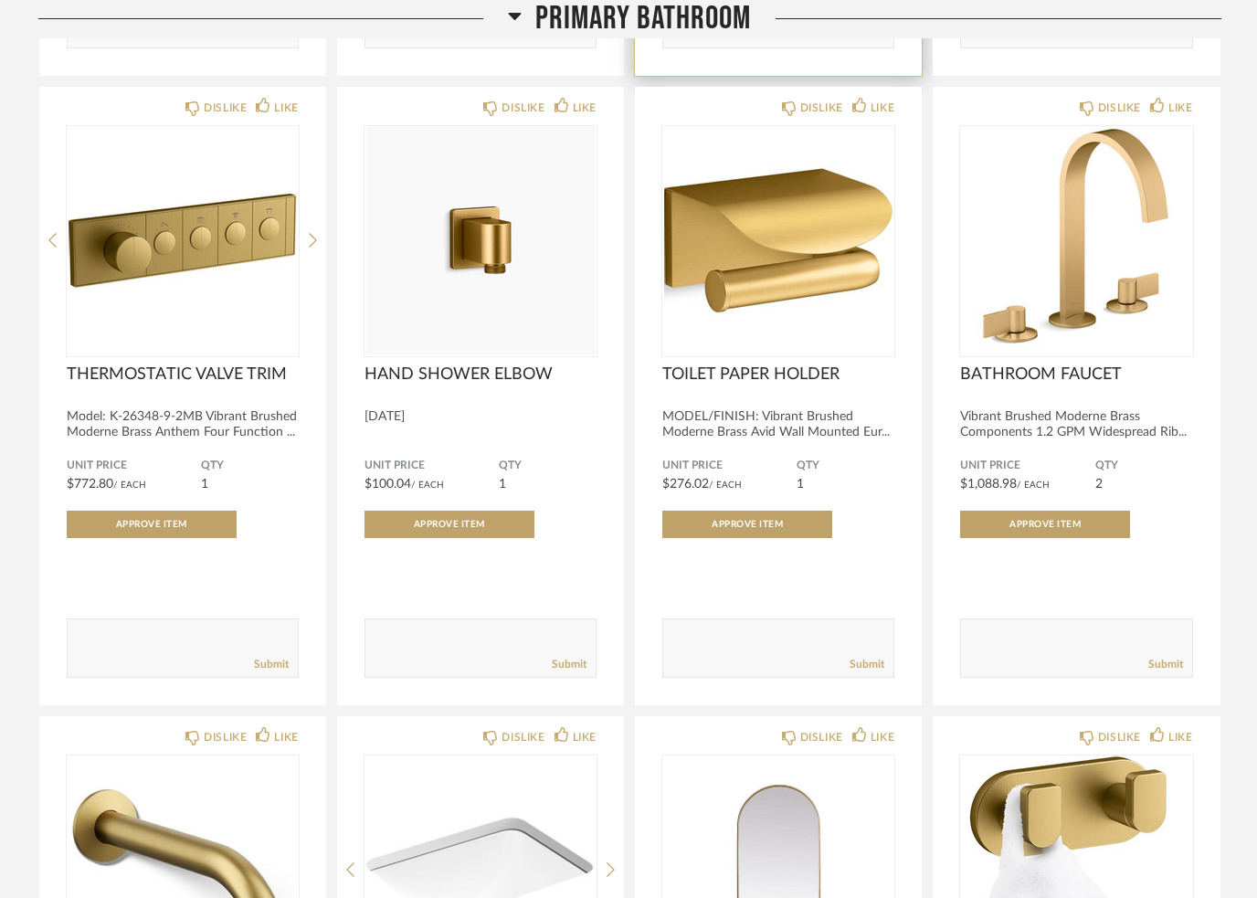
scroll to position [10750, 0]
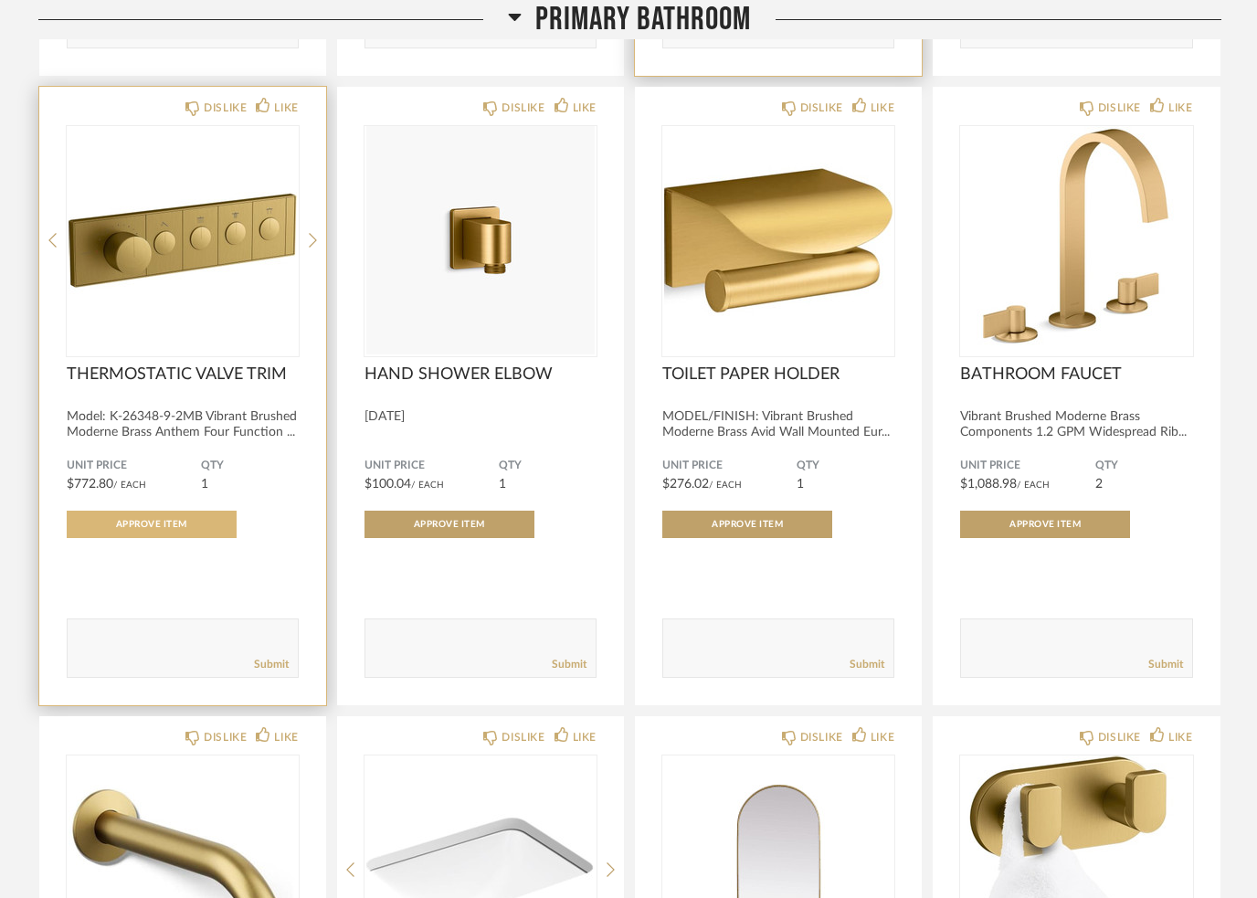
click at [159, 529] on span "Approve Item" at bounding box center [151, 524] width 71 height 9
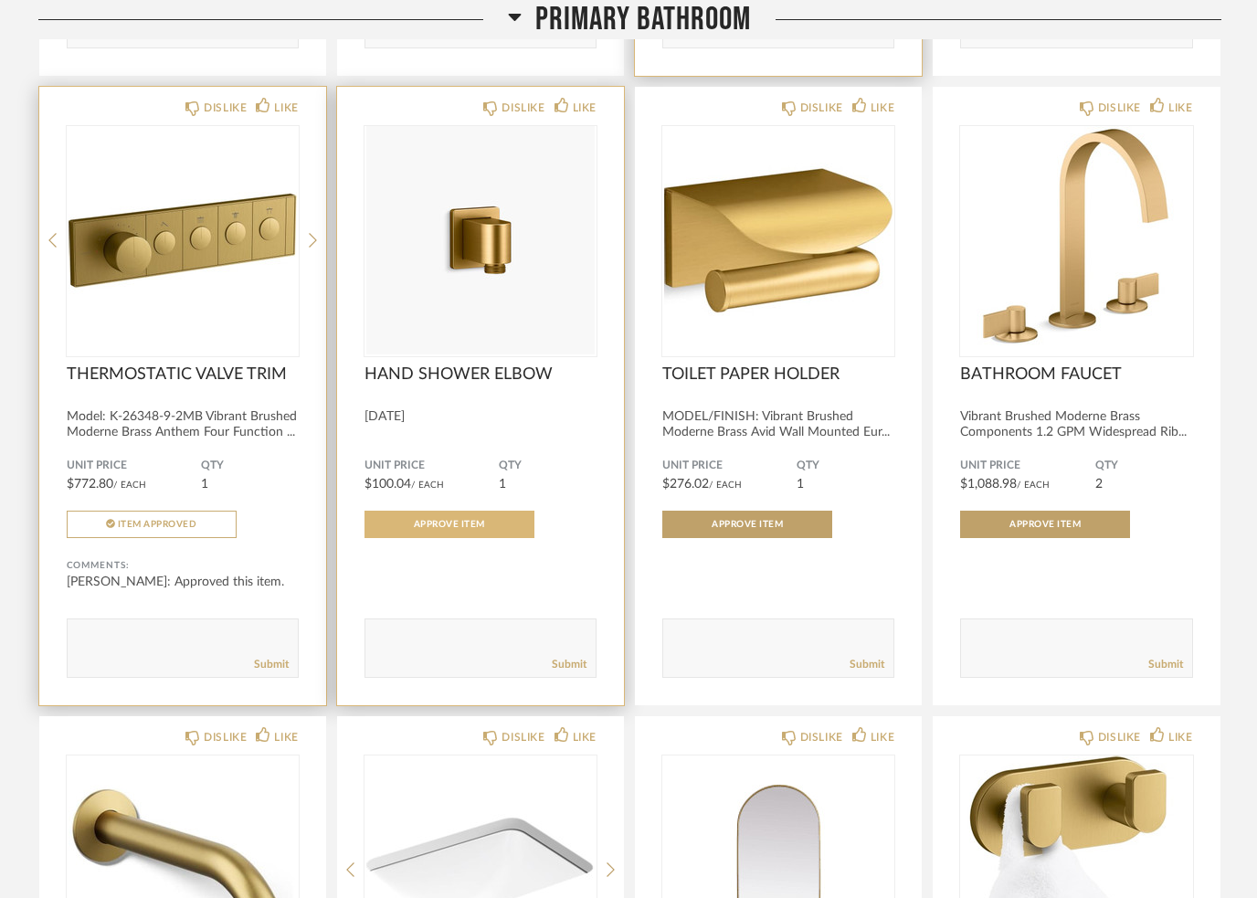
click at [456, 533] on button "Approve Item" at bounding box center [450, 524] width 170 height 27
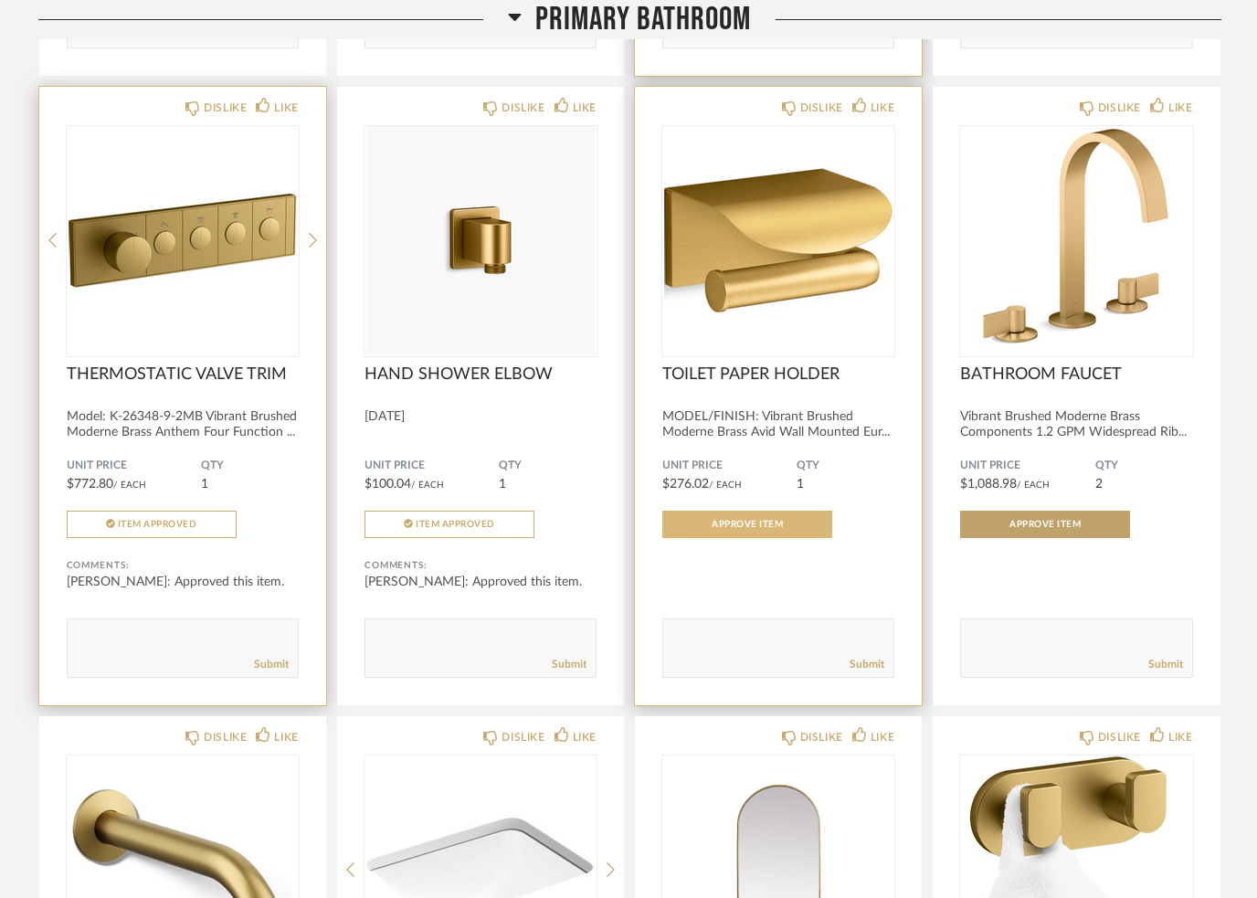
click at [766, 529] on span "Approve Item" at bounding box center [747, 524] width 71 height 9
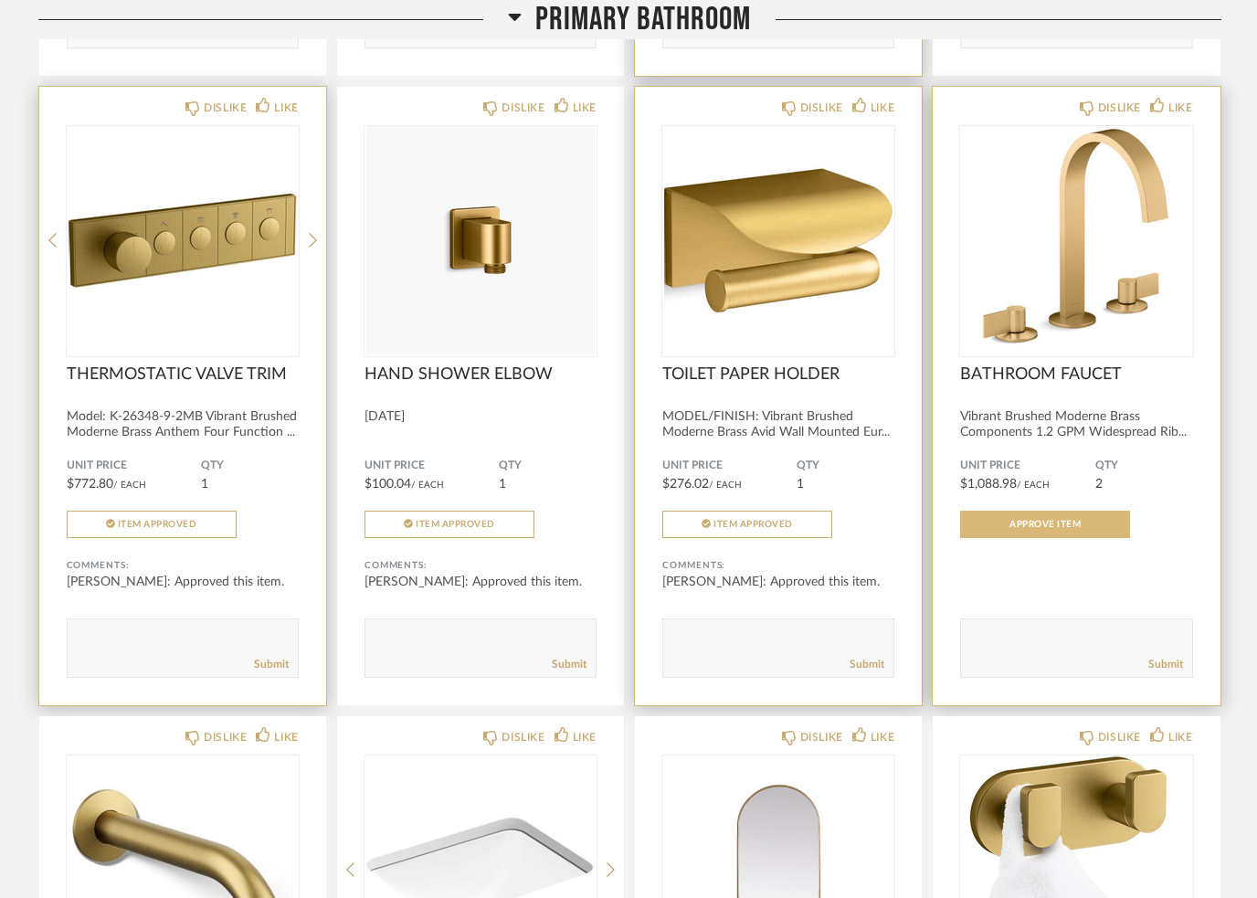
click at [1068, 529] on span "Approve Item" at bounding box center [1045, 524] width 71 height 9
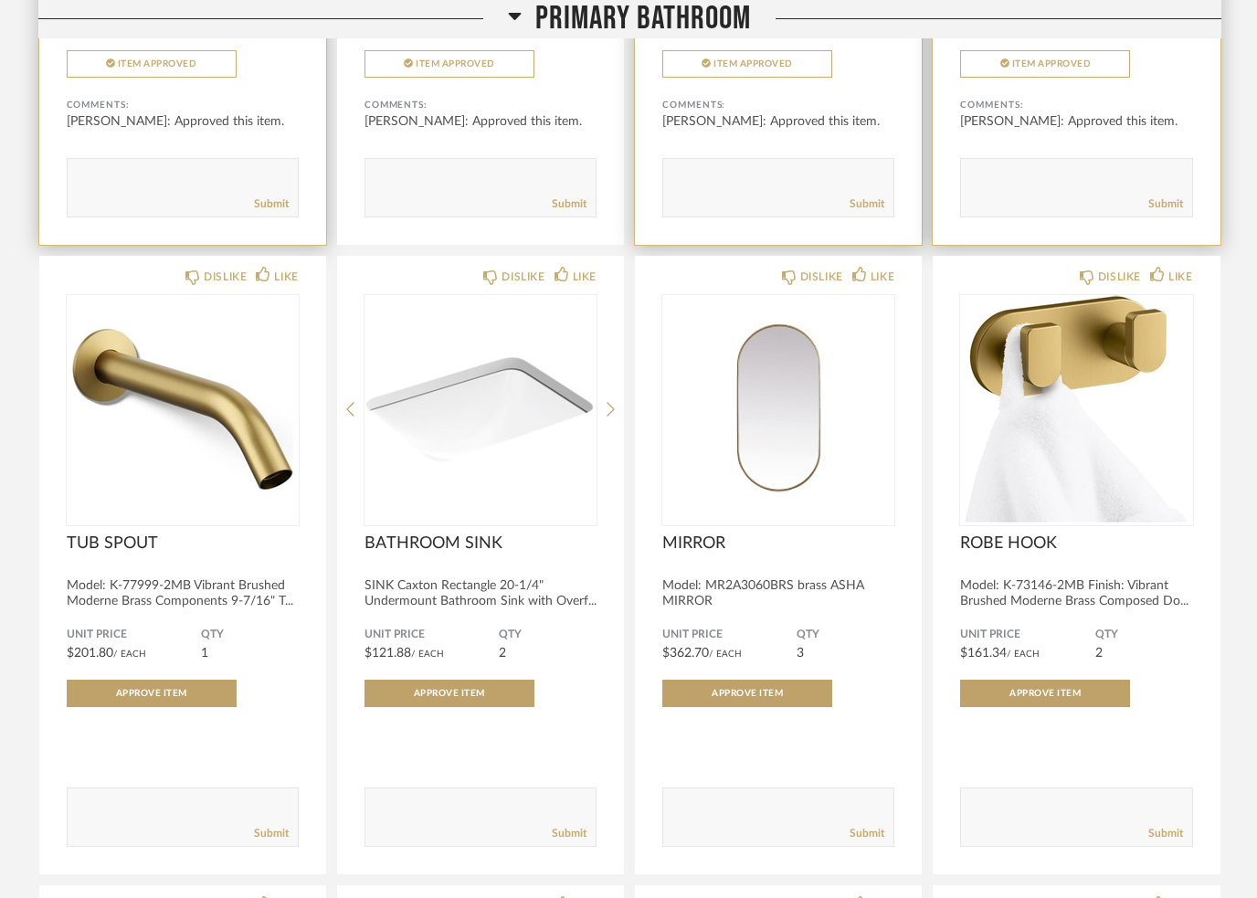
scroll to position [11211, 0]
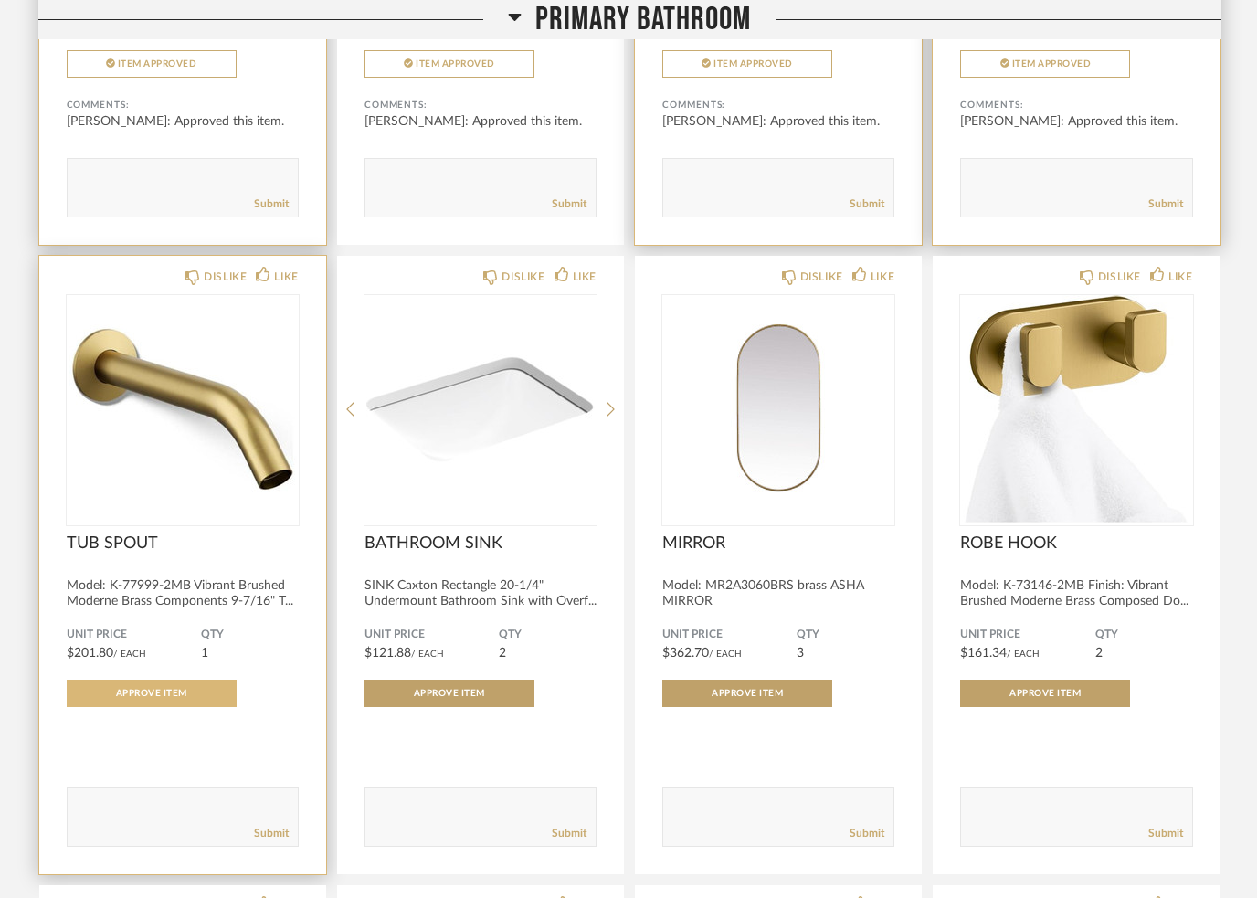
click at [193, 707] on button "Approve Item" at bounding box center [152, 693] width 170 height 27
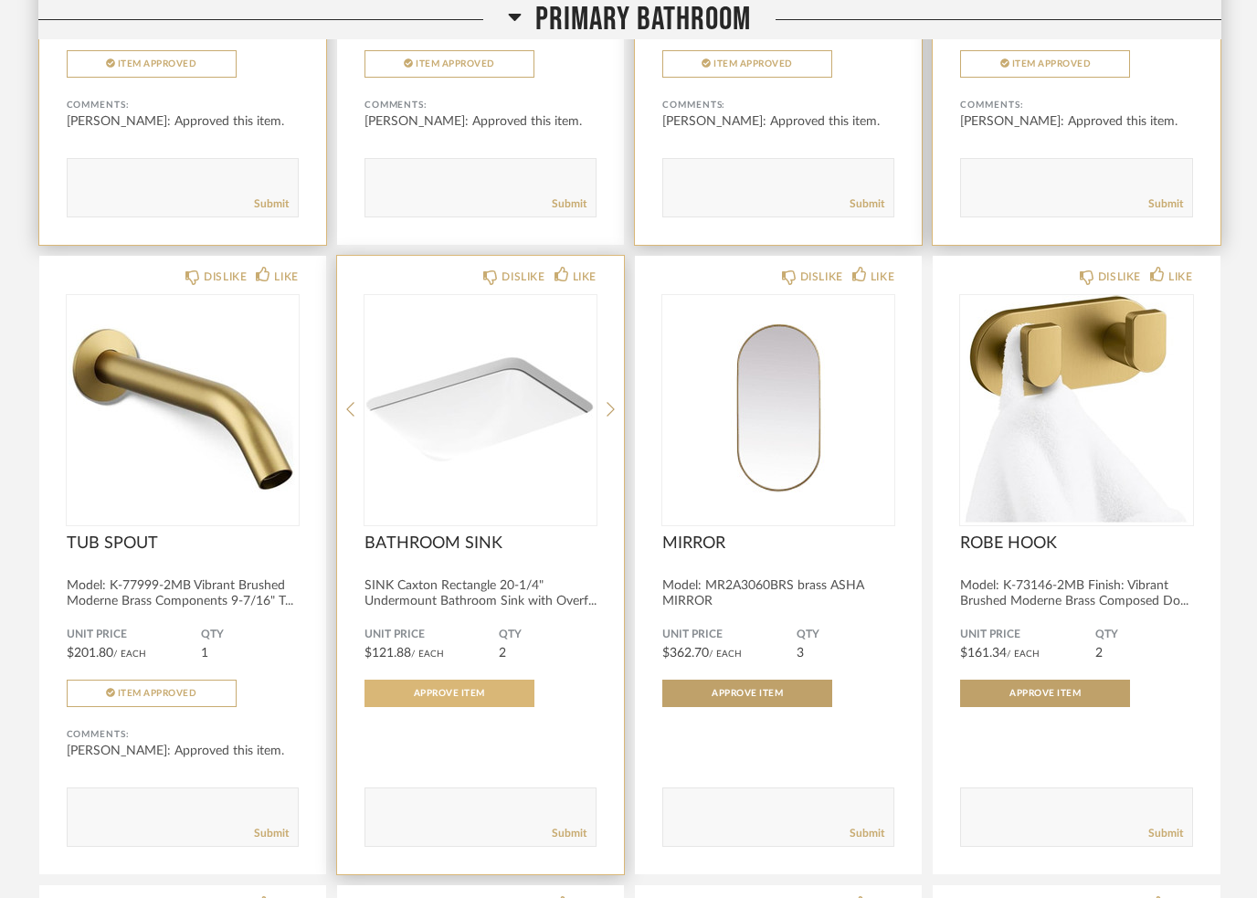
click at [474, 698] on span "Approve Item" at bounding box center [449, 693] width 71 height 9
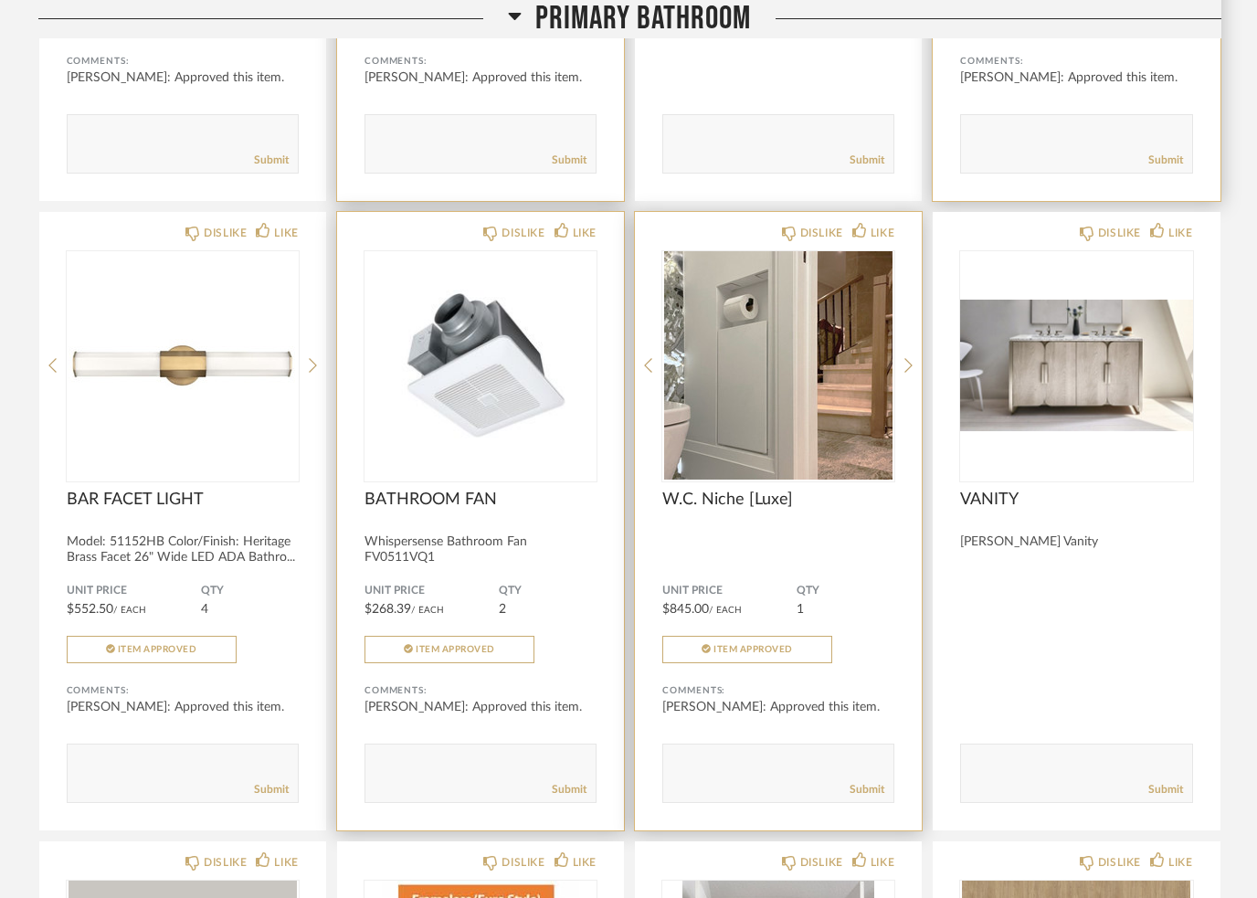
scroll to position [8110, 0]
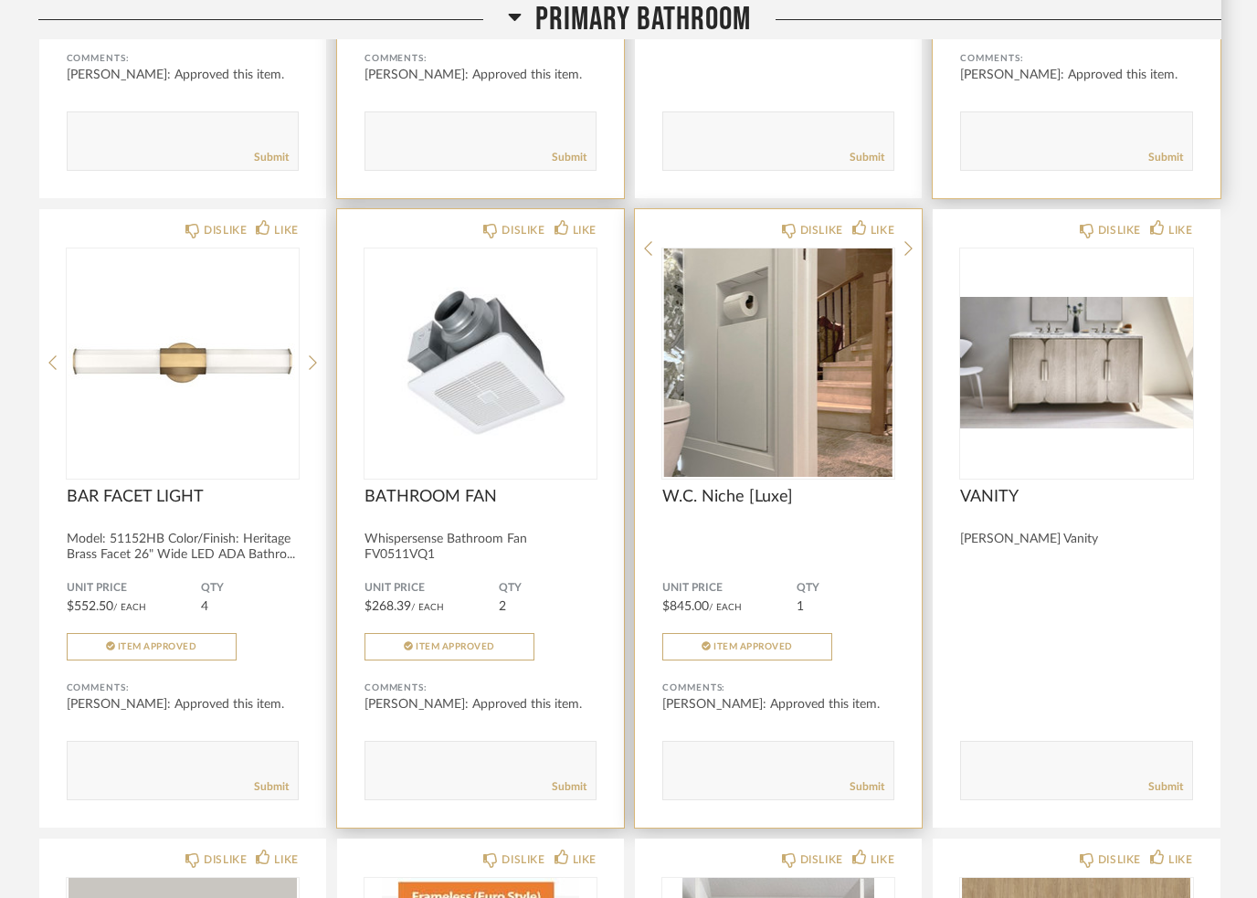
click at [0, 0] on img at bounding box center [0, 0] width 0 height 0
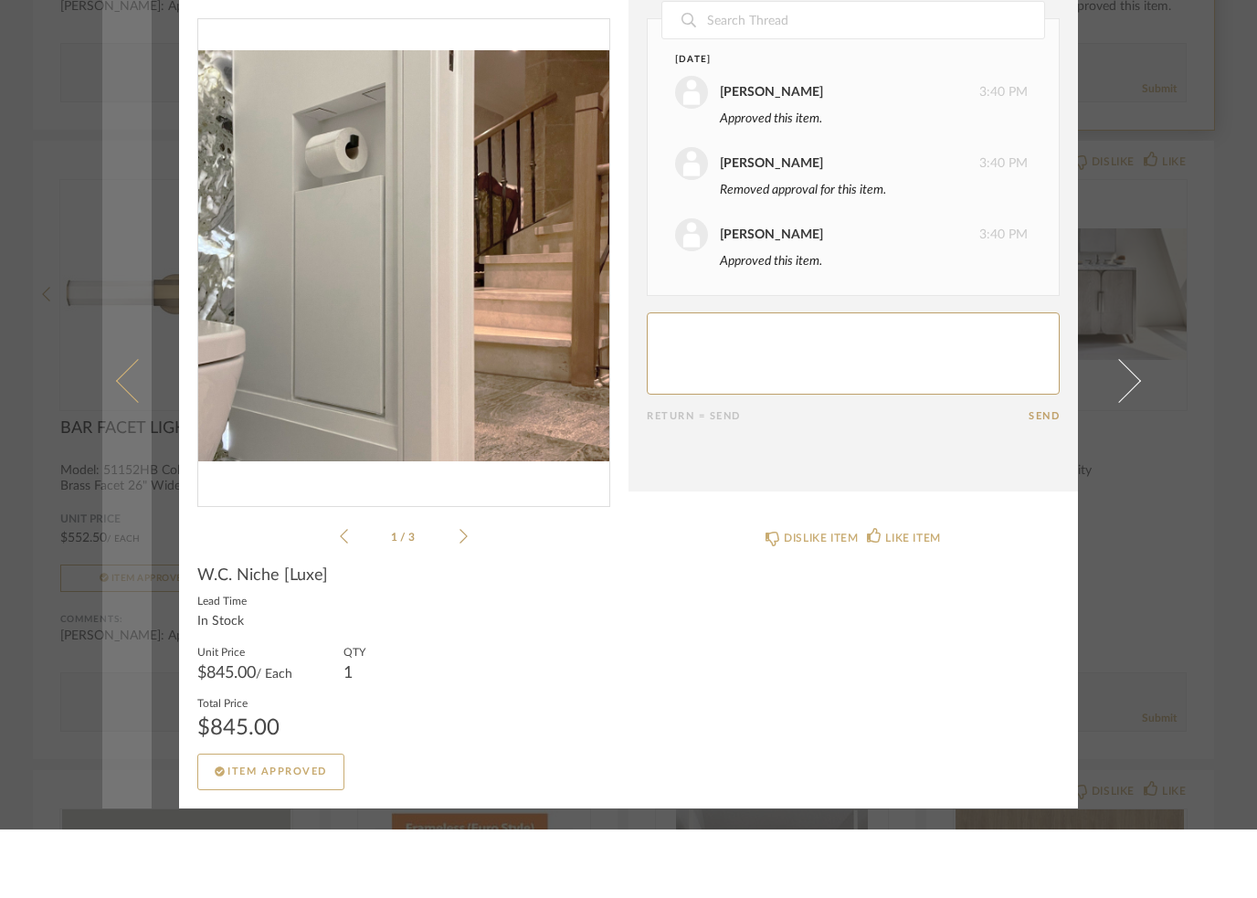
click at [107, 146] on link at bounding box center [126, 449] width 49 height 856
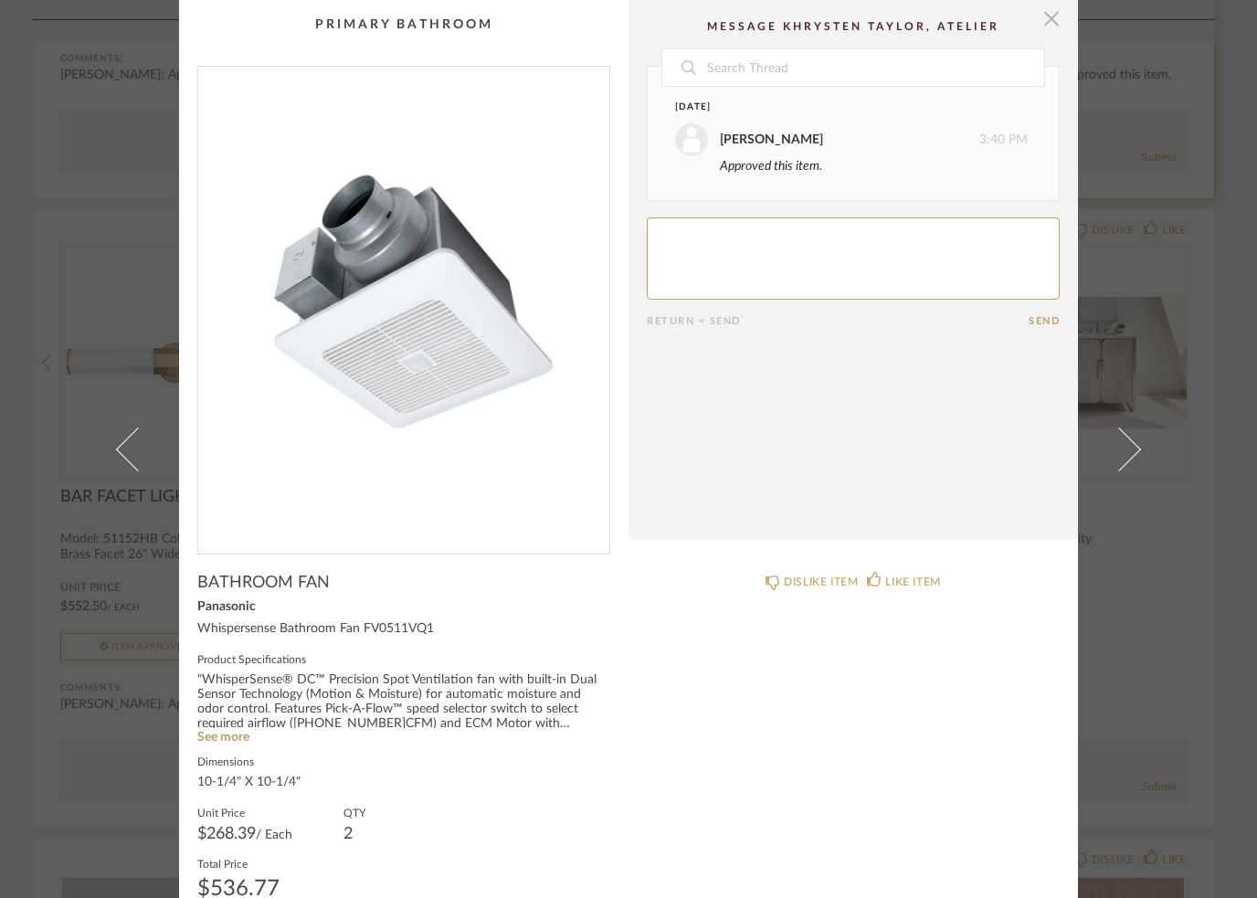
click at [1052, 7] on span "button" at bounding box center [1051, 18] width 37 height 37
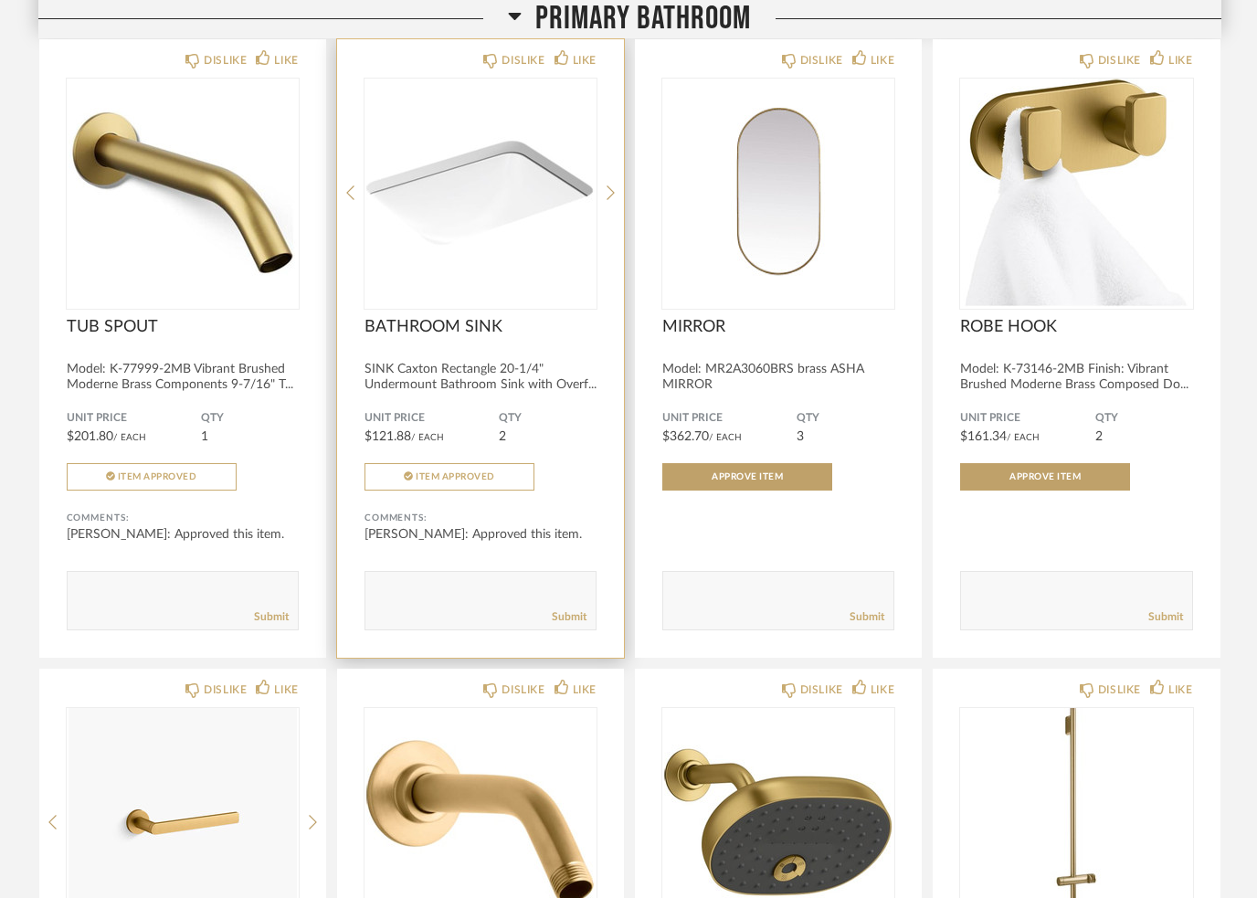
scroll to position [11428, 0]
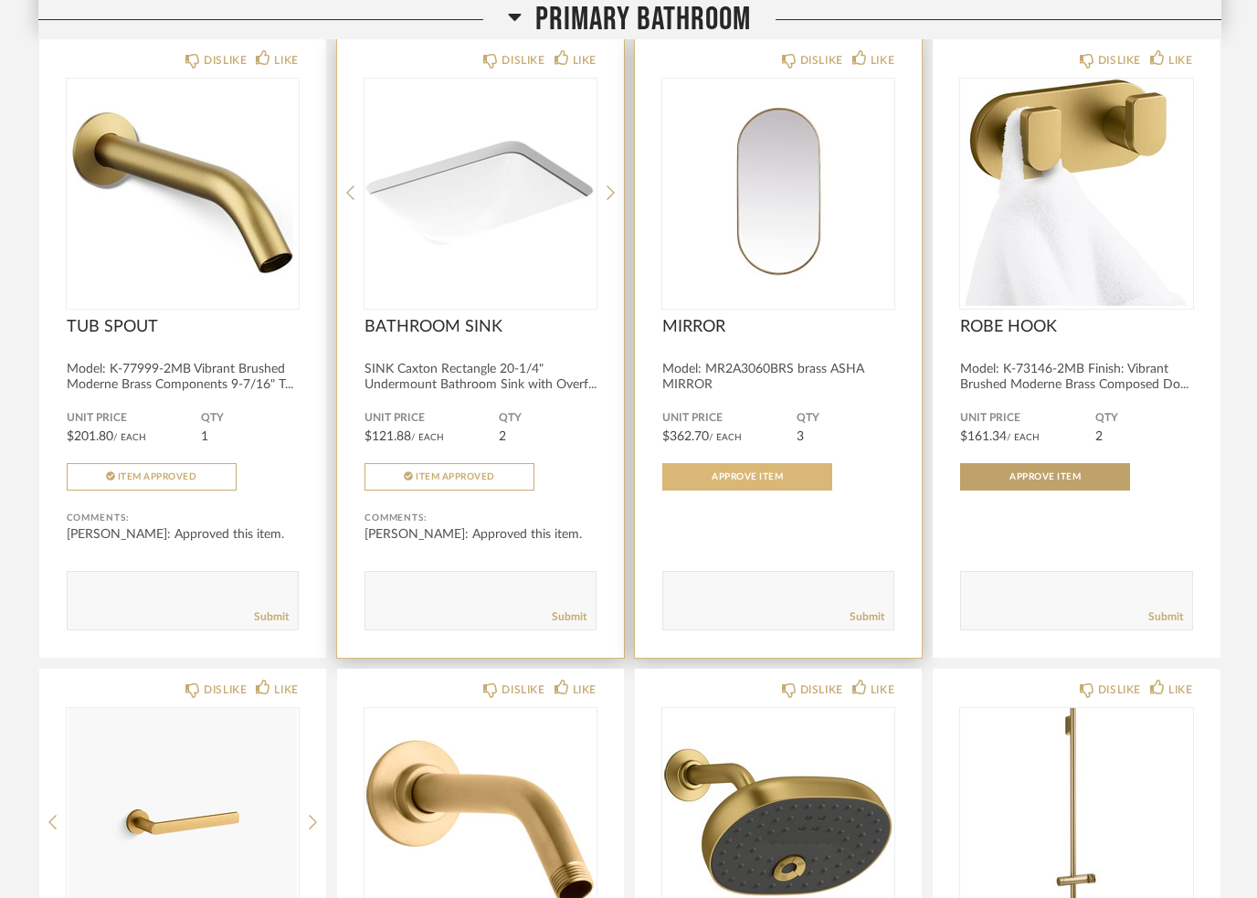
click at [765, 482] on span "Approve Item" at bounding box center [747, 476] width 71 height 9
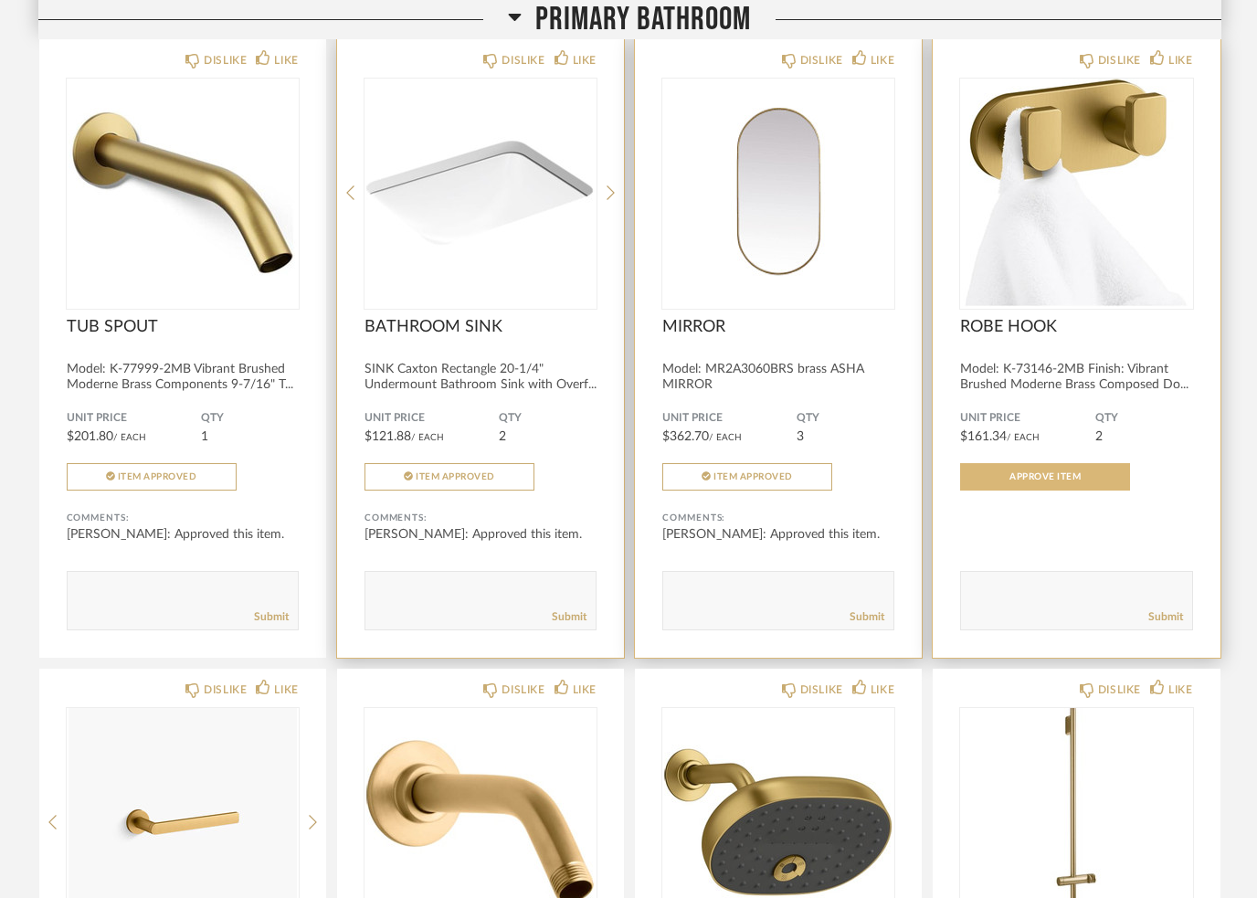
click at [1097, 491] on button "Approve Item" at bounding box center [1045, 476] width 170 height 27
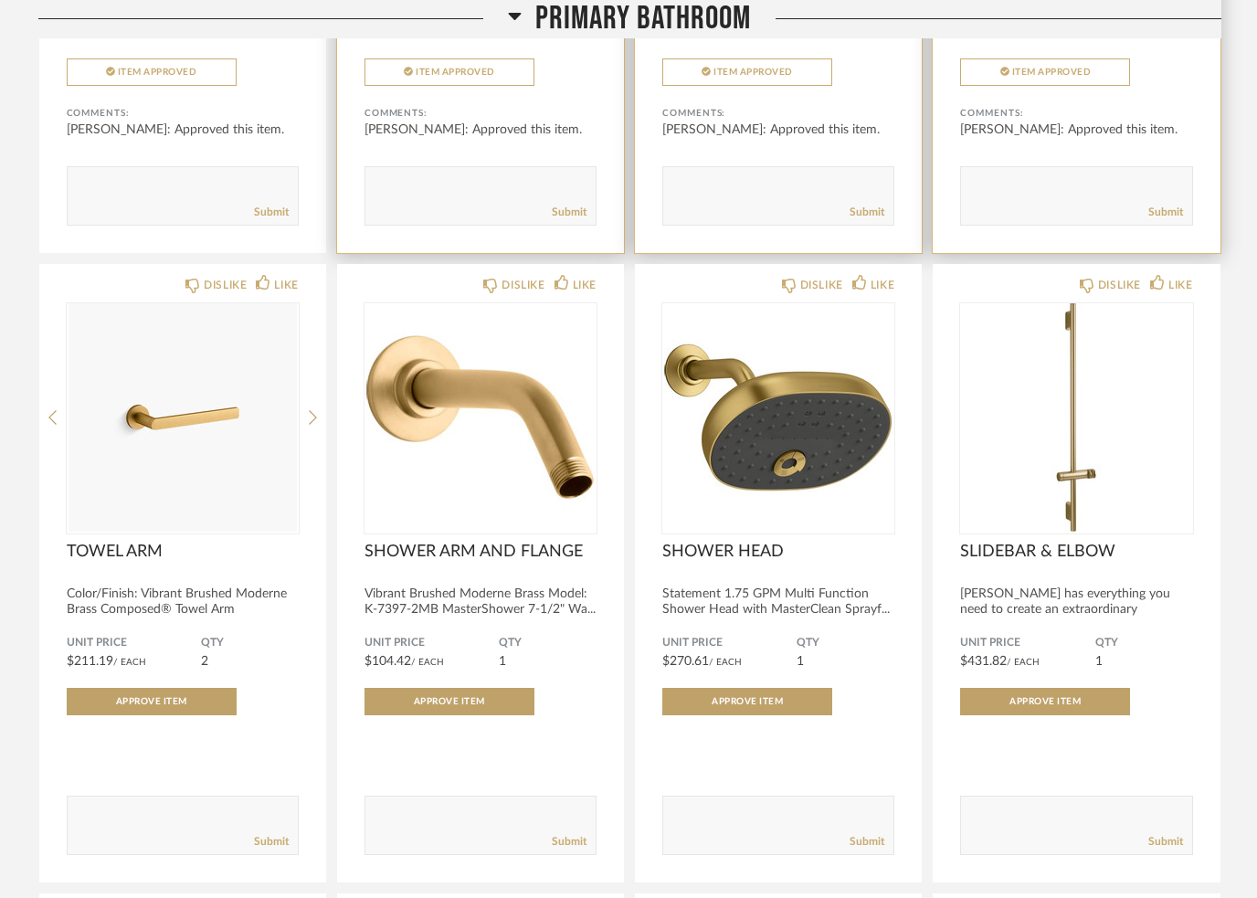
scroll to position [11832, 0]
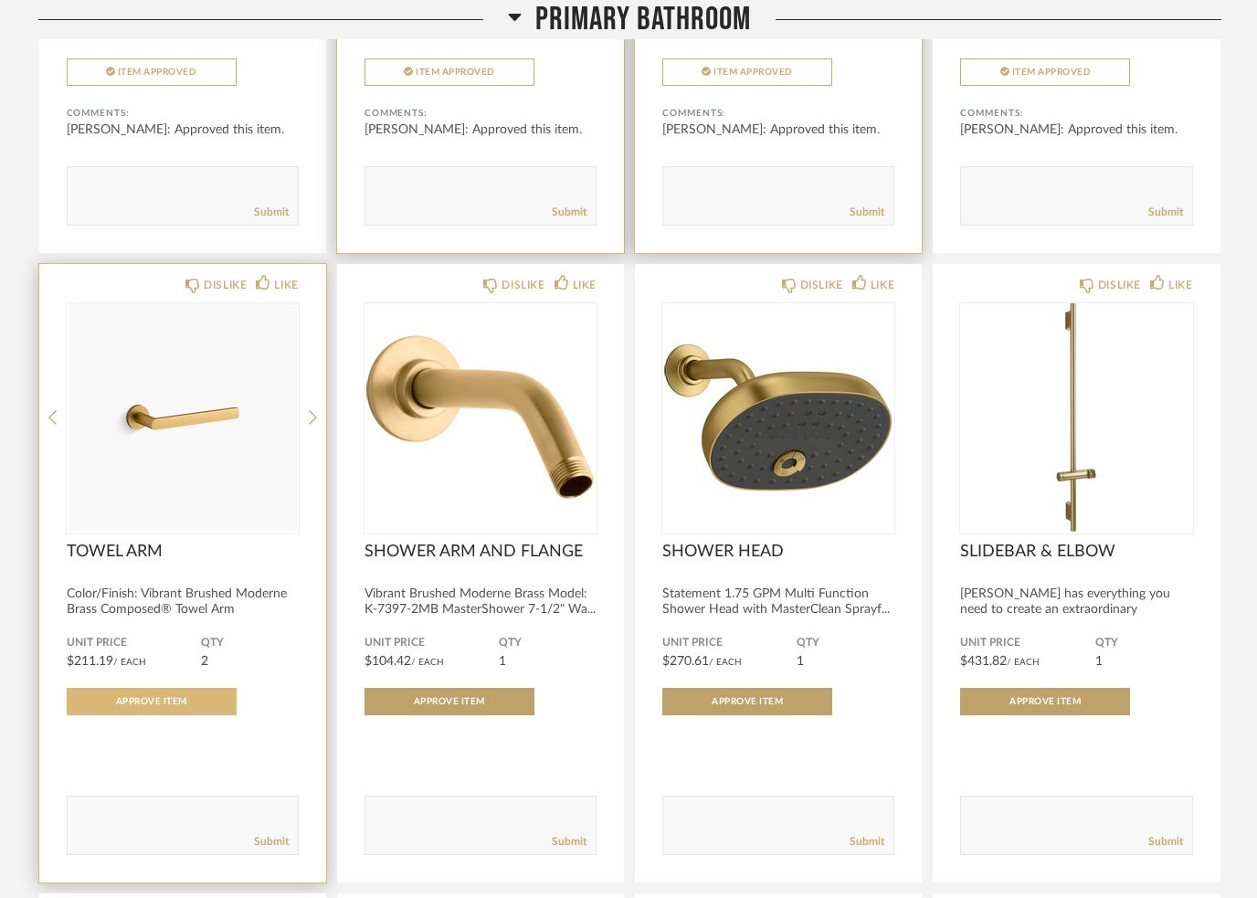
click at [156, 706] on span "Approve Item" at bounding box center [151, 701] width 71 height 9
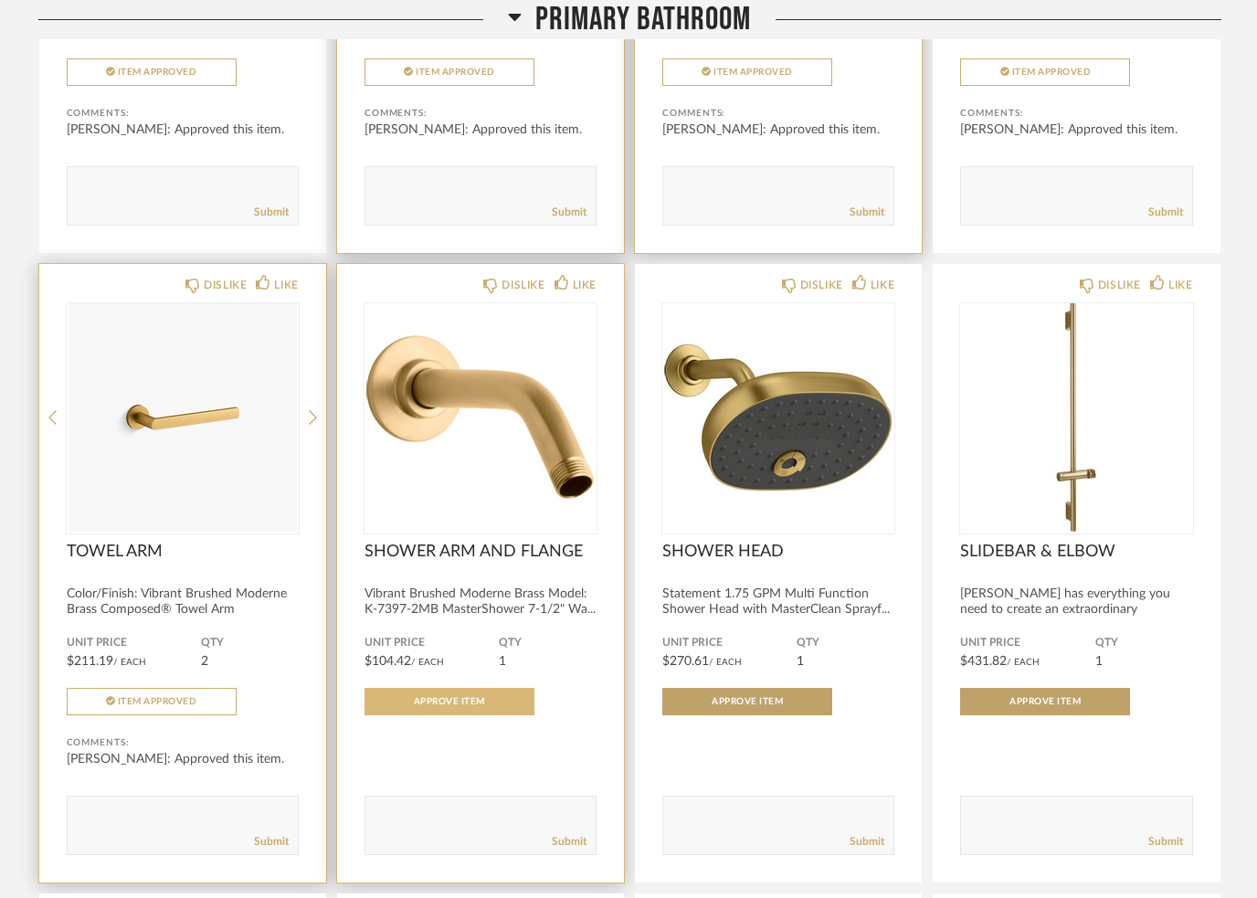
click at [472, 715] on button "Approve Item" at bounding box center [450, 701] width 170 height 27
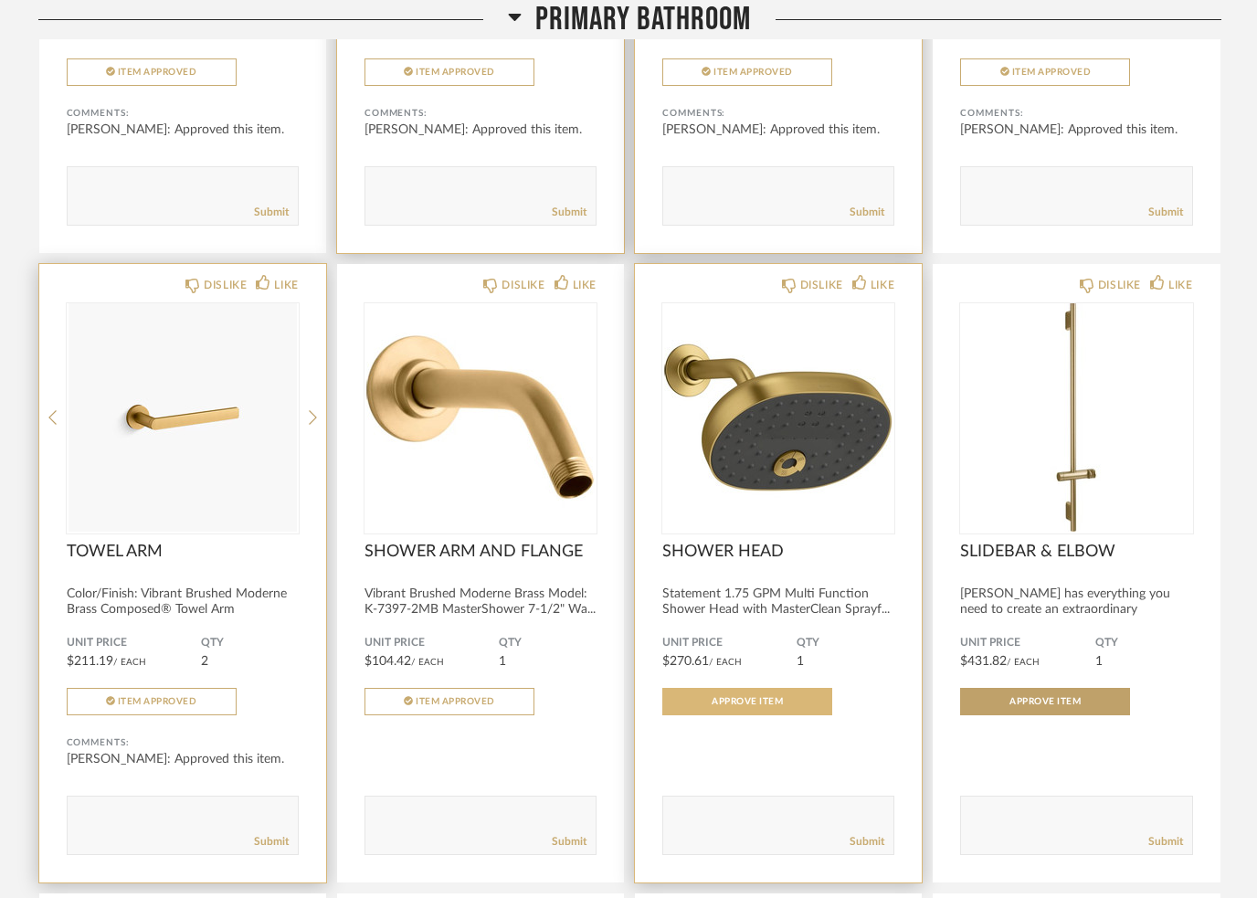
click at [763, 706] on span "Approve Item" at bounding box center [747, 701] width 71 height 9
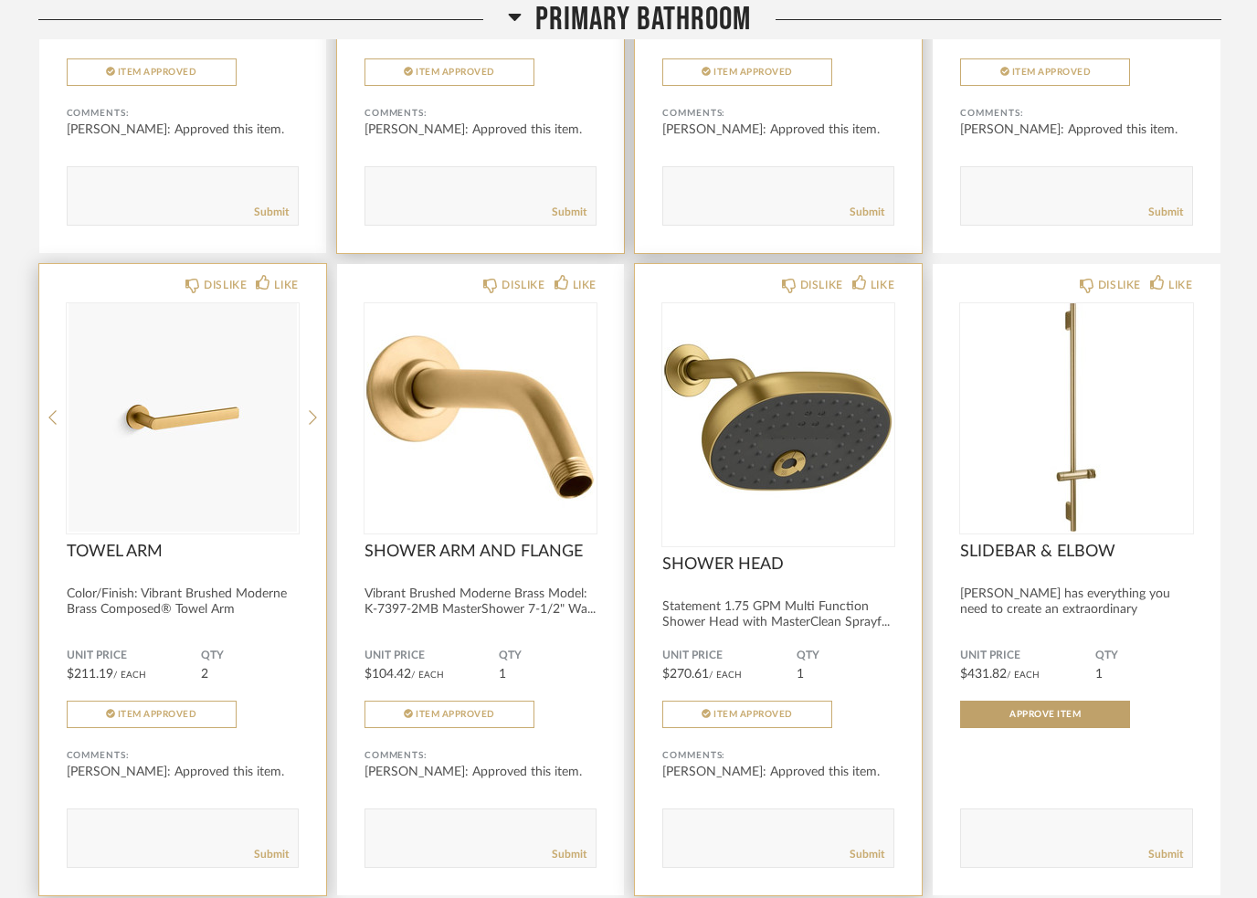
click at [0, 0] on img at bounding box center [0, 0] width 0 height 0
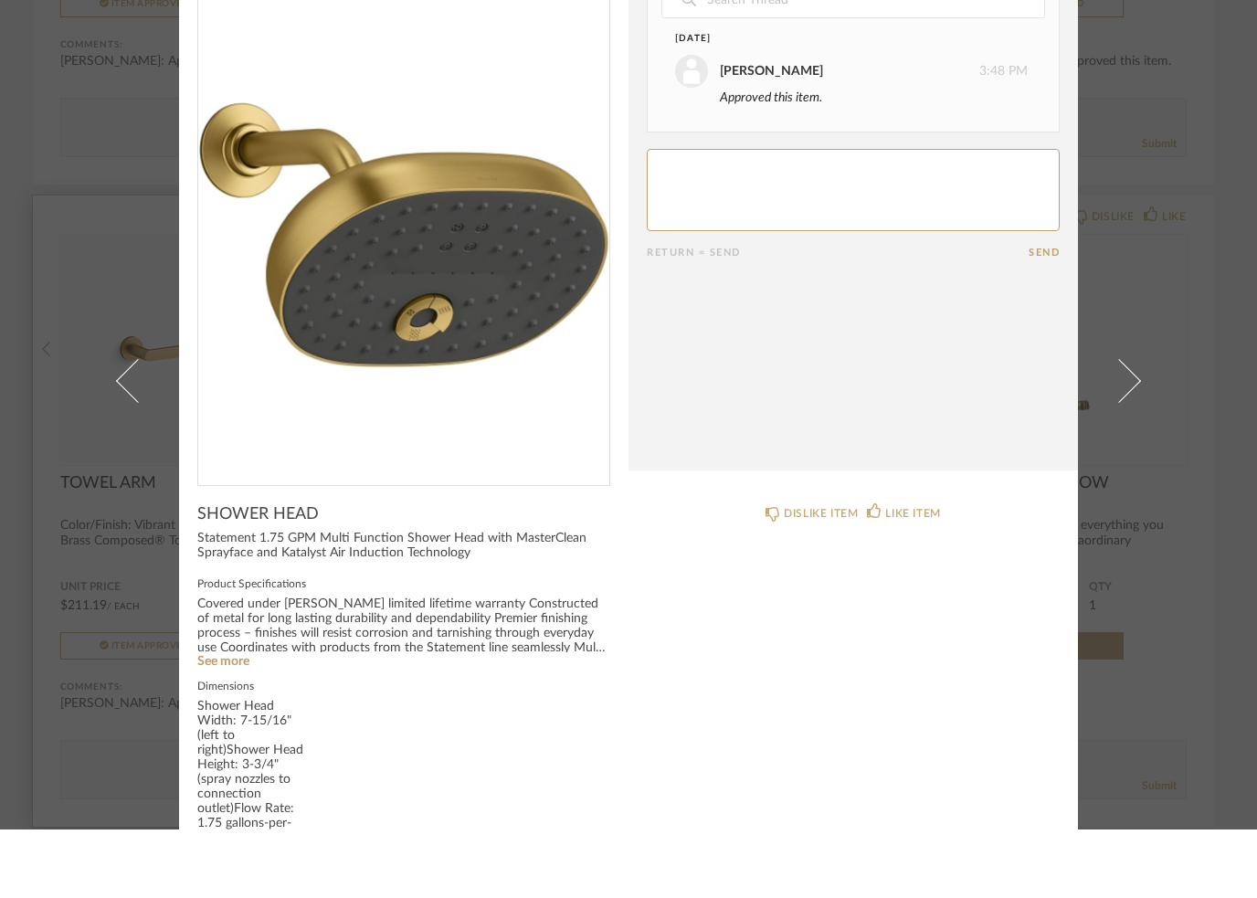
scroll to position [0, 0]
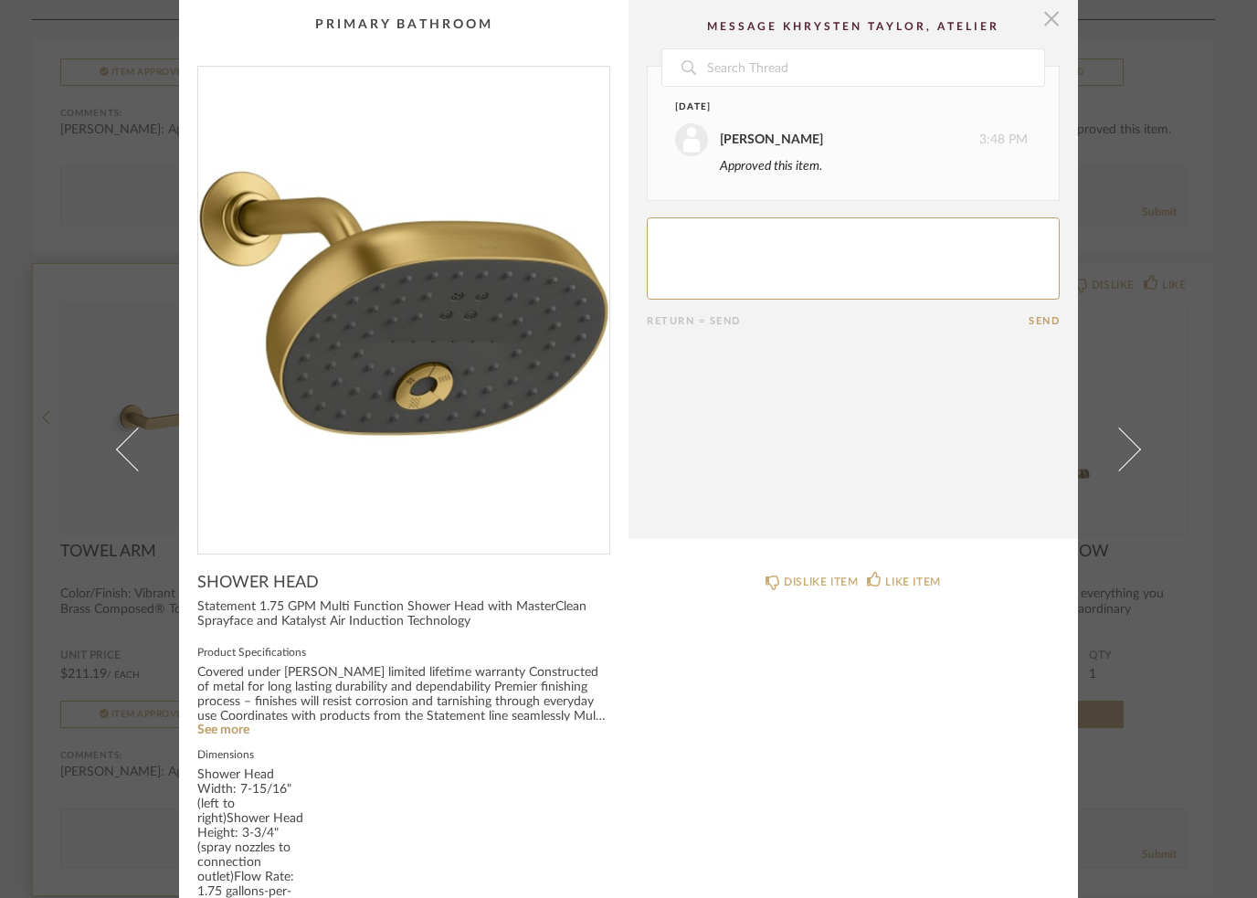
click at [1043, 15] on span "button" at bounding box center [1051, 18] width 37 height 37
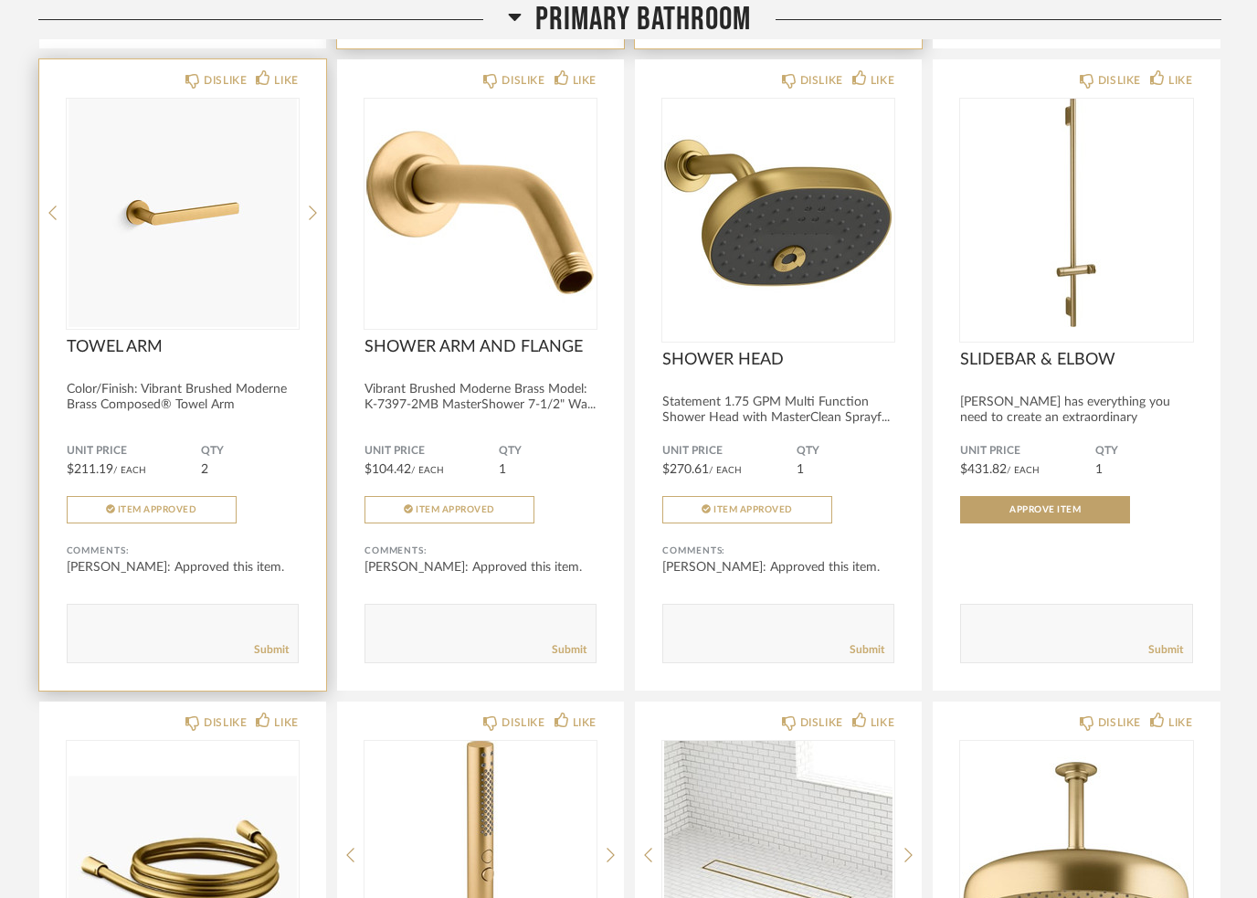
scroll to position [12038, 0]
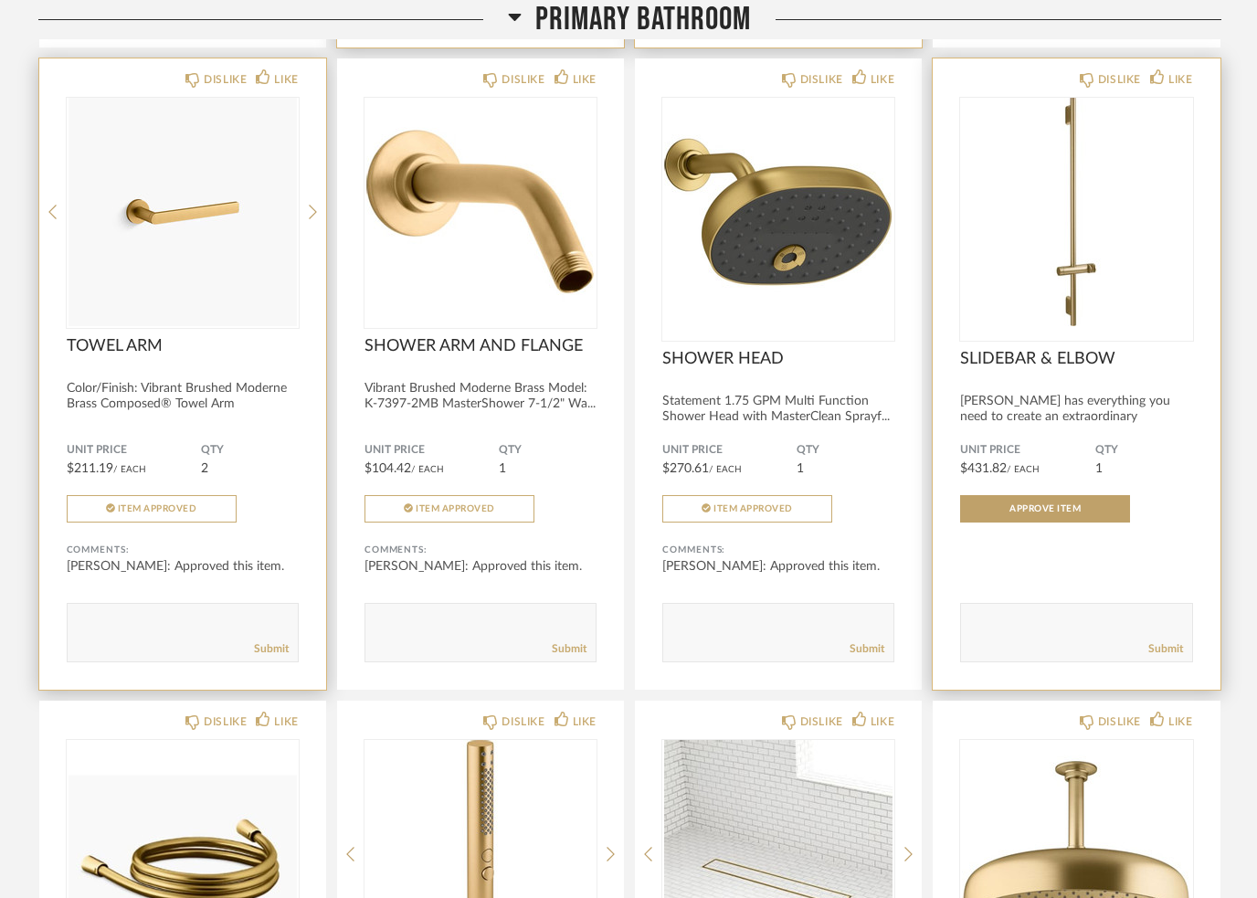
click at [1082, 511] on div "Unit Price $431.82 / Each QTY 1 Approve Item" at bounding box center [1076, 482] width 232 height 79
click at [1060, 516] on button "Approve Item" at bounding box center [1045, 508] width 170 height 27
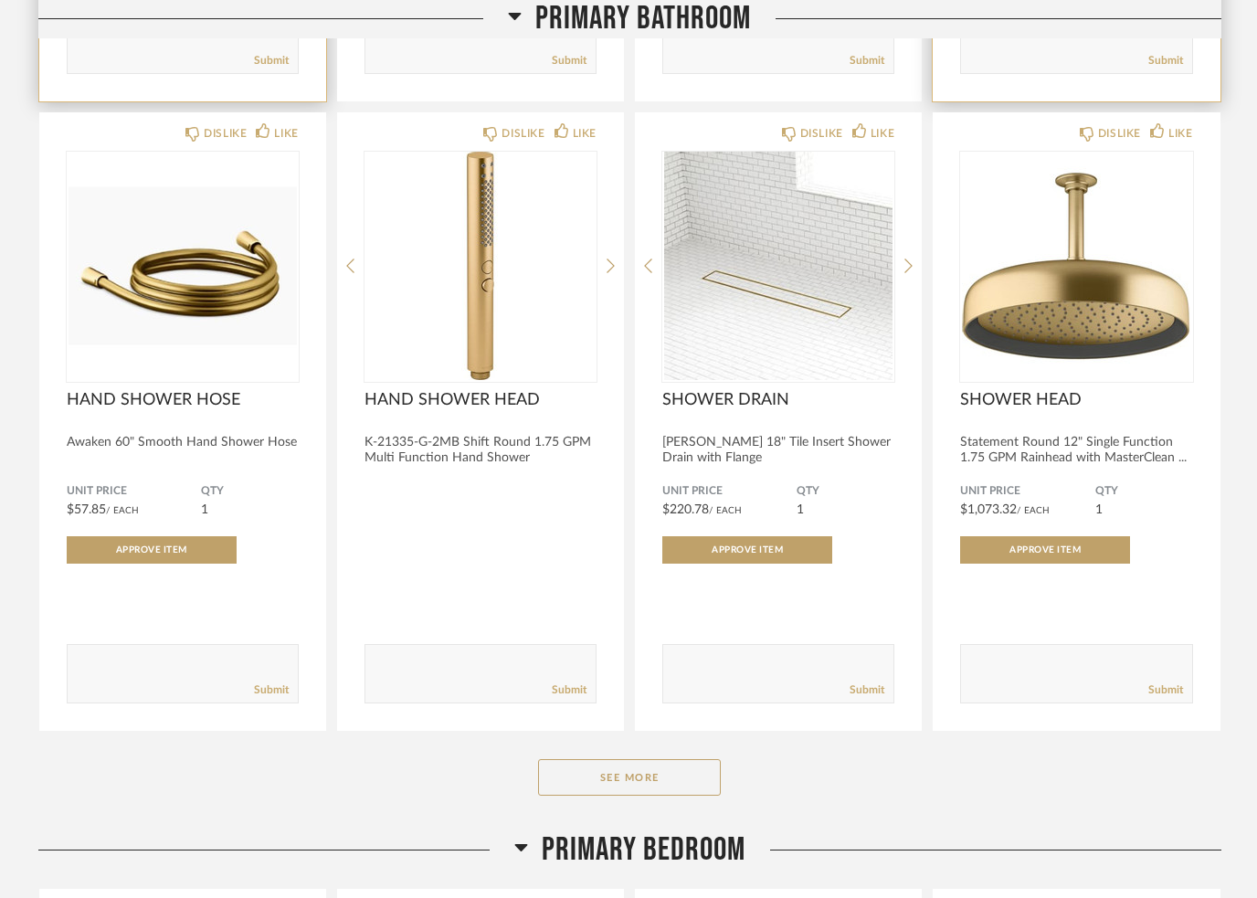
scroll to position [12626, 0]
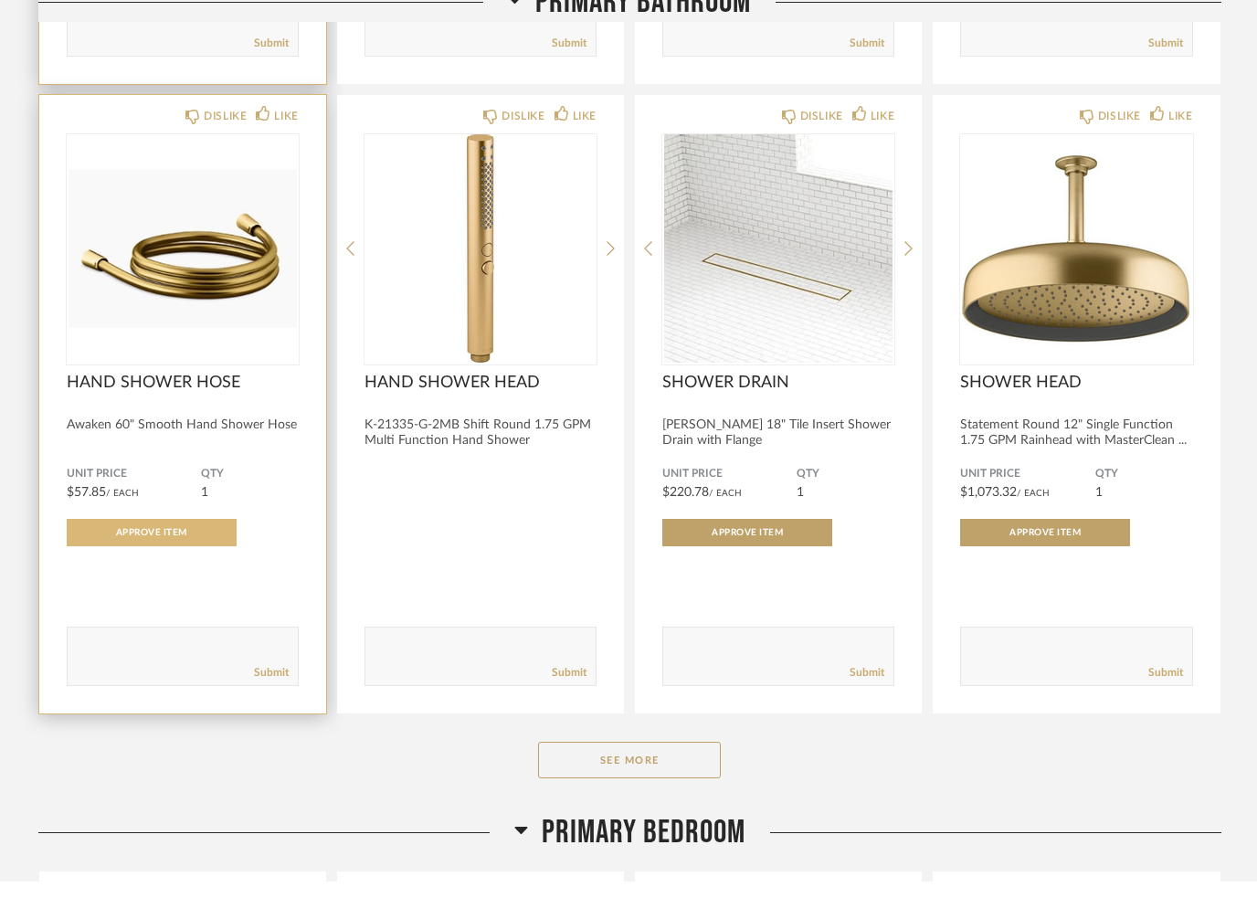
click at [157, 550] on span "Approve Item" at bounding box center [151, 550] width 71 height 9
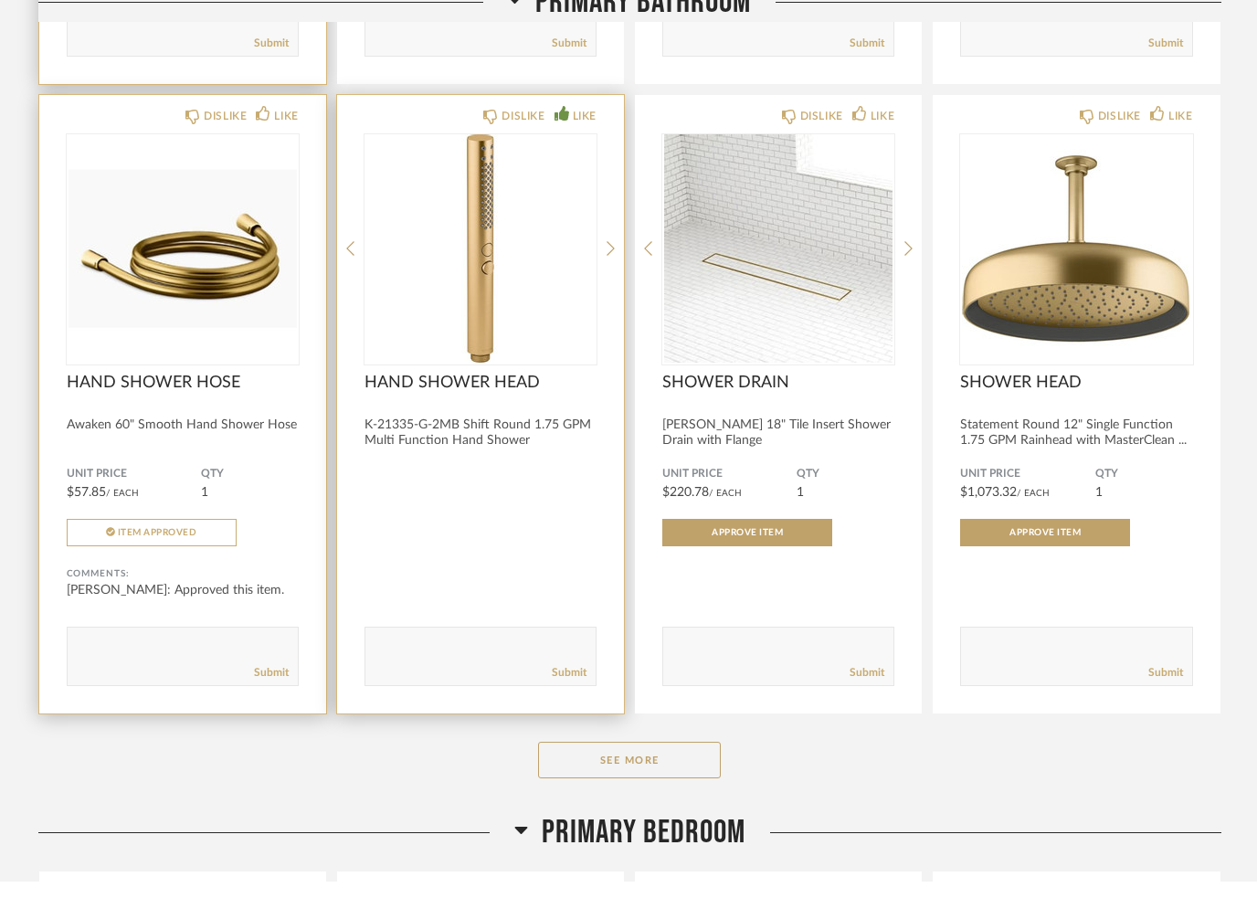
click at [577, 130] on div "LIKE" at bounding box center [585, 133] width 24 height 18
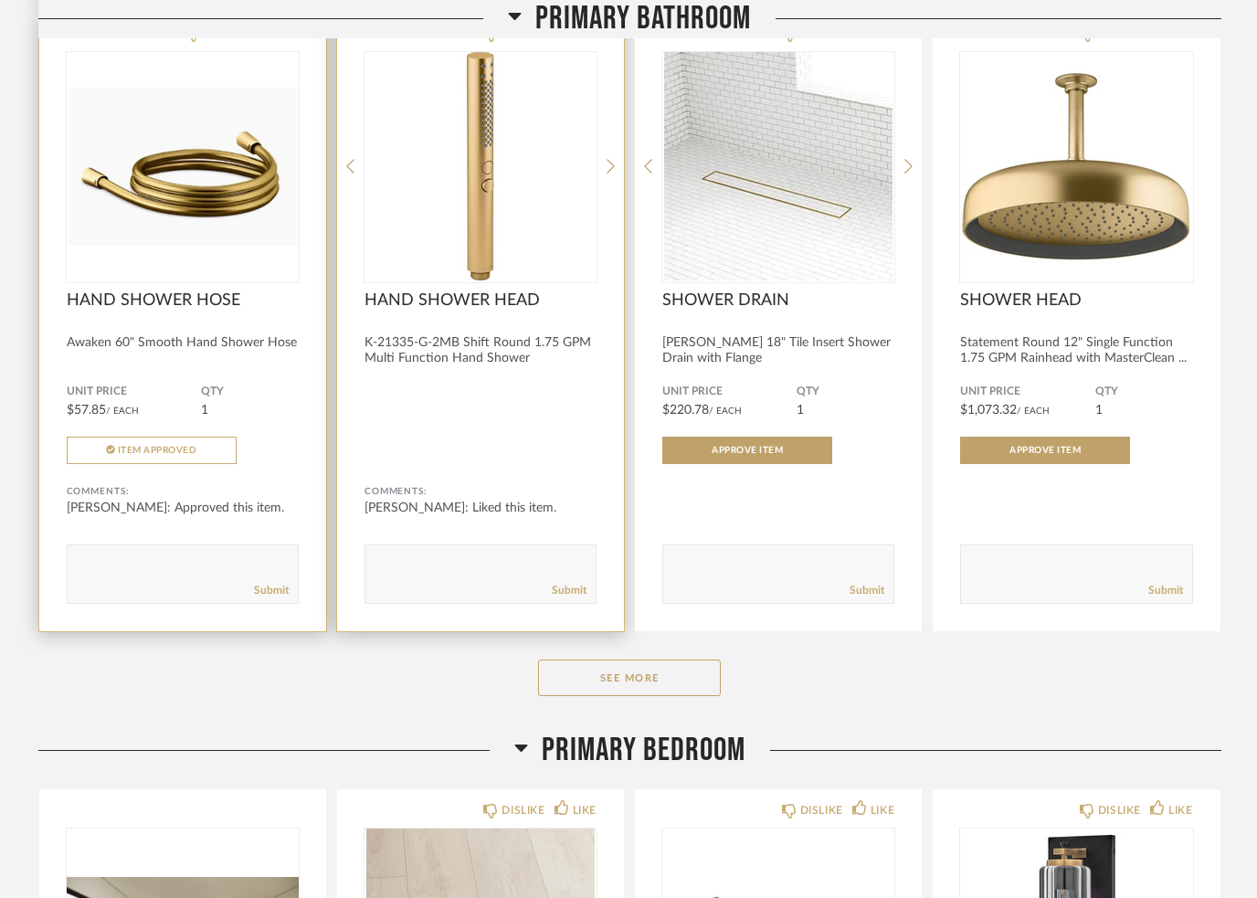
scroll to position [12727, 0]
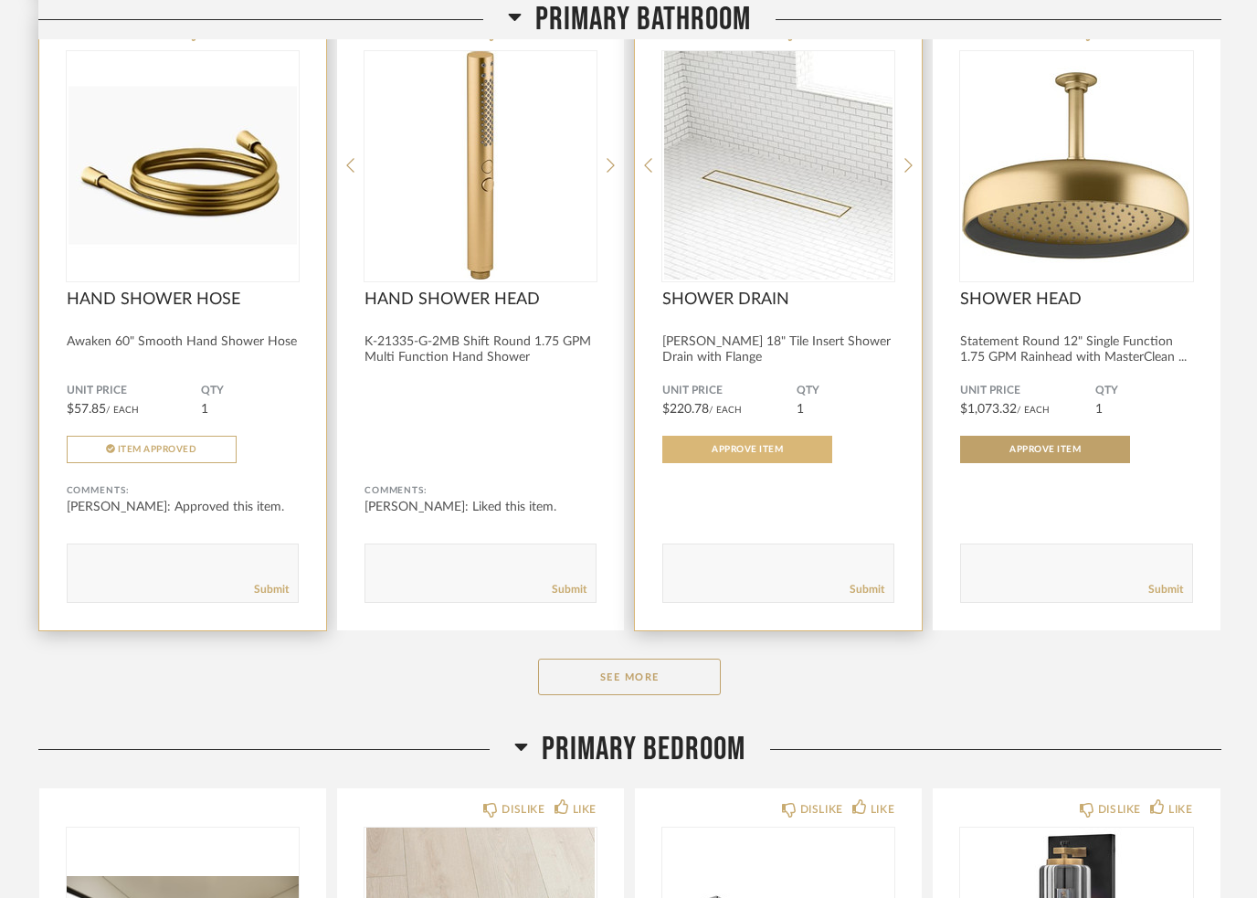
click at [784, 463] on button "Approve Item" at bounding box center [747, 449] width 170 height 27
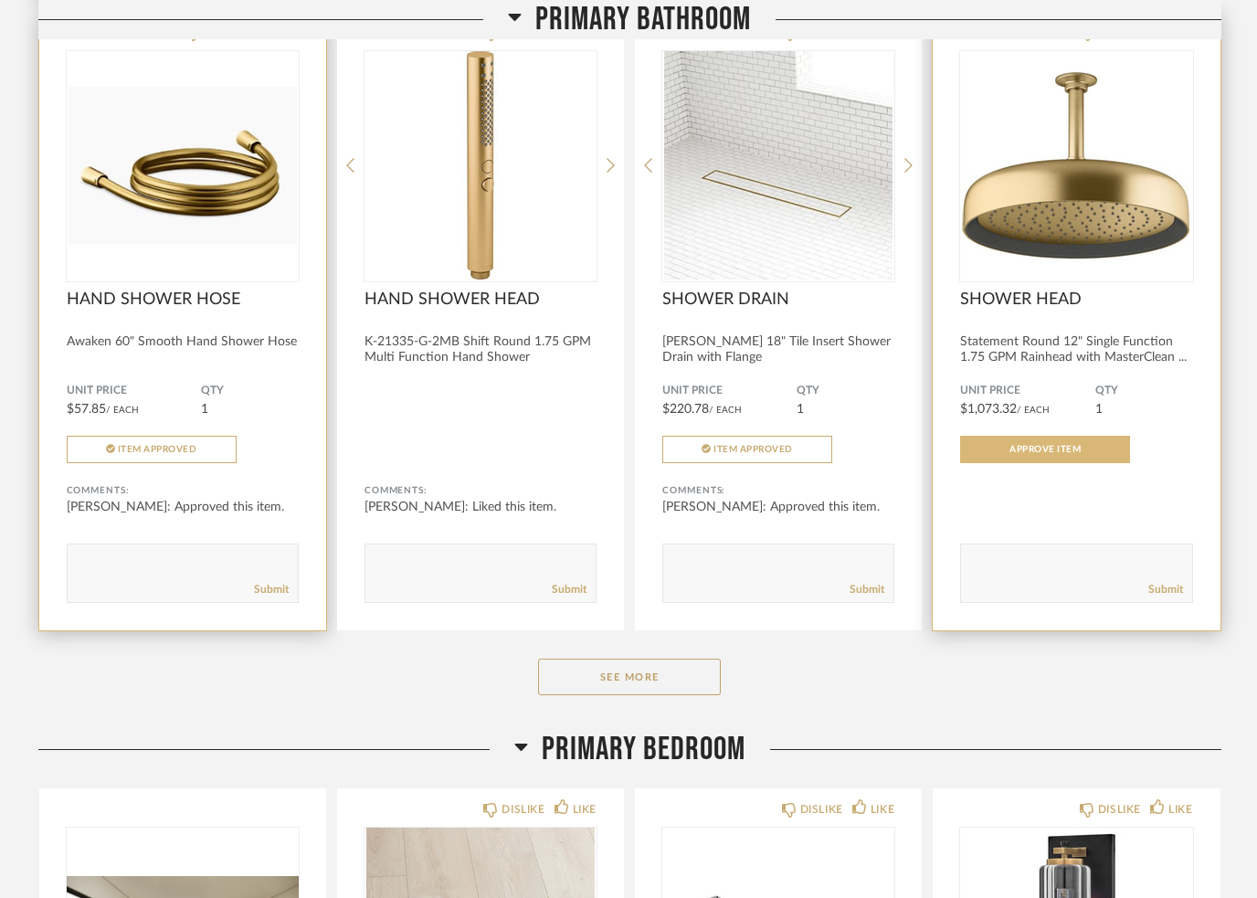
click at [1075, 454] on span "Approve Item" at bounding box center [1045, 449] width 71 height 9
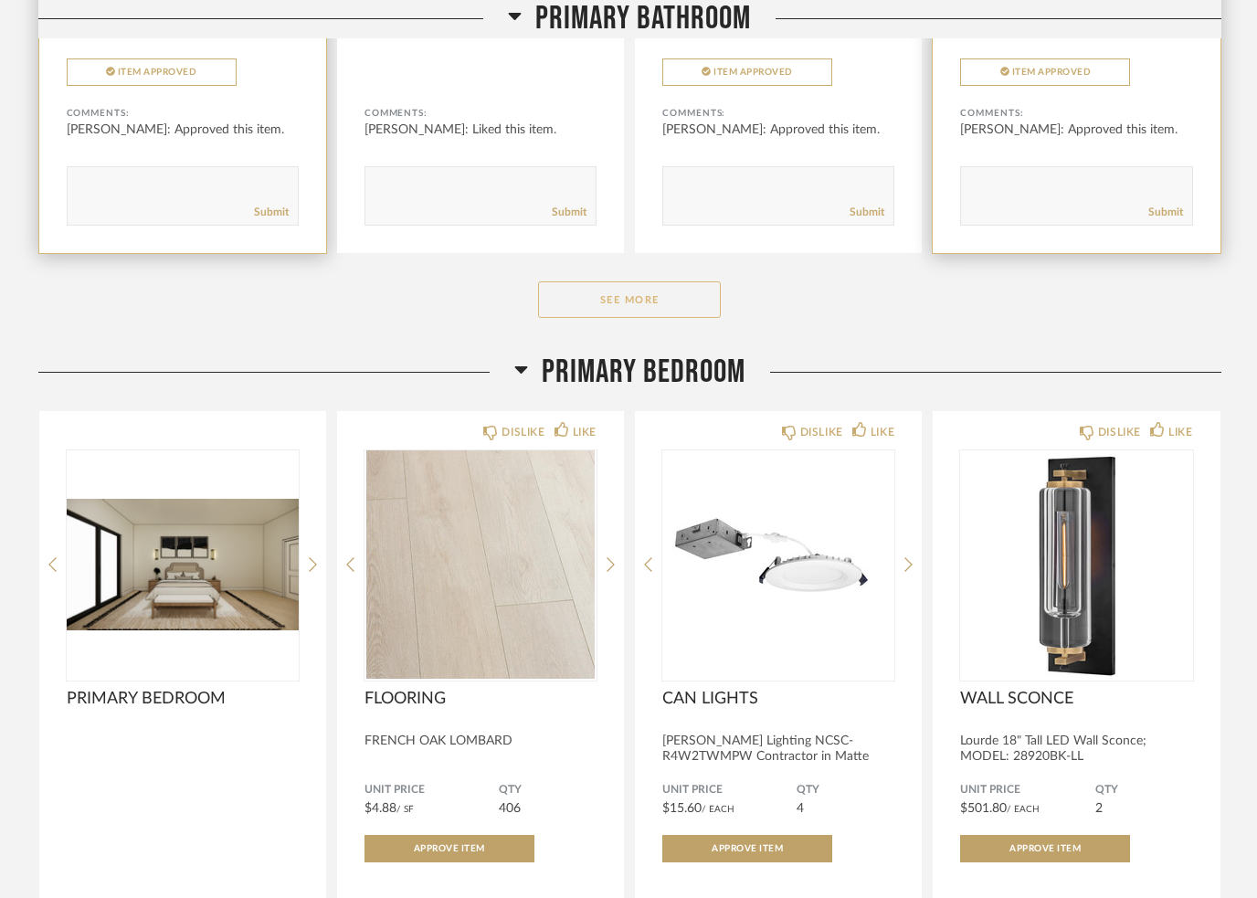
click at [662, 319] on button "See More" at bounding box center [629, 300] width 183 height 37
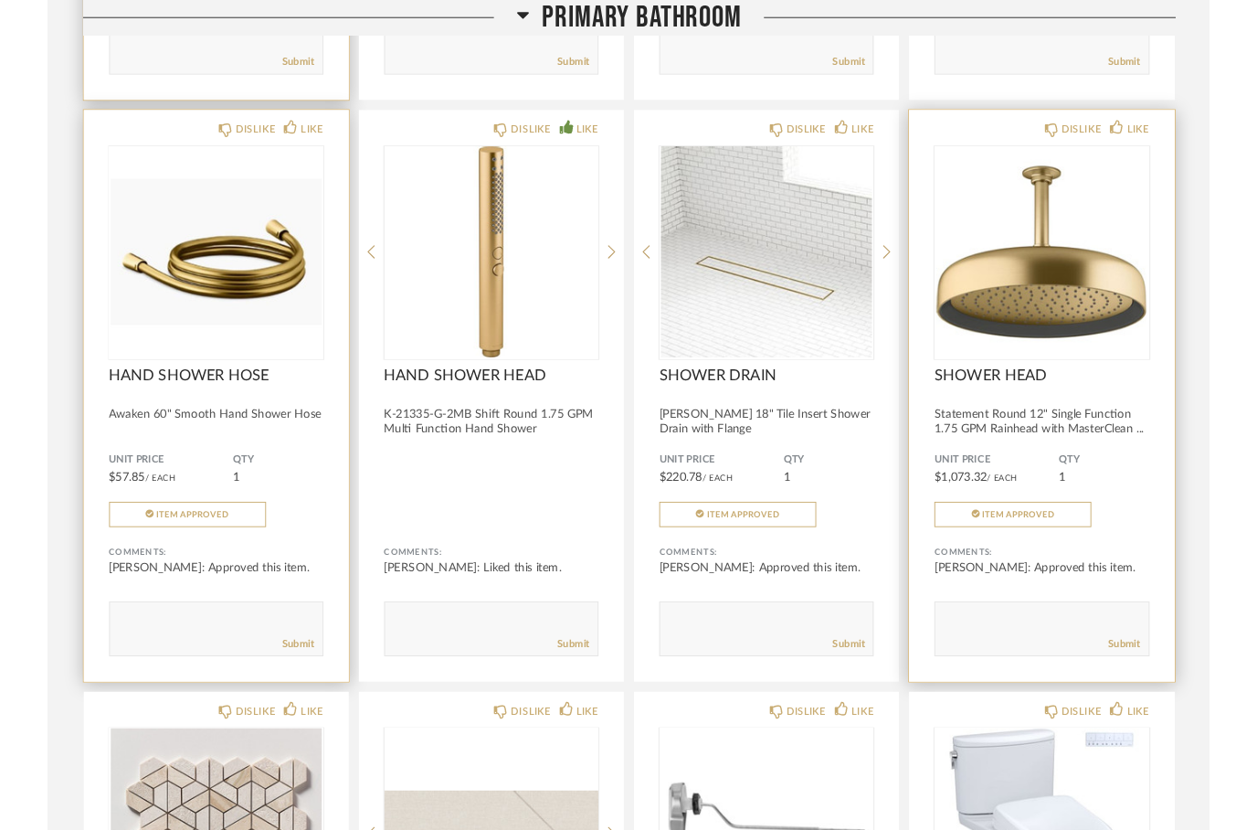
scroll to position [12646, 0]
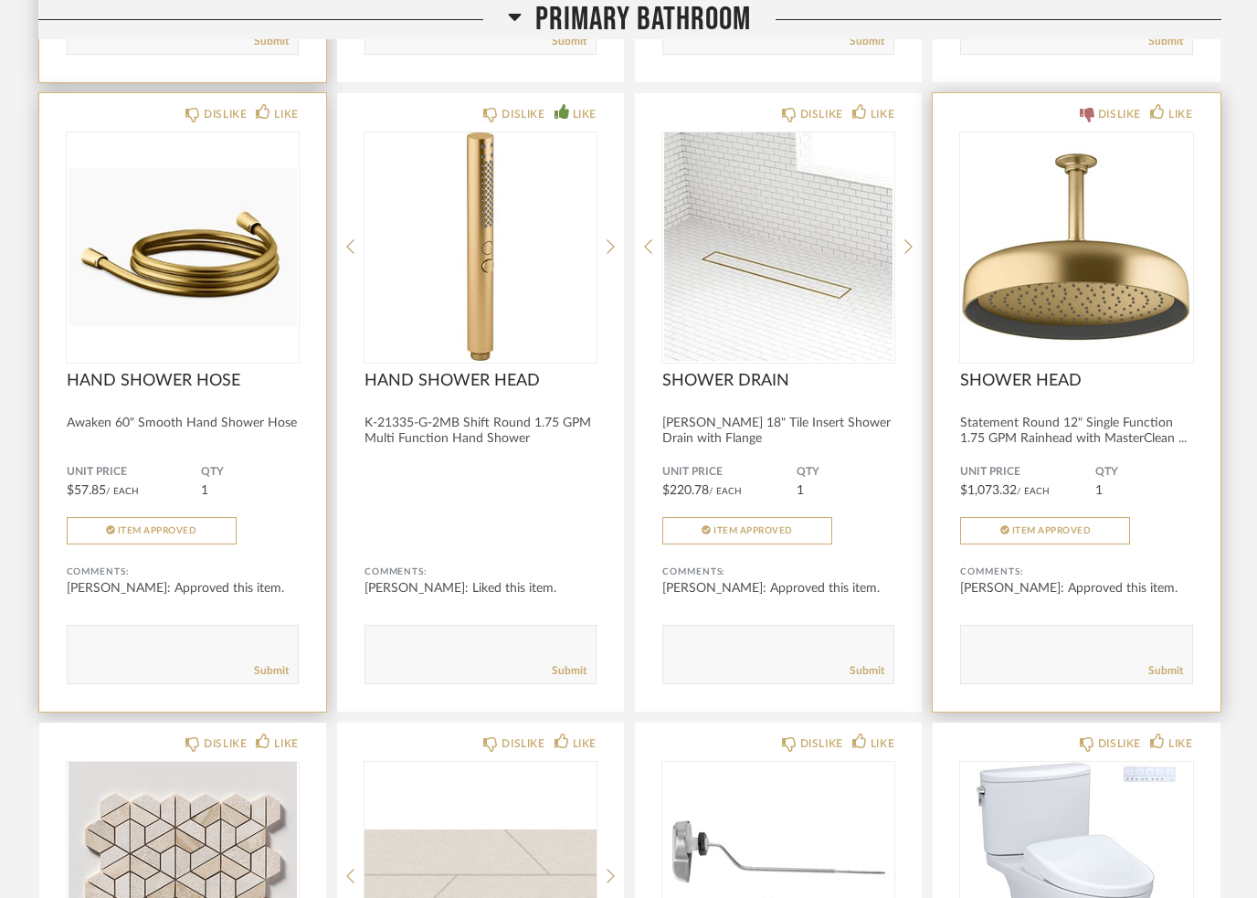
click at [1086, 122] on icon at bounding box center [1087, 115] width 15 height 15
click at [1100, 659] on textarea at bounding box center [1076, 646] width 230 height 25
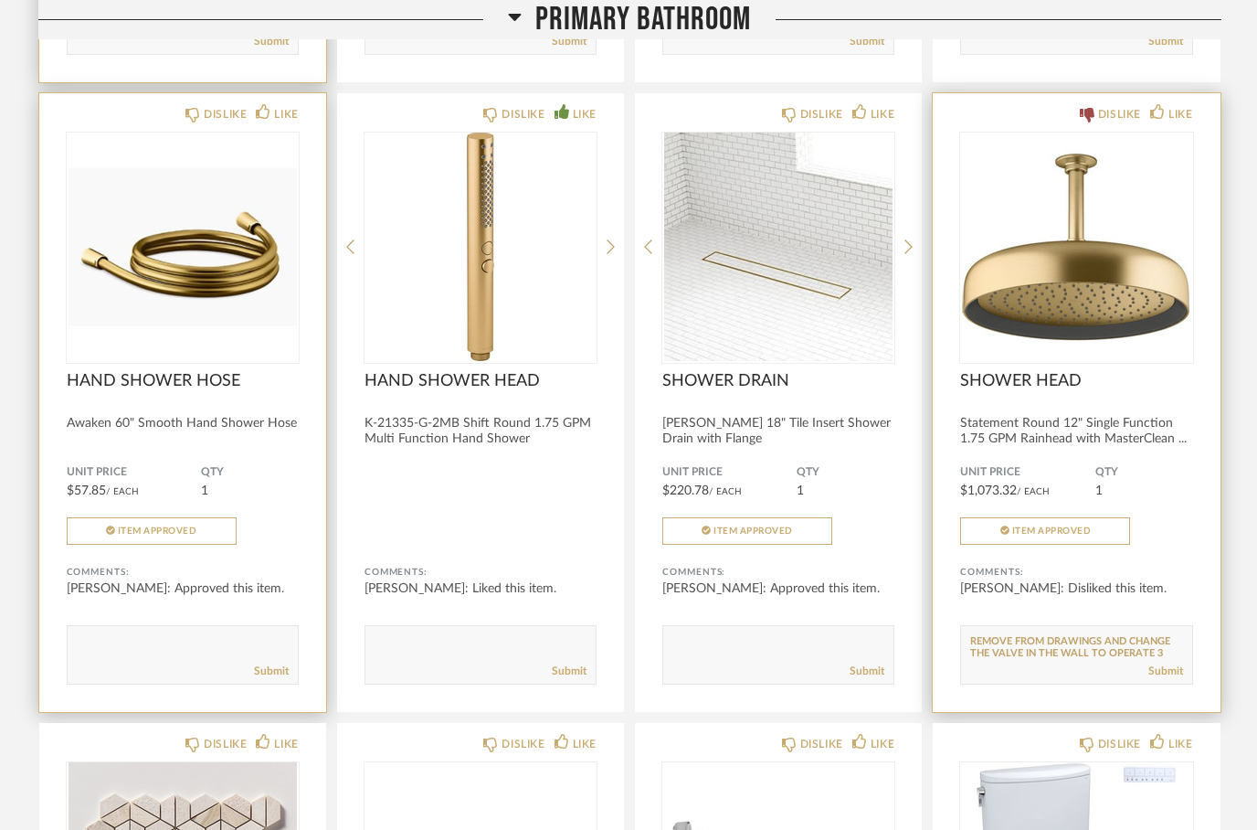
scroll to position [13, 0]
type textarea "REMOVE FROM DRAWINGS AND CHANGE THE VALVE IN THE WALL TO OPERATE 3 DEVICES"
click at [1173, 712] on div "DISLIKE LIKE SHOWER HEAD Statement Round 12" Single Function 1.75 GPM Rainhead …" at bounding box center [1076, 402] width 287 height 619
click at [1167, 679] on link "Submit" at bounding box center [1166, 671] width 35 height 16
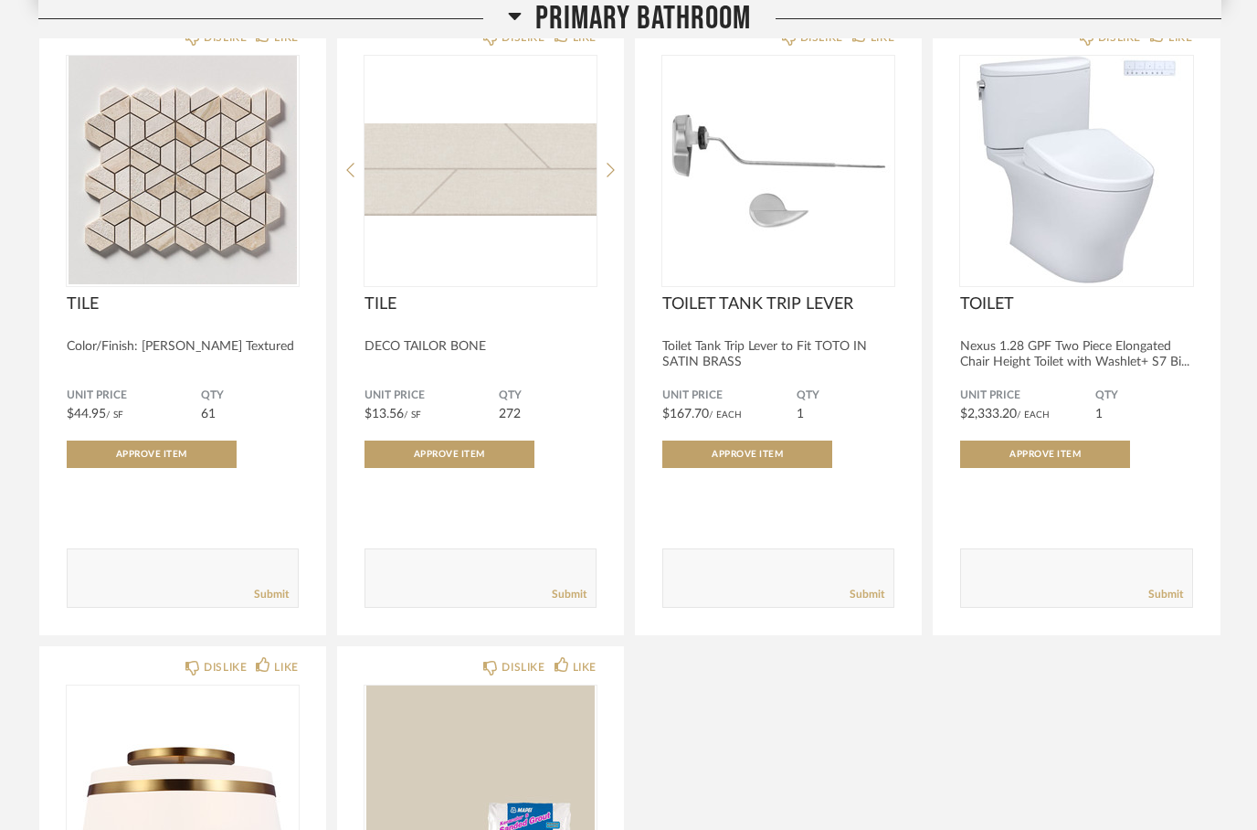
scroll to position [13352, 0]
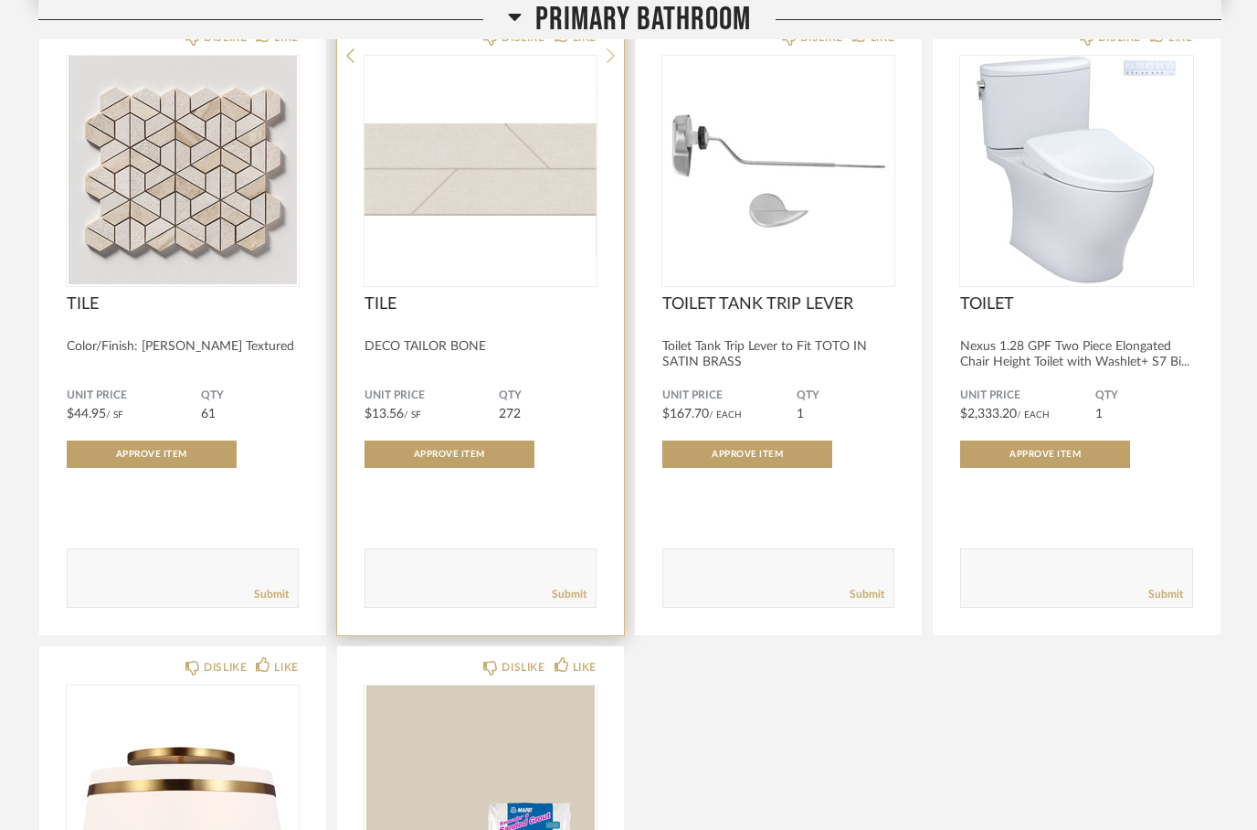
click at [609, 63] on icon at bounding box center [611, 55] width 8 height 15
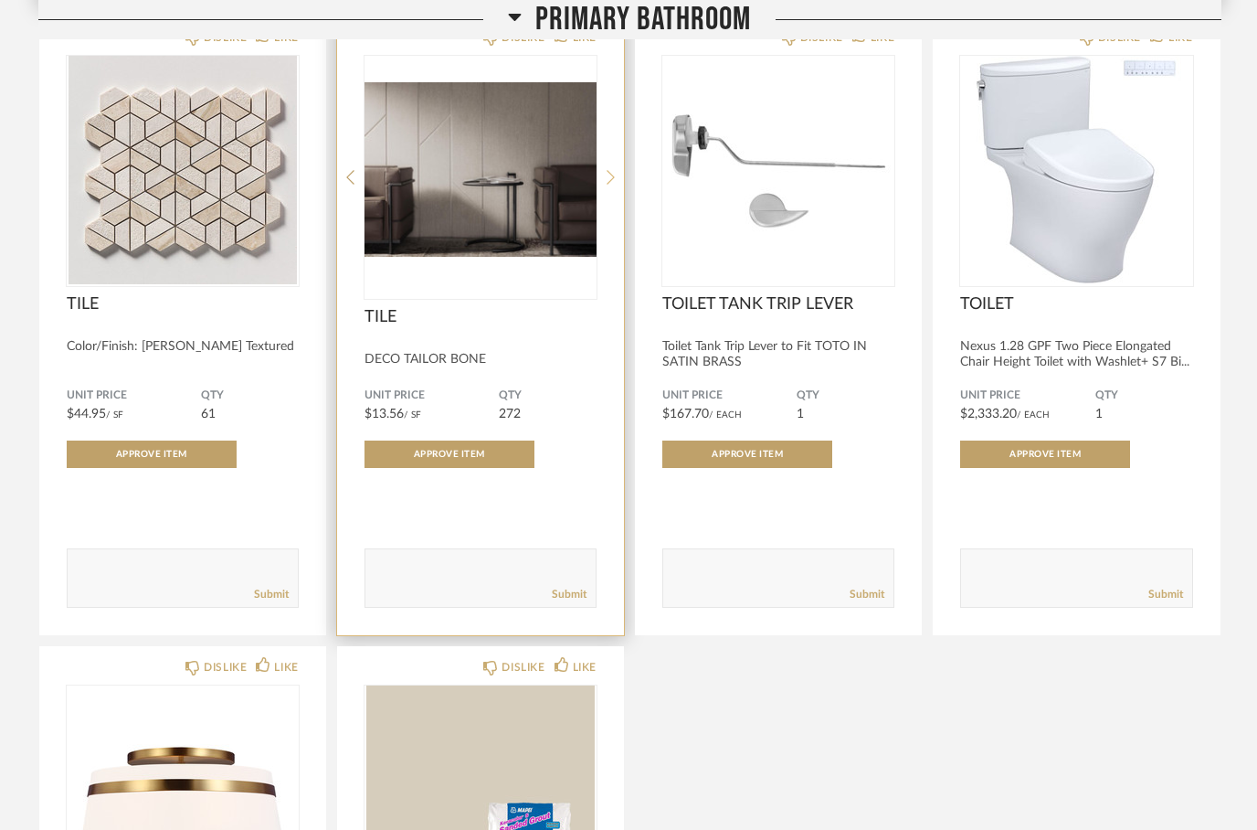
click at [613, 183] on div at bounding box center [611, 177] width 8 height 243
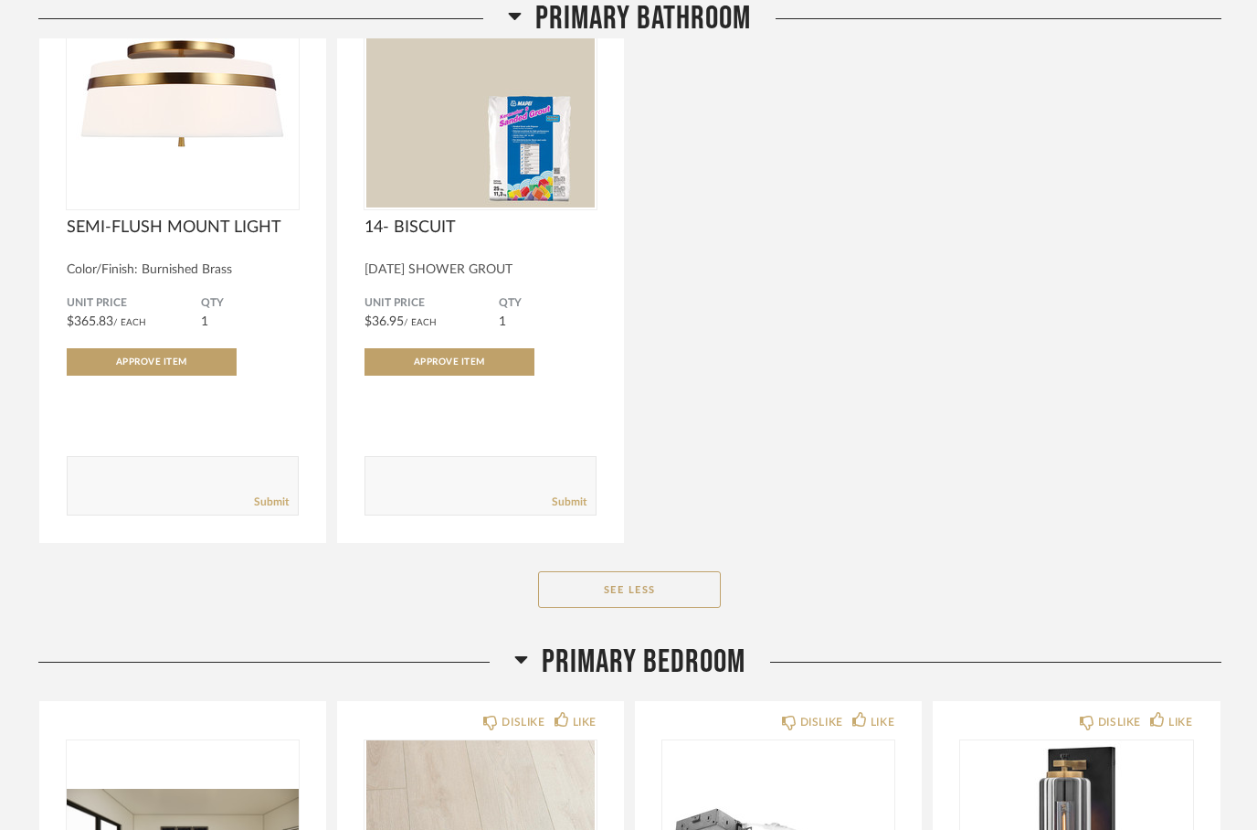
scroll to position [14058, 0]
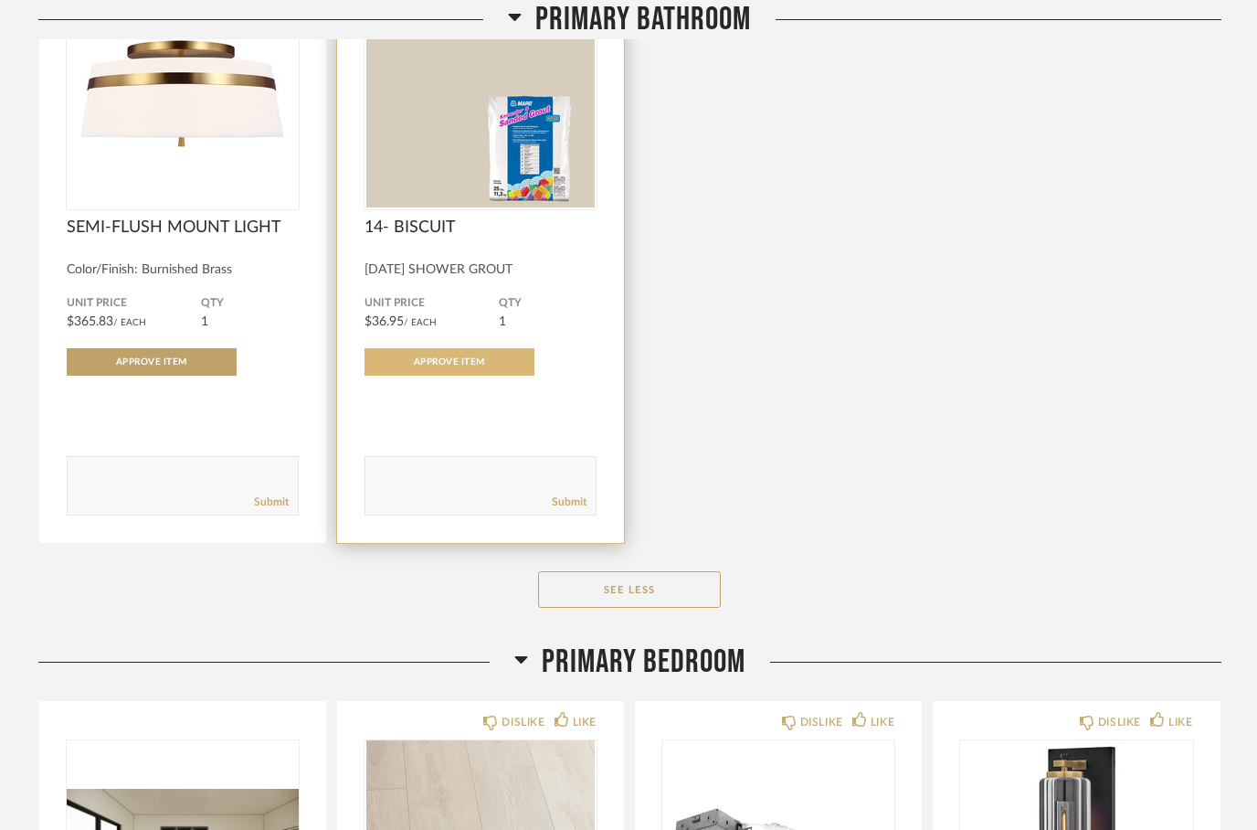
click at [465, 366] on span "Approve Item" at bounding box center [449, 361] width 71 height 9
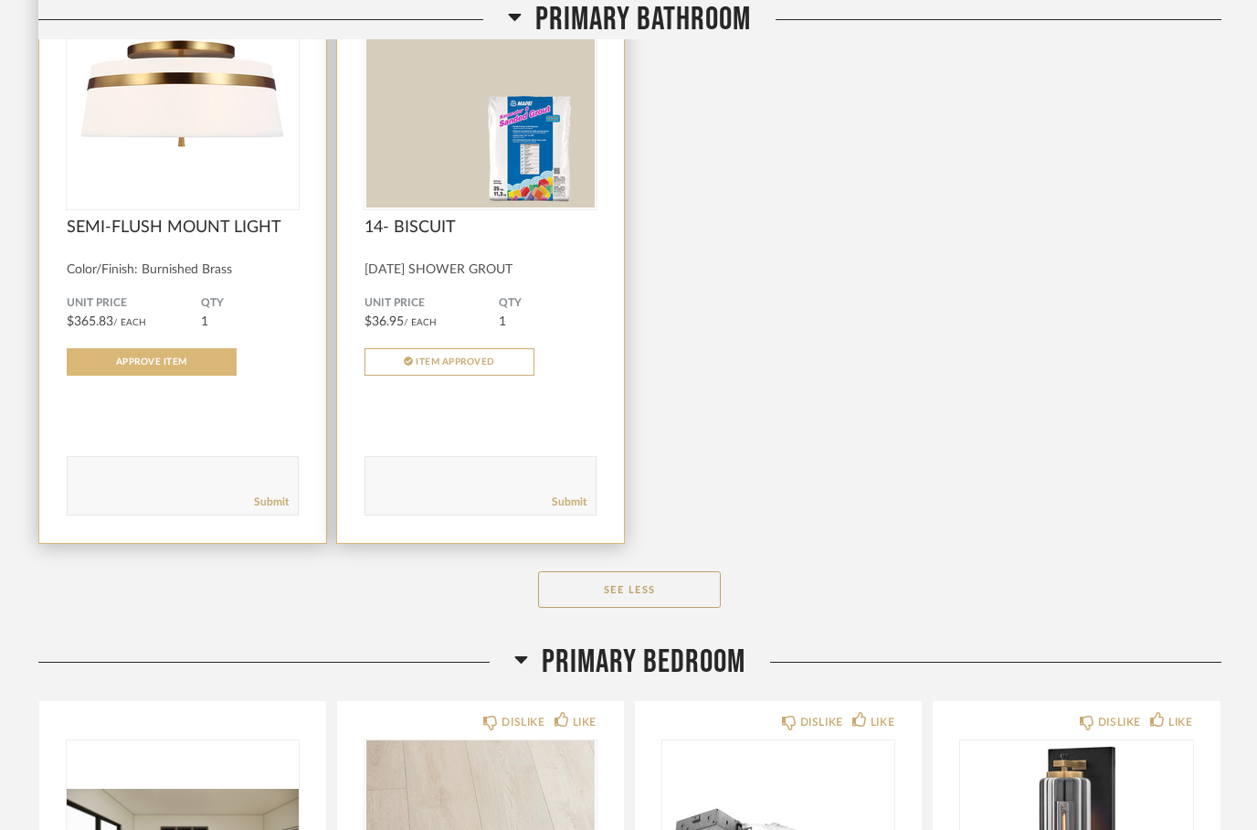
click at [197, 376] on button "Approve Item" at bounding box center [152, 361] width 170 height 27
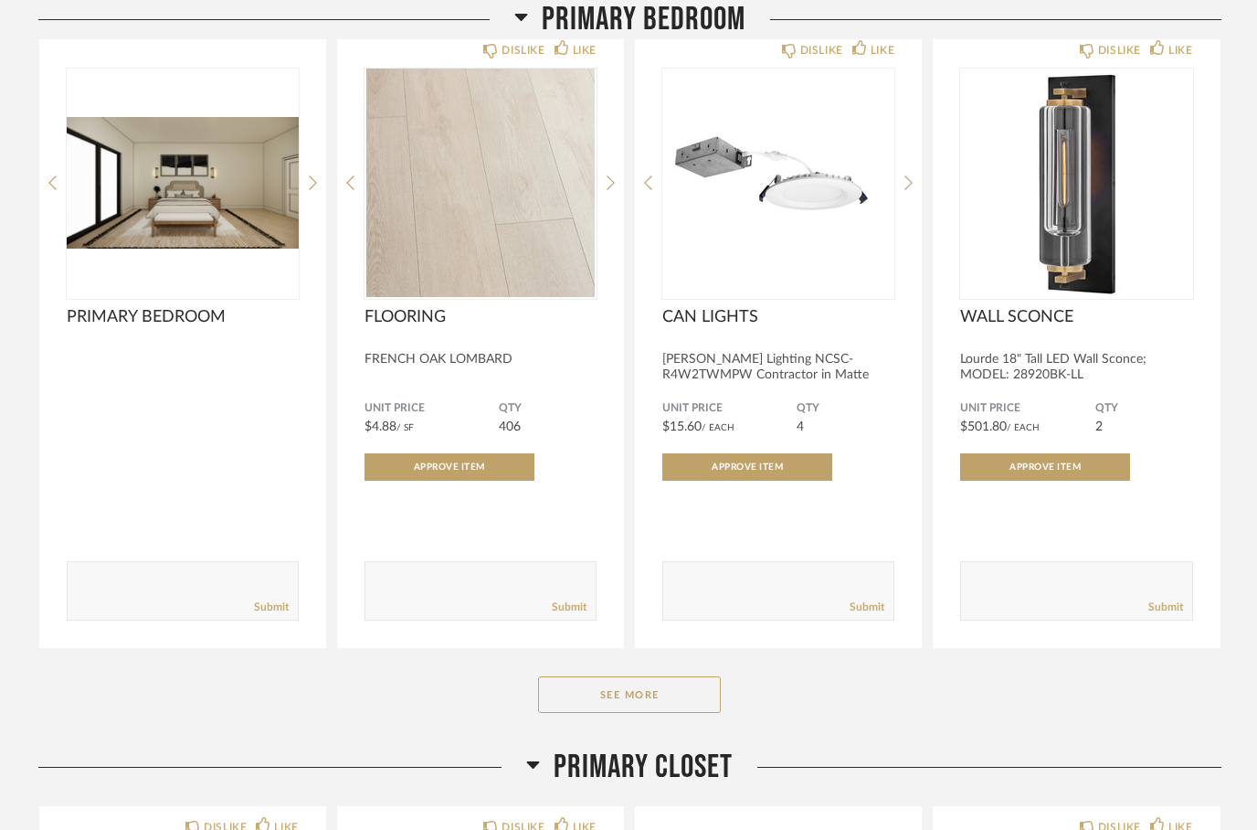
scroll to position [14740, 0]
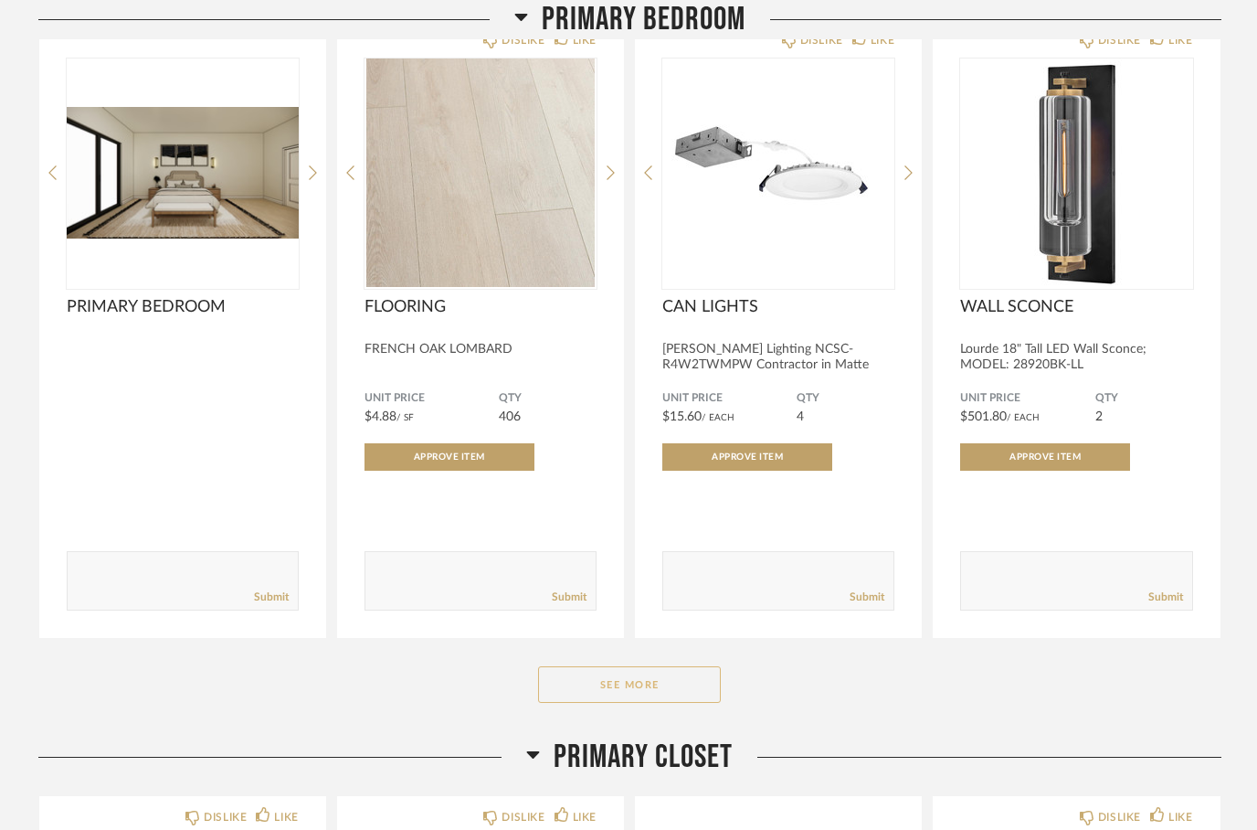
click at [635, 703] on button "See More" at bounding box center [629, 684] width 183 height 37
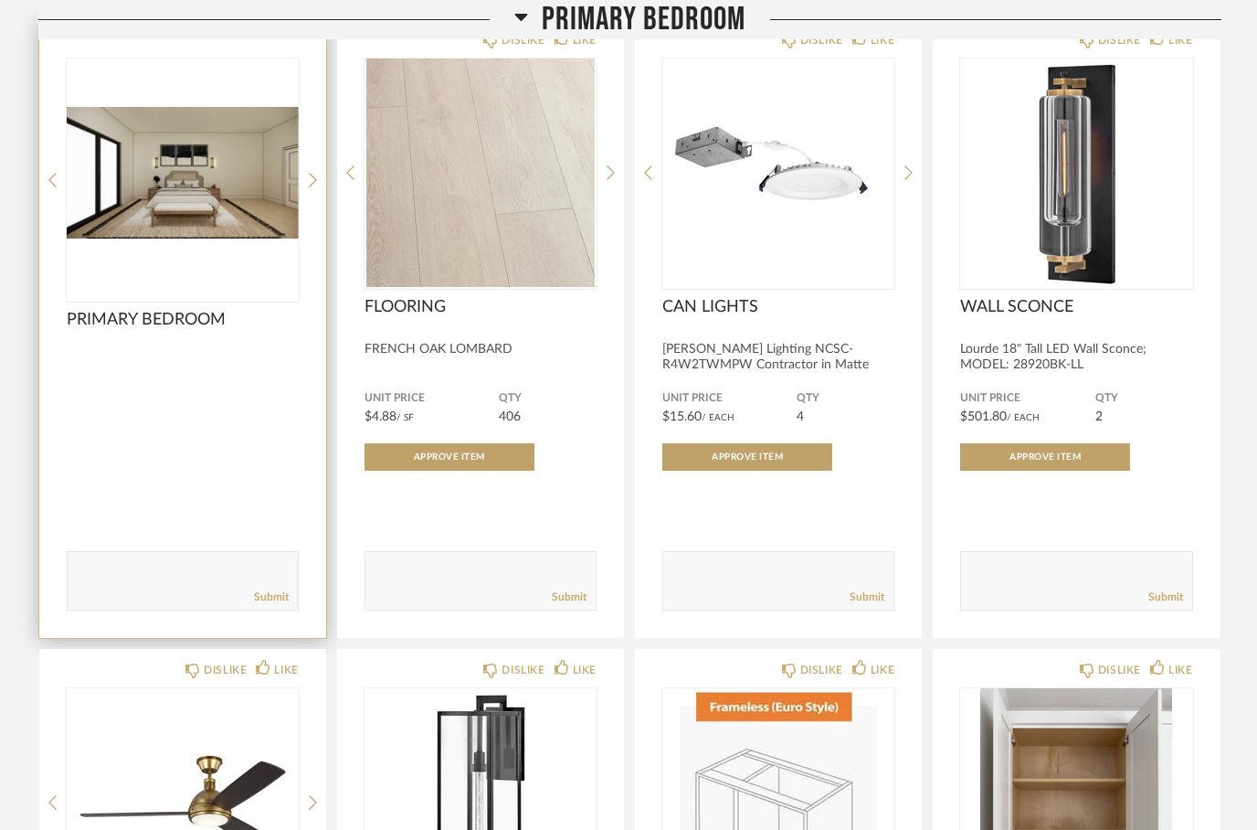
click at [0, 0] on img at bounding box center [0, 0] width 0 height 0
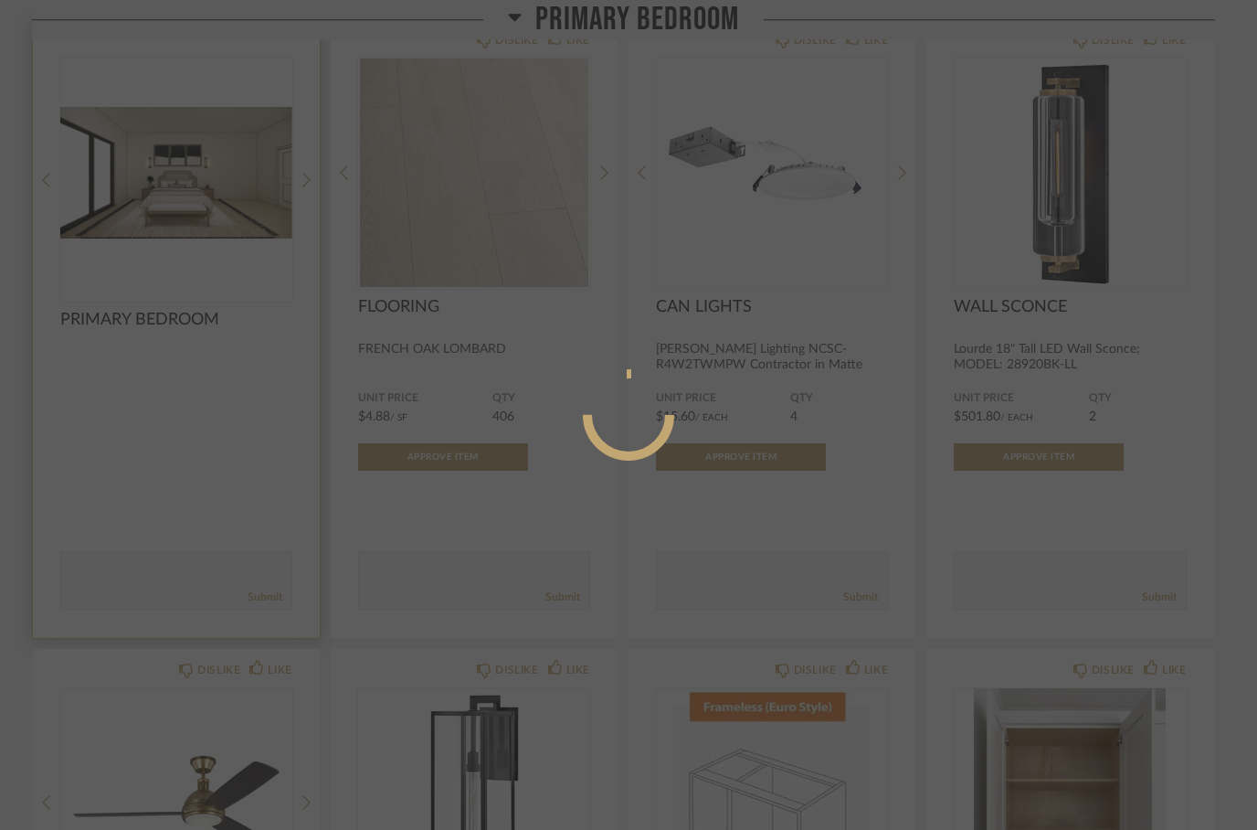
scroll to position [0, 0]
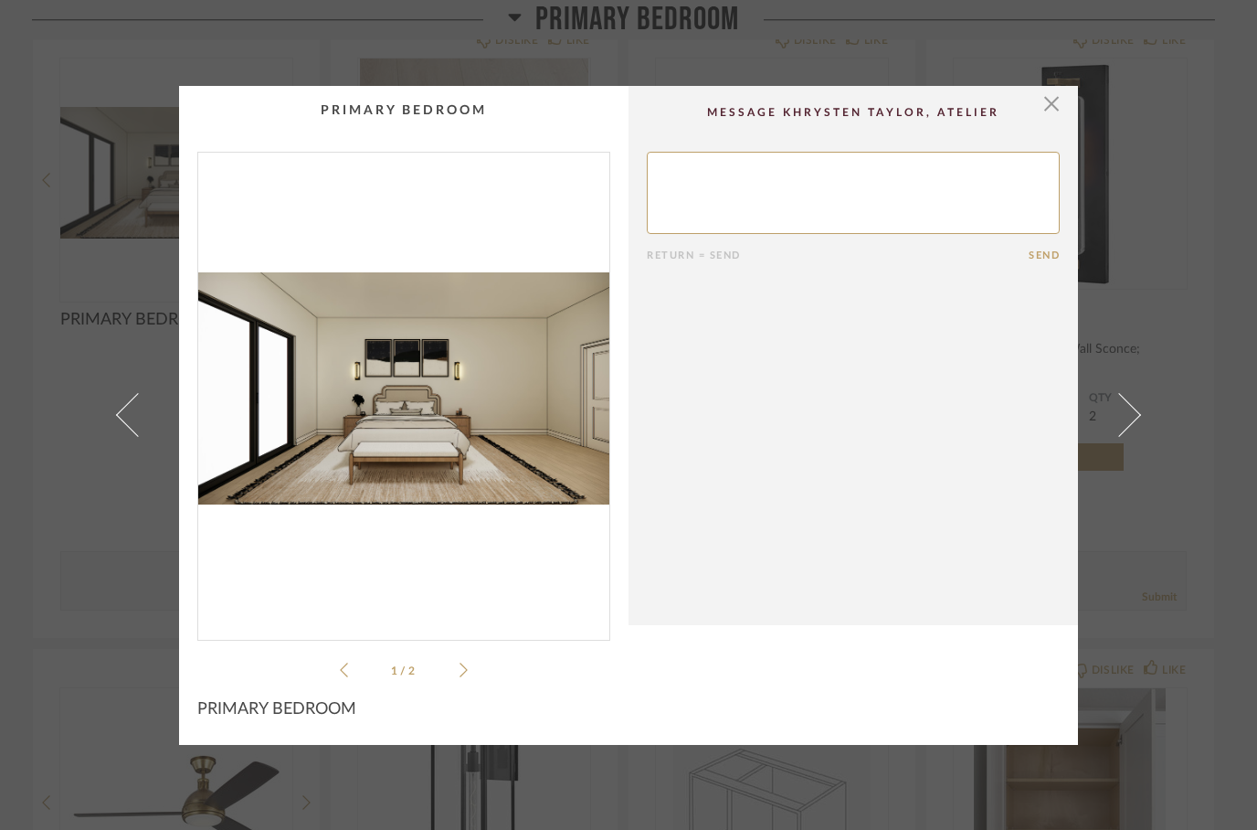
click at [466, 667] on icon at bounding box center [464, 670] width 8 height 16
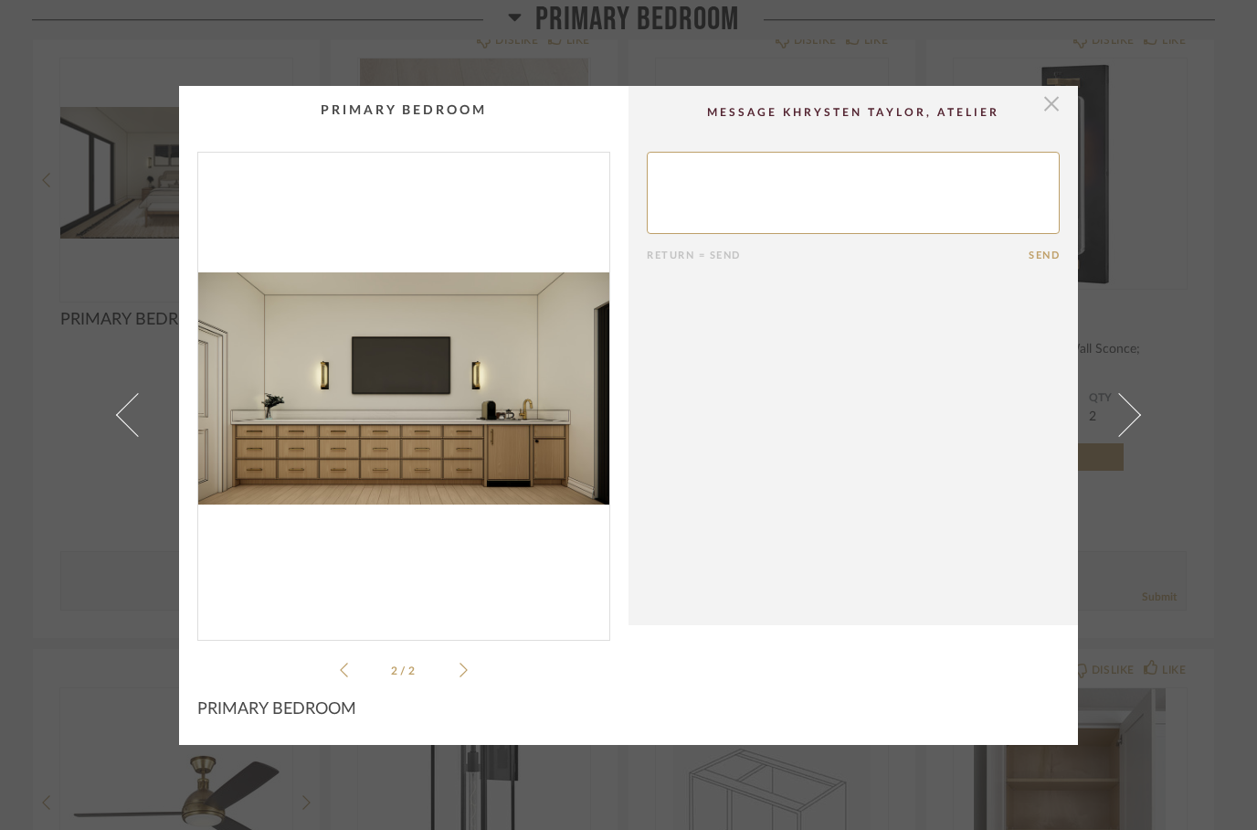
click at [1058, 107] on span "button" at bounding box center [1051, 104] width 37 height 37
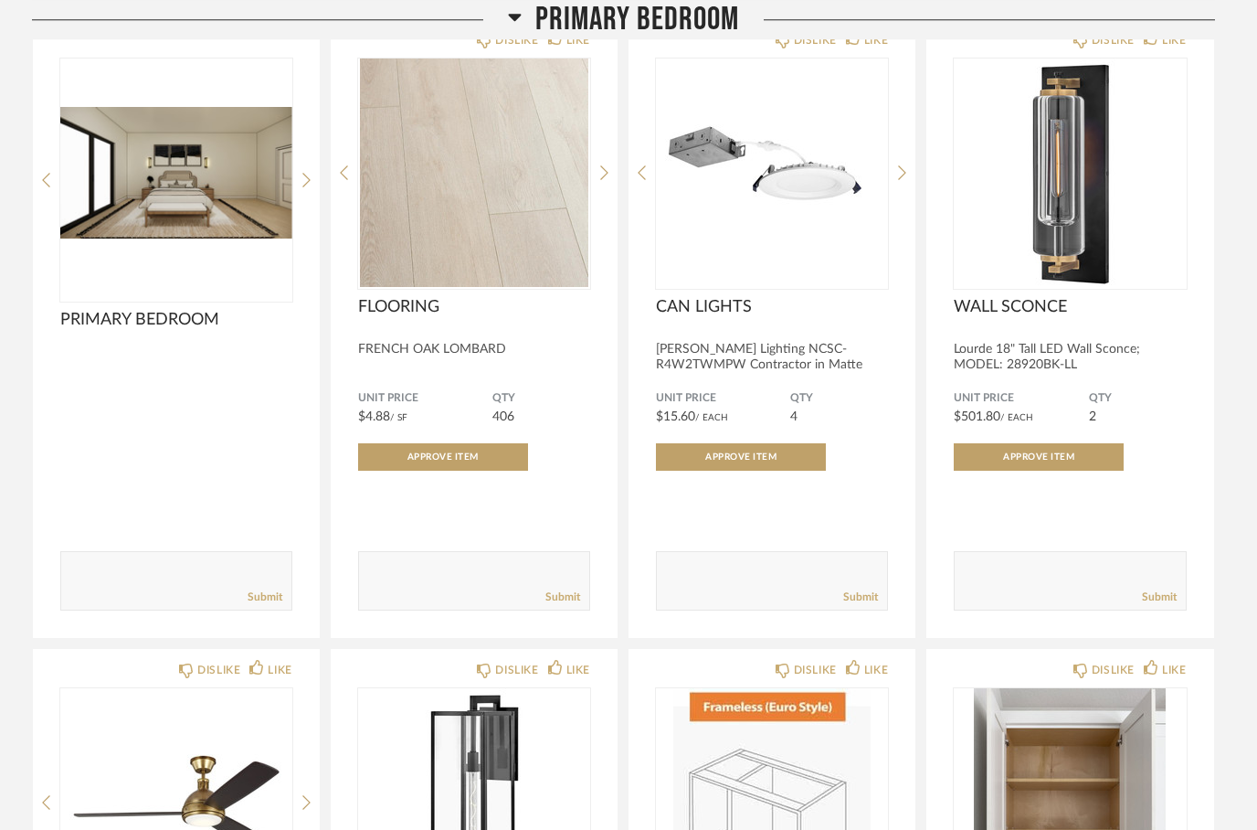
scroll to position [14740, 0]
